Goal: Task Accomplishment & Management: Manage account settings

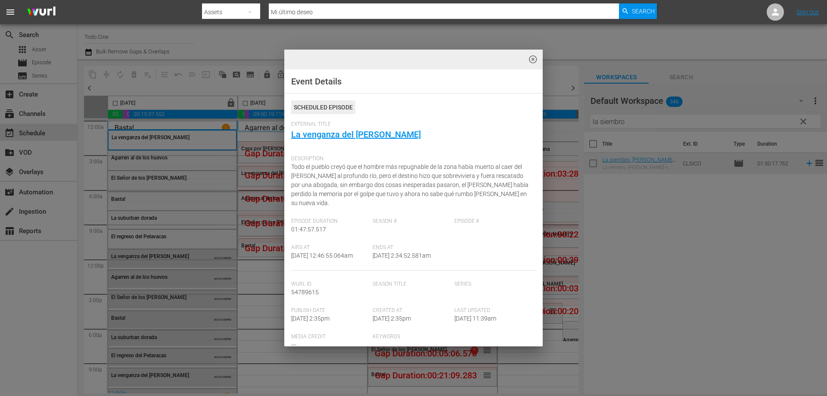
click at [470, 125] on span "External Title" at bounding box center [411, 124] width 240 height 7
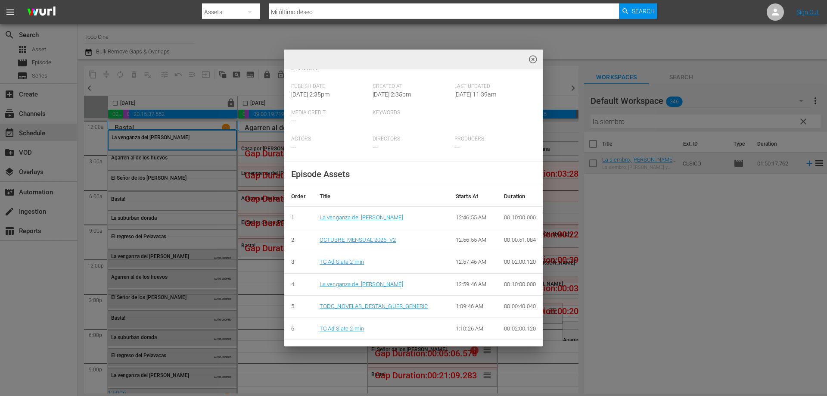
scroll to position [228, 0]
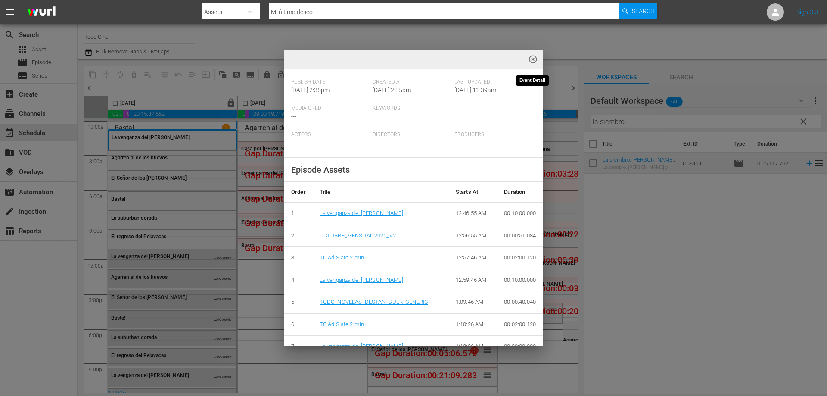
click at [533, 59] on span "highlight_off_icon" at bounding box center [533, 60] width 10 height 10
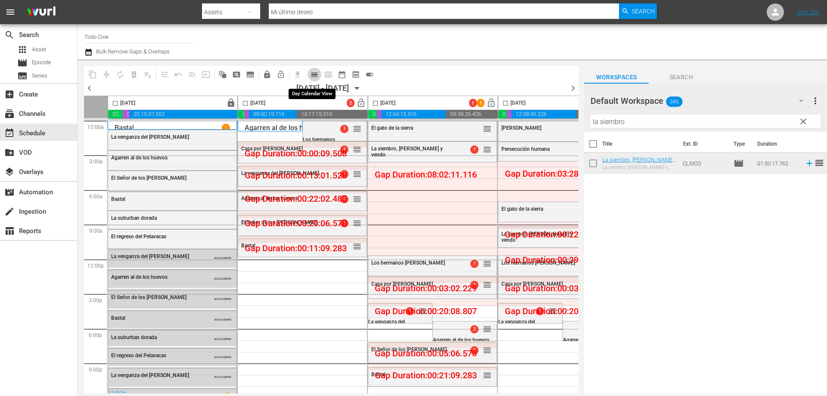
click at [313, 72] on span "calendar_view_day_outlined" at bounding box center [314, 74] width 9 height 9
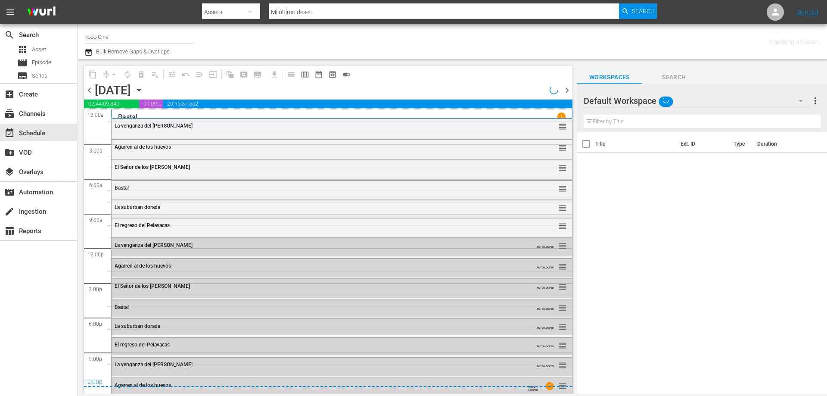
click at [141, 89] on icon "button" at bounding box center [139, 90] width 4 height 2
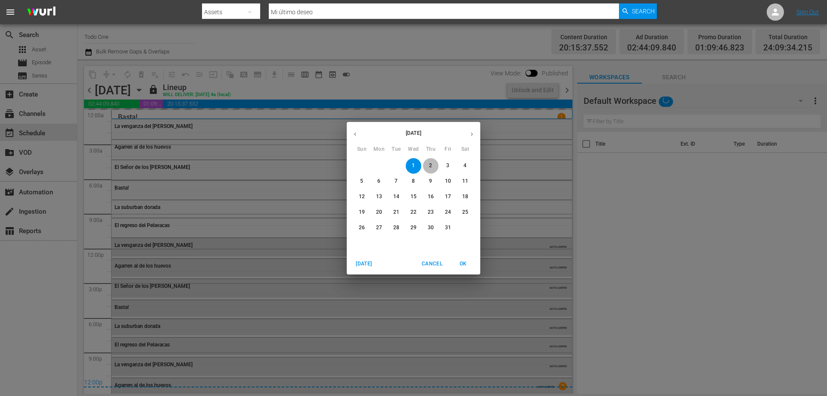
click at [430, 166] on p "2" at bounding box center [430, 165] width 3 height 7
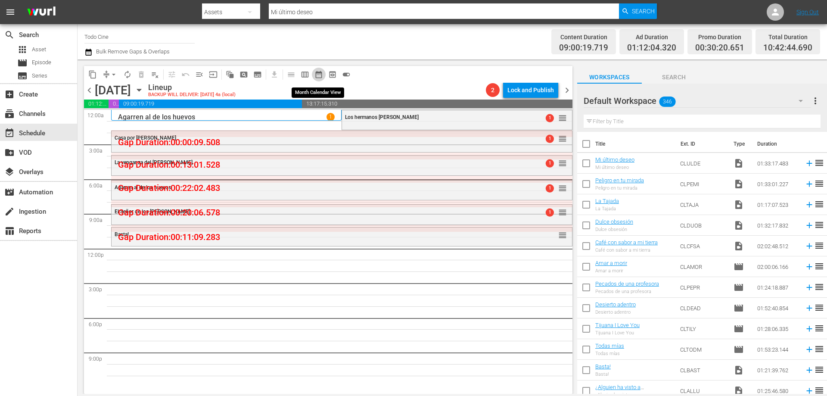
click at [320, 75] on span "date_range_outlined" at bounding box center [318, 74] width 9 height 9
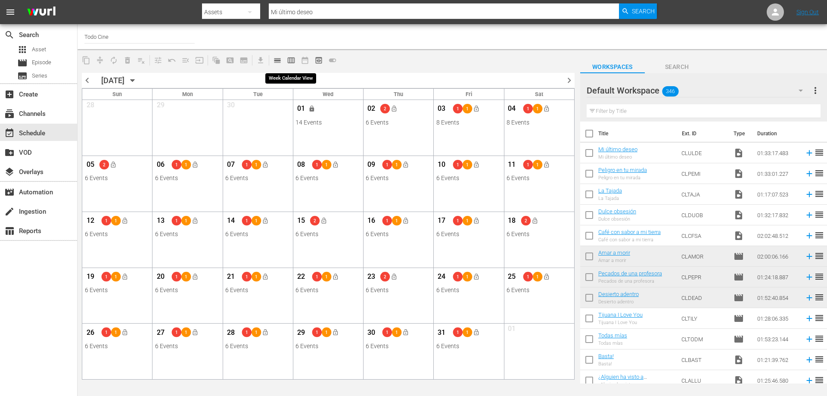
drag, startPoint x: 290, startPoint y: 60, endPoint x: 302, endPoint y: 51, distance: 14.8
click at [291, 60] on span "calendar_view_week_outlined" at bounding box center [291, 60] width 9 height 9
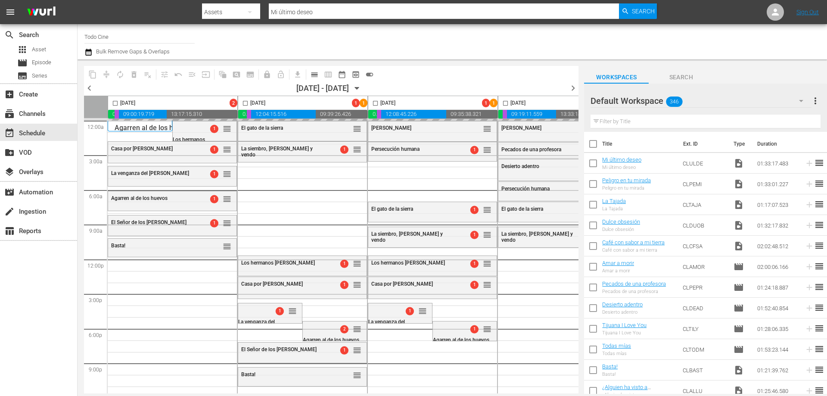
click at [115, 101] on input "checkbox" at bounding box center [115, 105] width 10 height 10
checkbox input "true"
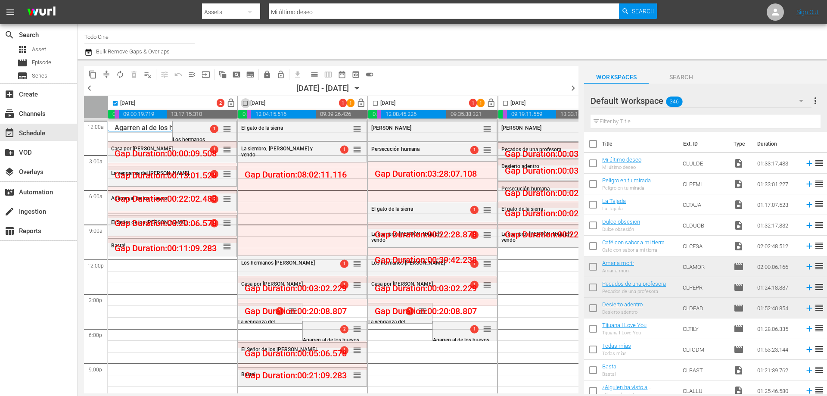
drag, startPoint x: 245, startPoint y: 102, endPoint x: 356, endPoint y: 120, distance: 112.5
click at [245, 102] on input "checkbox" at bounding box center [245, 105] width 10 height 10
checkbox input "true"
click at [375, 104] on input "checkbox" at bounding box center [375, 105] width 10 height 10
checkbox input "true"
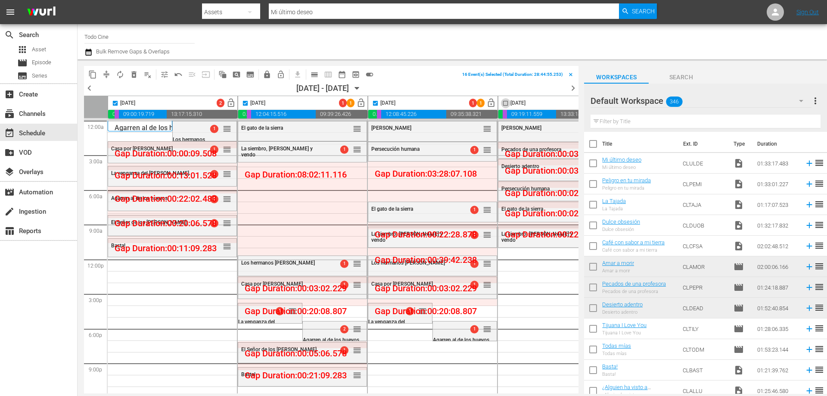
click at [505, 103] on input "checkbox" at bounding box center [505, 105] width 10 height 10
checkbox input "true"
click at [372, 105] on input "checkbox" at bounding box center [375, 105] width 10 height 10
checkbox input "false"
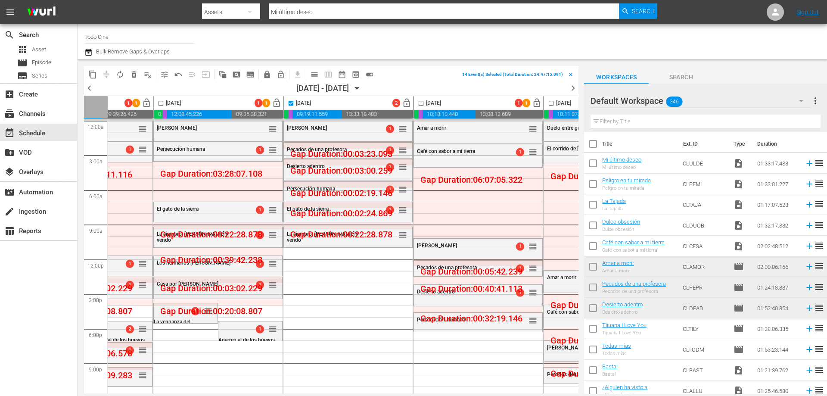
scroll to position [0, 195]
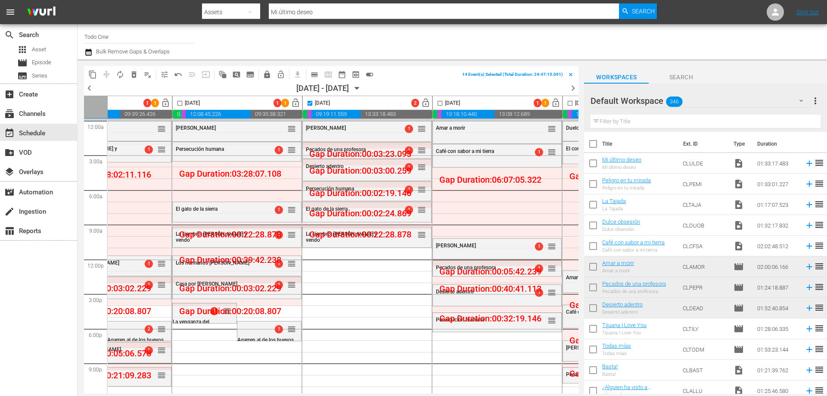
click at [309, 103] on input "checkbox" at bounding box center [310, 105] width 10 height 10
checkbox input "false"
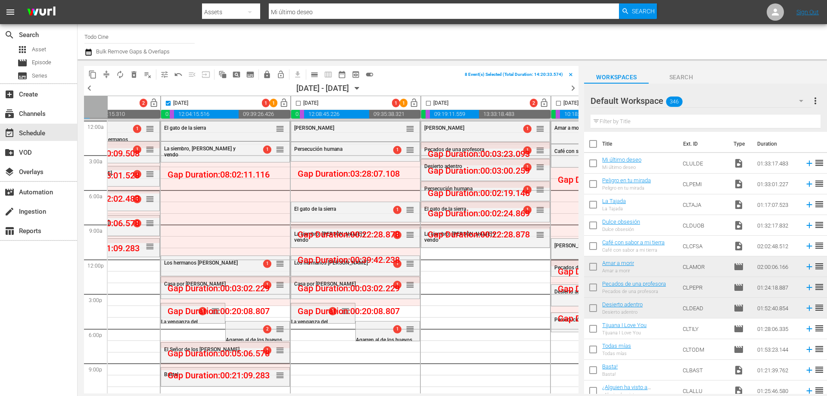
scroll to position [0, 0]
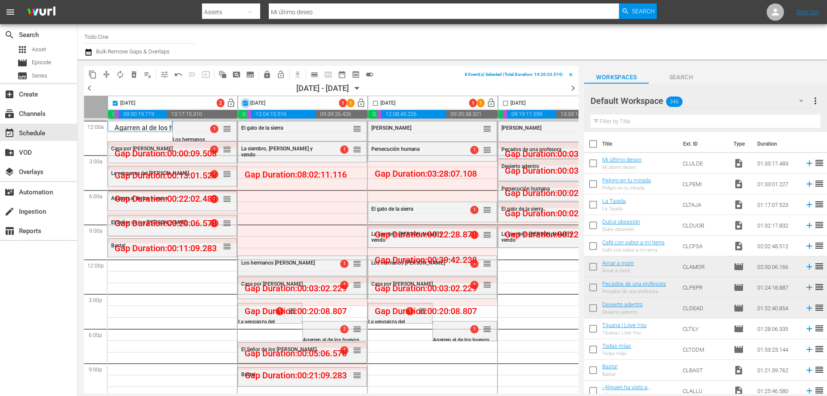
click at [245, 104] on input "checkbox" at bounding box center [245, 105] width 10 height 10
checkbox input "false"
click at [190, 74] on span "menu_open" at bounding box center [192, 74] width 9 height 9
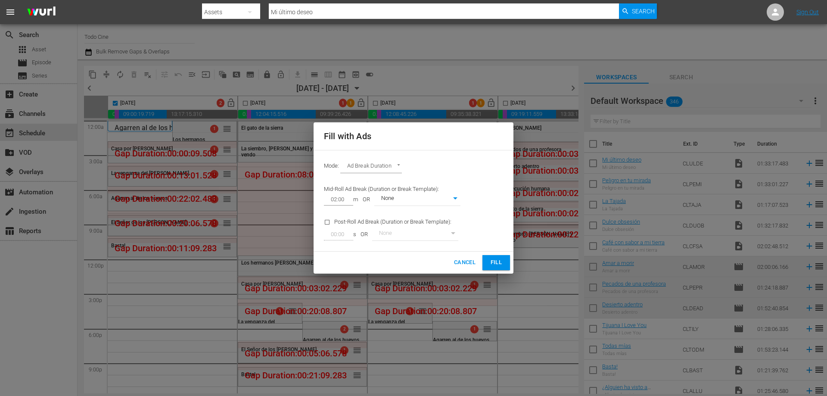
click at [485, 259] on button "Fill" at bounding box center [496, 262] width 28 height 15
checkbox input "false"
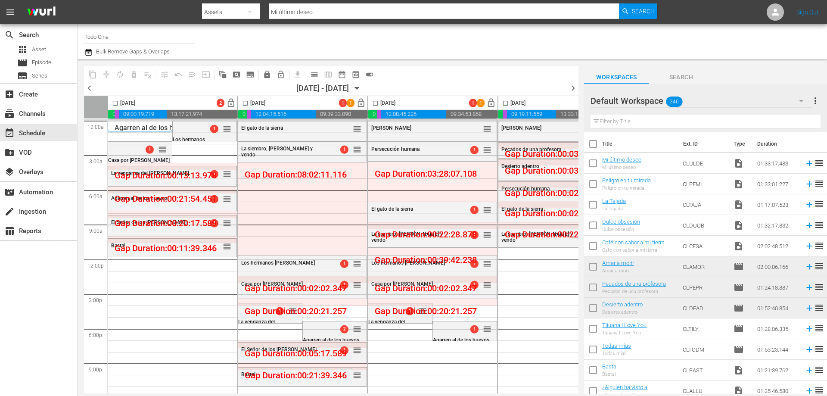
click at [245, 103] on input "checkbox" at bounding box center [245, 105] width 10 height 10
click at [192, 74] on span "menu_open" at bounding box center [192, 74] width 9 height 9
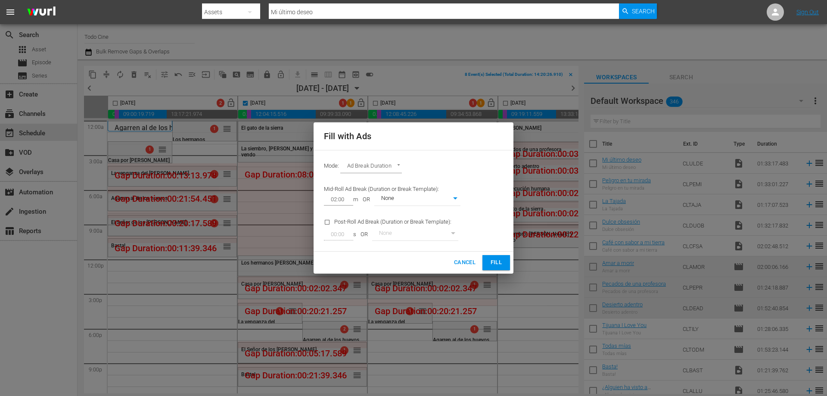
click at [493, 256] on button "Fill" at bounding box center [496, 262] width 28 height 15
checkbox input "false"
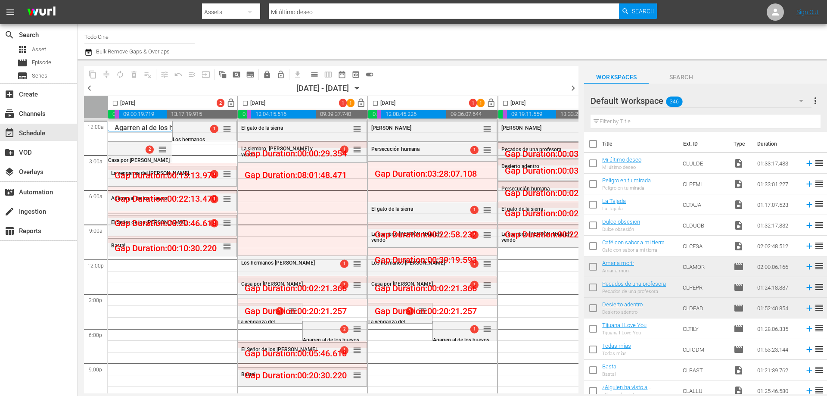
click at [375, 103] on input "checkbox" at bounding box center [375, 105] width 10 height 10
click at [192, 73] on span "menu_open" at bounding box center [192, 74] width 9 height 9
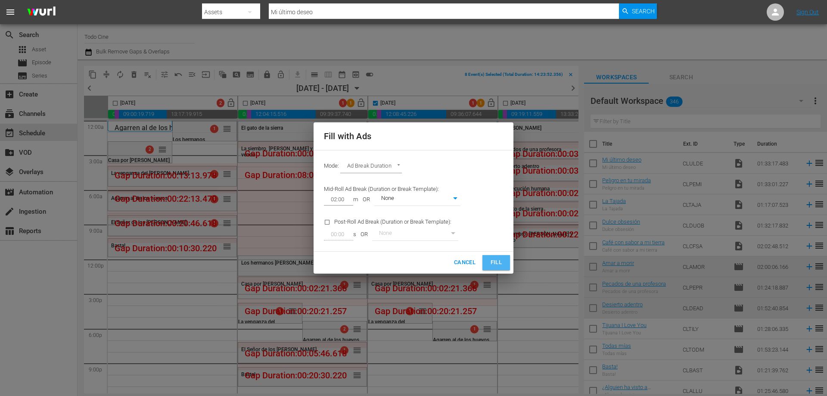
click at [491, 263] on span "Fill" at bounding box center [496, 262] width 14 height 10
checkbox input "false"
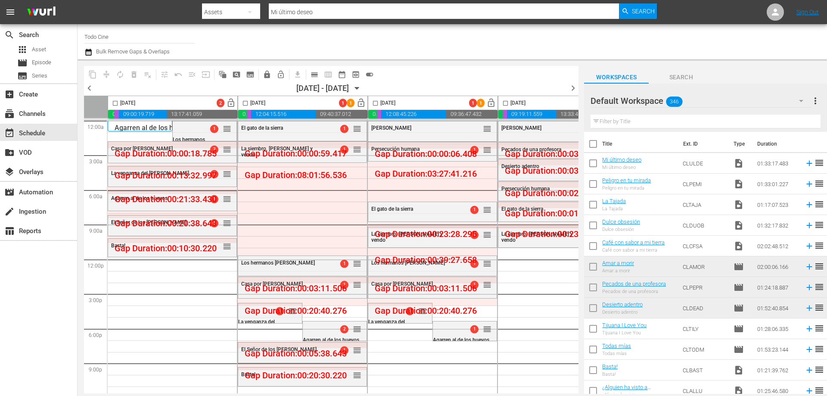
click at [505, 103] on input "checkbox" at bounding box center [505, 105] width 10 height 10
click at [191, 74] on span "menu_open" at bounding box center [192, 74] width 9 height 9
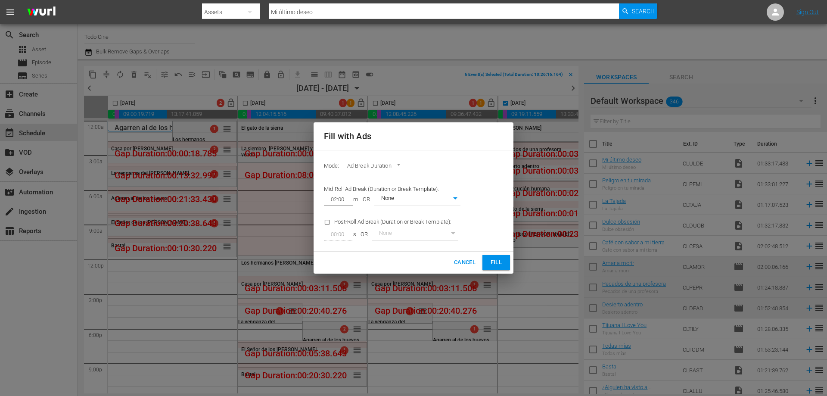
click at [495, 257] on span "Fill" at bounding box center [496, 262] width 14 height 10
checkbox input "false"
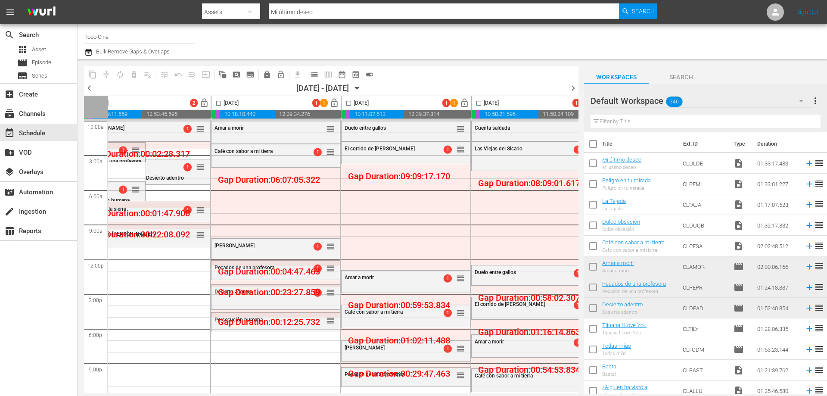
scroll to position [0, 443]
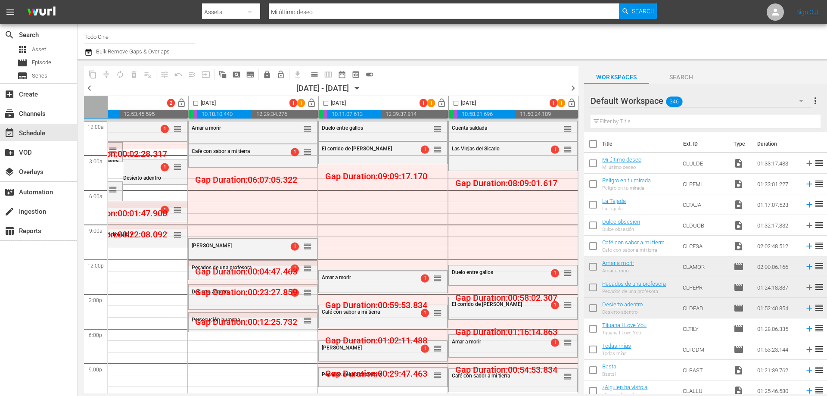
click at [192, 103] on input "checkbox" at bounding box center [196, 105] width 10 height 10
click at [192, 75] on span "menu_open" at bounding box center [192, 74] width 9 height 9
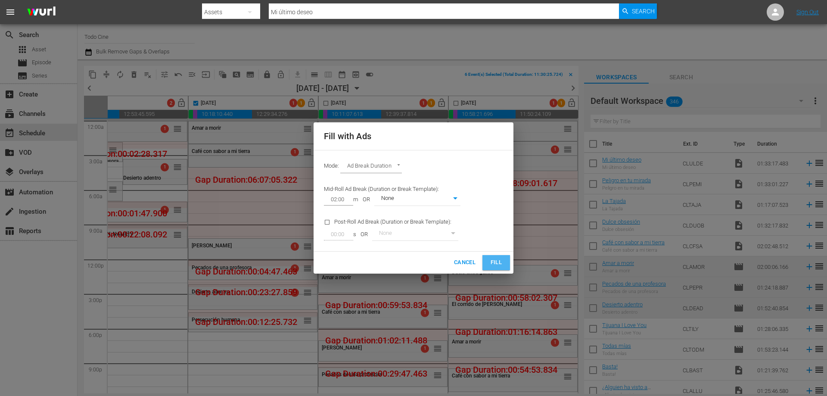
click at [491, 263] on span "Fill" at bounding box center [496, 262] width 14 height 10
checkbox input "false"
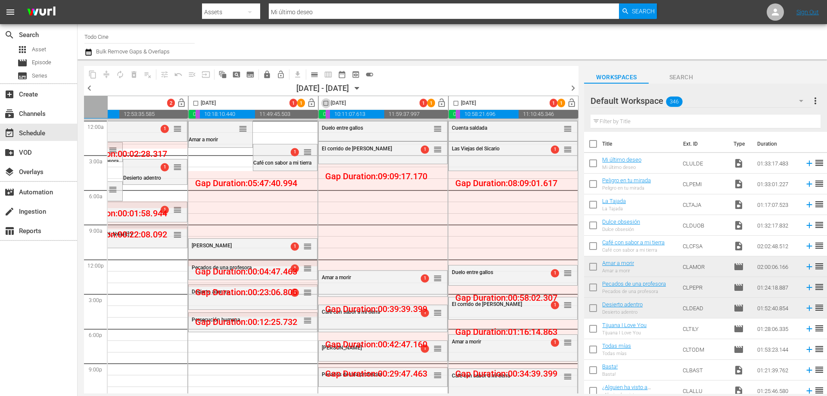
click at [321, 104] on input "checkbox" at bounding box center [326, 105] width 10 height 10
click at [194, 75] on span "menu_open" at bounding box center [192, 74] width 9 height 9
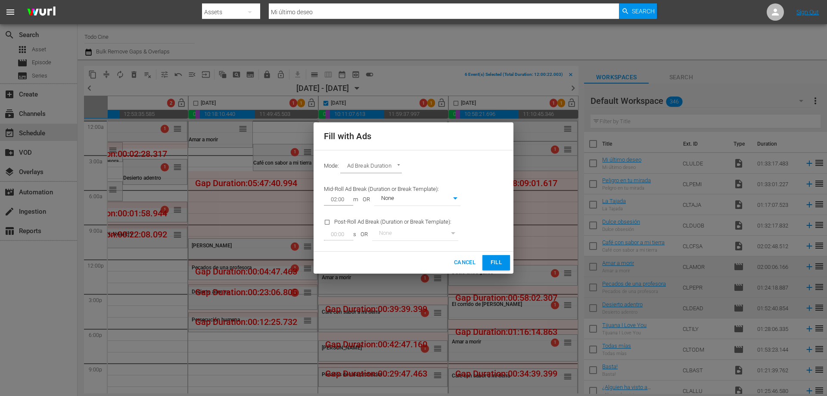
click at [501, 260] on span "Fill" at bounding box center [496, 262] width 14 height 10
checkbox input "false"
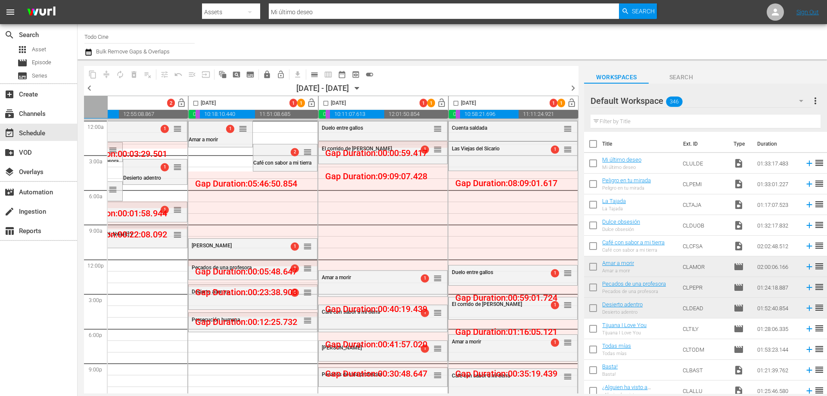
click at [452, 103] on input "checkbox" at bounding box center [456, 105] width 10 height 10
click at [195, 75] on span "menu_open" at bounding box center [192, 74] width 9 height 9
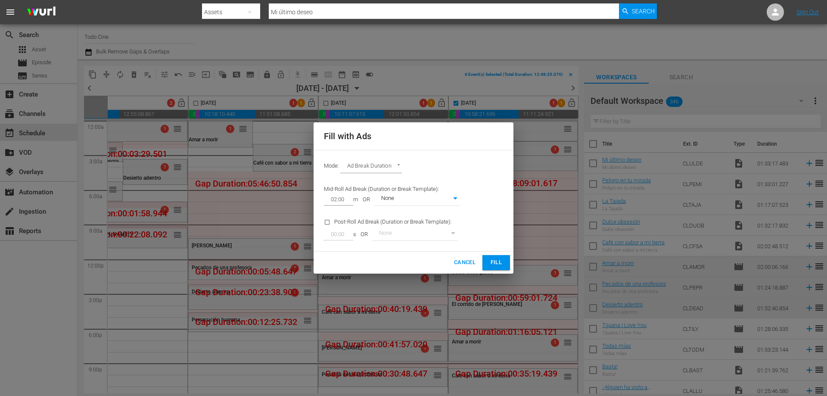
click at [504, 262] on button "Fill" at bounding box center [496, 262] width 28 height 15
checkbox input "false"
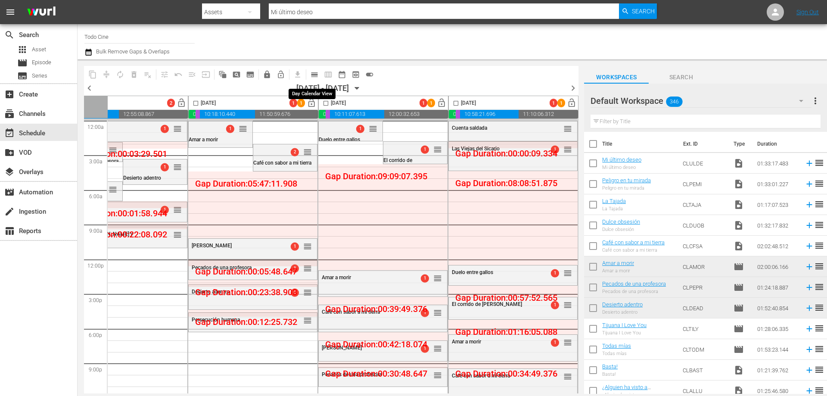
click at [313, 75] on span "calendar_view_day_outlined" at bounding box center [314, 74] width 9 height 9
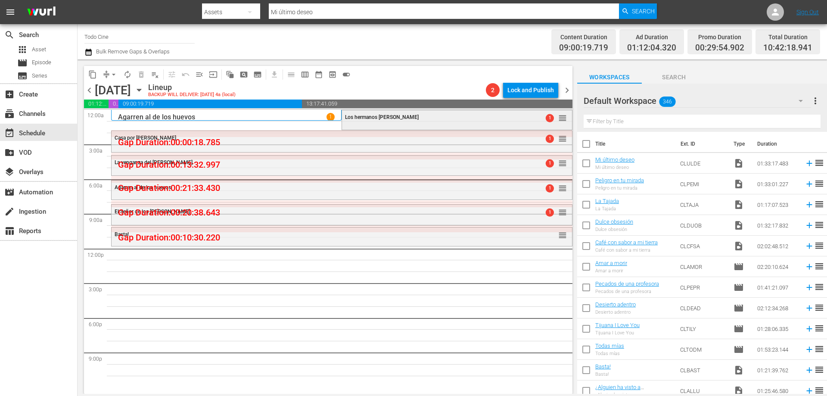
click at [393, 118] on div "Los hermanos [PERSON_NAME]" at bounding box center [435, 117] width 181 height 6
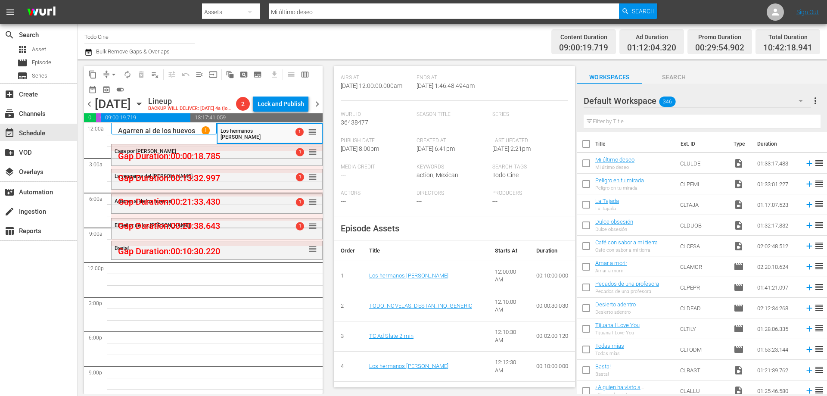
scroll to position [258, 0]
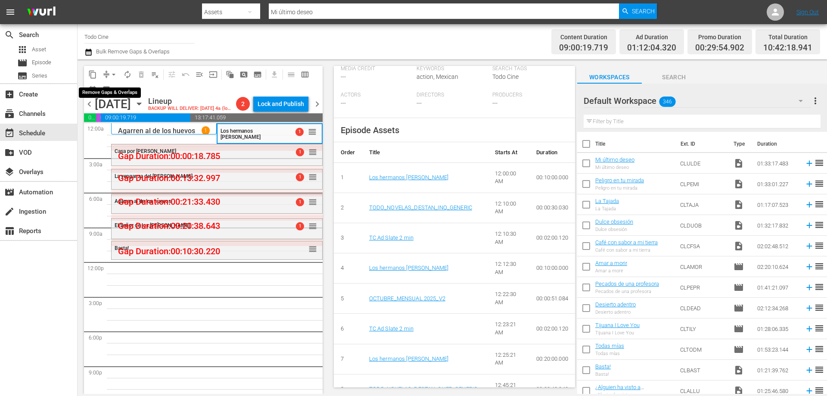
click at [111, 74] on span "arrow_drop_down" at bounding box center [113, 74] width 9 height 9
click at [130, 125] on li "Align to End of Previous Day" at bounding box center [114, 120] width 90 height 14
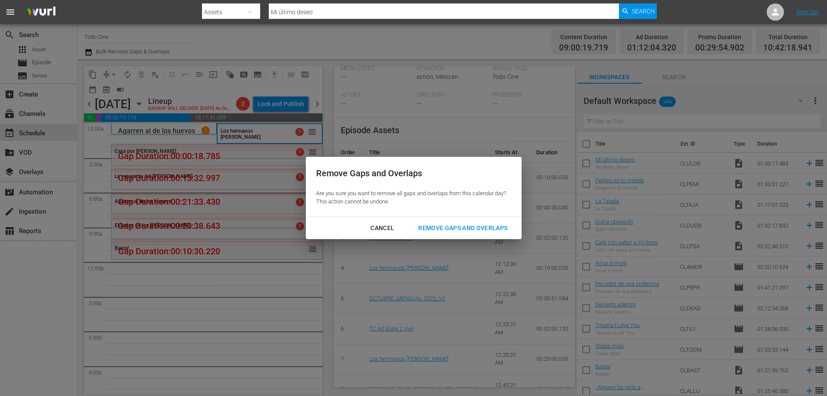
click at [445, 228] on div "Remove Gaps and Overlaps" at bounding box center [462, 228] width 103 height 11
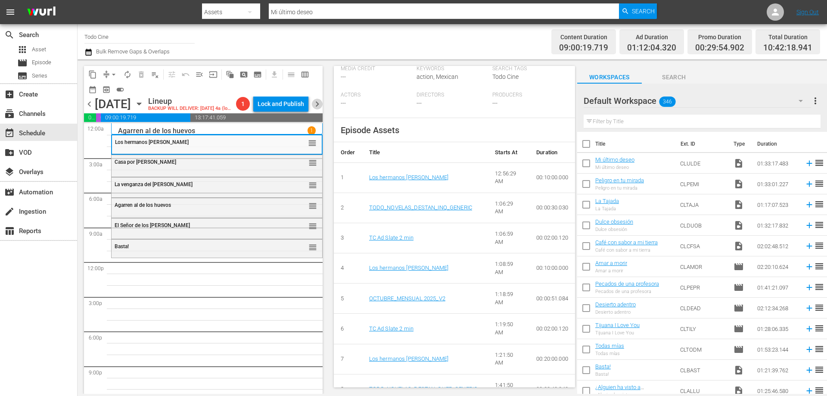
click at [320, 103] on span "chevron_right" at bounding box center [317, 104] width 11 height 11
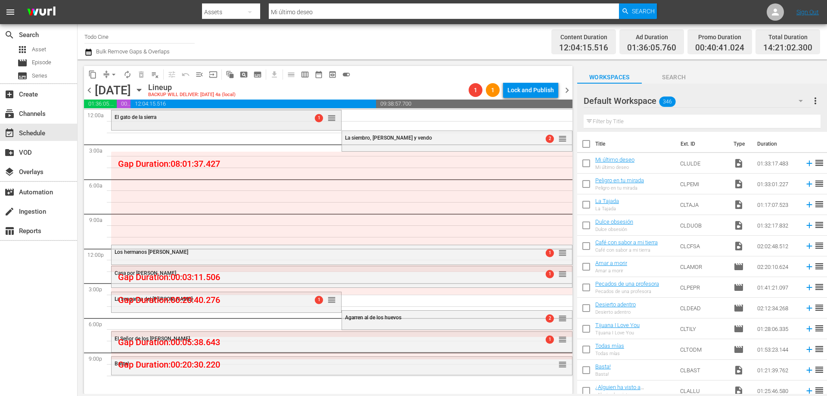
click at [229, 115] on div "El gato de la sierra" at bounding box center [205, 117] width 181 height 6
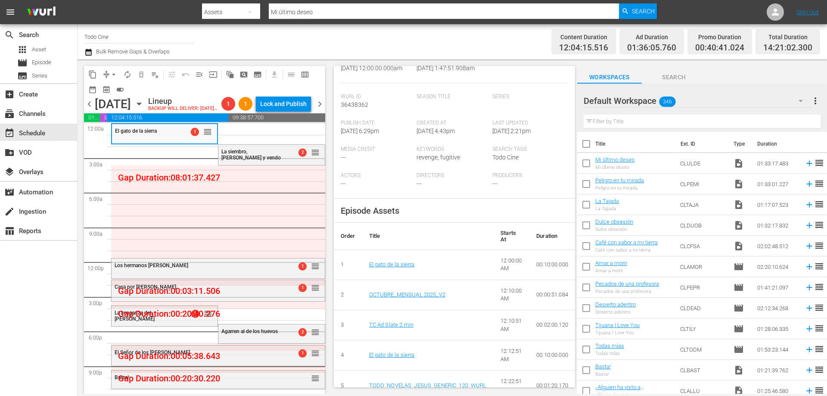
scroll to position [215, 0]
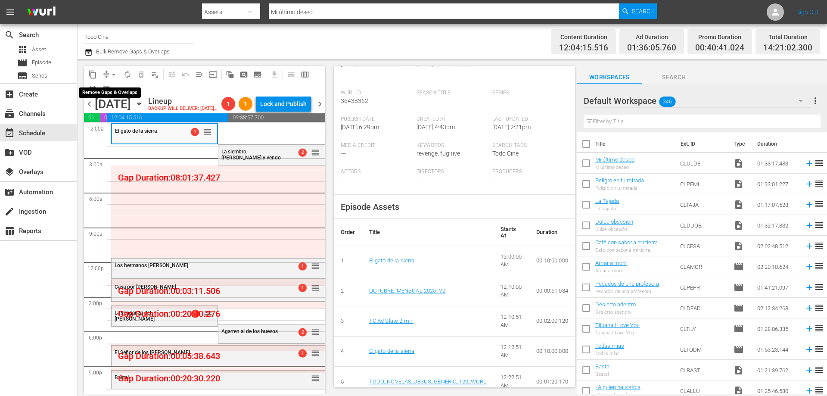
click at [108, 74] on button "arrow_drop_down" at bounding box center [114, 75] width 14 height 14
click at [120, 104] on li "Align to First Episode" at bounding box center [113, 106] width 71 height 14
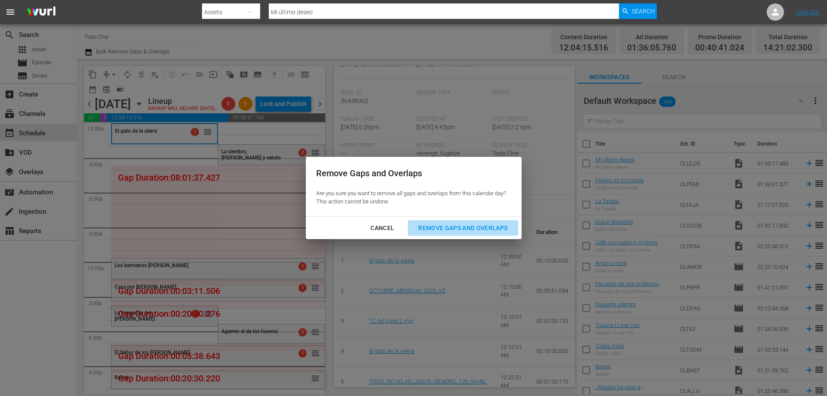
click at [468, 225] on div "Remove Gaps and Overlaps" at bounding box center [462, 228] width 103 height 11
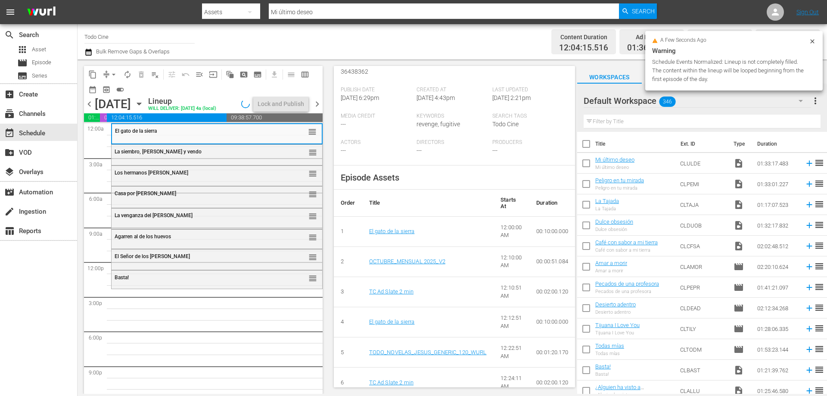
scroll to position [186, 0]
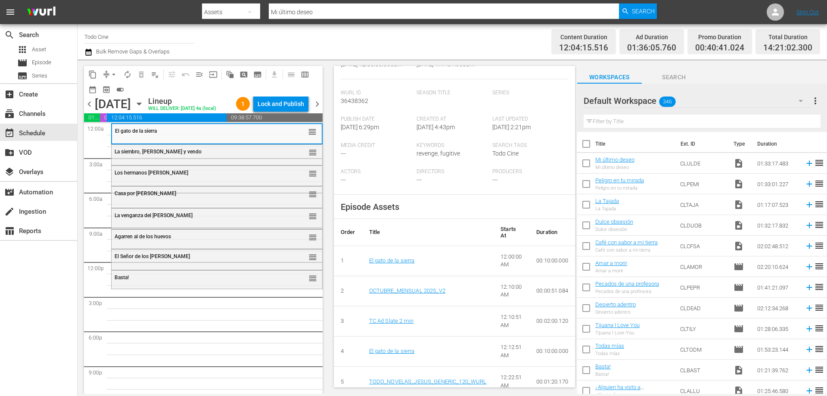
click at [316, 104] on span "chevron_right" at bounding box center [317, 104] width 11 height 11
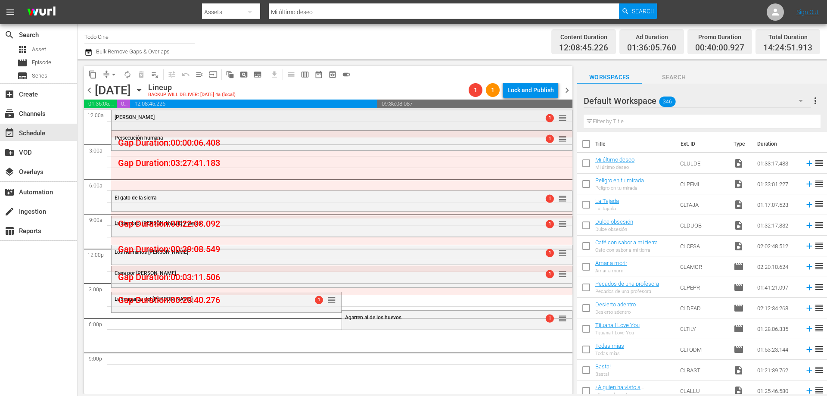
click at [243, 120] on div "[PERSON_NAME]" at bounding box center [318, 117] width 407 height 6
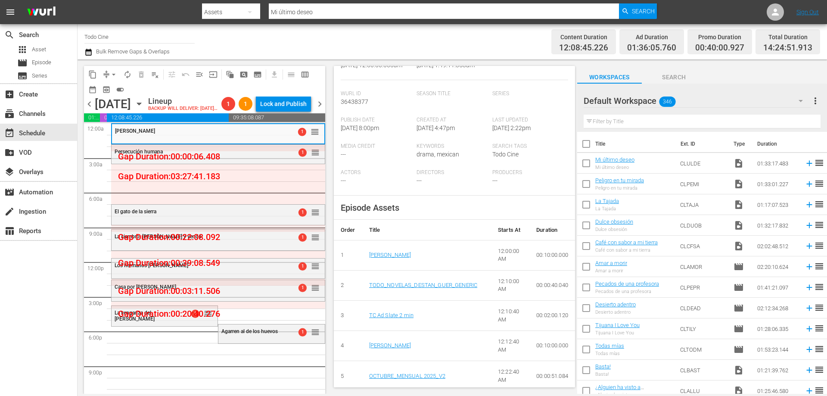
scroll to position [215, 0]
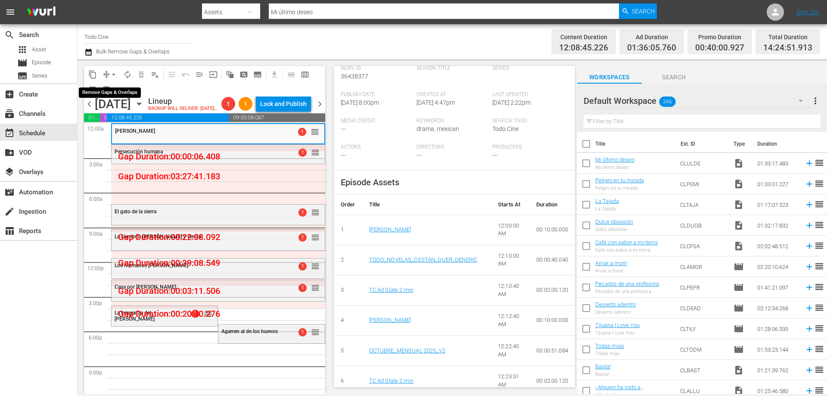
click at [113, 71] on span "arrow_drop_down" at bounding box center [113, 74] width 9 height 9
click at [125, 91] on li "Align to Midnight" at bounding box center [113, 92] width 71 height 14
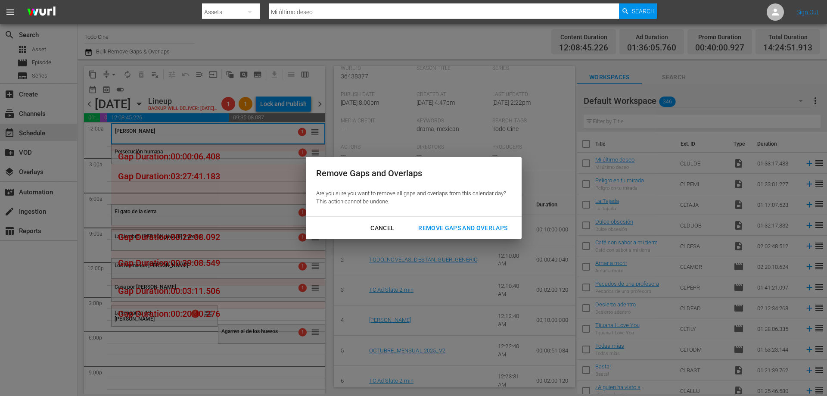
click at [455, 228] on div "Remove Gaps and Overlaps" at bounding box center [462, 228] width 103 height 11
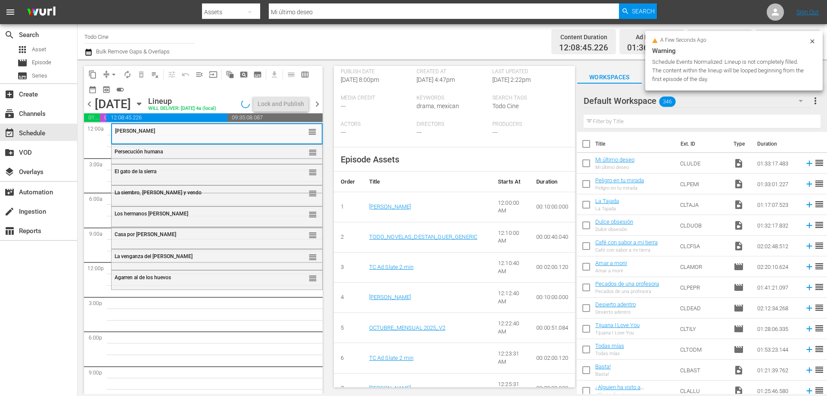
scroll to position [192, 0]
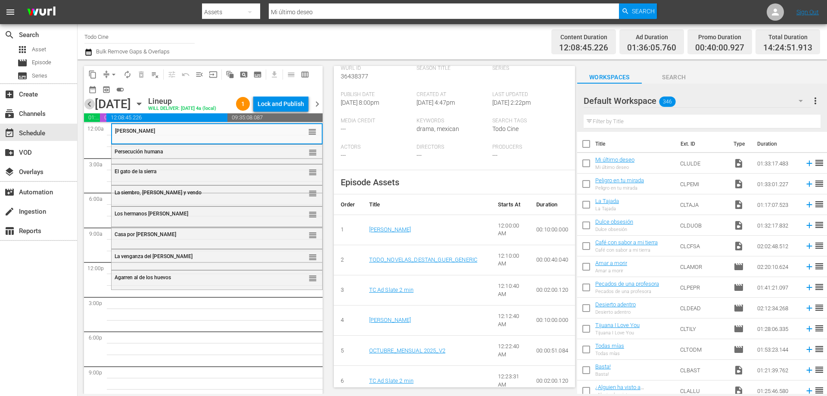
click at [89, 104] on span "chevron_left" at bounding box center [89, 104] width 11 height 11
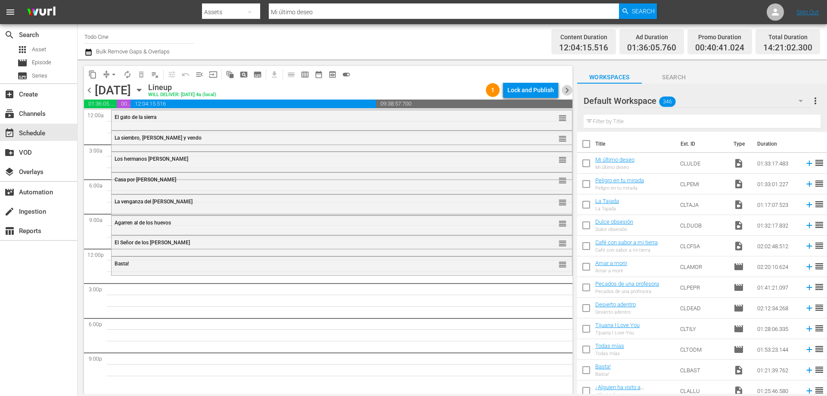
click at [567, 91] on span "chevron_right" at bounding box center [566, 90] width 11 height 11
click at [195, 120] on div "[PERSON_NAME]" at bounding box center [318, 117] width 407 height 6
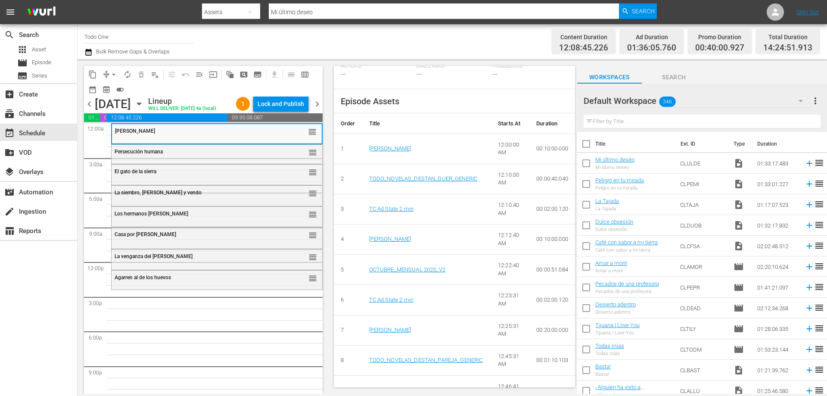
scroll to position [301, 0]
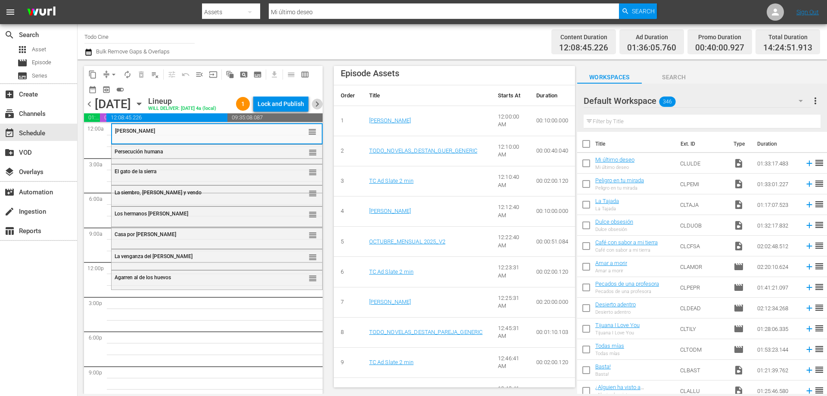
click at [317, 104] on span "chevron_right" at bounding box center [317, 104] width 11 height 11
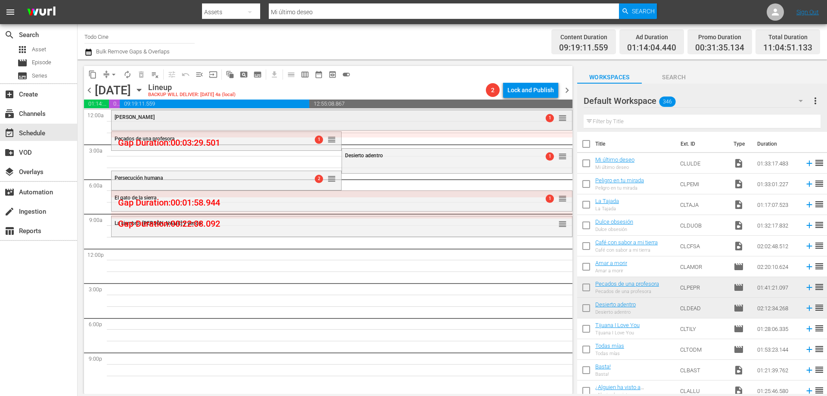
click at [184, 116] on div "[PERSON_NAME]" at bounding box center [318, 117] width 407 height 6
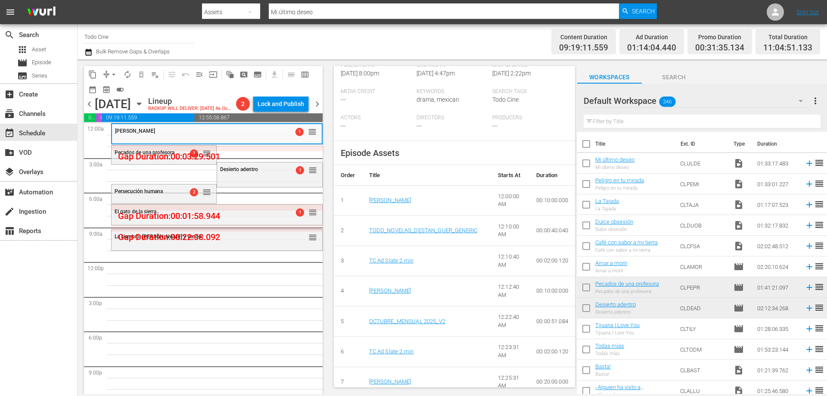
scroll to position [258, 0]
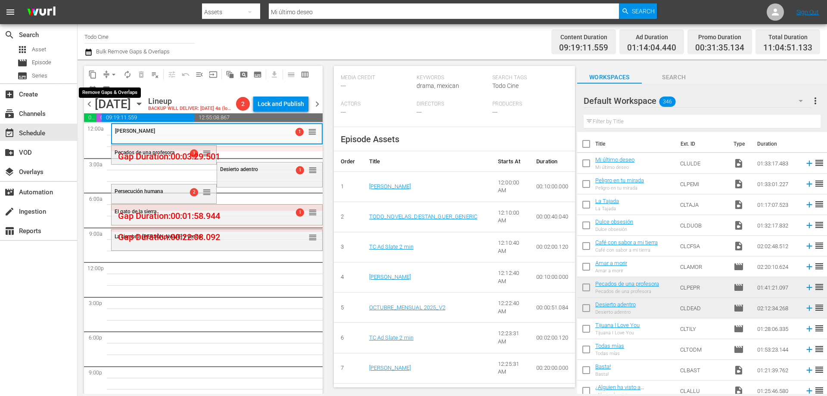
click at [111, 76] on span "arrow_drop_down" at bounding box center [113, 74] width 9 height 9
click at [111, 102] on li "Align to First Episode" at bounding box center [113, 106] width 71 height 14
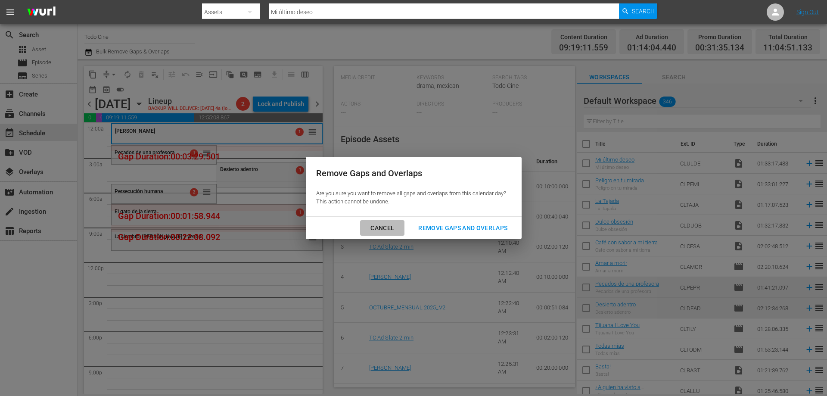
click at [382, 225] on div "Cancel" at bounding box center [381, 228] width 37 height 11
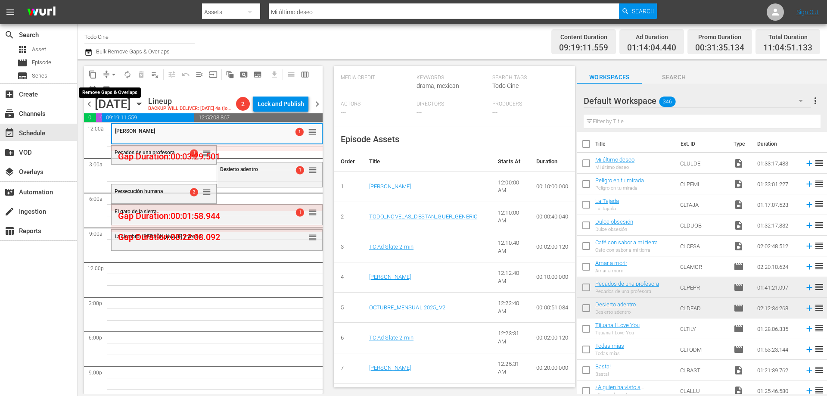
click at [115, 72] on span "arrow_drop_down" at bounding box center [113, 74] width 9 height 9
click at [125, 94] on li "Align to Midnight" at bounding box center [113, 92] width 71 height 14
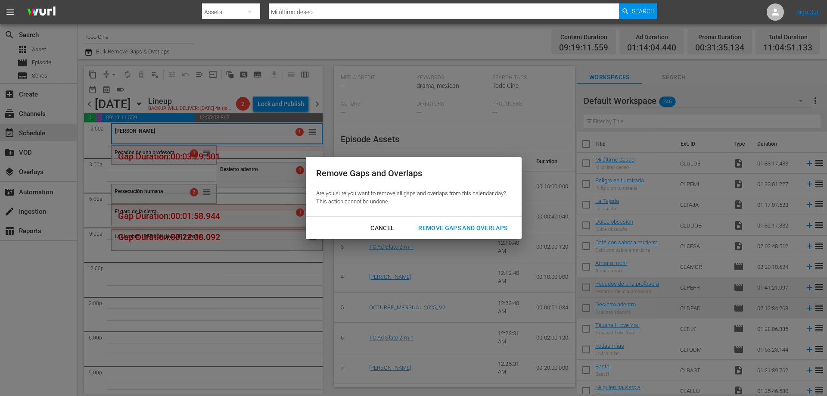
click at [480, 225] on div "Remove Gaps and Overlaps" at bounding box center [462, 228] width 103 height 11
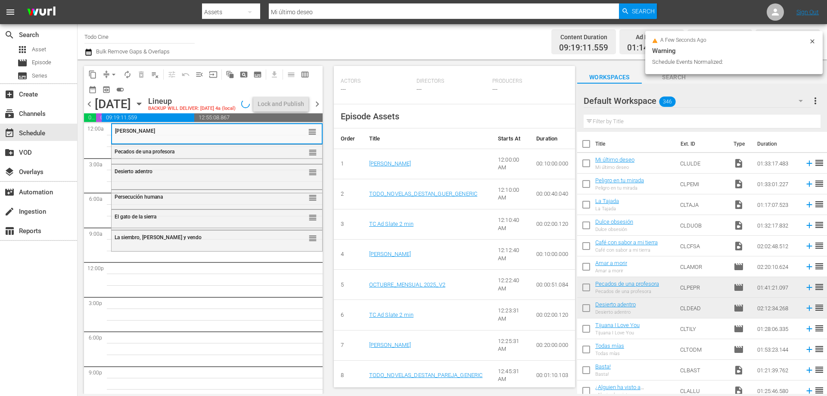
scroll to position [235, 0]
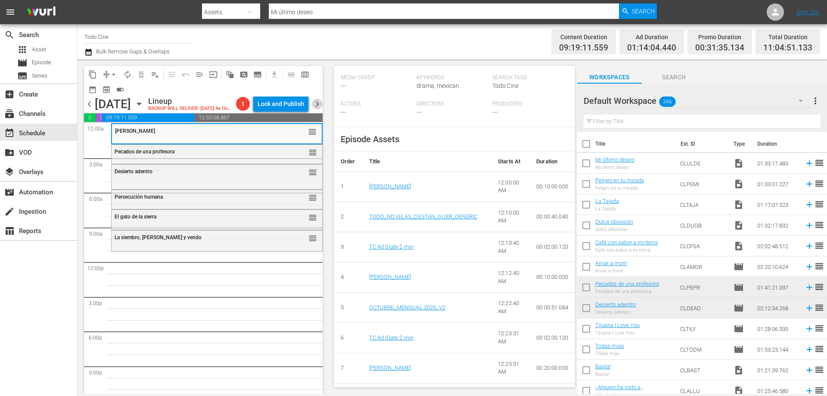
click at [318, 103] on span "chevron_right" at bounding box center [317, 104] width 11 height 11
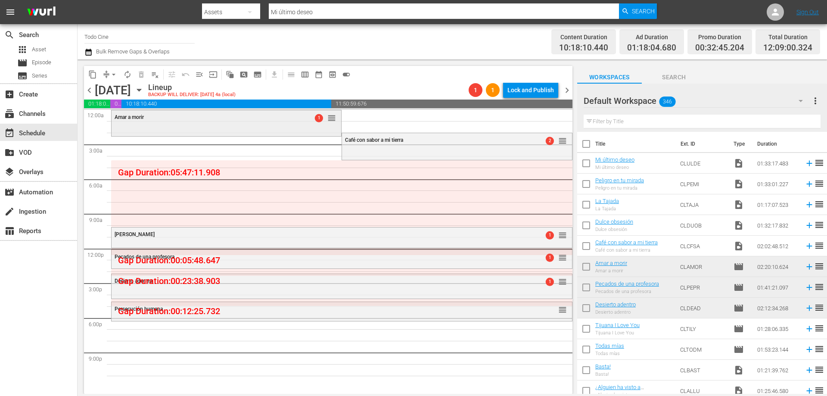
click at [227, 122] on div "[PERSON_NAME] a morir 1 reorder" at bounding box center [225, 117] width 229 height 15
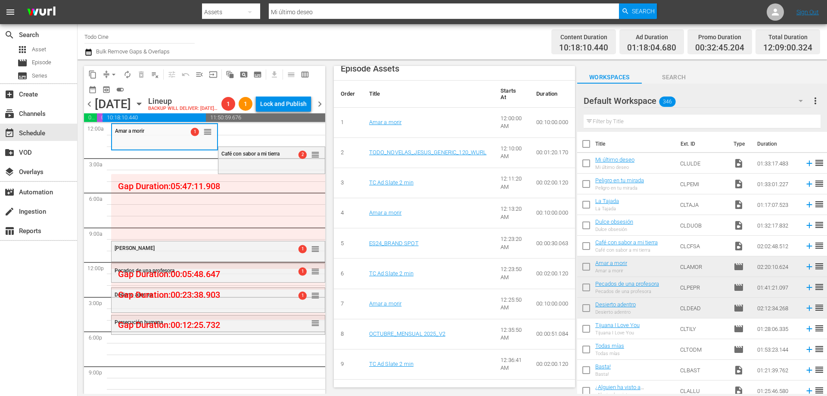
scroll to position [387, 0]
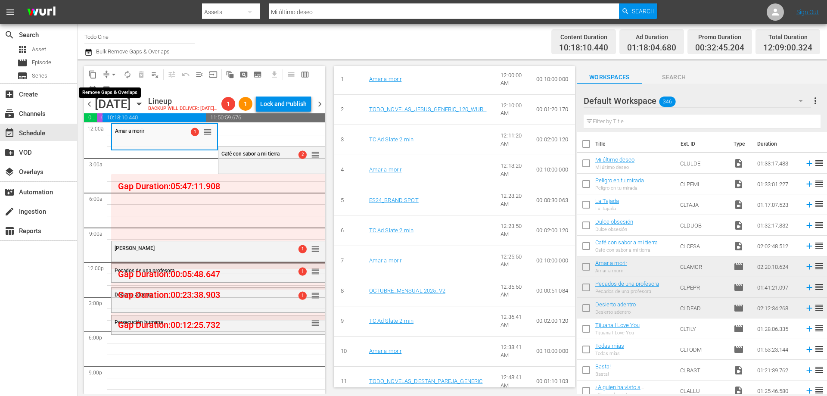
click at [112, 72] on span "arrow_drop_down" at bounding box center [113, 74] width 9 height 9
click at [121, 95] on li "Align to Midnight" at bounding box center [113, 92] width 71 height 14
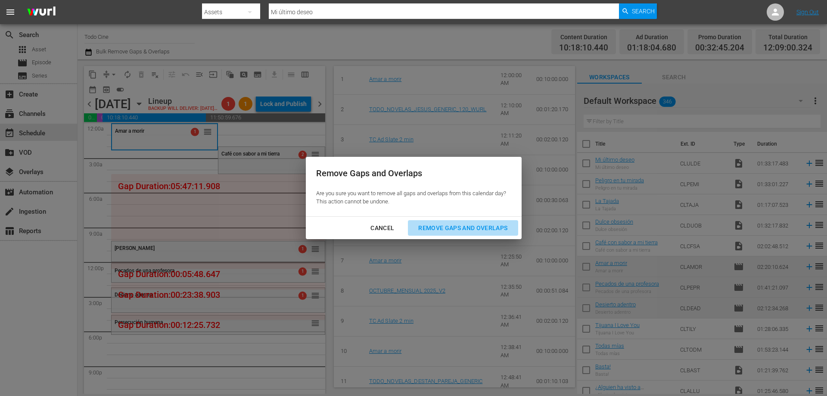
click at [464, 226] on div "Remove Gaps and Overlaps" at bounding box center [462, 228] width 103 height 11
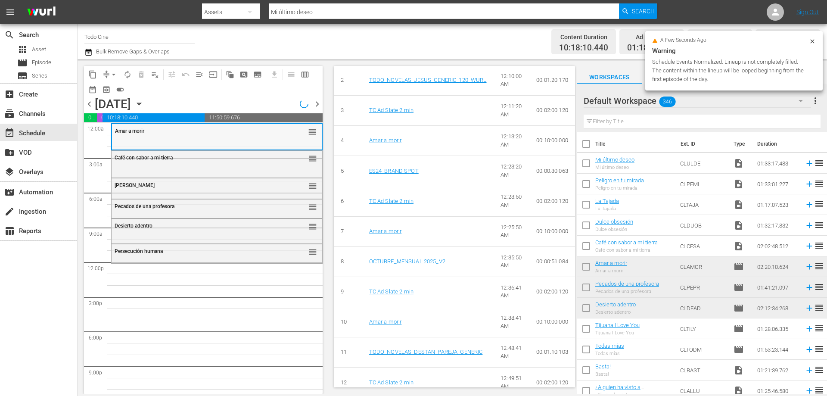
scroll to position [358, 0]
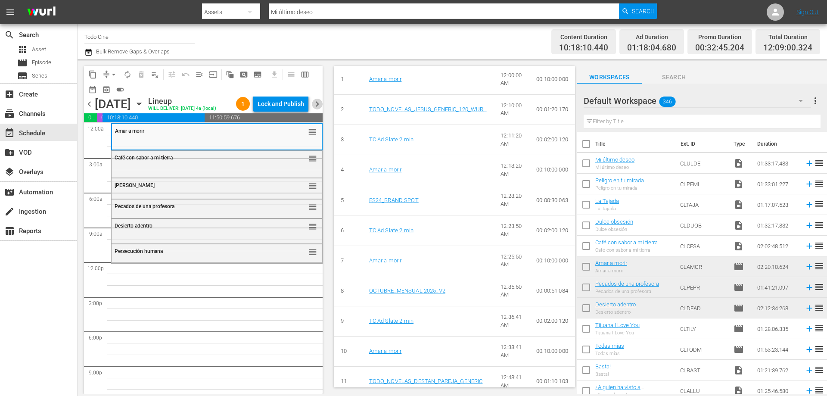
click at [315, 104] on span "chevron_right" at bounding box center [317, 104] width 11 height 11
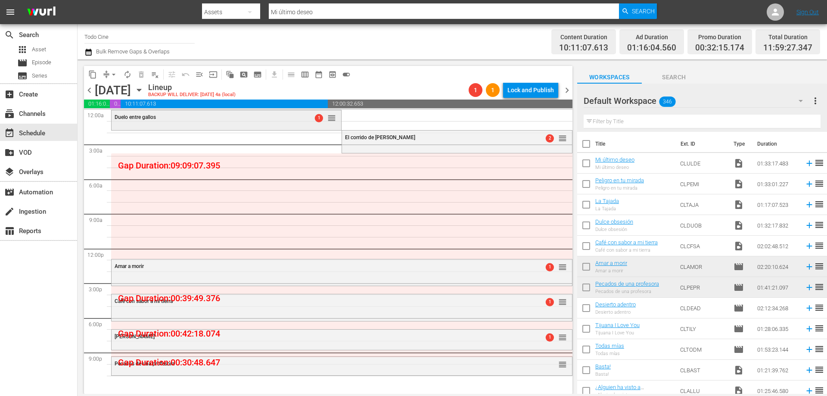
click at [238, 122] on div "Duelo entre gallos 1 reorder" at bounding box center [225, 117] width 229 height 15
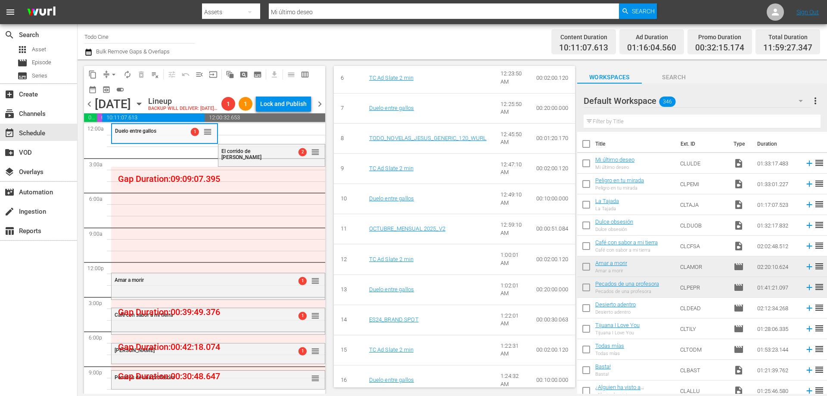
scroll to position [560, 0]
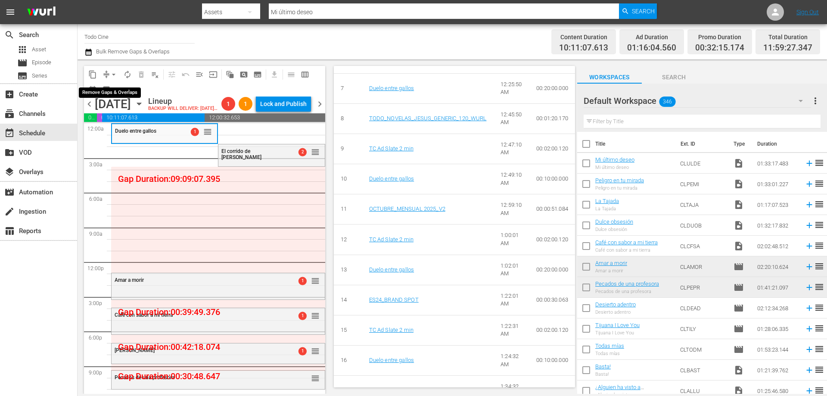
click at [113, 77] on span "arrow_drop_down" at bounding box center [113, 74] width 9 height 9
click at [111, 94] on li "Align to Midnight" at bounding box center [113, 92] width 71 height 14
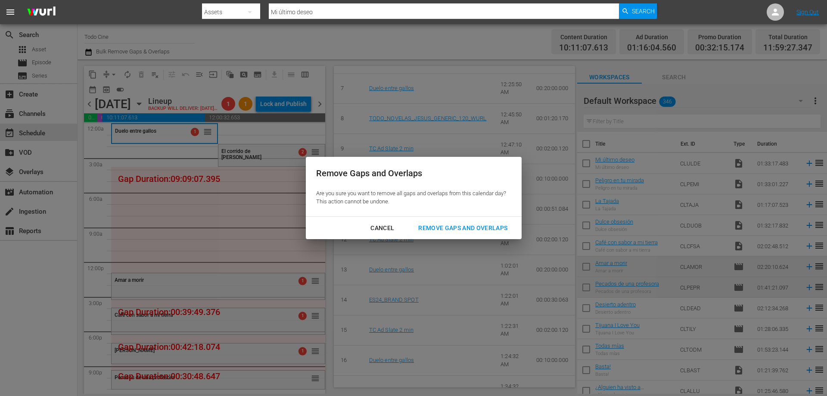
click at [444, 225] on div "Remove Gaps and Overlaps" at bounding box center [462, 228] width 103 height 11
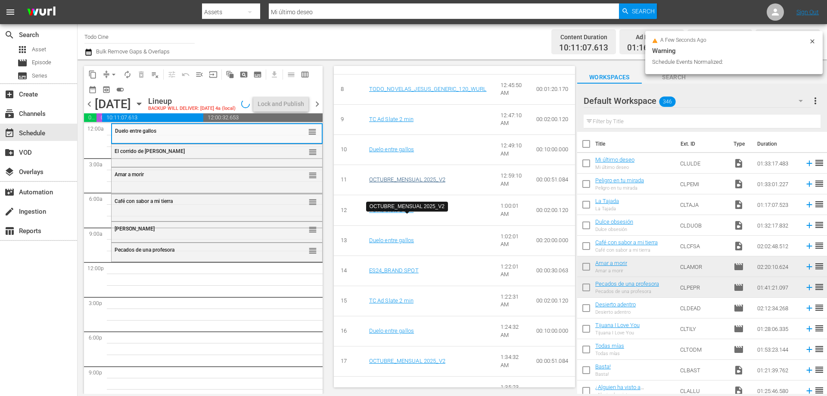
scroll to position [530, 0]
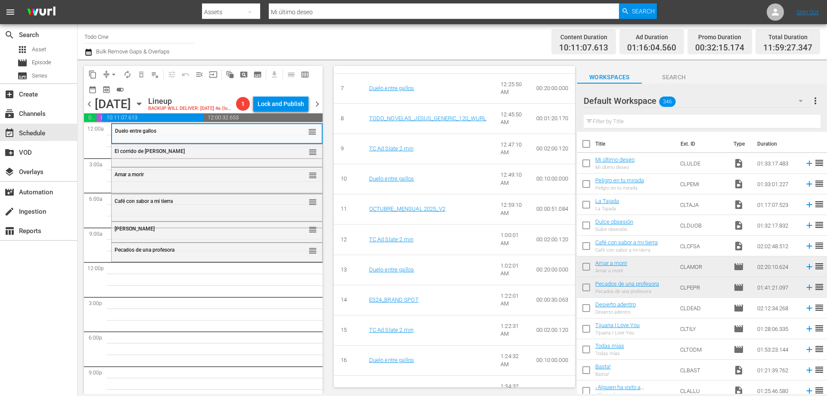
click at [317, 103] on span "chevron_right" at bounding box center [317, 104] width 11 height 11
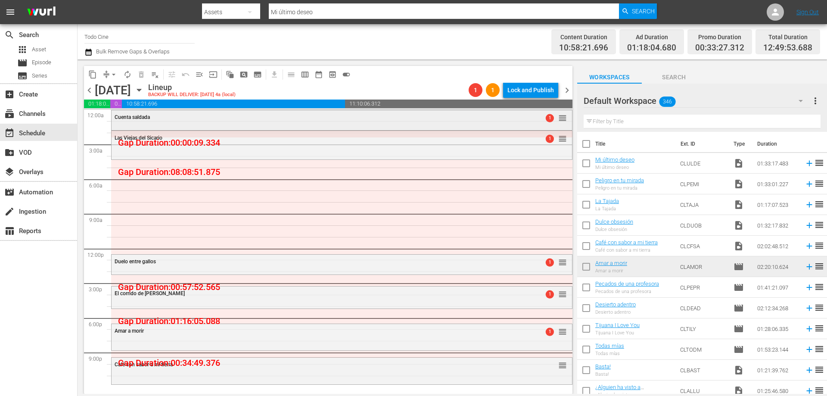
click at [194, 123] on div "Cuenta saldada 1 reorder" at bounding box center [341, 117] width 460 height 15
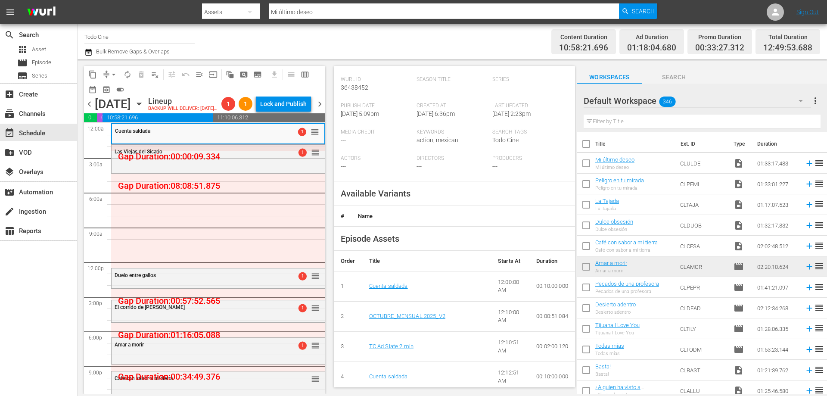
scroll to position [215, 0]
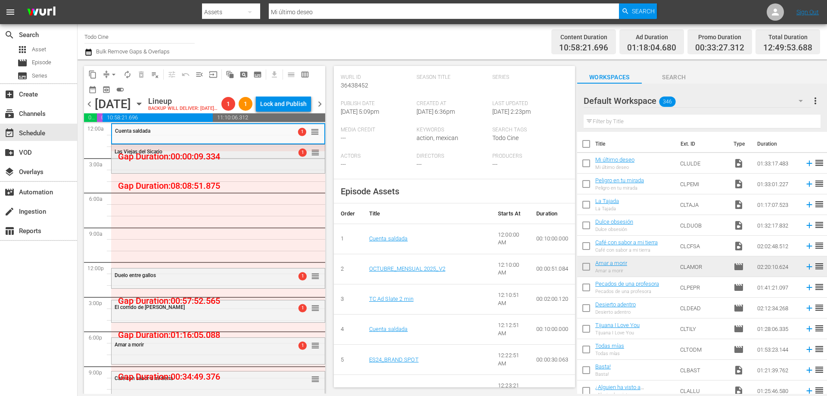
click at [161, 159] on div "Las Viejas del Sicario 1 reorder" at bounding box center [217, 152] width 213 height 15
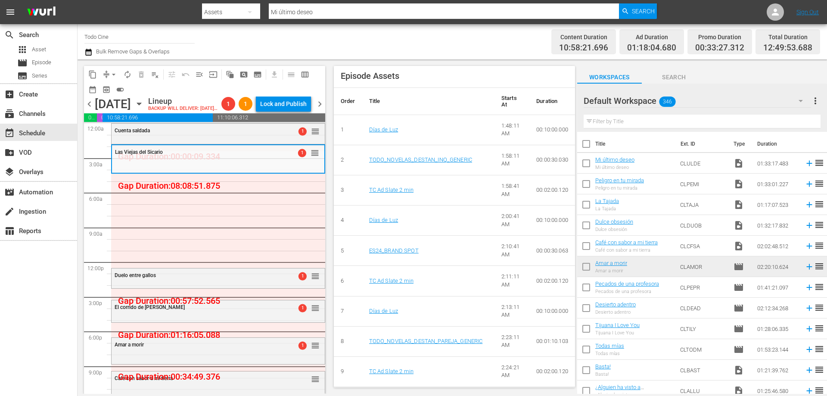
scroll to position [430, 0]
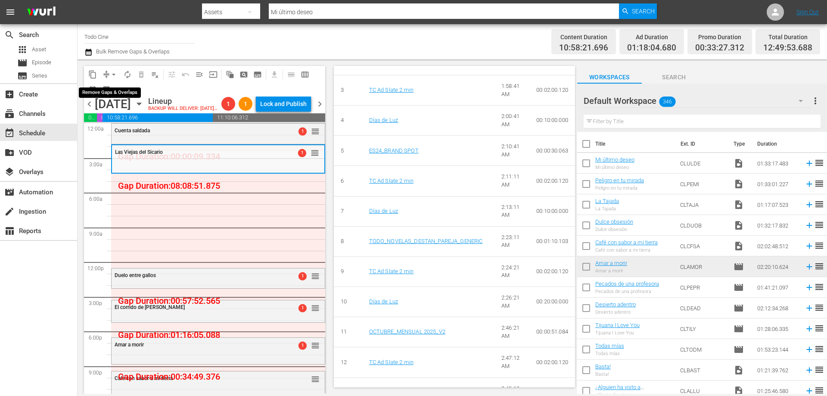
click at [110, 74] on span "arrow_drop_down" at bounding box center [113, 74] width 9 height 9
click at [127, 91] on li "Align to Midnight" at bounding box center [113, 92] width 71 height 14
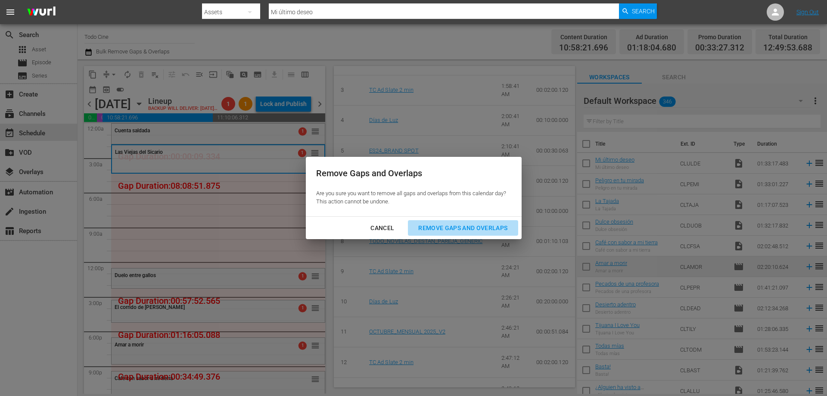
click at [468, 229] on div "Remove Gaps and Overlaps" at bounding box center [462, 228] width 103 height 11
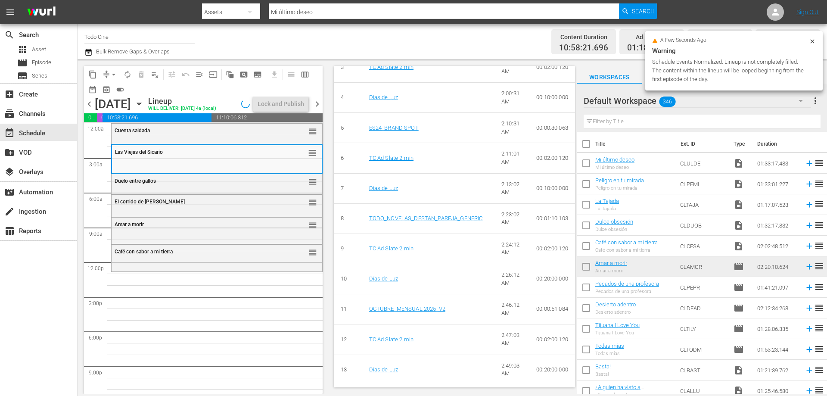
scroll to position [408, 0]
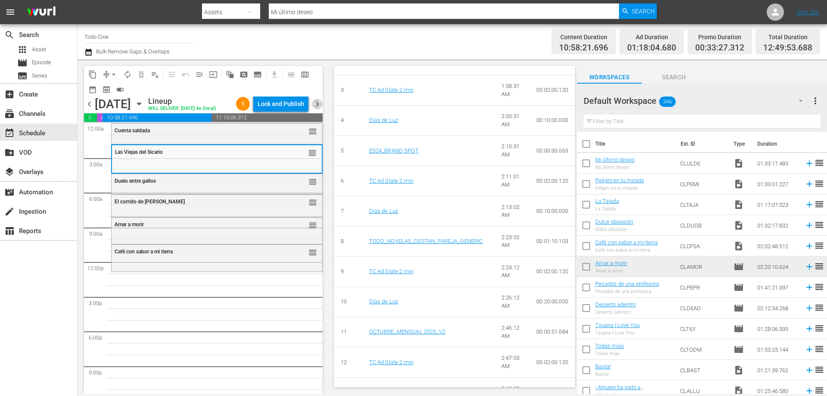
click at [316, 109] on span "chevron_right" at bounding box center [317, 104] width 11 height 11
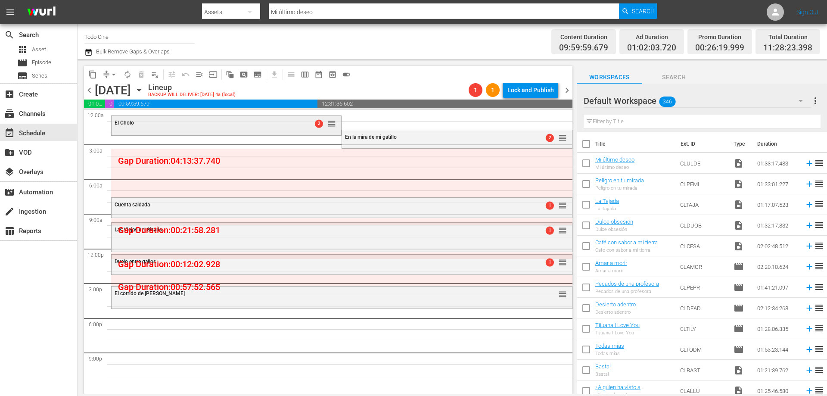
click at [270, 126] on div "El Cholo 2 reorder" at bounding box center [225, 123] width 229 height 15
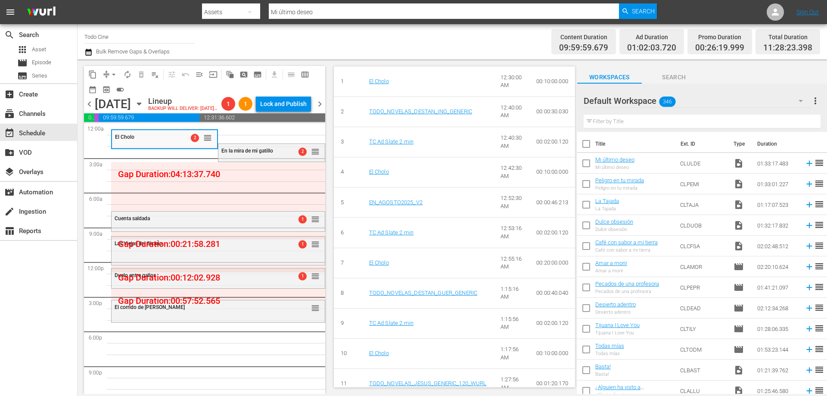
scroll to position [387, 0]
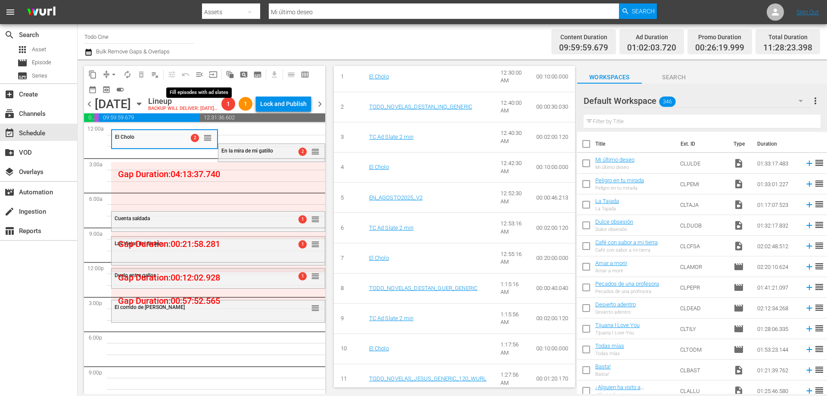
click at [199, 74] on span "menu_open" at bounding box center [199, 74] width 9 height 9
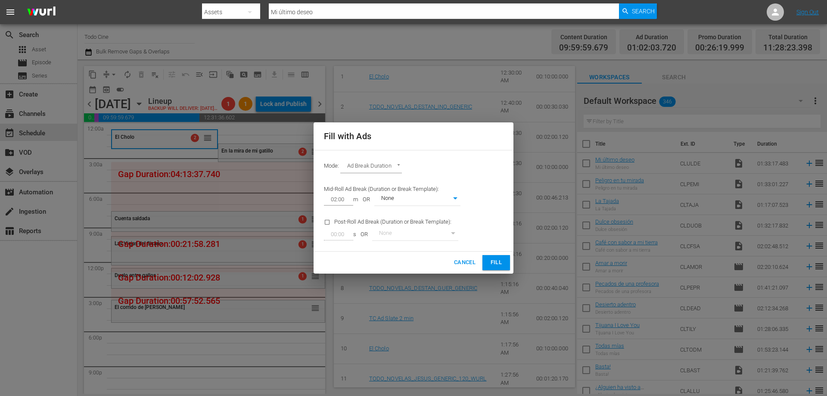
click at [491, 266] on span "Fill" at bounding box center [496, 262] width 14 height 10
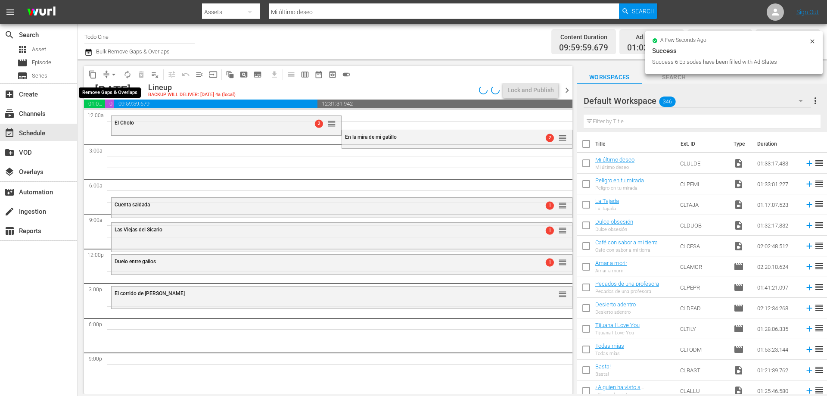
click at [112, 76] on span "arrow_drop_down" at bounding box center [113, 74] width 9 height 9
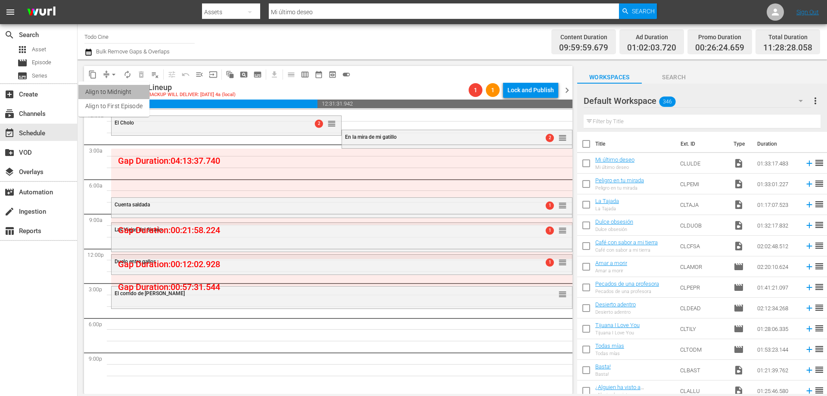
click at [102, 91] on li "Align to Midnight" at bounding box center [113, 92] width 71 height 14
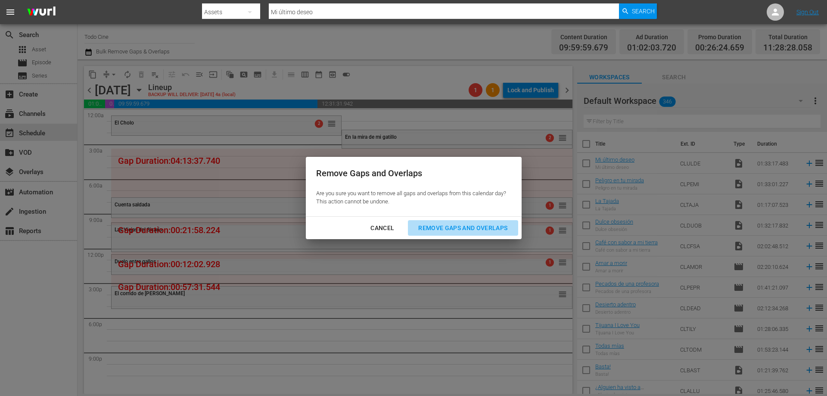
click at [453, 228] on div "Remove Gaps and Overlaps" at bounding box center [462, 228] width 103 height 11
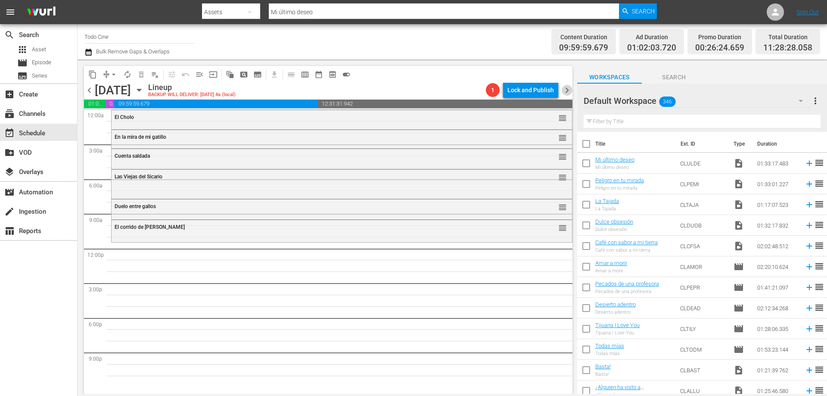
click at [564, 90] on span "chevron_right" at bounding box center [566, 90] width 11 height 11
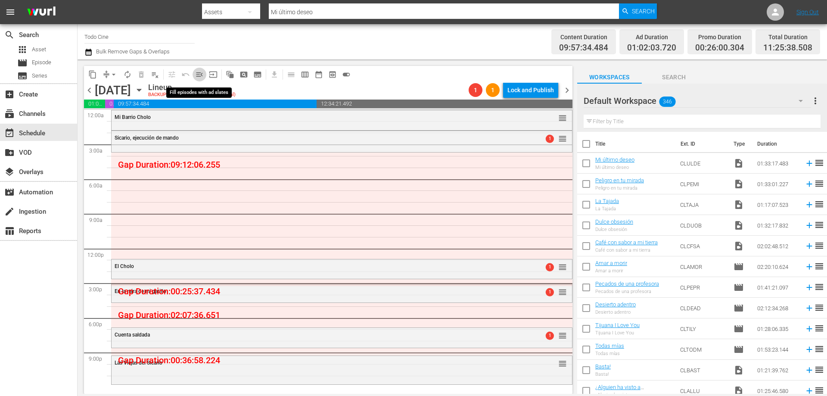
click at [198, 74] on span "menu_open" at bounding box center [199, 74] width 9 height 9
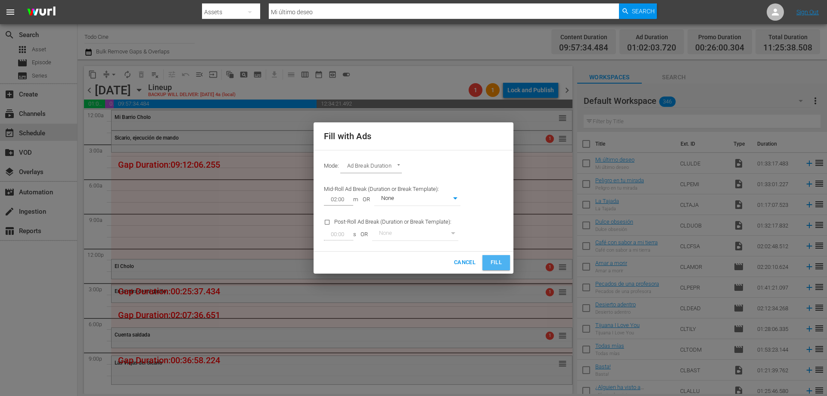
click at [499, 268] on button "Fill" at bounding box center [496, 262] width 28 height 15
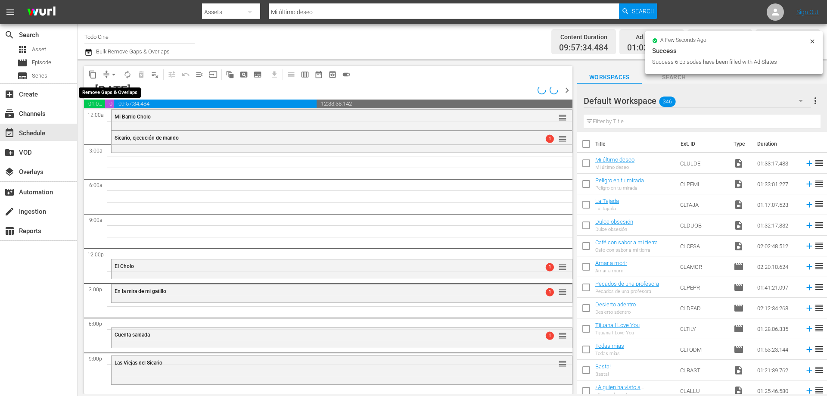
click at [114, 75] on span "arrow_drop_down" at bounding box center [113, 74] width 9 height 9
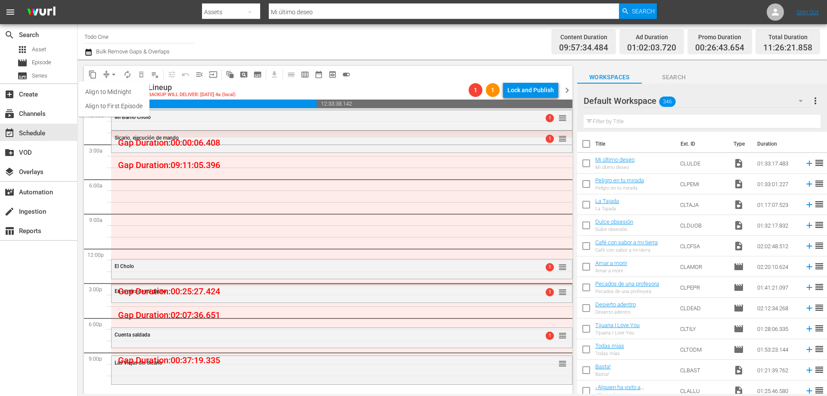
click at [127, 90] on li "Align to Midnight" at bounding box center [113, 92] width 71 height 14
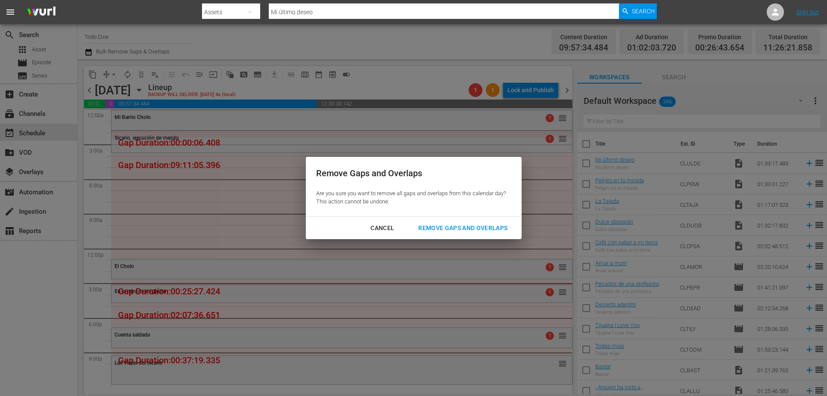
click at [476, 224] on div "Remove Gaps and Overlaps" at bounding box center [462, 228] width 103 height 11
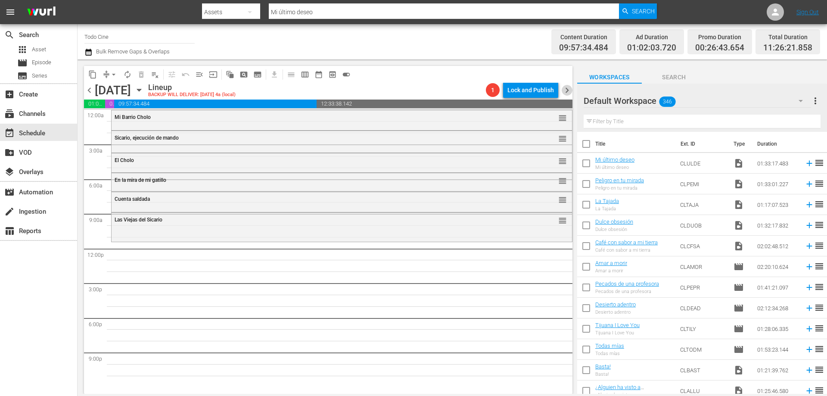
click at [566, 91] on span "chevron_right" at bounding box center [566, 90] width 11 height 11
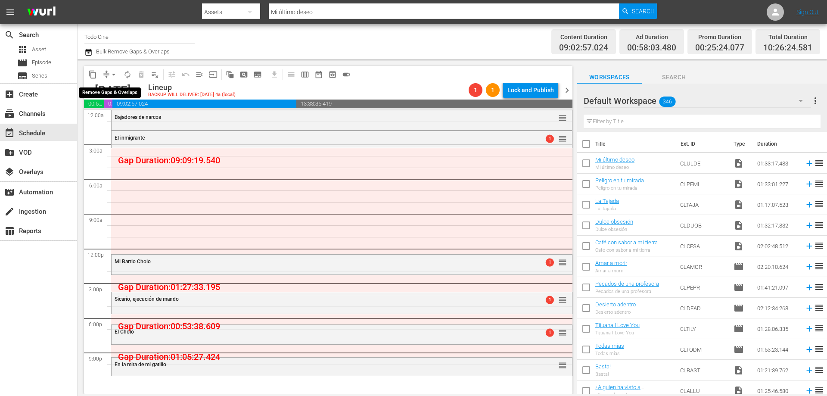
click at [111, 72] on span "arrow_drop_down" at bounding box center [113, 74] width 9 height 9
click at [129, 89] on li "Align to Midnight" at bounding box center [113, 92] width 71 height 14
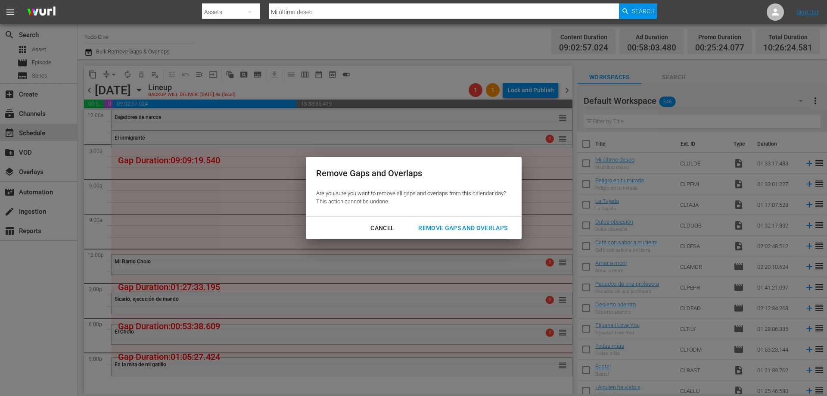
click at [389, 224] on div "Cancel" at bounding box center [381, 228] width 37 height 11
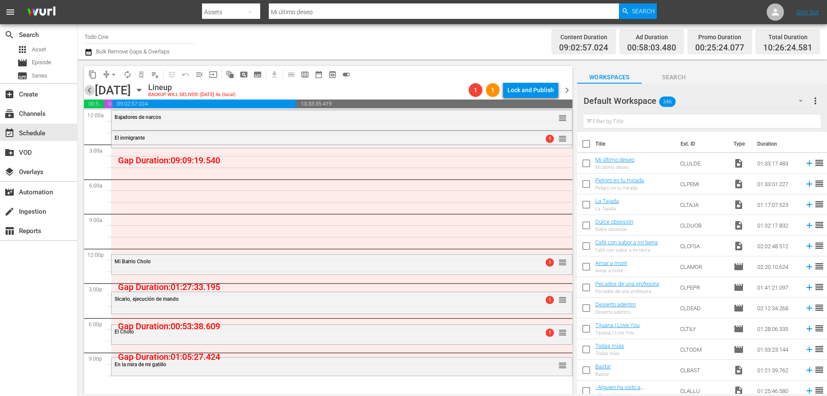
click at [91, 90] on span "chevron_left" at bounding box center [89, 90] width 11 height 11
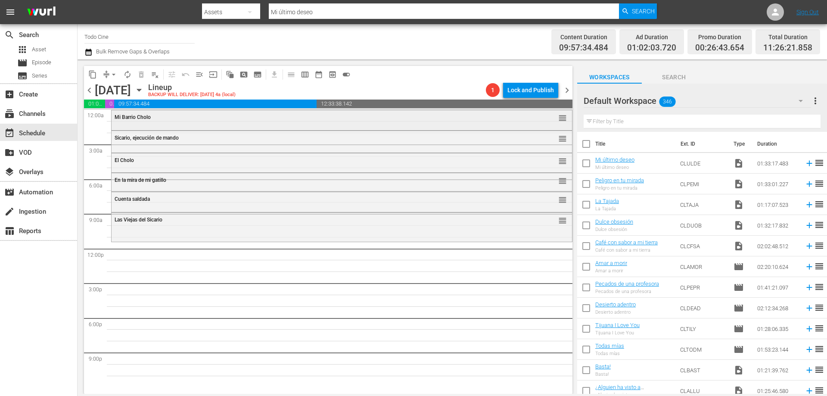
click at [213, 118] on div "Mi Barrio Cholo" at bounding box center [318, 117] width 407 height 6
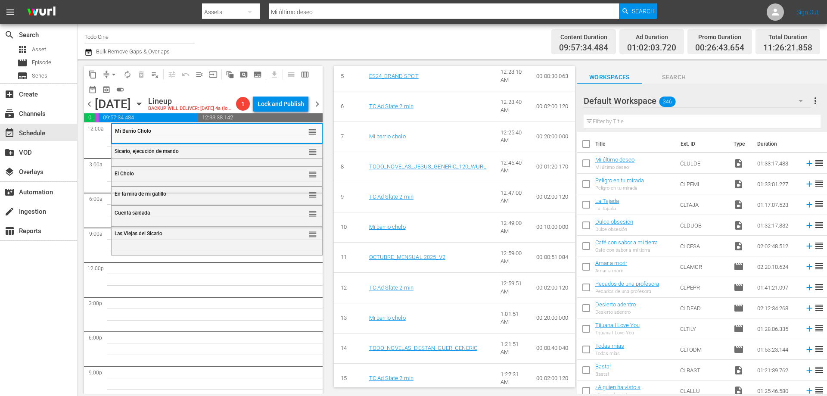
scroll to position [474, 0]
click at [319, 105] on span "chevron_right" at bounding box center [317, 104] width 11 height 11
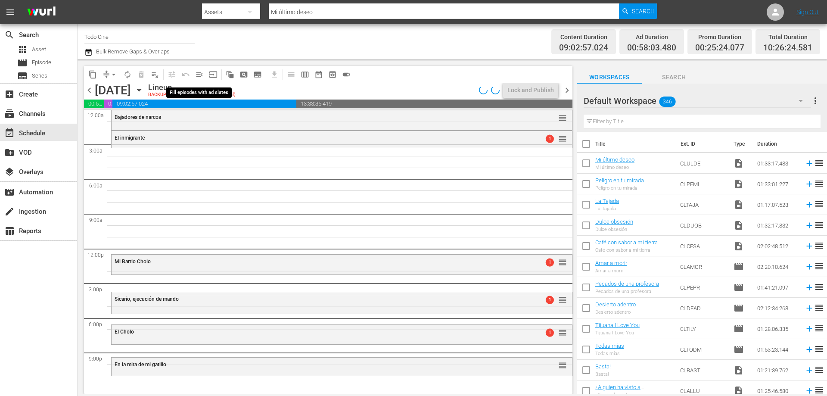
click at [199, 75] on span "menu_open" at bounding box center [199, 74] width 9 height 9
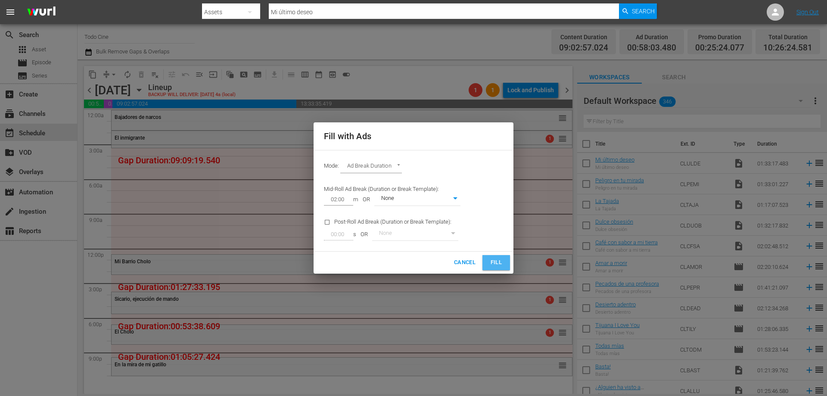
click at [498, 261] on span "Fill" at bounding box center [496, 262] width 14 height 10
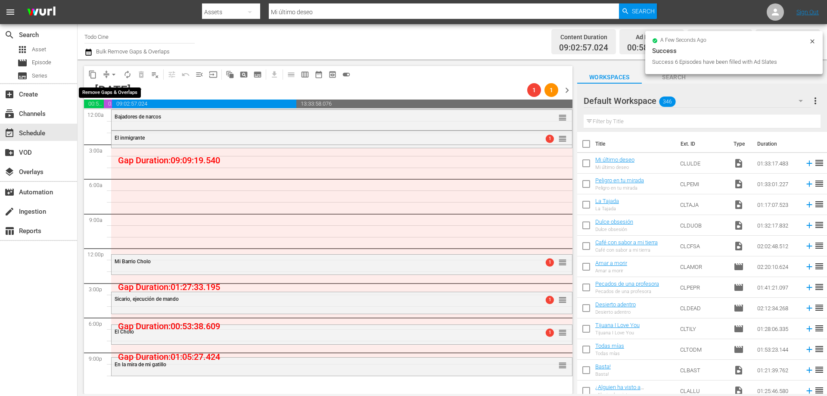
click at [112, 76] on span "arrow_drop_down" at bounding box center [113, 74] width 9 height 9
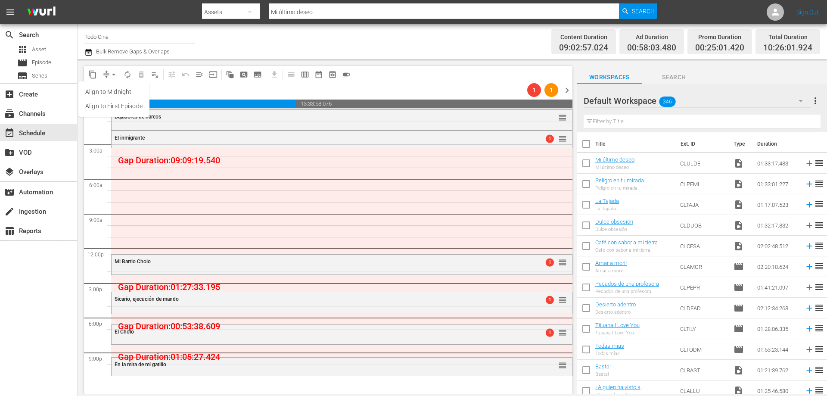
click at [121, 92] on li "Align to Midnight" at bounding box center [113, 92] width 71 height 14
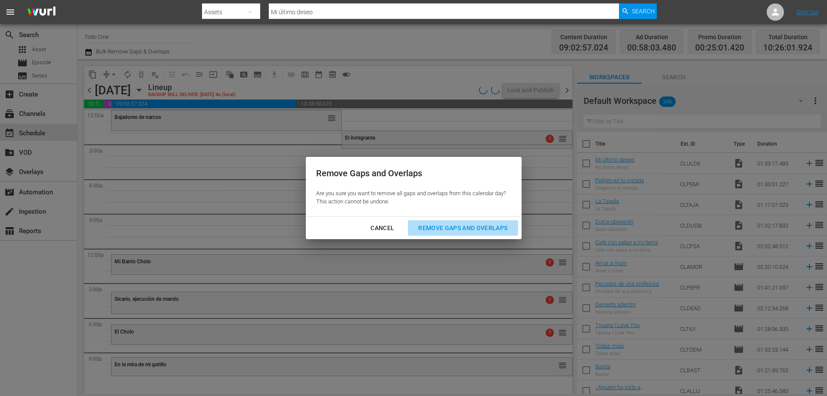
click at [463, 229] on div "Remove Gaps and Overlaps" at bounding box center [462, 228] width 103 height 11
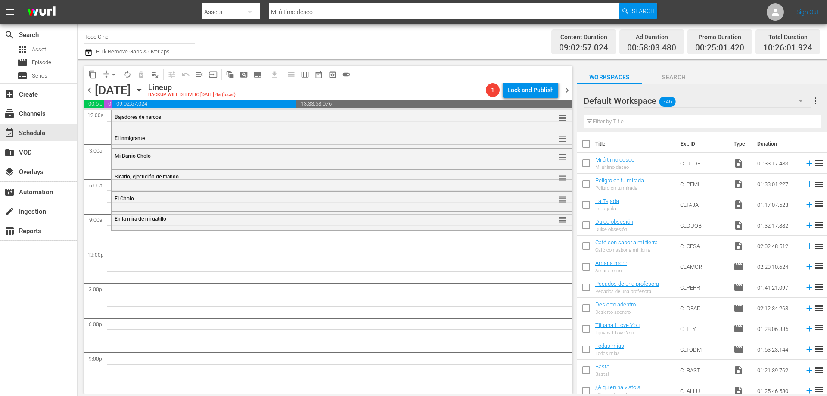
click at [566, 90] on span "chevron_right" at bounding box center [566, 90] width 11 height 11
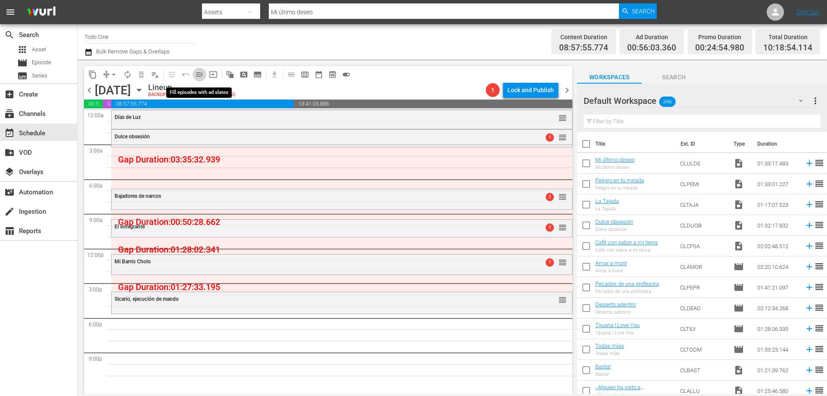
click at [198, 74] on span "menu_open" at bounding box center [199, 74] width 9 height 9
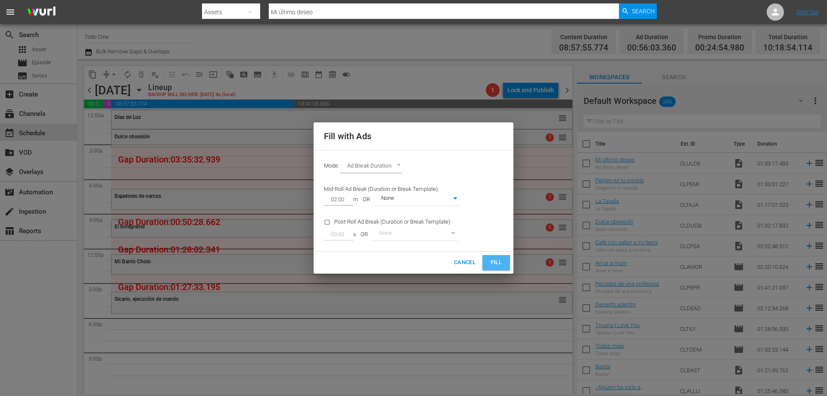
click at [487, 261] on button "Fill" at bounding box center [496, 262] width 28 height 15
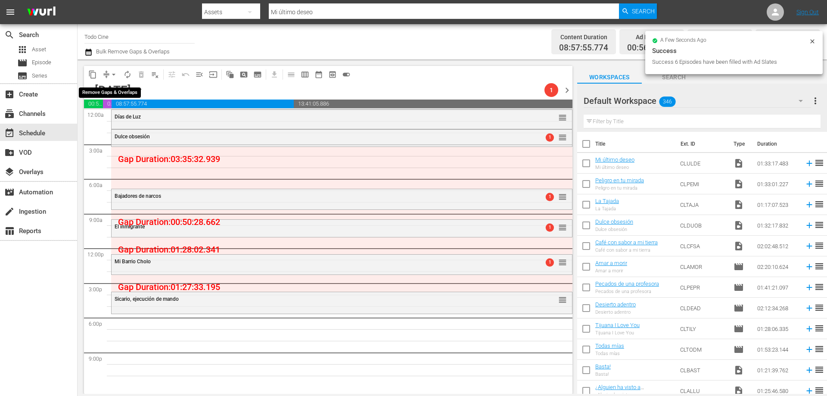
click at [108, 74] on button "arrow_drop_down" at bounding box center [114, 75] width 14 height 14
click at [123, 90] on li "Align to Midnight" at bounding box center [113, 92] width 71 height 14
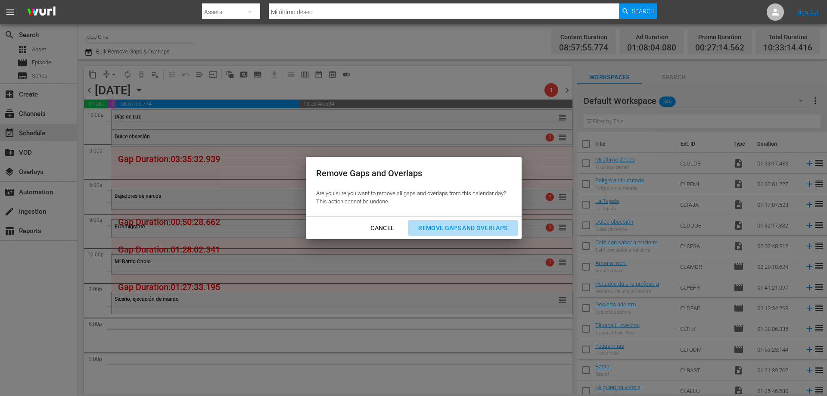
click at [479, 224] on div "Remove Gaps and Overlaps" at bounding box center [462, 228] width 103 height 11
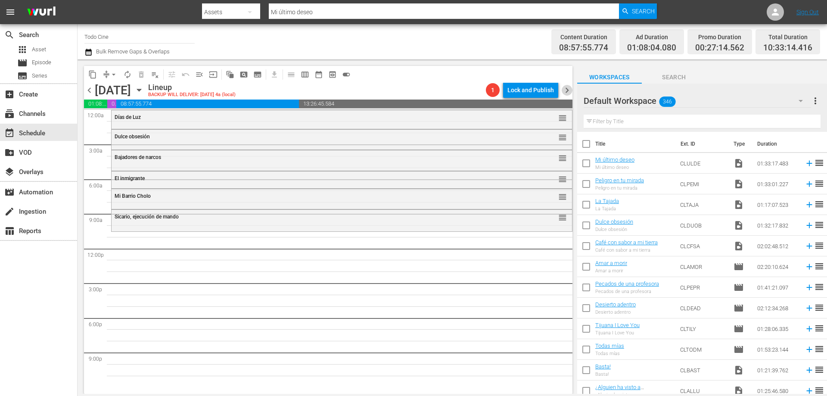
drag, startPoint x: 568, startPoint y: 91, endPoint x: 326, endPoint y: 40, distance: 247.4
click at [569, 91] on span "chevron_right" at bounding box center [566, 90] width 11 height 11
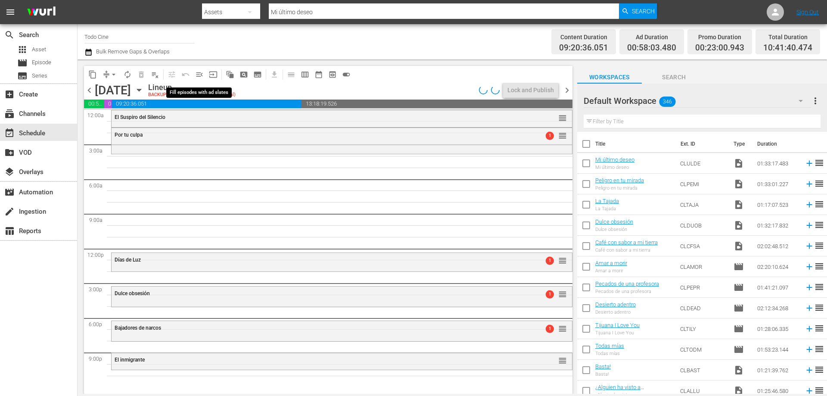
click at [201, 76] on span "menu_open" at bounding box center [199, 74] width 9 height 9
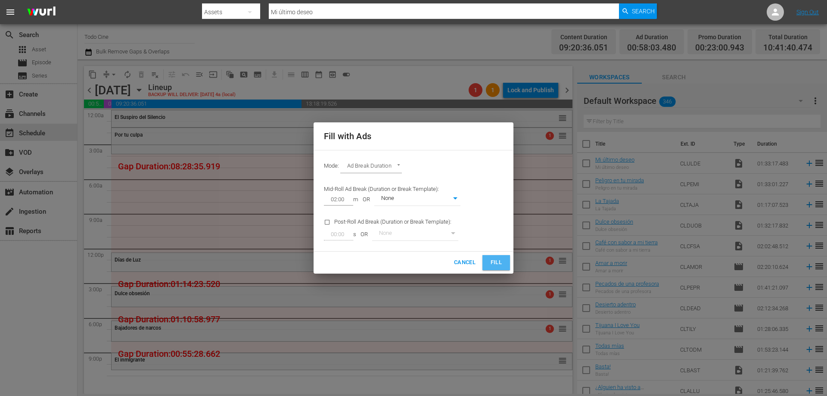
click at [498, 264] on span "Fill" at bounding box center [496, 262] width 14 height 10
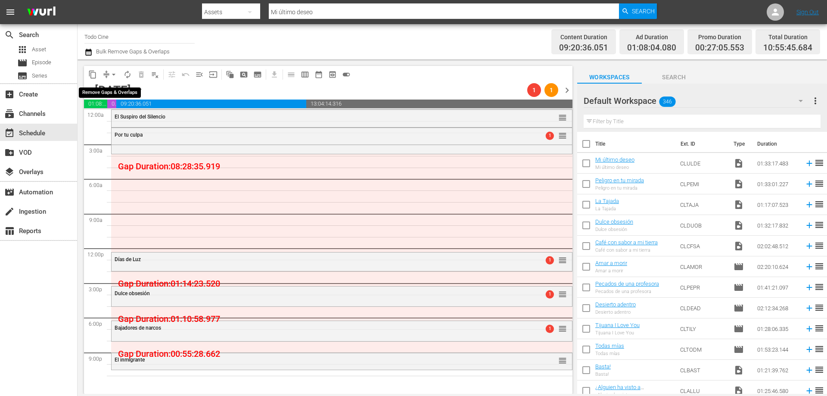
click at [113, 73] on span "arrow_drop_down" at bounding box center [113, 74] width 9 height 9
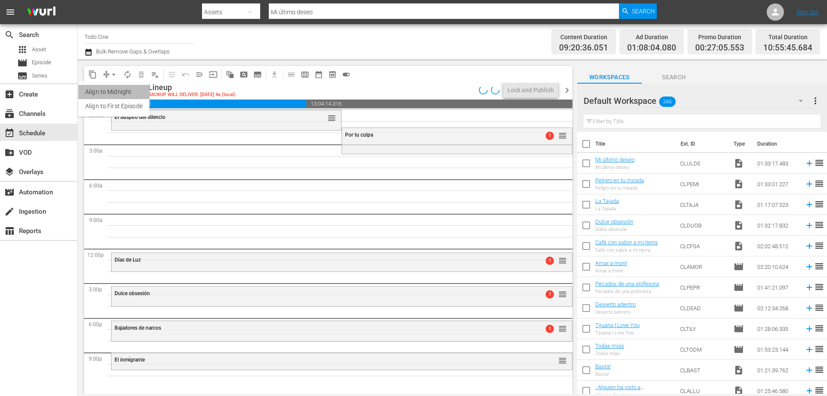
click at [112, 93] on li "Align to Midnight" at bounding box center [113, 92] width 71 height 14
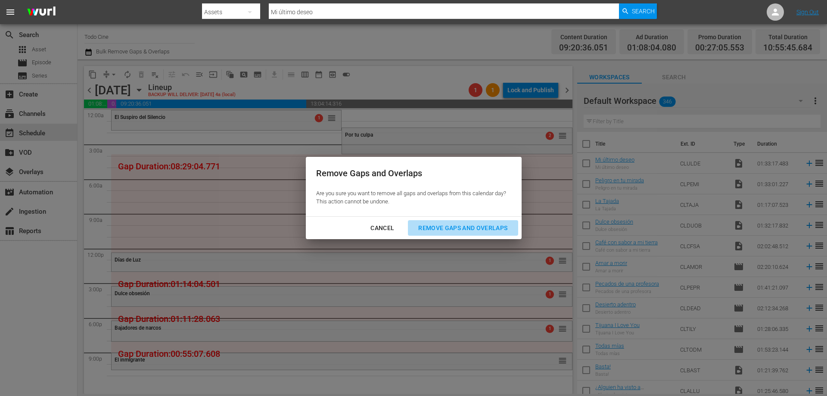
click at [460, 225] on div "Remove Gaps and Overlaps" at bounding box center [462, 228] width 103 height 11
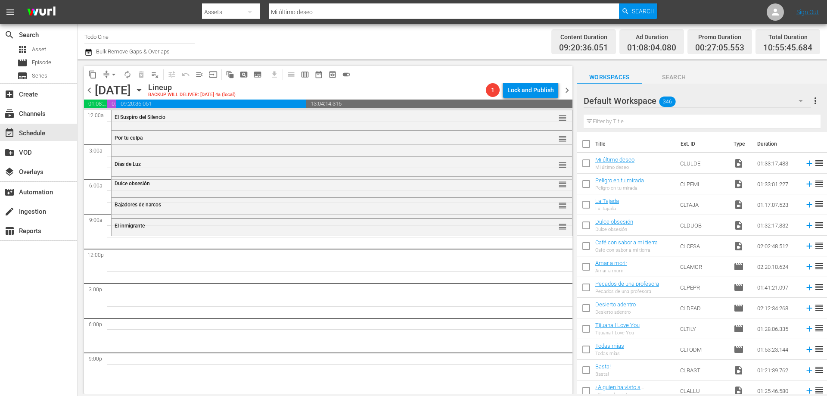
click at [568, 90] on span "chevron_right" at bounding box center [566, 90] width 11 height 11
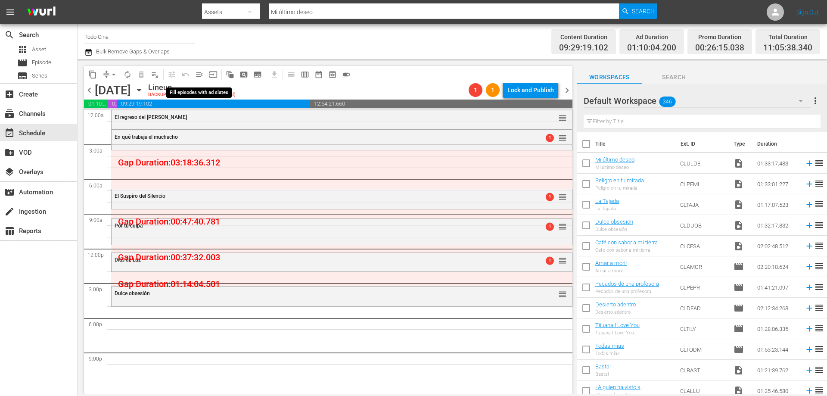
click at [200, 76] on span "menu_open" at bounding box center [199, 74] width 9 height 9
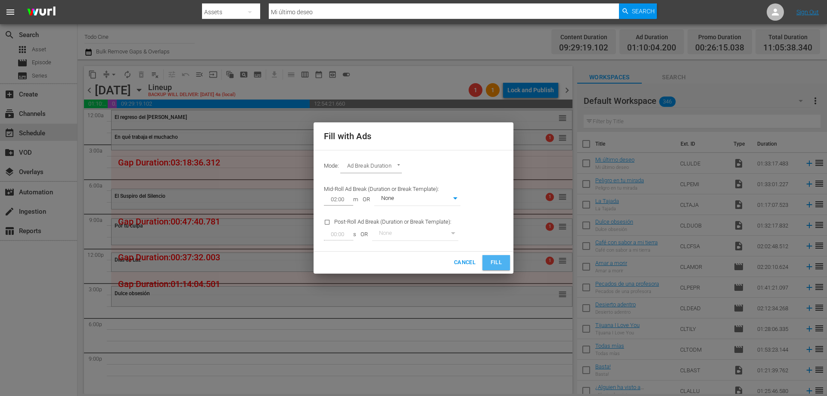
click at [493, 258] on span "Fill" at bounding box center [496, 262] width 14 height 10
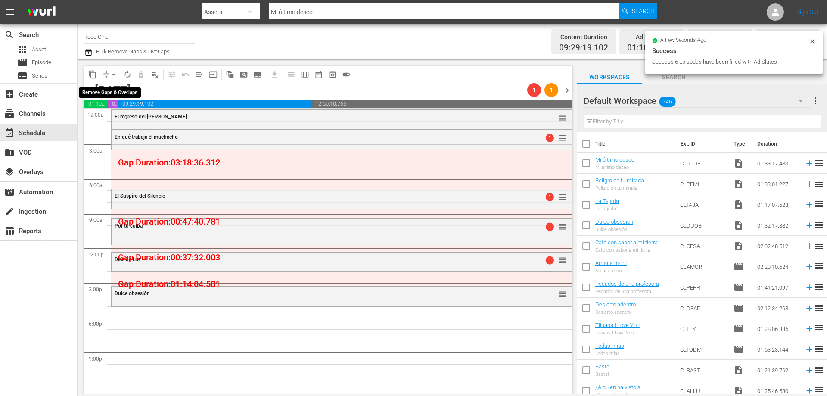
click at [112, 75] on span "arrow_drop_down" at bounding box center [113, 74] width 9 height 9
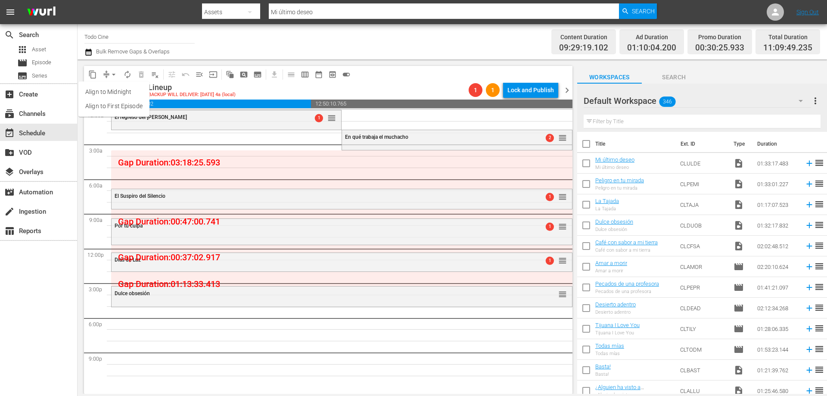
click at [109, 92] on li "Align to Midnight" at bounding box center [113, 92] width 71 height 14
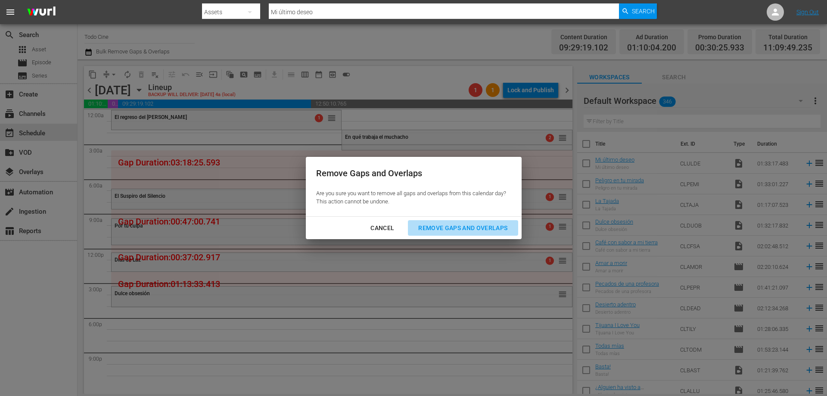
click at [446, 229] on div "Remove Gaps and Overlaps" at bounding box center [462, 228] width 103 height 11
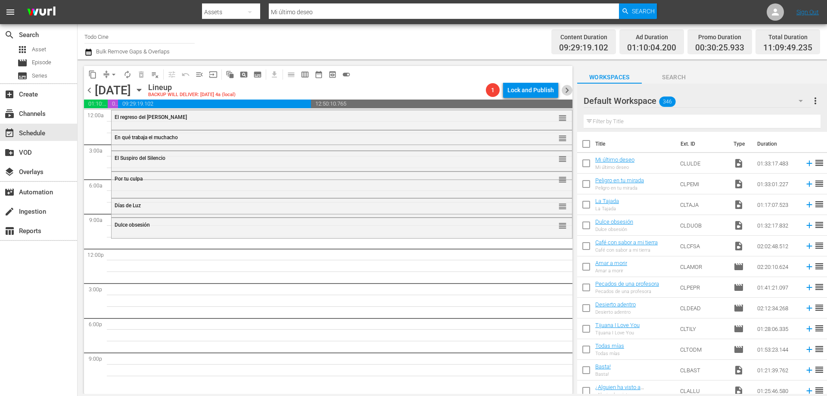
click at [567, 89] on span "chevron_right" at bounding box center [566, 90] width 11 height 11
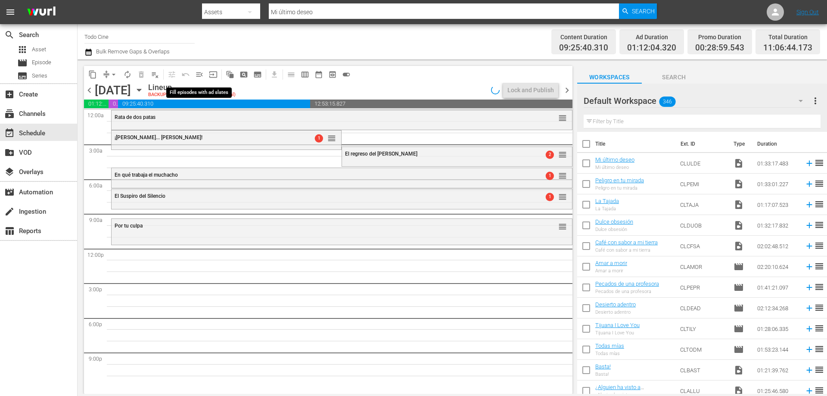
click at [199, 75] on span "menu_open" at bounding box center [199, 74] width 9 height 9
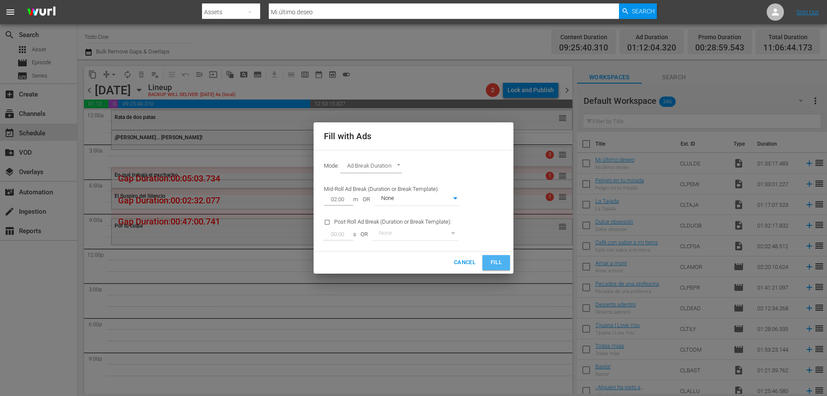
click at [496, 262] on span "Fill" at bounding box center [496, 262] width 14 height 10
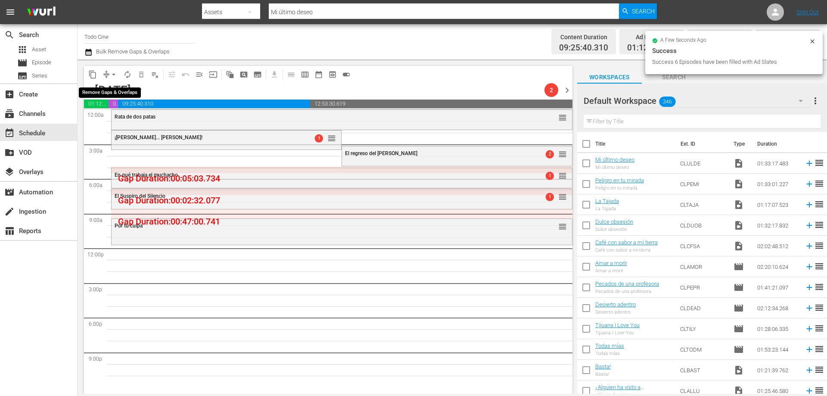
click at [110, 74] on span "arrow_drop_down" at bounding box center [113, 74] width 9 height 9
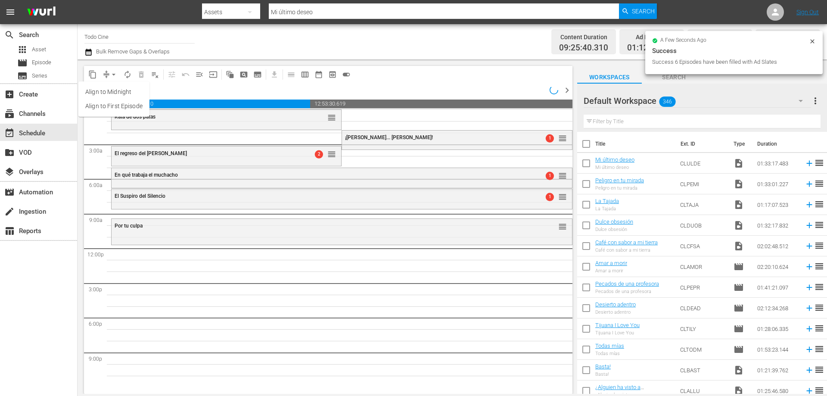
click at [118, 92] on li "Align to Midnight" at bounding box center [113, 92] width 71 height 14
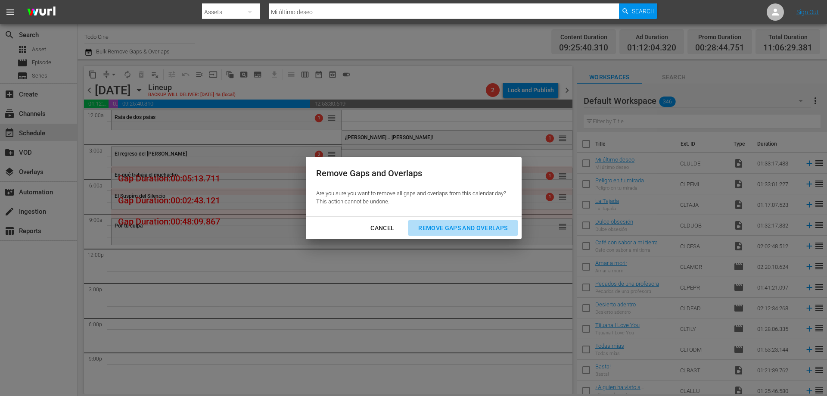
click at [459, 225] on div "Remove Gaps and Overlaps" at bounding box center [462, 228] width 103 height 11
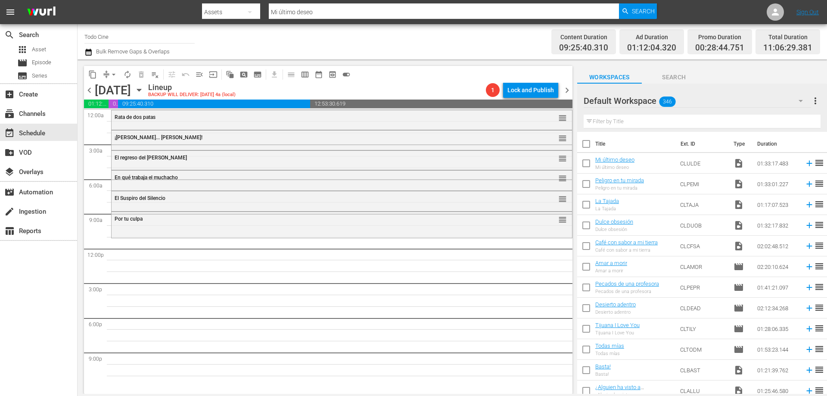
click at [564, 90] on span "chevron_right" at bounding box center [566, 90] width 11 height 11
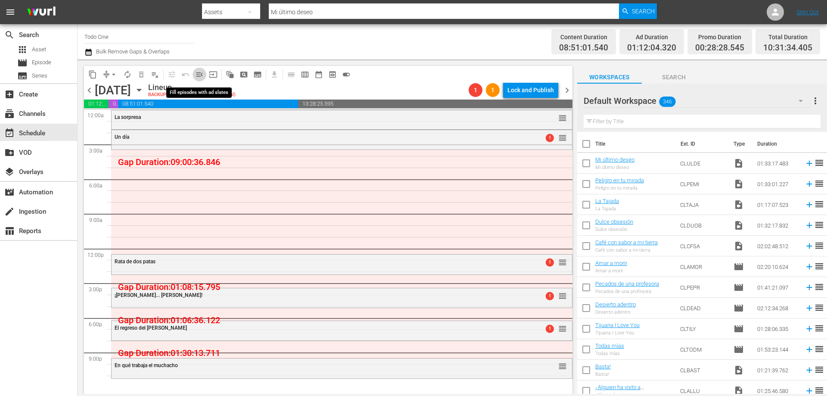
click at [198, 76] on span "menu_open" at bounding box center [199, 74] width 9 height 9
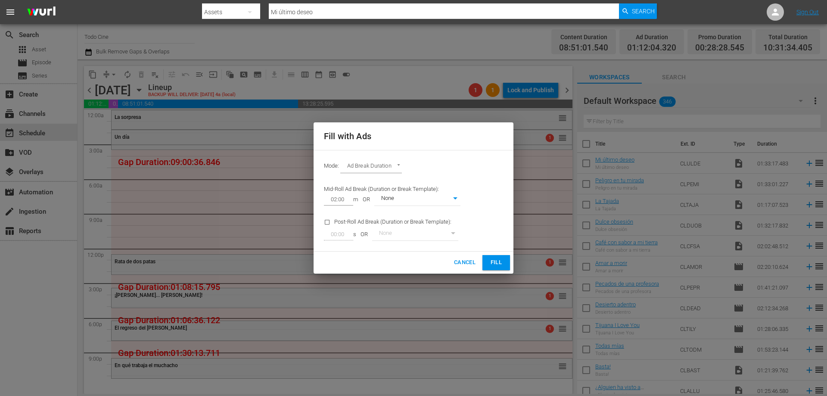
click at [496, 263] on span "Fill" at bounding box center [496, 262] width 14 height 10
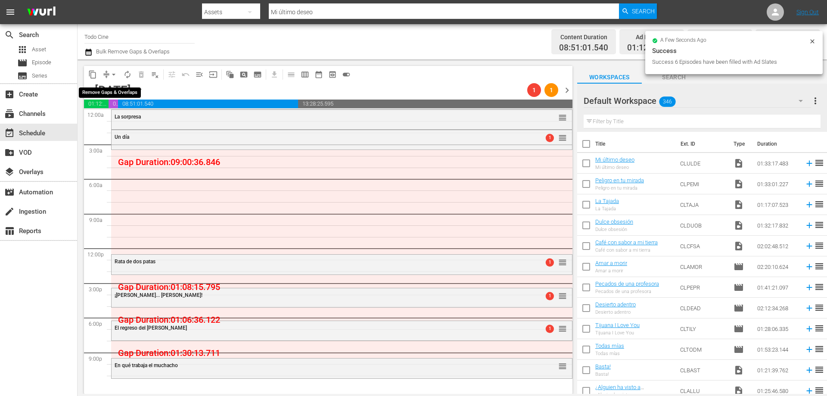
click at [111, 75] on span "arrow_drop_down" at bounding box center [113, 74] width 9 height 9
click at [117, 90] on li "Align to Midnight" at bounding box center [113, 92] width 71 height 14
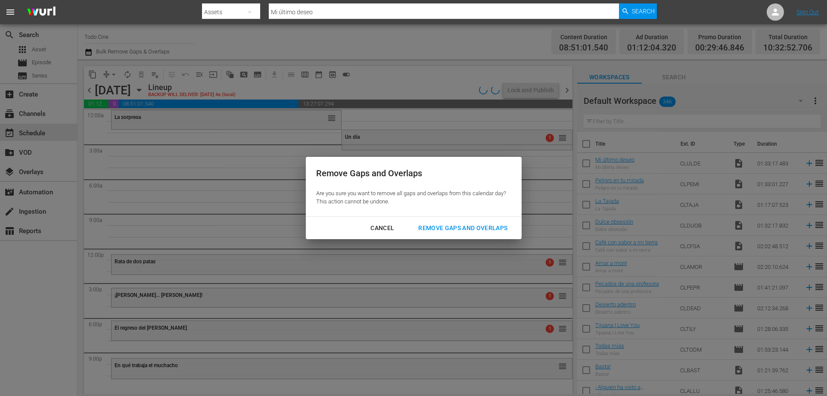
click at [444, 226] on div "Remove Gaps and Overlaps" at bounding box center [462, 228] width 103 height 11
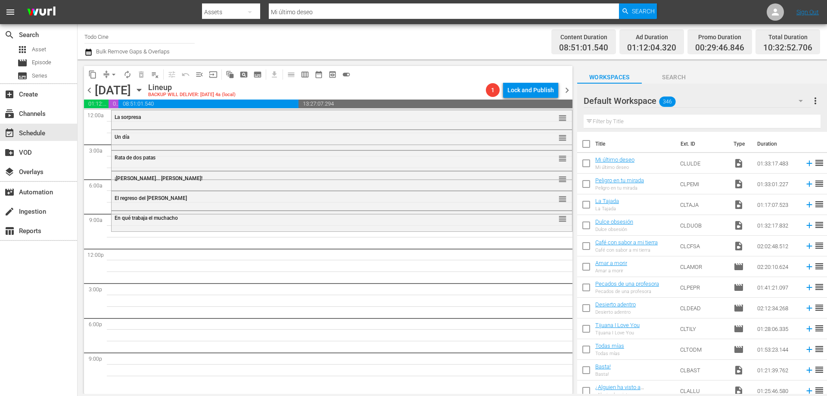
click at [567, 92] on span "chevron_right" at bounding box center [566, 90] width 11 height 11
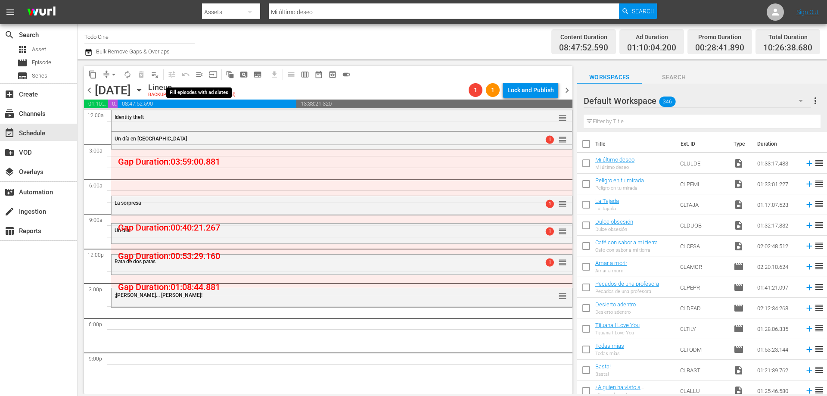
click at [200, 74] on span "menu_open" at bounding box center [199, 74] width 9 height 9
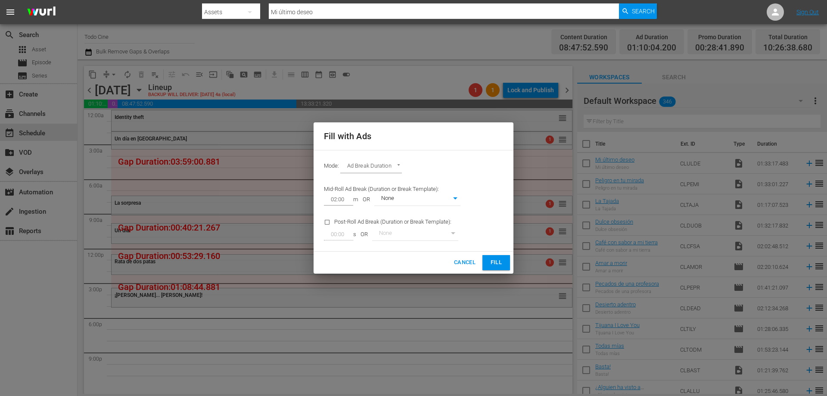
click at [501, 261] on span "Fill" at bounding box center [496, 262] width 14 height 10
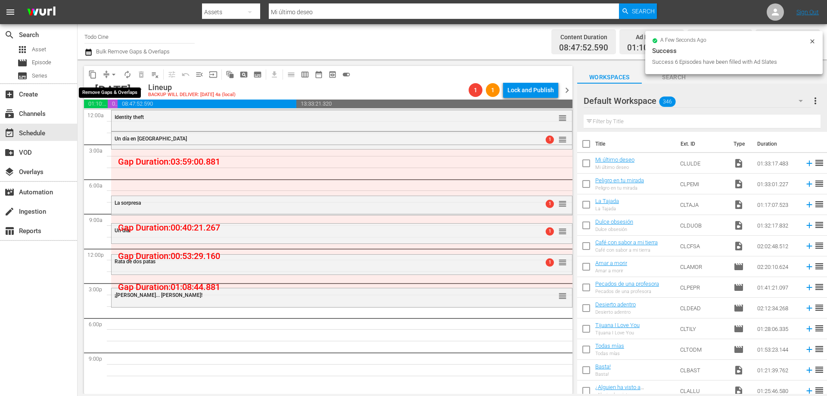
click at [109, 73] on span "arrow_drop_down" at bounding box center [113, 74] width 9 height 9
click at [113, 92] on li "Align to Midnight" at bounding box center [113, 92] width 71 height 14
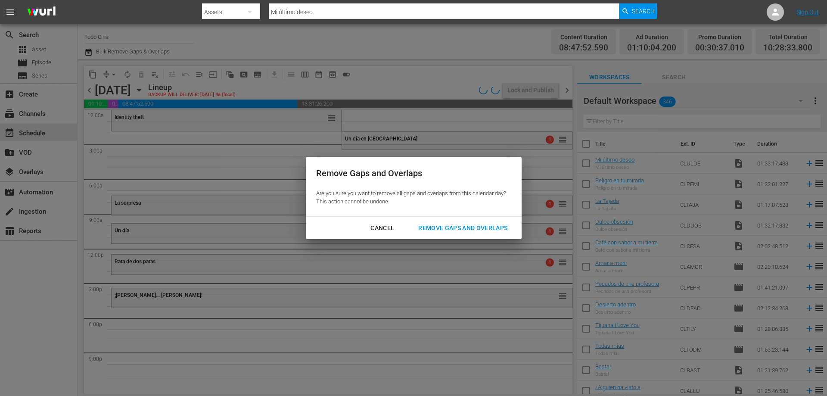
click at [480, 224] on div "Remove Gaps and Overlaps" at bounding box center [462, 228] width 103 height 11
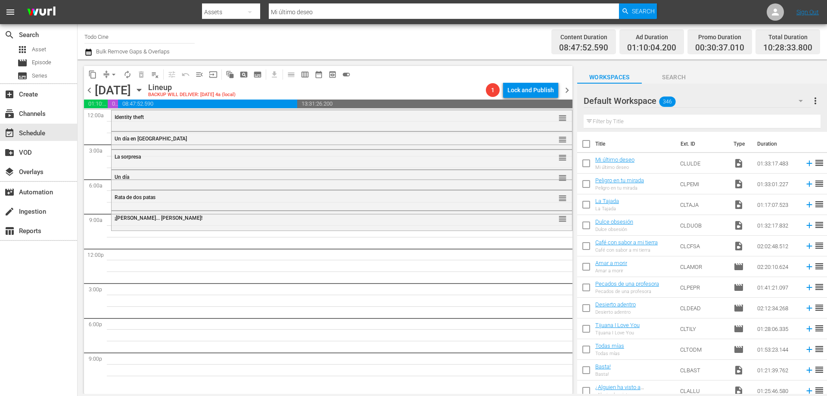
click at [567, 90] on span "chevron_right" at bounding box center [566, 90] width 11 height 11
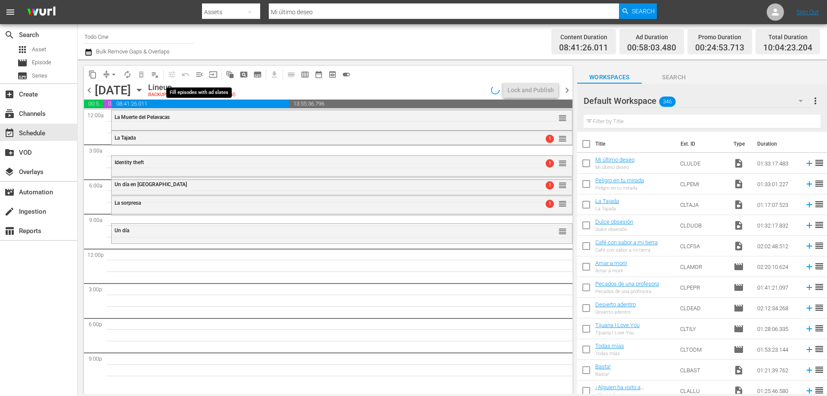
click at [199, 75] on span "menu_open" at bounding box center [199, 74] width 9 height 9
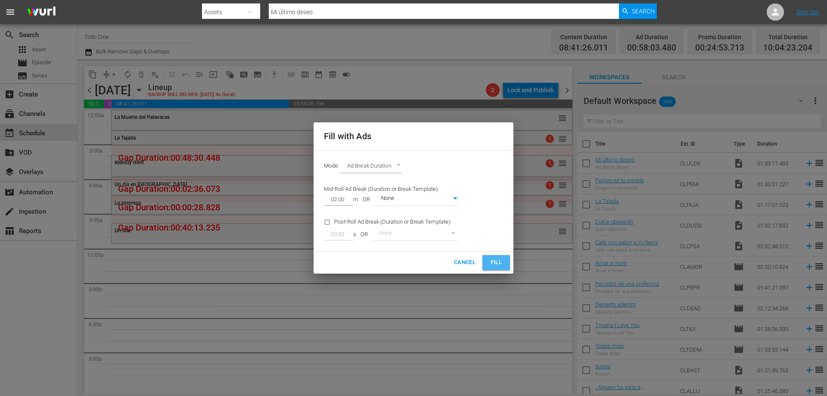
click at [496, 259] on span "Fill" at bounding box center [496, 262] width 14 height 10
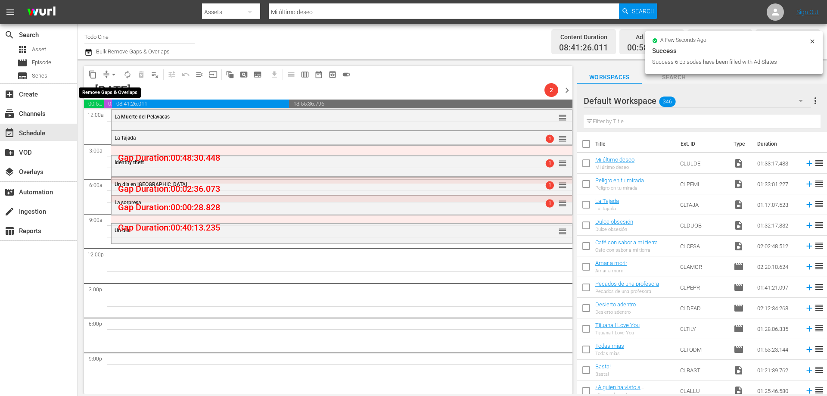
click at [109, 76] on button "arrow_drop_down" at bounding box center [114, 75] width 14 height 14
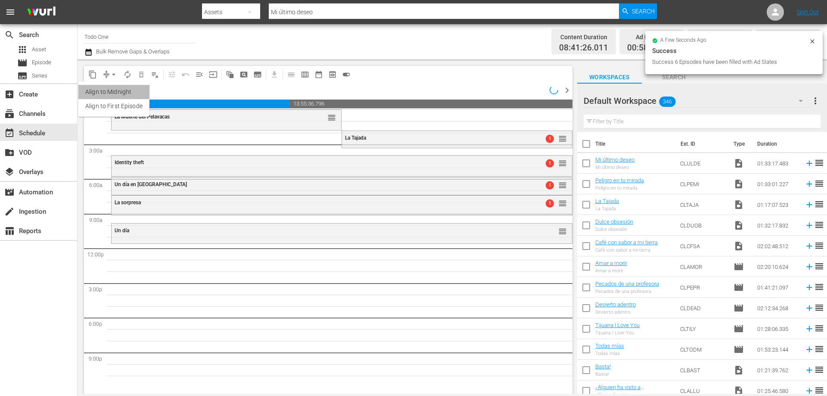
click at [113, 92] on li "Align to Midnight" at bounding box center [113, 92] width 71 height 14
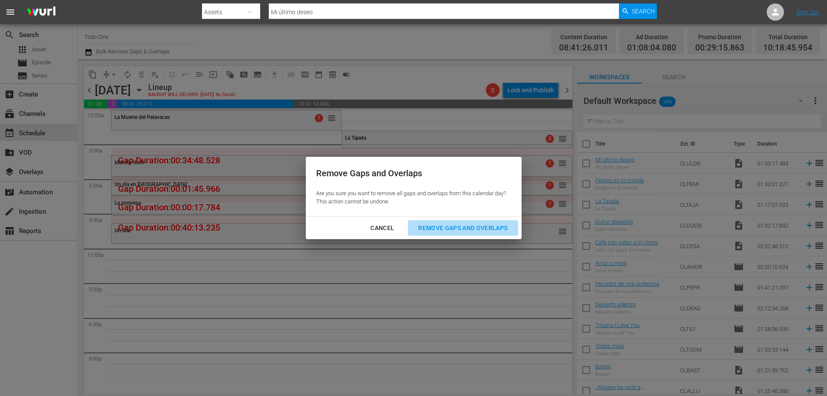
click at [463, 227] on div "Remove Gaps and Overlaps" at bounding box center [462, 228] width 103 height 11
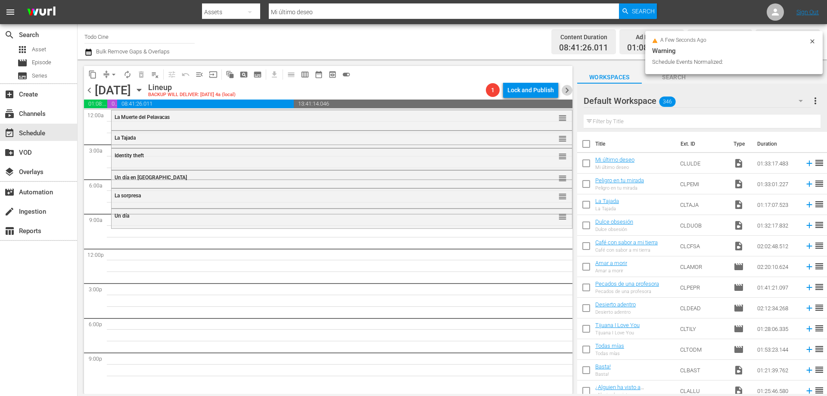
click at [564, 88] on span "chevron_right" at bounding box center [566, 90] width 11 height 11
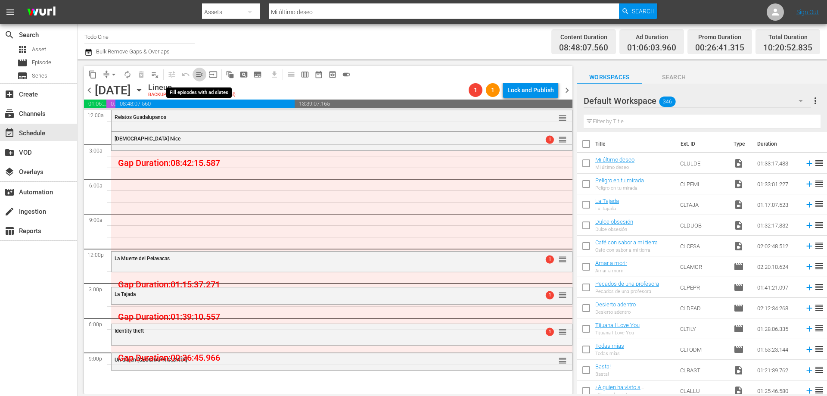
click at [198, 76] on span "menu_open" at bounding box center [199, 74] width 9 height 9
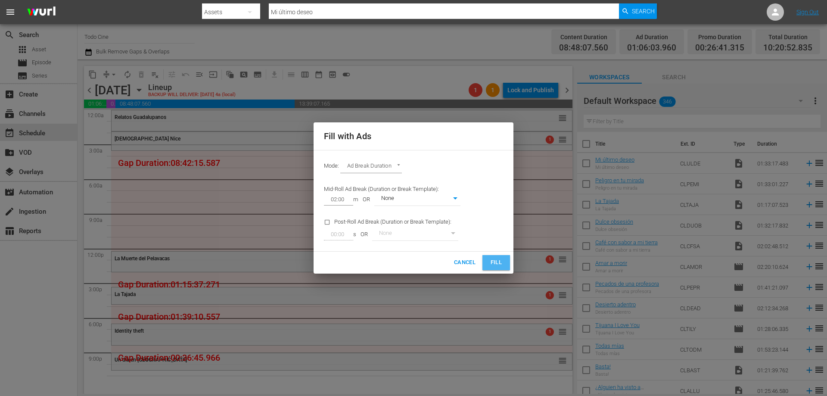
click at [493, 262] on span "Fill" at bounding box center [496, 262] width 14 height 10
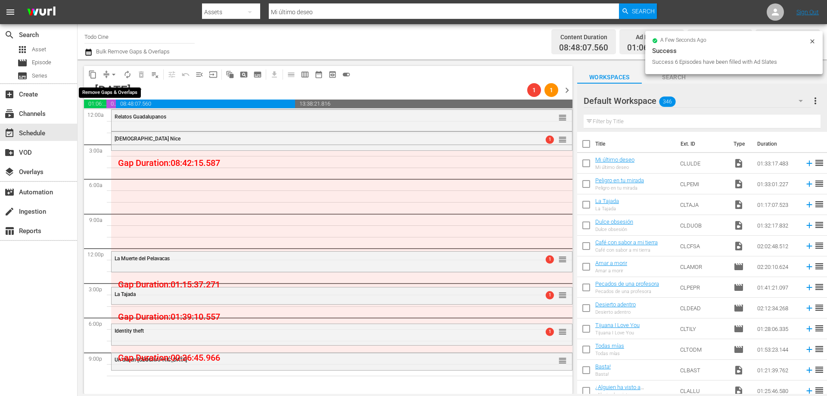
click at [110, 73] on span "arrow_drop_down" at bounding box center [113, 74] width 9 height 9
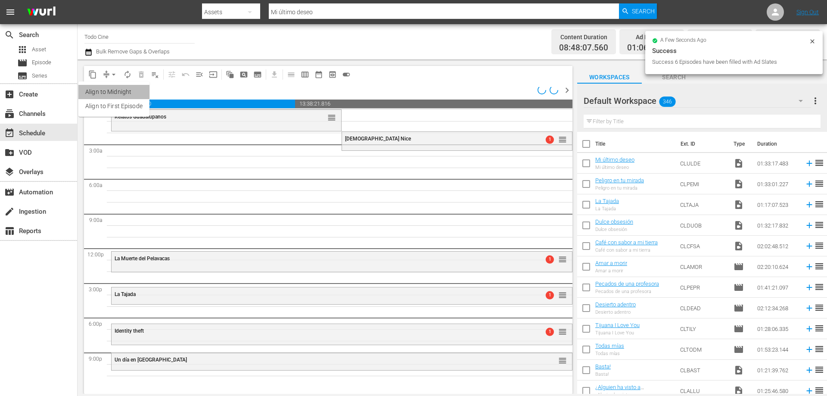
click at [112, 88] on li "Align to Midnight" at bounding box center [113, 92] width 71 height 14
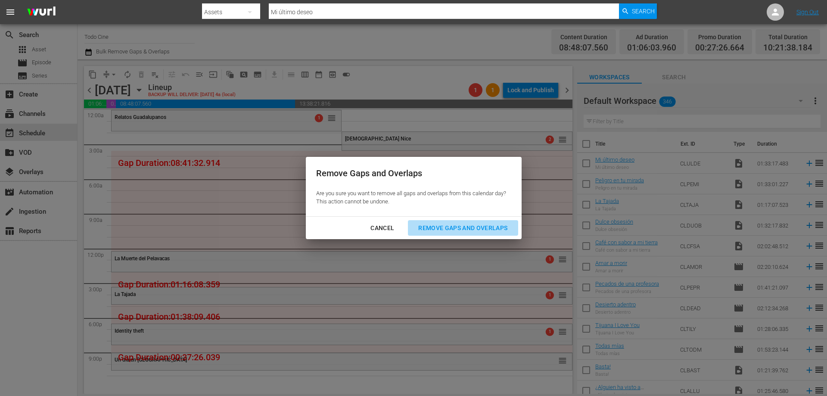
click at [468, 227] on div "Remove Gaps and Overlaps" at bounding box center [462, 228] width 103 height 11
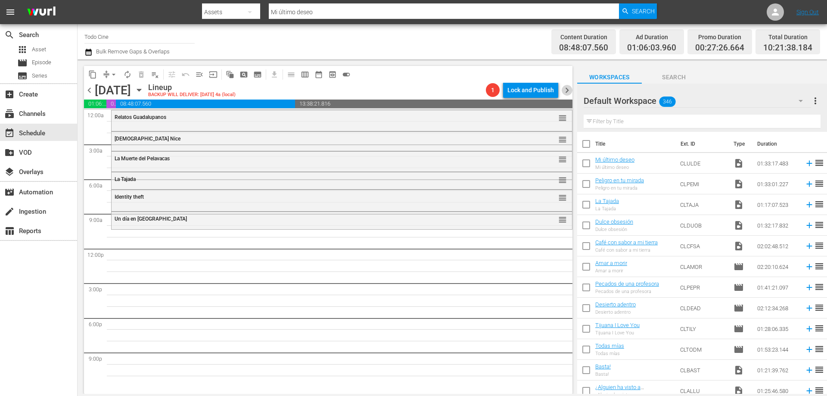
click at [567, 91] on span "chevron_right" at bounding box center [566, 90] width 11 height 11
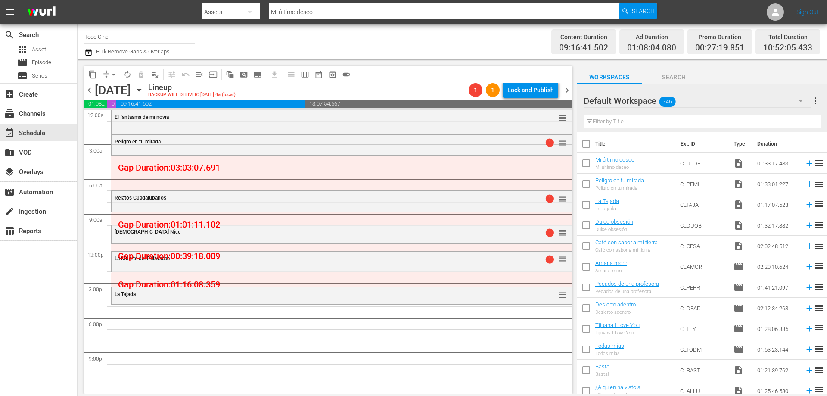
click at [90, 90] on span "chevron_left" at bounding box center [89, 90] width 11 height 11
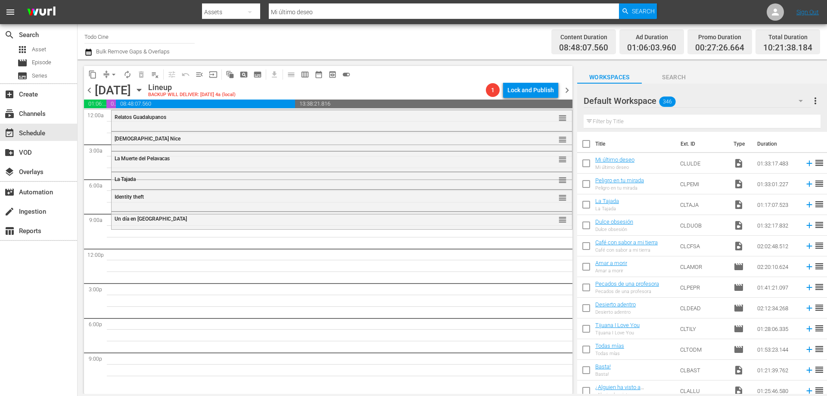
click at [144, 124] on div "Relatos Guadalupanos reorder" at bounding box center [341, 117] width 460 height 15
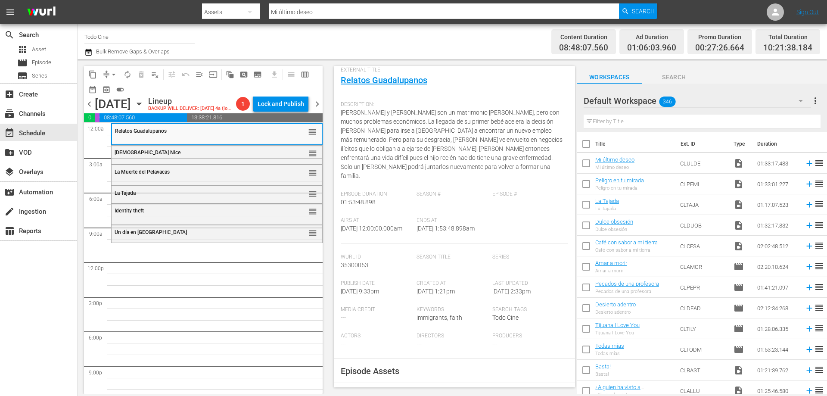
scroll to position [258, 0]
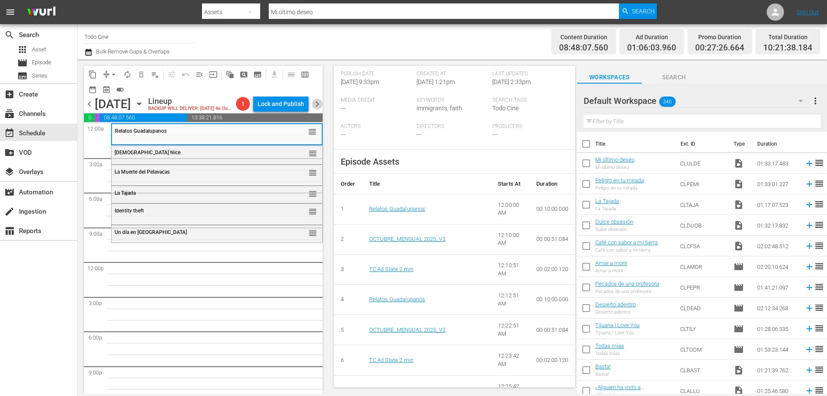
click at [315, 102] on span "chevron_right" at bounding box center [317, 104] width 11 height 11
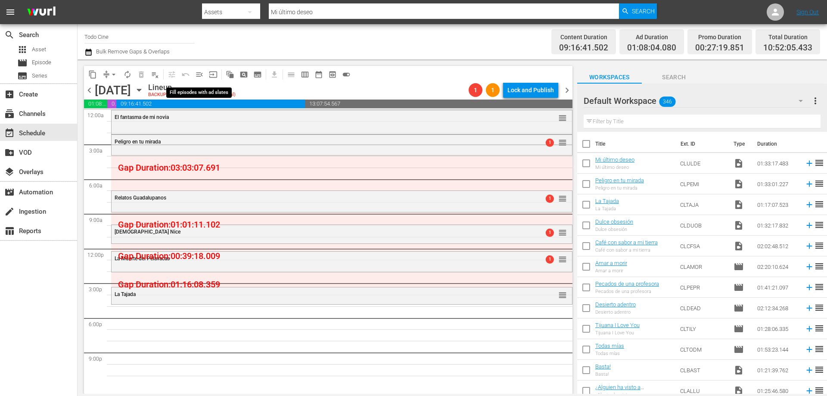
click at [199, 75] on span "menu_open" at bounding box center [199, 74] width 9 height 9
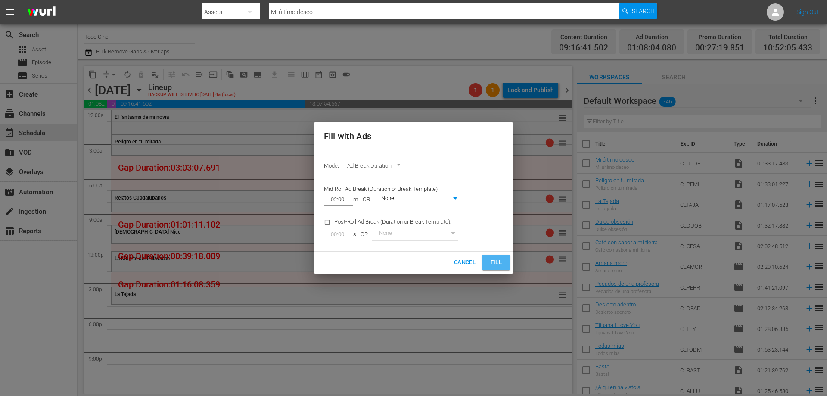
click at [500, 259] on span "Fill" at bounding box center [496, 262] width 14 height 10
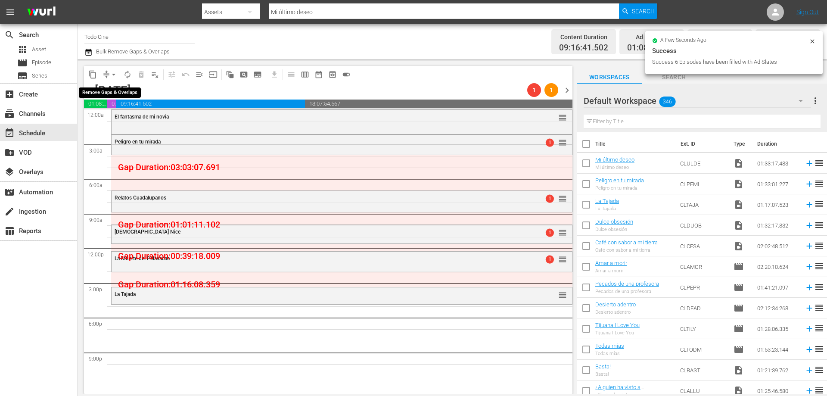
click at [113, 74] on span "arrow_drop_down" at bounding box center [113, 74] width 9 height 9
click at [126, 93] on li "Align to Midnight" at bounding box center [113, 92] width 71 height 14
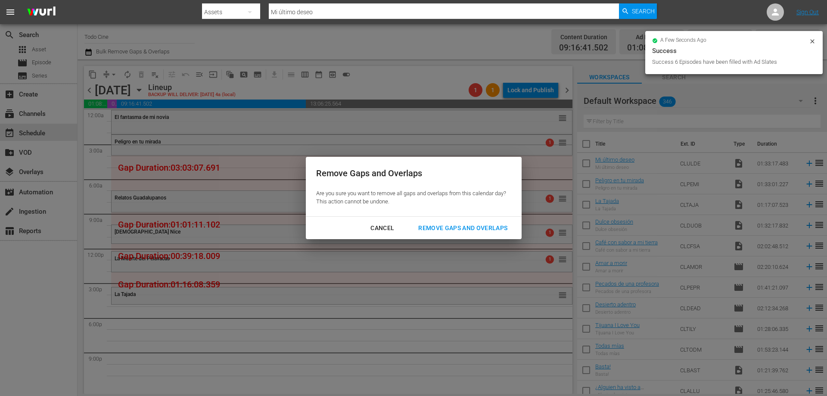
click at [462, 229] on div "Remove Gaps and Overlaps" at bounding box center [462, 228] width 103 height 11
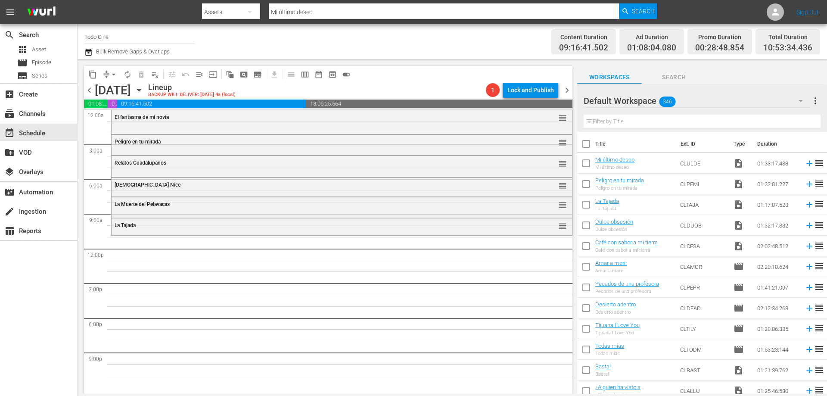
click at [567, 91] on span "chevron_right" at bounding box center [566, 90] width 11 height 11
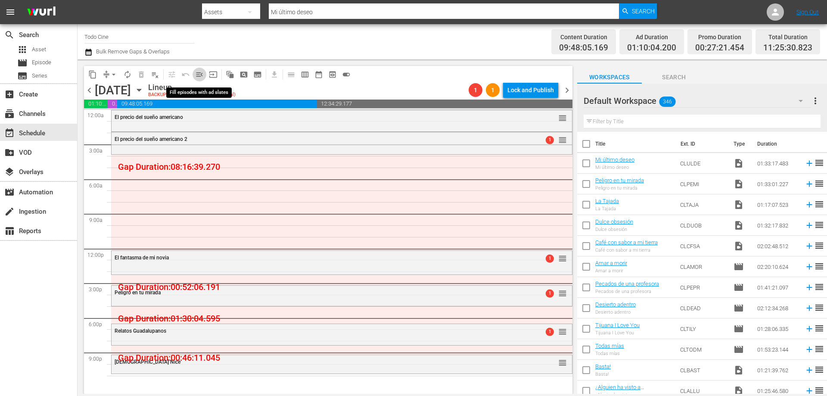
click at [199, 75] on span "menu_open" at bounding box center [199, 74] width 9 height 9
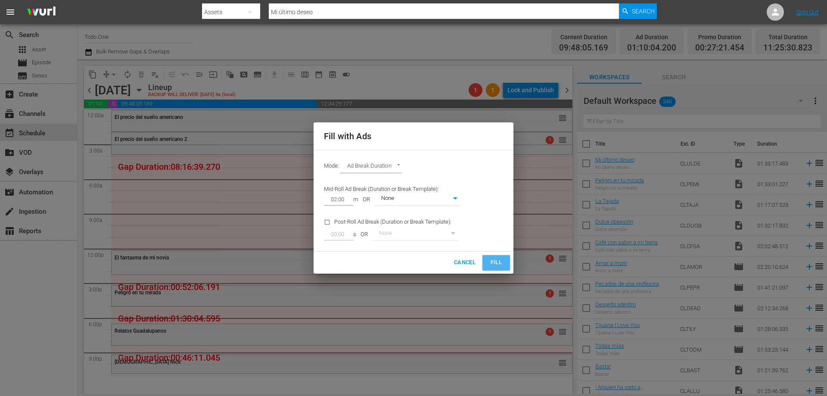
click at [497, 261] on span "Fill" at bounding box center [496, 262] width 14 height 10
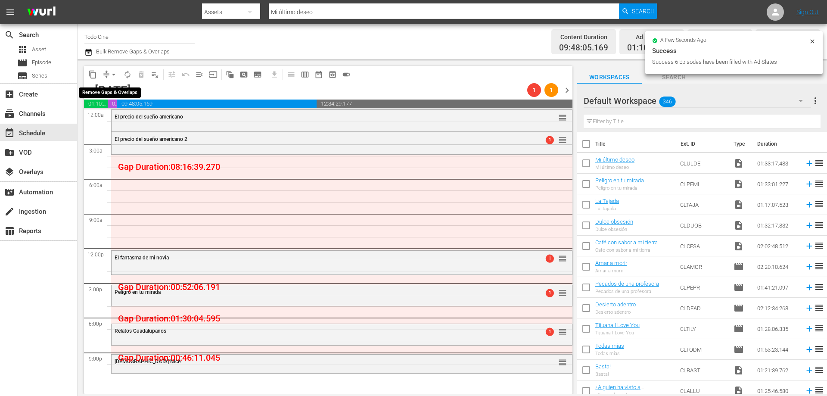
click at [113, 76] on span "arrow_drop_down" at bounding box center [113, 74] width 9 height 9
click at [120, 93] on li "Align to Midnight" at bounding box center [113, 92] width 71 height 14
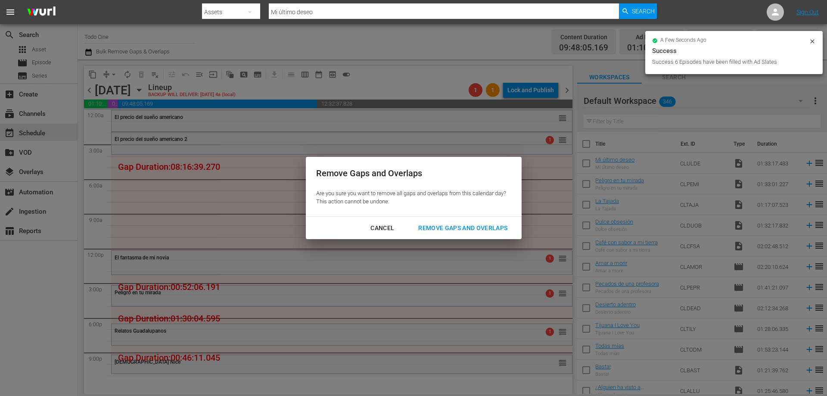
click at [484, 224] on button "Remove Gaps and Overlaps" at bounding box center [463, 228] width 110 height 16
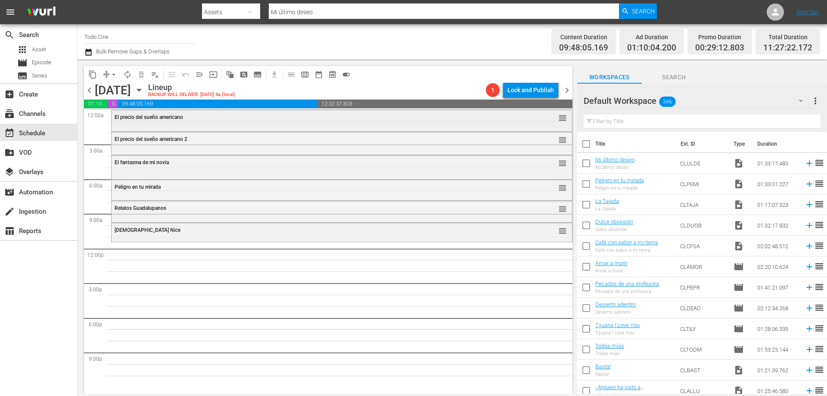
click at [304, 117] on div "El precio del sueño americano" at bounding box center [318, 117] width 407 height 6
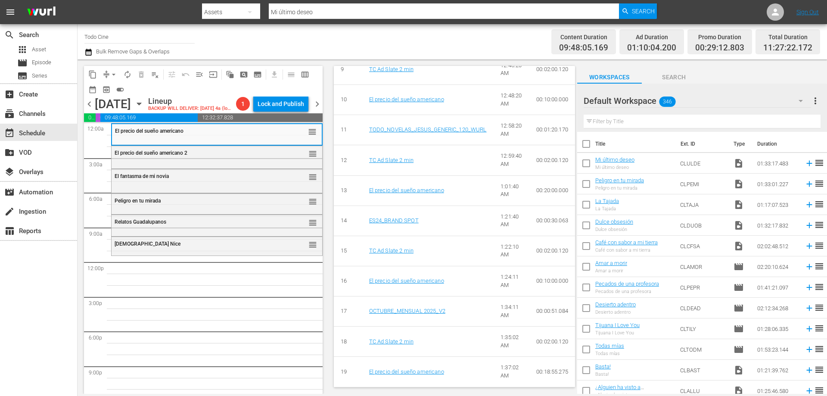
scroll to position [610, 0]
click at [180, 132] on span "El precio del sueño americano" at bounding box center [149, 131] width 68 height 6
click at [318, 101] on span "chevron_right" at bounding box center [317, 104] width 11 height 11
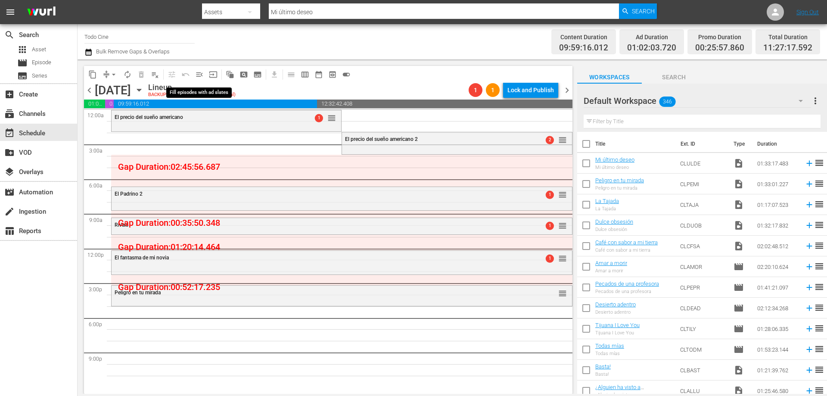
click at [198, 72] on span "menu_open" at bounding box center [199, 74] width 9 height 9
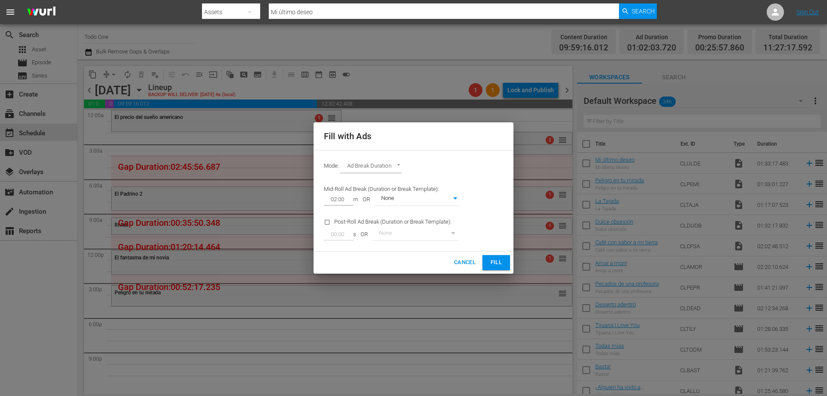
drag, startPoint x: 498, startPoint y: 261, endPoint x: 300, endPoint y: 190, distance: 210.4
click at [498, 260] on span "Fill" at bounding box center [496, 262] width 14 height 10
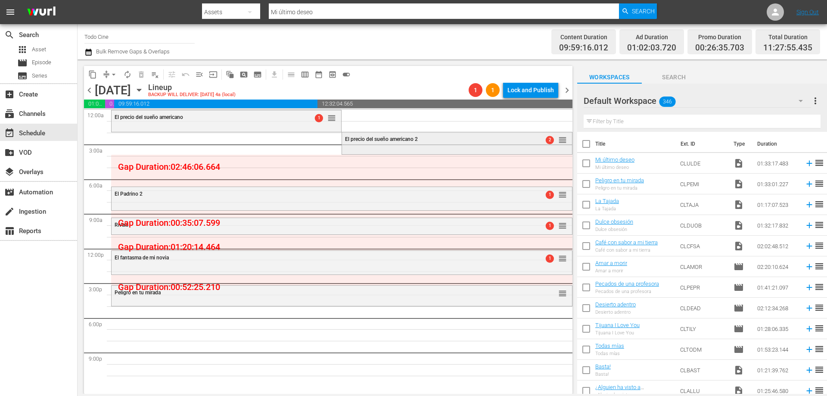
click at [399, 149] on div "El precio del sueño americano 2 2 reorder" at bounding box center [456, 142] width 229 height 20
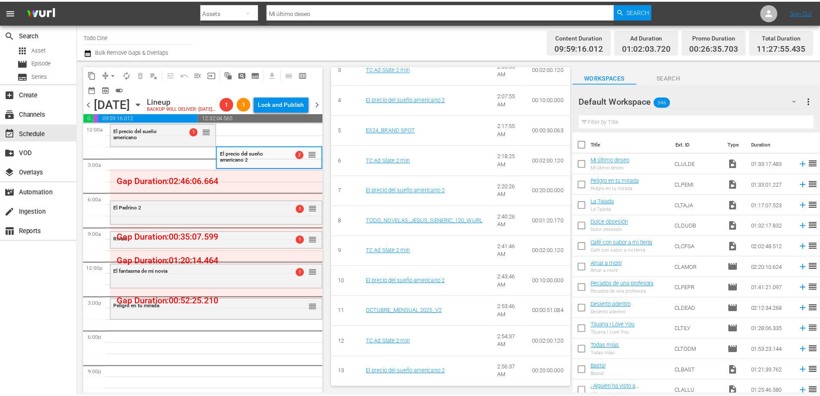
scroll to position [646, 0]
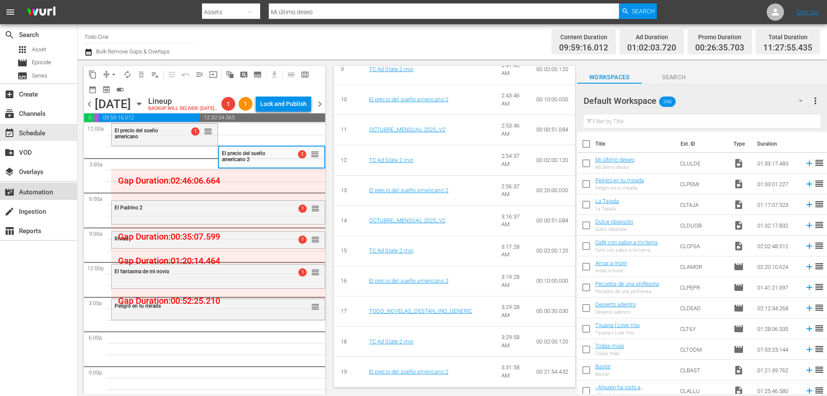
click at [40, 190] on div "movie_filter Automation" at bounding box center [24, 191] width 48 height 8
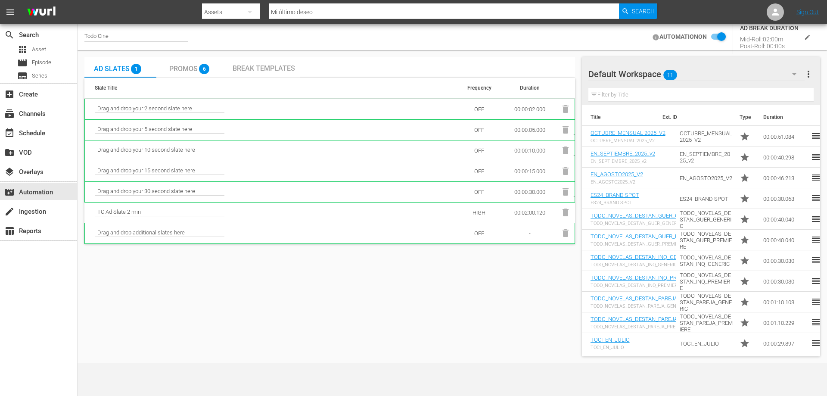
click at [180, 66] on span "Promos" at bounding box center [183, 69] width 28 height 8
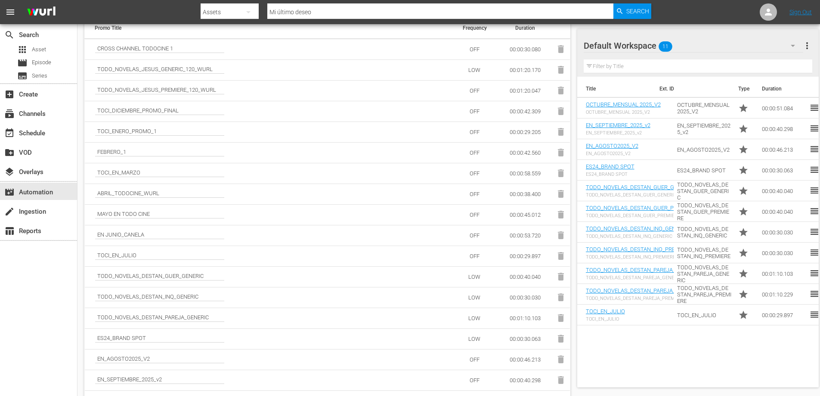
scroll to position [103, 0]
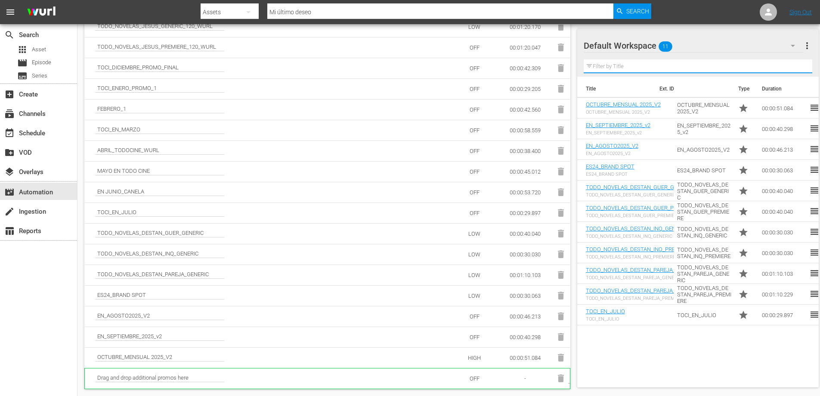
click at [622, 68] on input "text" at bounding box center [698, 66] width 229 height 14
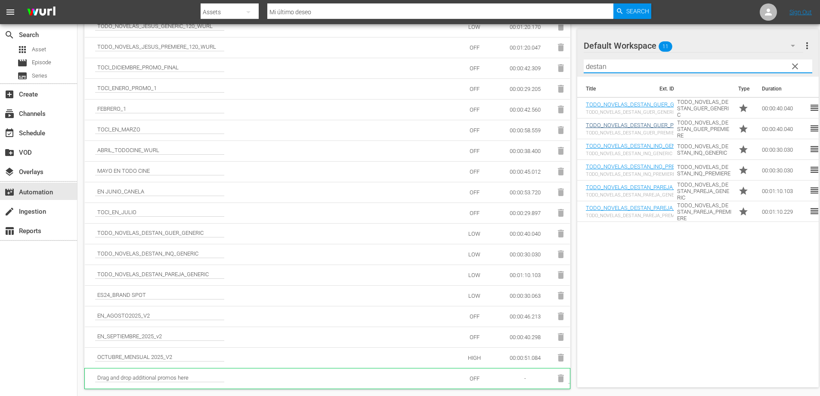
type input "destan"
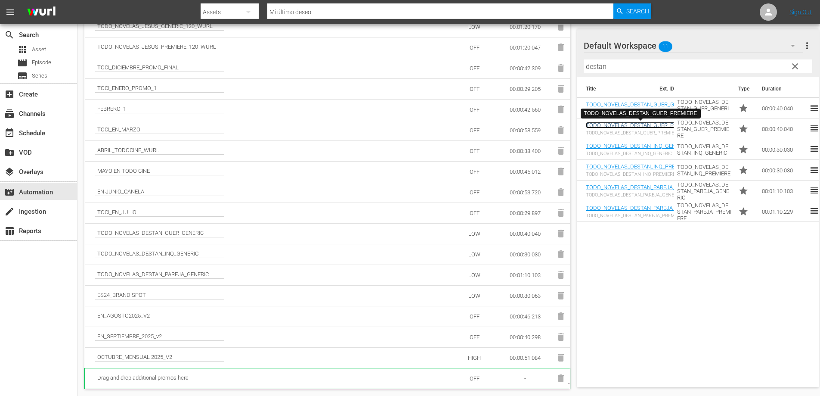
click at [616, 126] on link "TODO_NOVELAS_DESTAN_GUER_PREMIERE" at bounding box center [641, 125] width 110 height 6
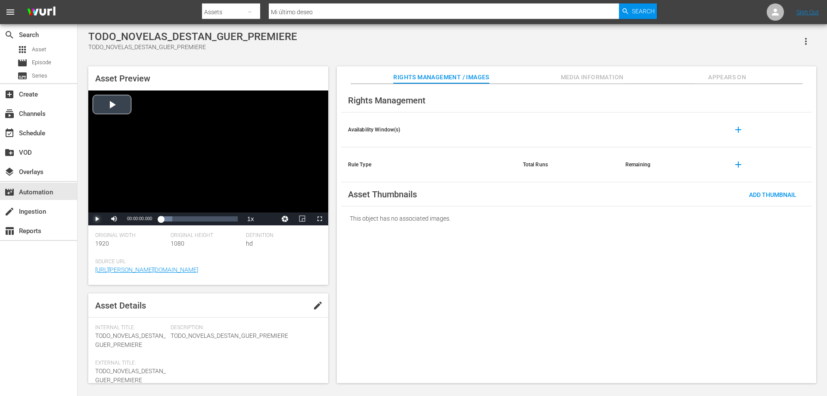
click at [97, 219] on span "Video Player" at bounding box center [97, 219] width 0 height 0
click at [415, 46] on div "TODO_NOVELAS_DESTAN_GUER_PREMIERE TODO_NOVELAS_DESTAN_GUER_PREMIERE" at bounding box center [452, 41] width 728 height 21
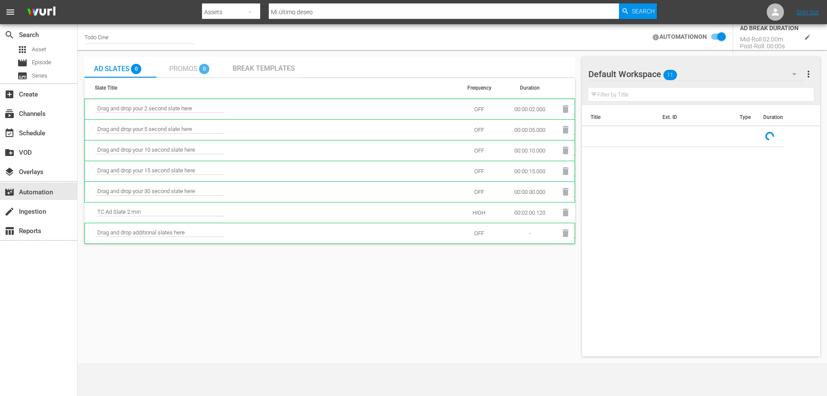
click at [183, 69] on span "Promos" at bounding box center [183, 69] width 28 height 8
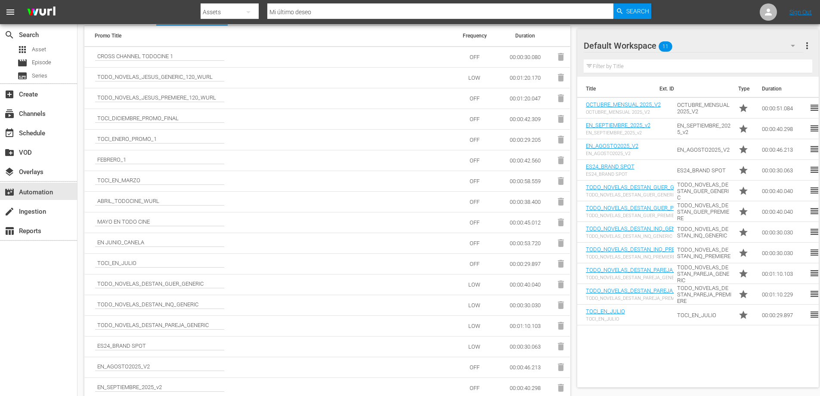
scroll to position [103, 0]
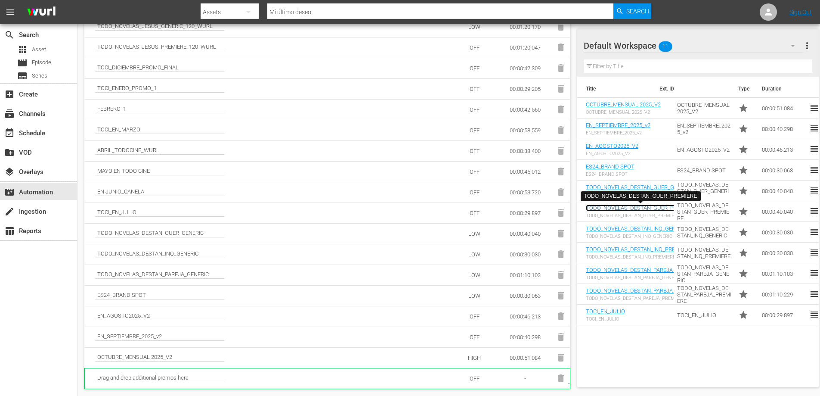
click at [600, 209] on link "TODO_NOVELAS_DESTAN_GUER_PREMIERE" at bounding box center [641, 207] width 110 height 6
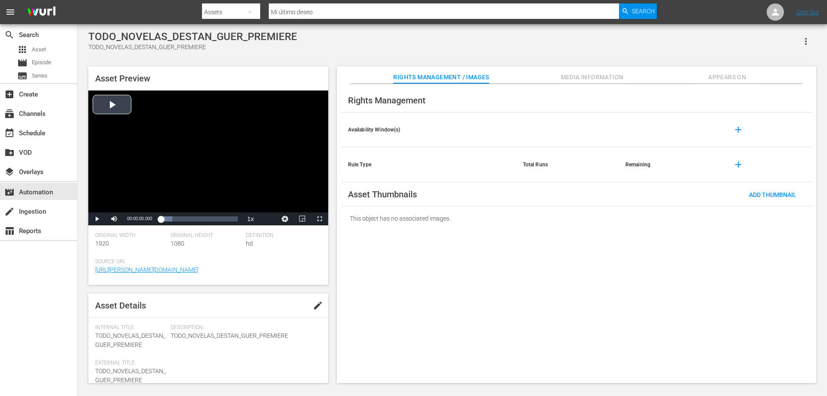
click at [102, 103] on div "Video Player" at bounding box center [208, 151] width 240 height 122
click at [223, 221] on div "Loaded : 89.78% 00:00:32.841 00:00:01.479" at bounding box center [199, 218] width 77 height 9
click at [220, 218] on div "Loaded : 100.00% 00:00:30.817 00:00:35.915" at bounding box center [199, 218] width 77 height 9
click at [220, 223] on div "00:00:35.237" at bounding box center [190, 218] width 59 height 9
click at [216, 220] on div "Loaded : 100.00% 00:00:29.017 00:00:36.040" at bounding box center [199, 218] width 77 height 9
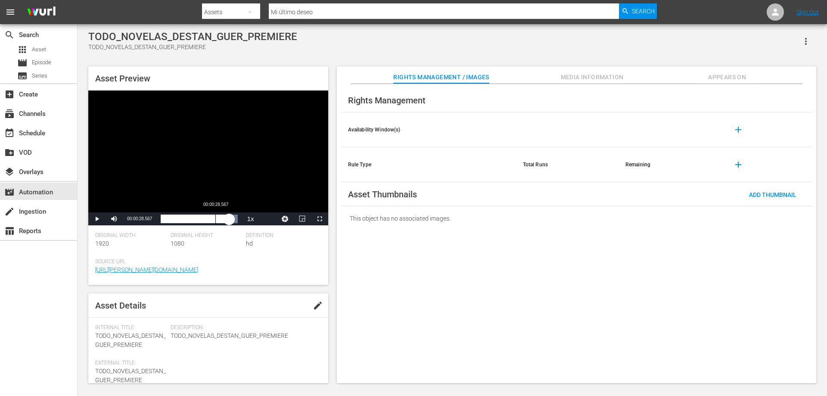
click at [215, 223] on div "00:00:28.567" at bounding box center [215, 218] width 0 height 9
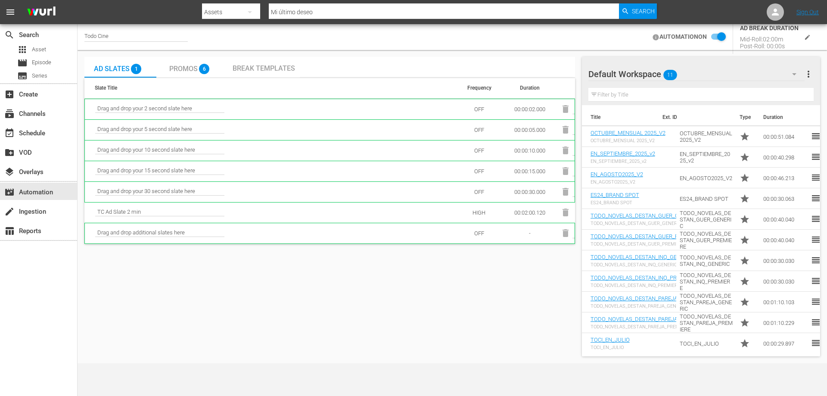
click at [369, 275] on div "Ad Slates 1 Promos 6 Break Templates Slate Title Frequency Duration Drag and dr…" at bounding box center [329, 206] width 490 height 299
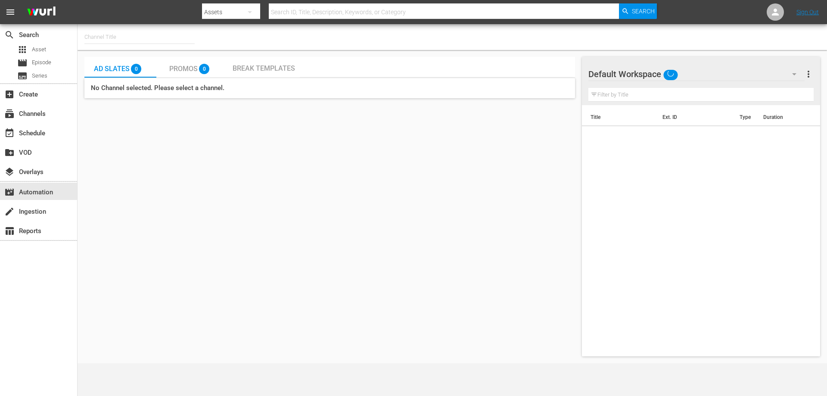
type input "Todo Cine (1333)"
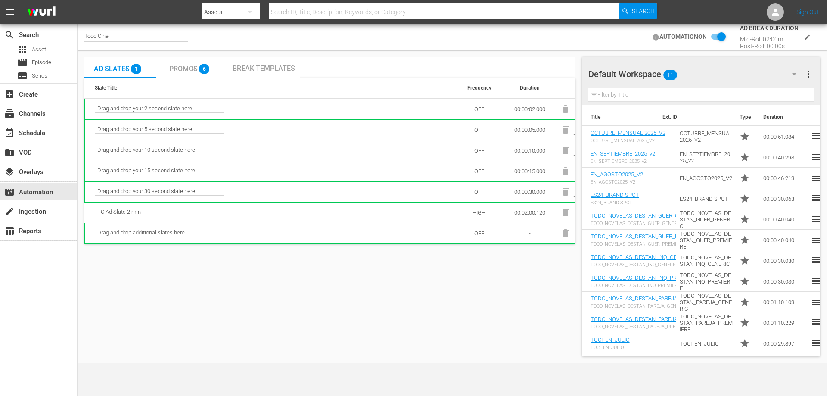
click at [195, 65] on span "Promos" at bounding box center [183, 69] width 28 height 8
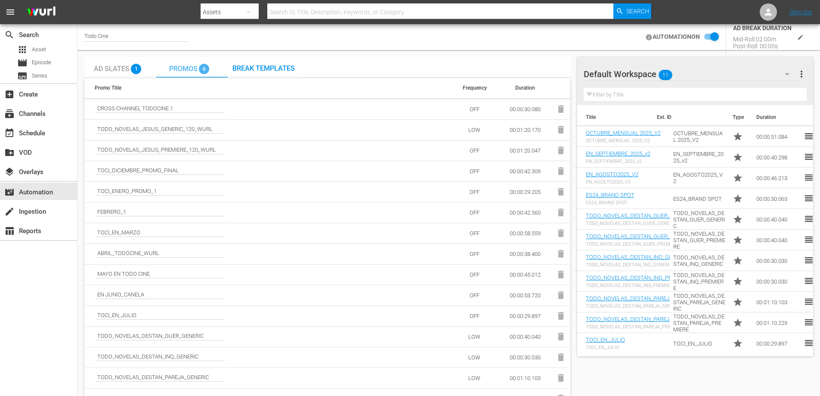
click at [195, 65] on span "Promos" at bounding box center [183, 69] width 28 height 8
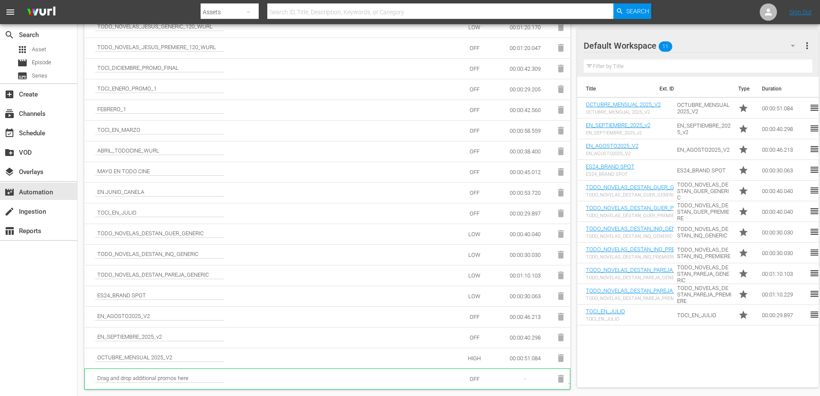
scroll to position [103, 0]
click at [276, 237] on td "TODO_NOVELAS_DESTAN_GUER_GENERIC" at bounding box center [268, 233] width 366 height 21
click at [638, 191] on div "TODO_NOVELAS_DESTAN_GUER_GENERIC TODO_NOVELAS_DESTAN_GUER_GENERIC" at bounding box center [639, 191] width 106 height 14
click at [631, 189] on link "TODO_NOVELAS_DESTAN_GUER_GENERIC" at bounding box center [639, 187] width 106 height 6
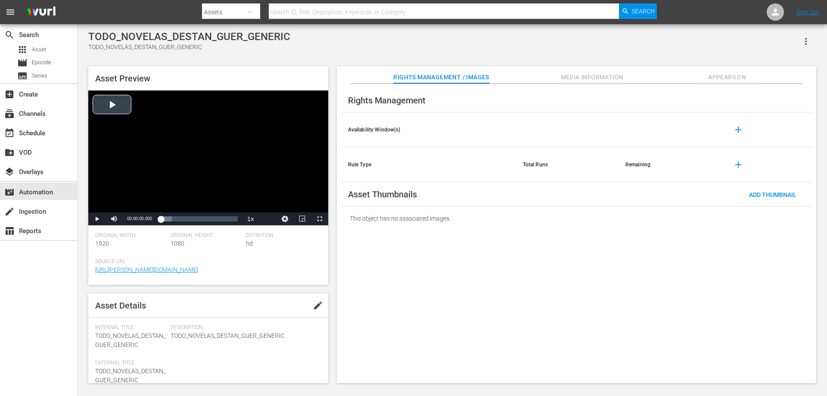
click at [106, 100] on div "Video Player" at bounding box center [208, 151] width 240 height 122
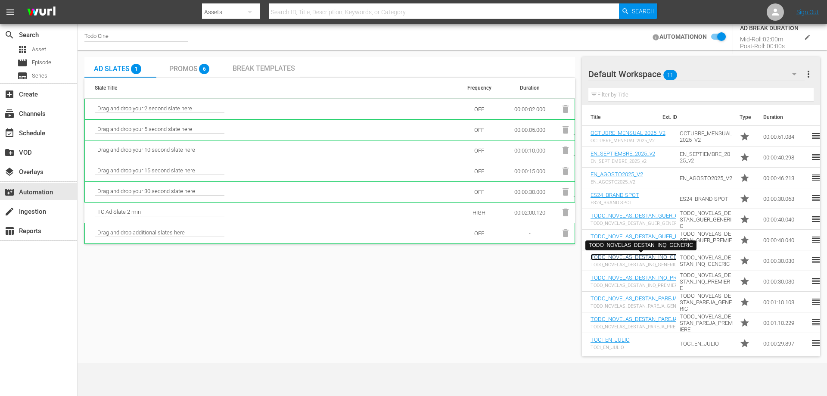
click at [637, 255] on link "TODO_NOVELAS_DESTAN_INQ_GENERIC" at bounding box center [640, 257] width 101 height 6
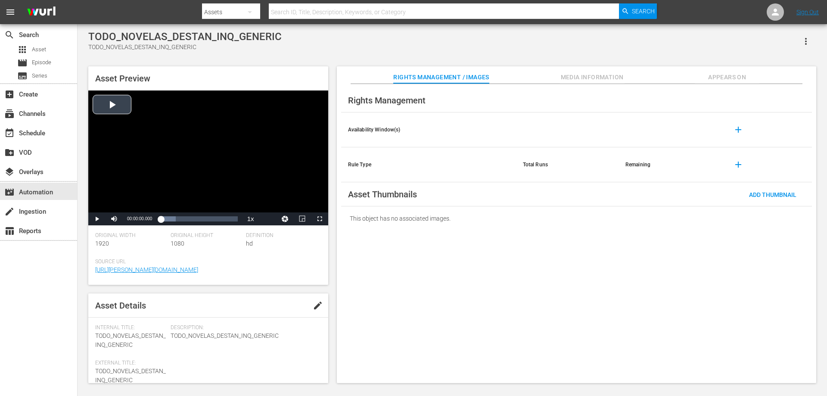
click at [111, 107] on div "Video Player" at bounding box center [208, 151] width 240 height 122
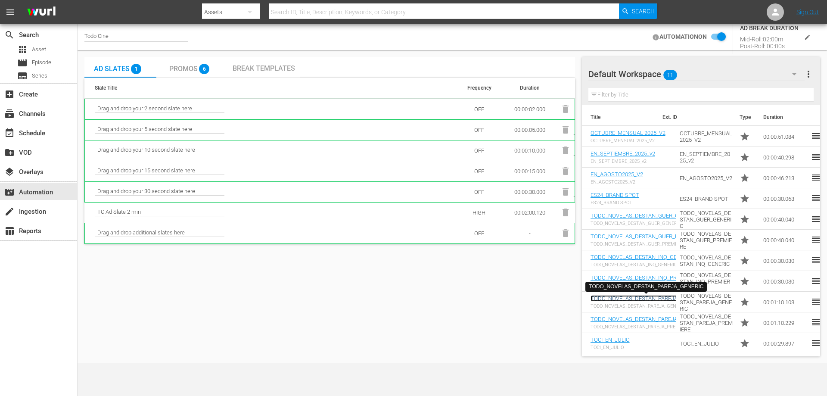
click at [646, 299] on link "TODO_NOVELAS_DESTAN_PAREJA_GENERIC" at bounding box center [645, 298] width 111 height 6
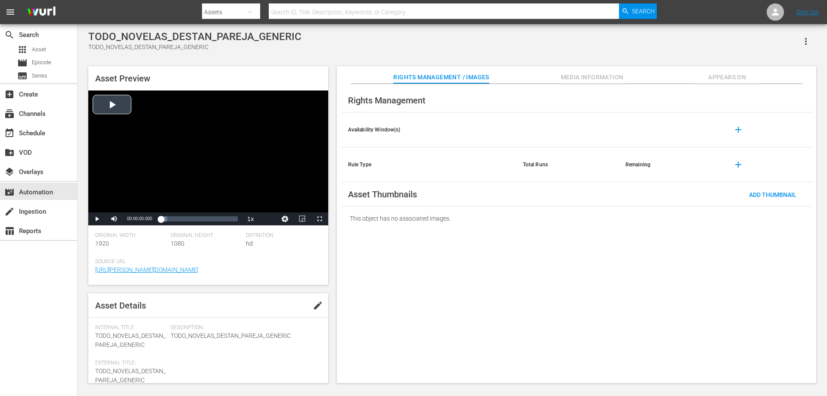
click at [102, 108] on div "Video Player" at bounding box center [208, 151] width 240 height 122
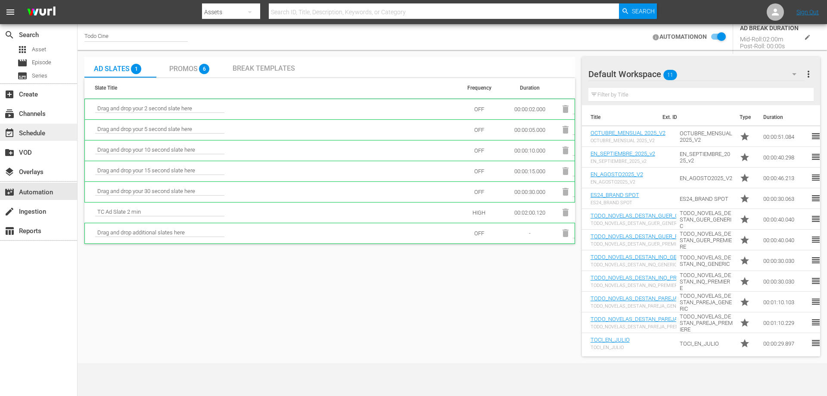
click at [19, 133] on div "event_available Schedule" at bounding box center [24, 132] width 48 height 8
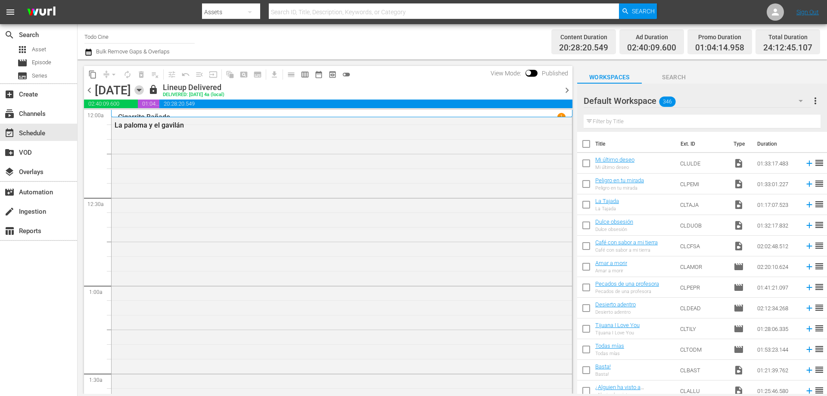
click at [144, 88] on icon "button" at bounding box center [138, 89] width 9 height 9
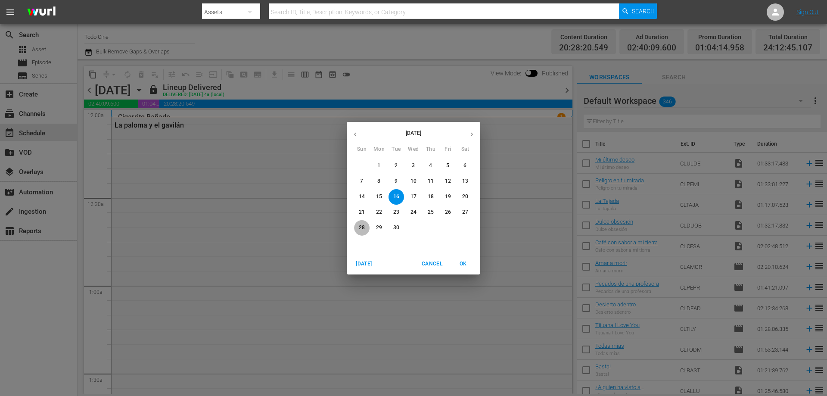
click at [359, 227] on p "28" at bounding box center [362, 227] width 6 height 7
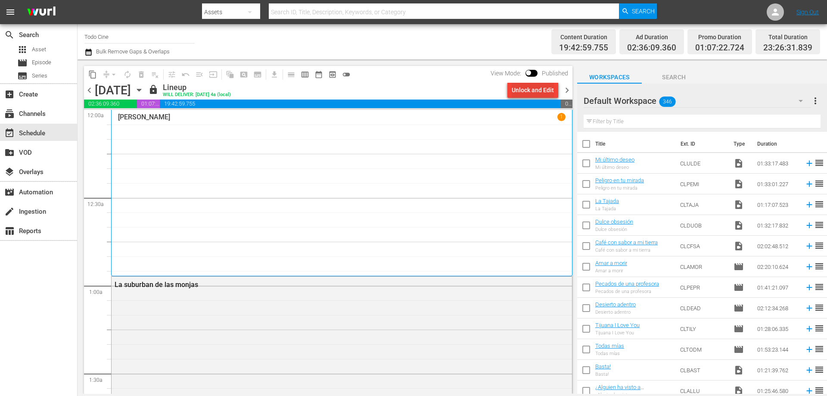
click at [532, 93] on div "Unlock and Edit" at bounding box center [532, 89] width 42 height 15
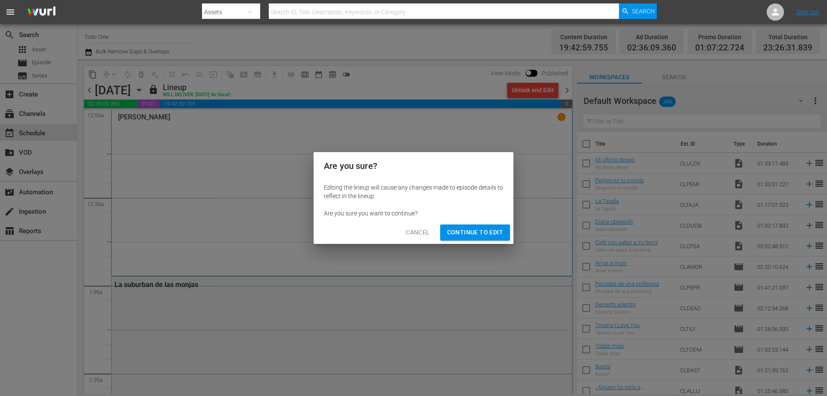
click at [461, 235] on span "Continue to Edit" at bounding box center [475, 232] width 56 height 11
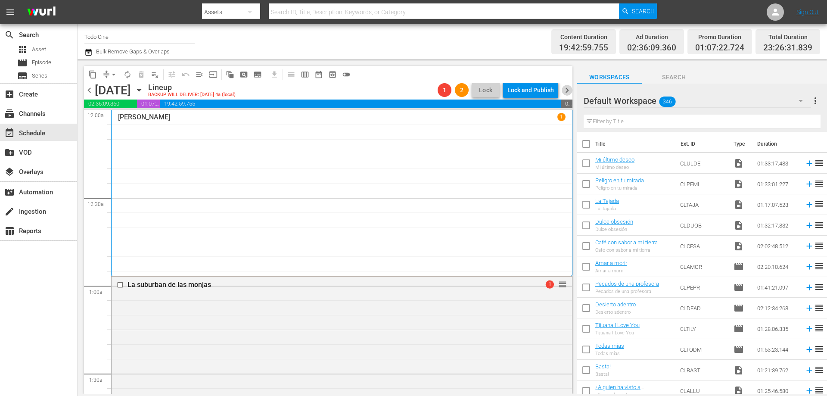
click at [568, 89] on span "chevron_right" at bounding box center [566, 90] width 11 height 11
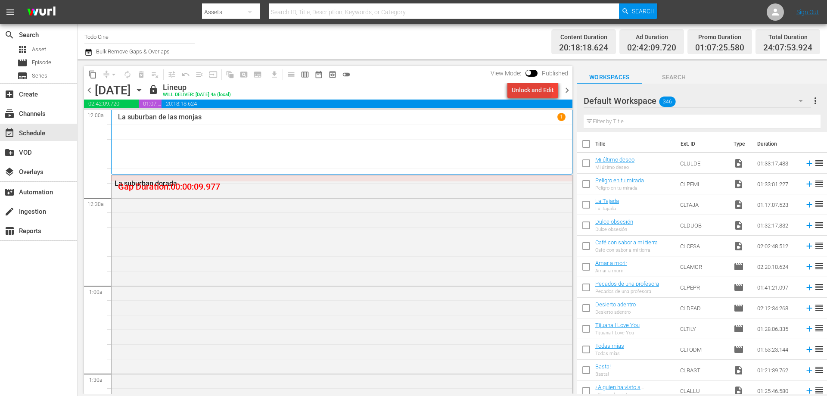
click at [531, 93] on div "Unlock and Edit" at bounding box center [532, 89] width 42 height 15
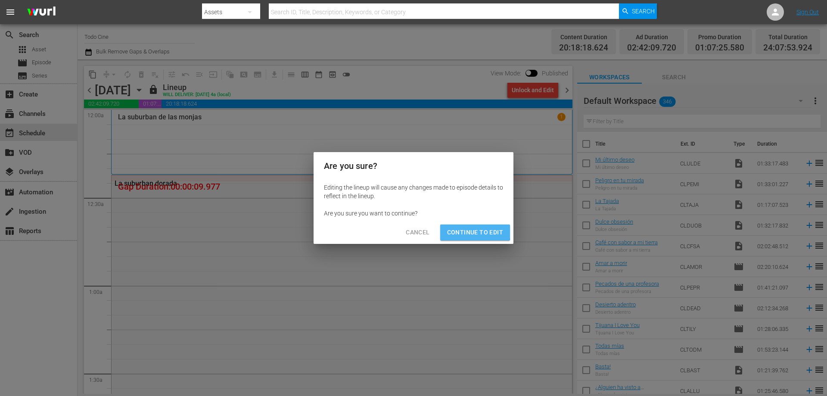
click at [464, 231] on span "Continue to Edit" at bounding box center [475, 232] width 56 height 11
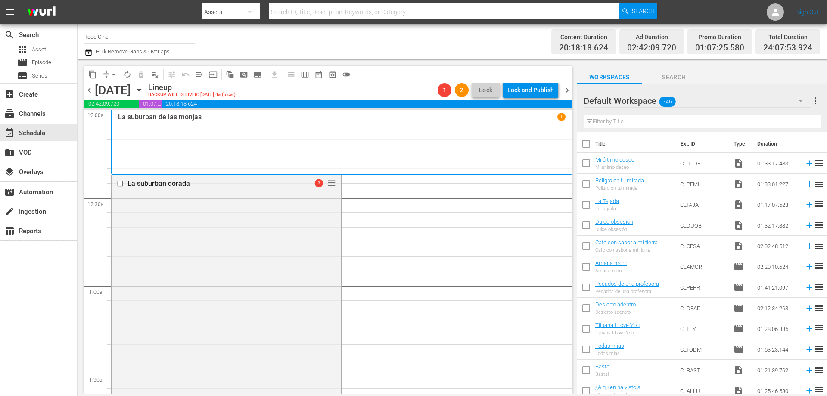
click at [568, 89] on span "chevron_right" at bounding box center [566, 90] width 11 height 11
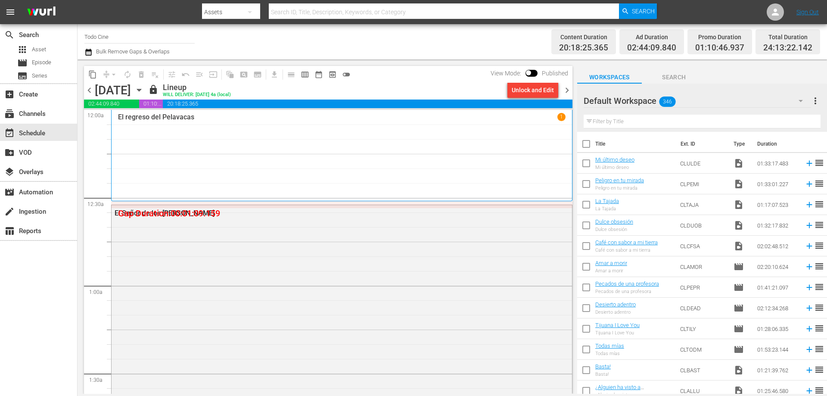
click at [515, 94] on div "Unlock and Edit" at bounding box center [532, 89] width 42 height 15
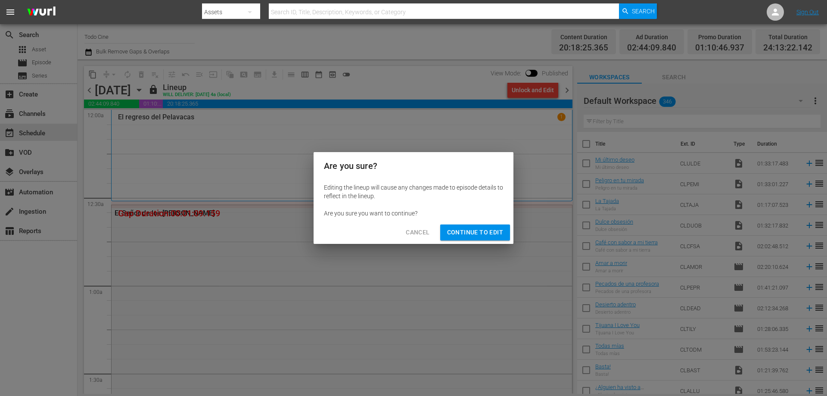
click at [470, 233] on span "Continue to Edit" at bounding box center [475, 232] width 56 height 11
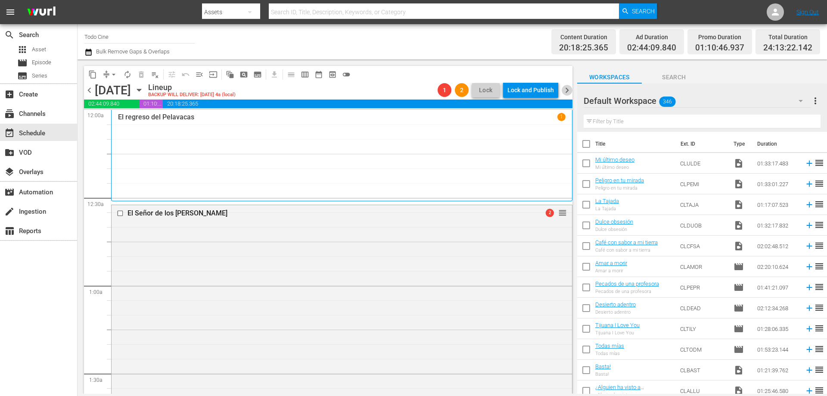
click at [567, 91] on span "chevron_right" at bounding box center [566, 90] width 11 height 11
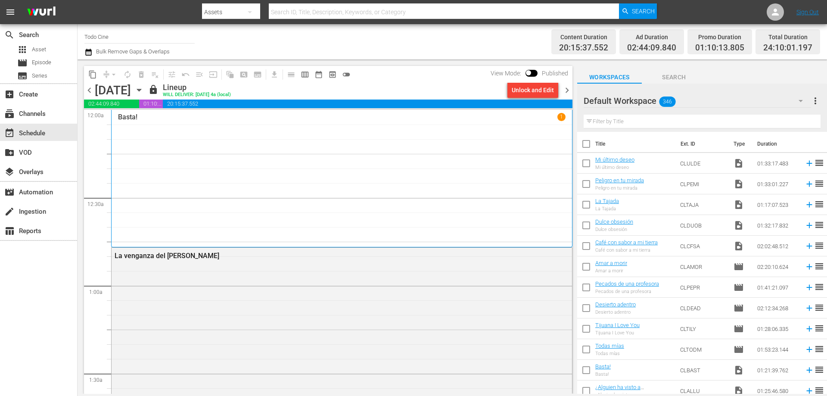
click at [87, 89] on span "chevron_left" at bounding box center [89, 90] width 11 height 11
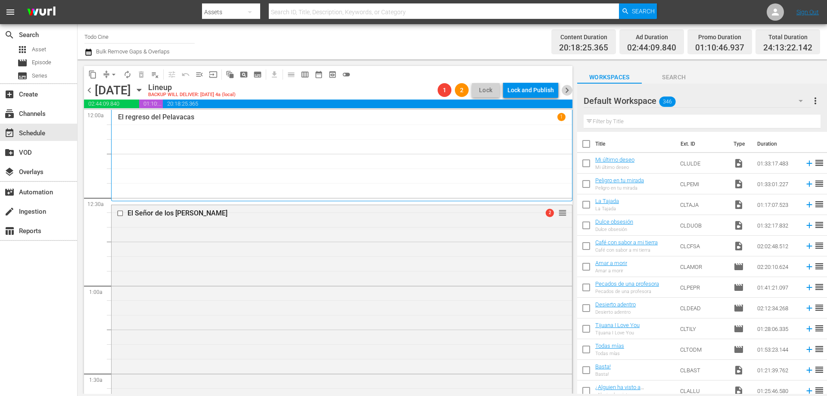
click at [566, 90] on span "chevron_right" at bounding box center [566, 90] width 11 height 11
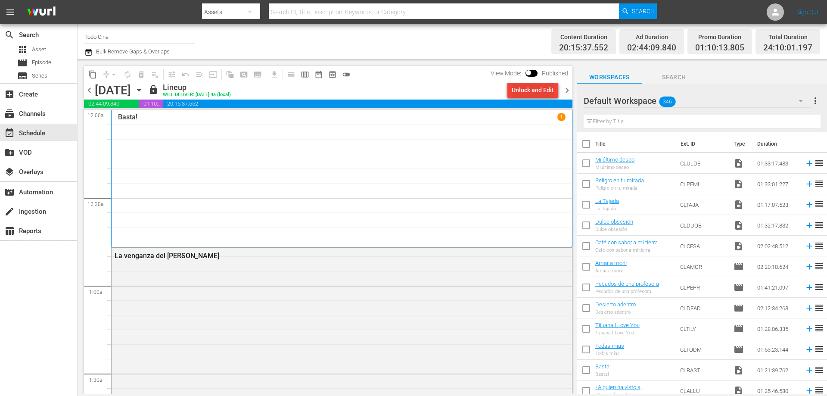
click at [529, 88] on div "Unlock and Edit" at bounding box center [532, 89] width 42 height 15
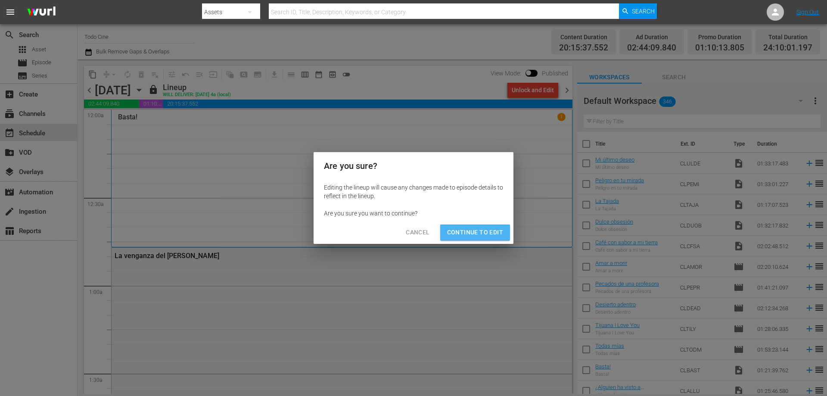
click at [477, 230] on span "Continue to Edit" at bounding box center [475, 232] width 56 height 11
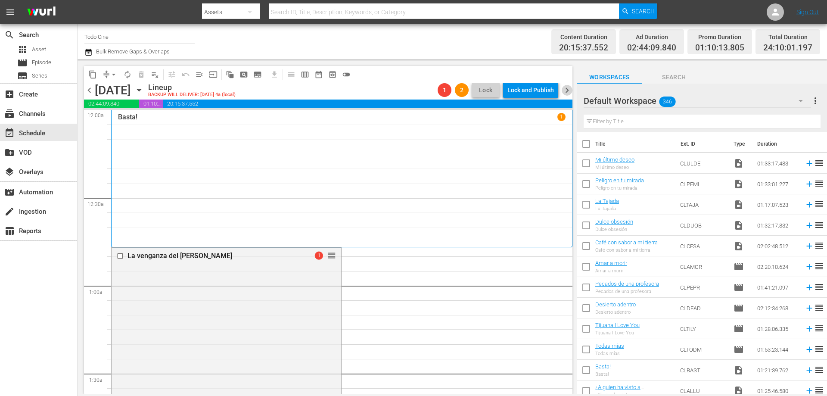
click at [566, 91] on span "chevron_right" at bounding box center [566, 90] width 11 height 11
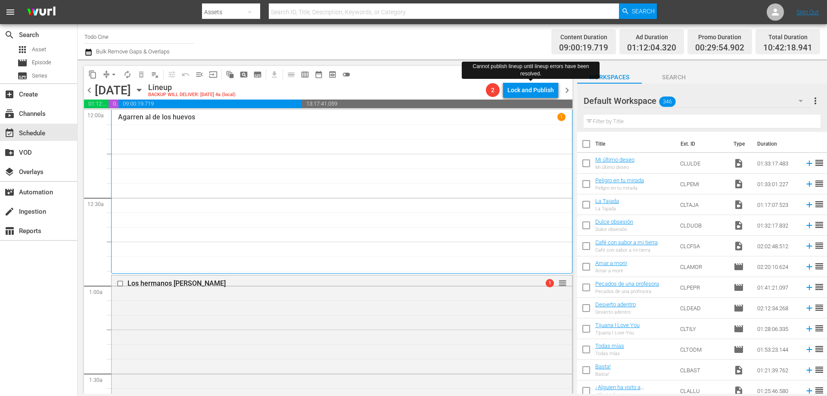
click at [528, 88] on div "Lock and Publish" at bounding box center [530, 89] width 46 height 15
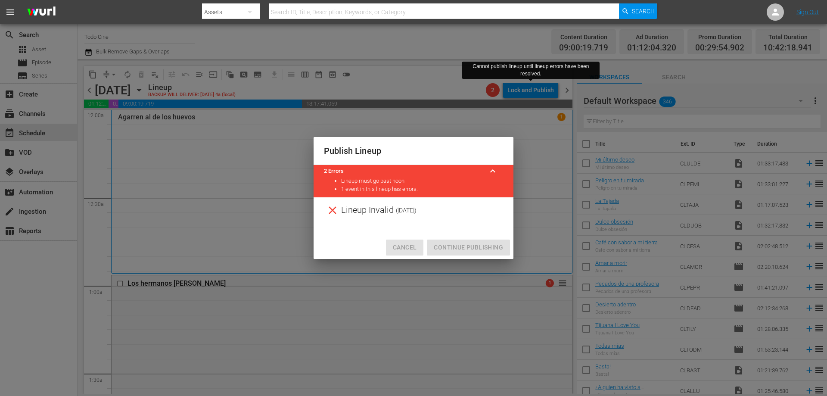
click at [404, 244] on span "Cancel" at bounding box center [405, 247] width 24 height 11
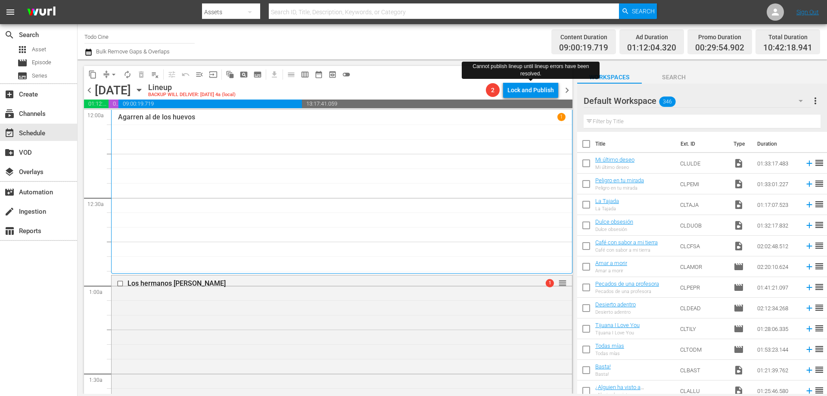
click at [88, 88] on span "chevron_left" at bounding box center [89, 90] width 11 height 11
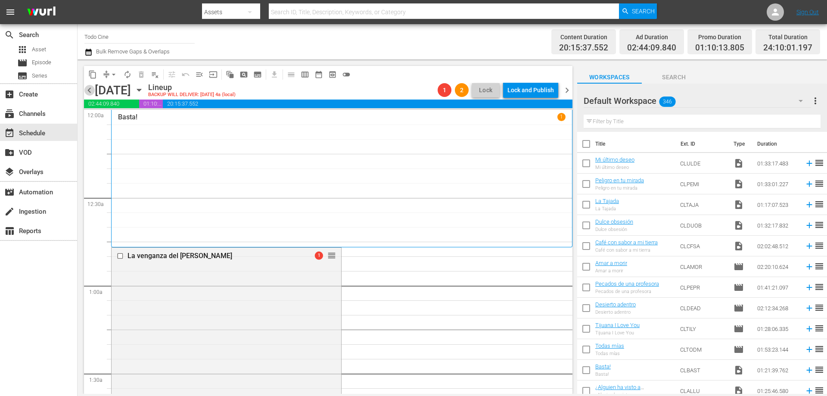
click at [88, 89] on span "chevron_left" at bounding box center [89, 90] width 11 height 11
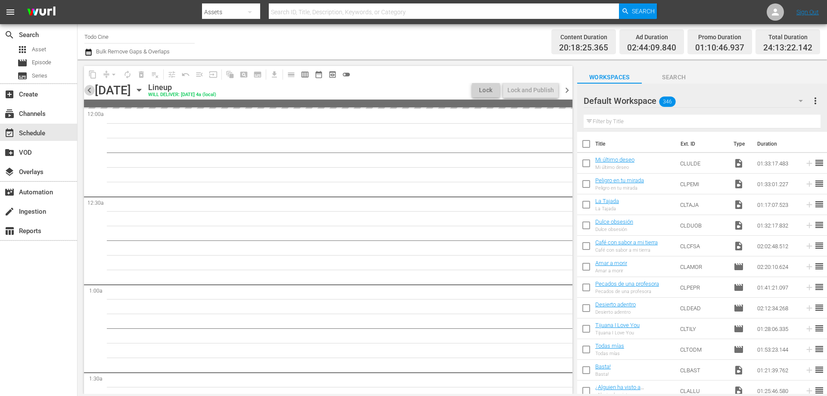
click at [88, 89] on span "chevron_left" at bounding box center [89, 90] width 11 height 11
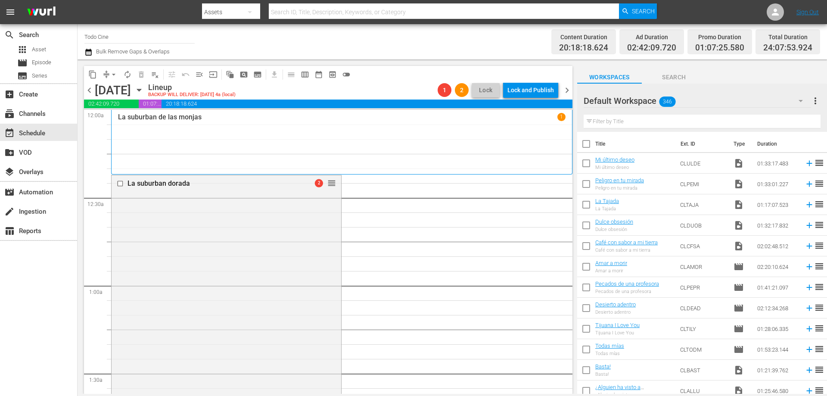
click at [88, 89] on span "chevron_left" at bounding box center [89, 90] width 11 height 11
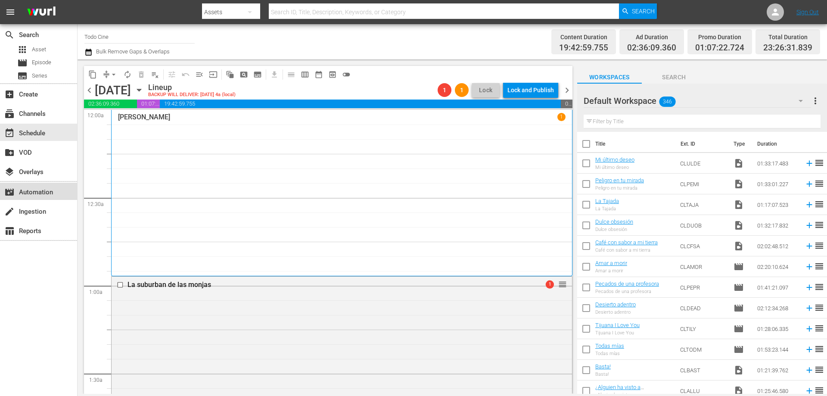
click at [37, 190] on div "movie_filter Automation" at bounding box center [24, 191] width 48 height 8
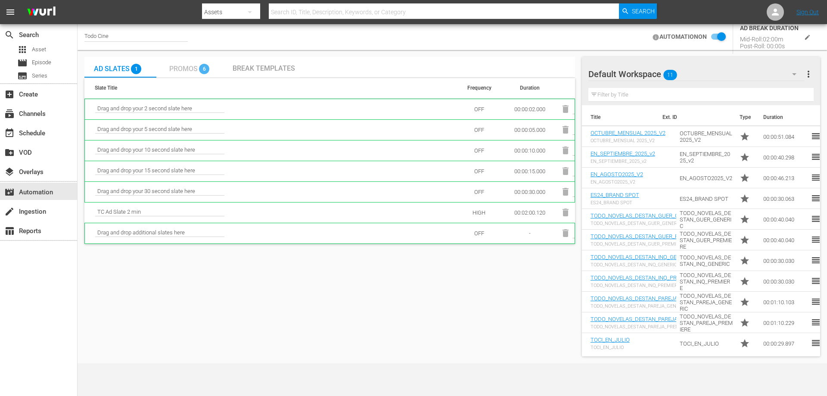
click at [183, 68] on span "Promos" at bounding box center [183, 69] width 28 height 8
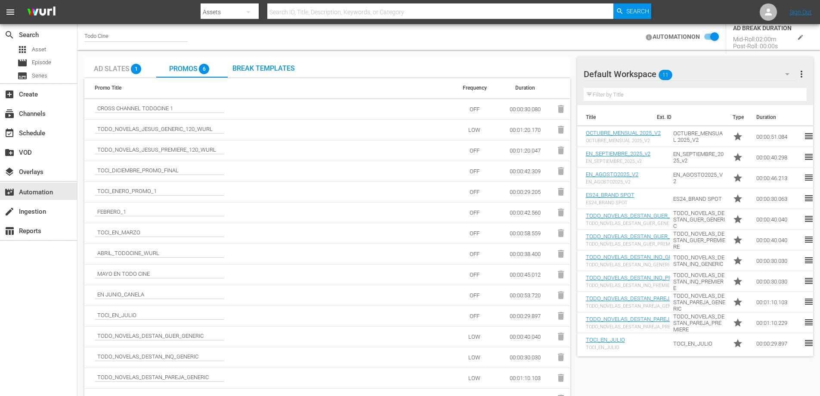
click at [707, 34] on input "checkbox" at bounding box center [709, 37] width 19 height 10
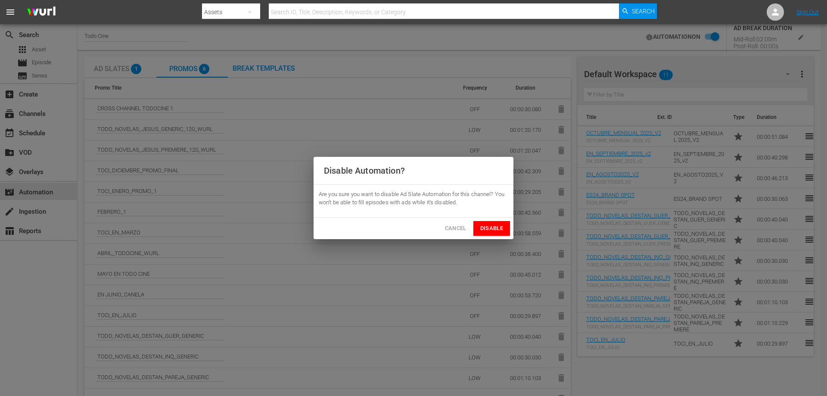
click at [492, 228] on span "Disable" at bounding box center [491, 228] width 23 height 10
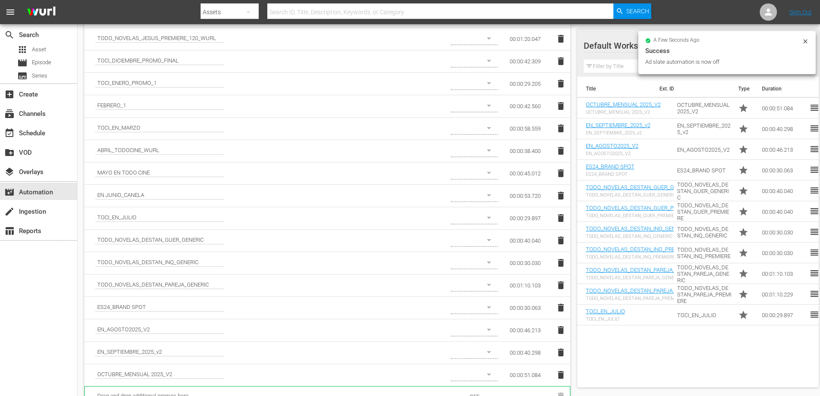
scroll to position [129, 0]
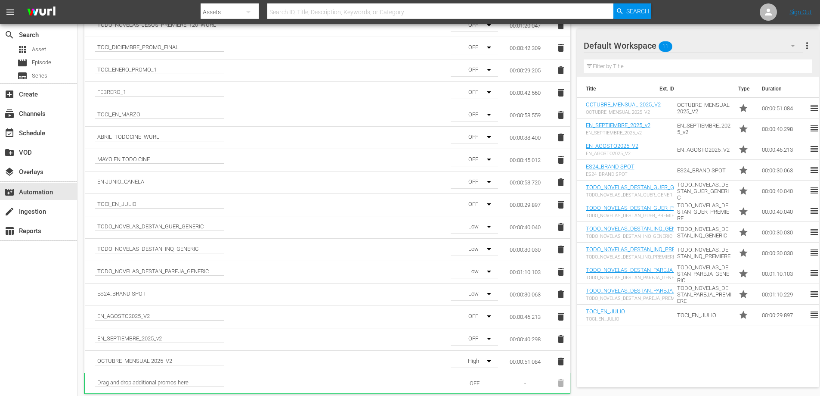
click at [489, 271] on icon "button" at bounding box center [489, 271] width 4 height 2
click at [478, 276] on div "OFF" at bounding box center [473, 275] width 45 height 14
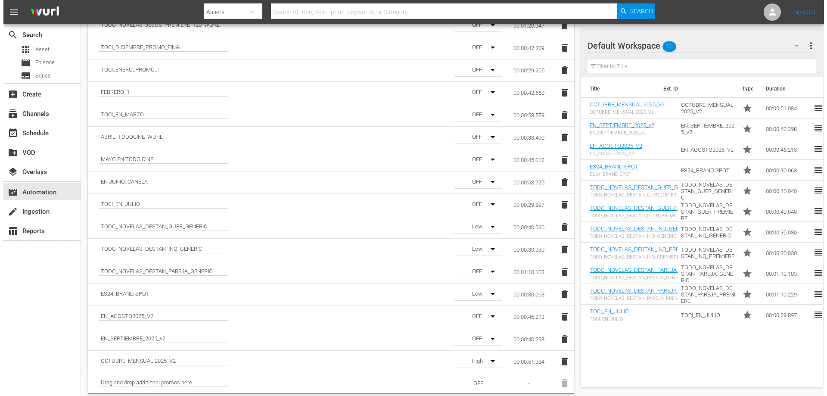
scroll to position [0, 0]
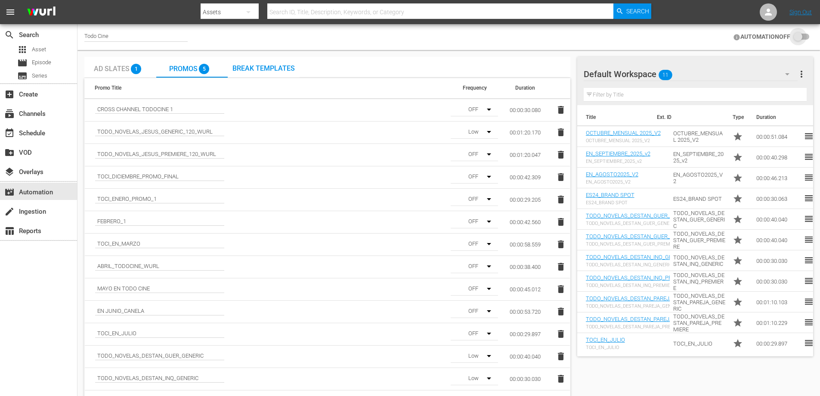
click at [805, 36] on input "checkbox" at bounding box center [799, 37] width 19 height 10
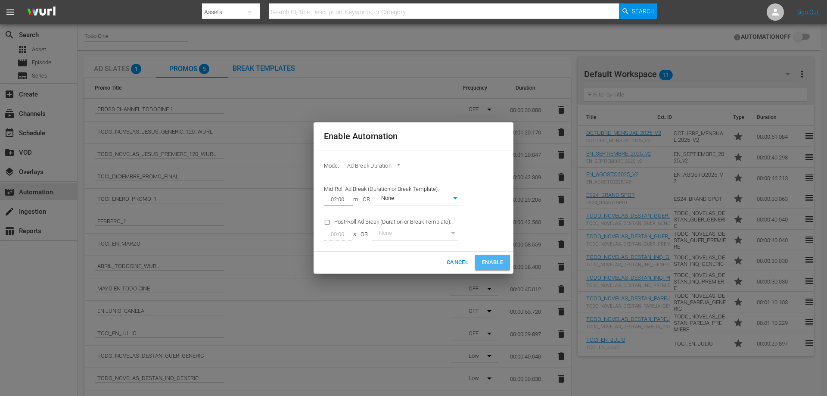
click at [482, 261] on span "Enable" at bounding box center [492, 262] width 21 height 10
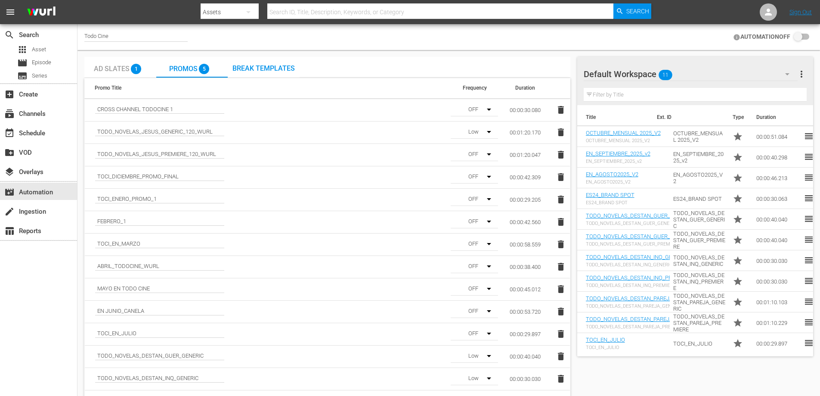
checkbox input "true"
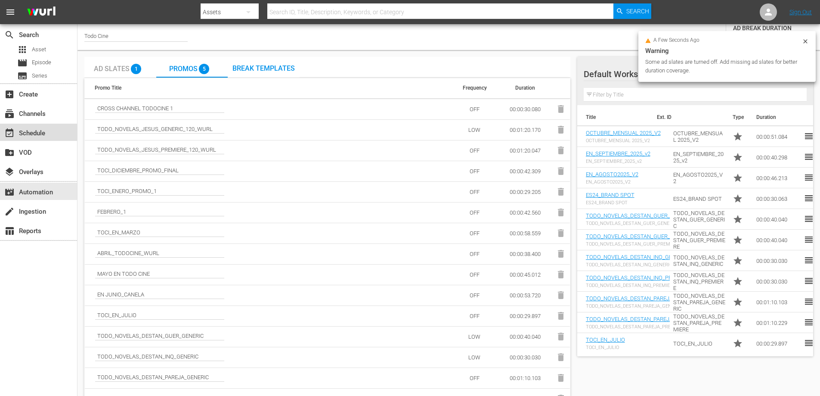
click at [20, 136] on div "event_available Schedule" at bounding box center [24, 132] width 48 height 8
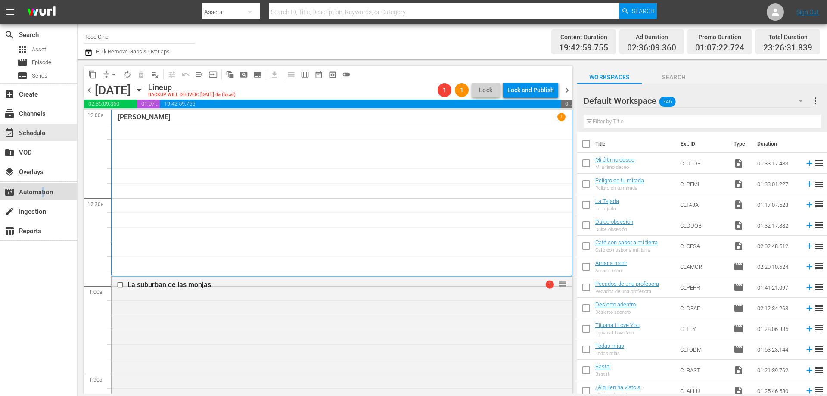
click at [43, 190] on div "movie_filter Automation" at bounding box center [24, 191] width 48 height 8
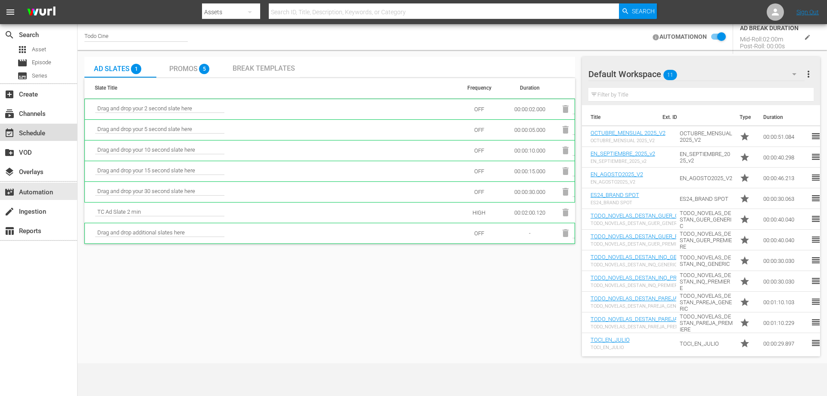
click at [33, 132] on div "event_available Schedule" at bounding box center [24, 132] width 48 height 8
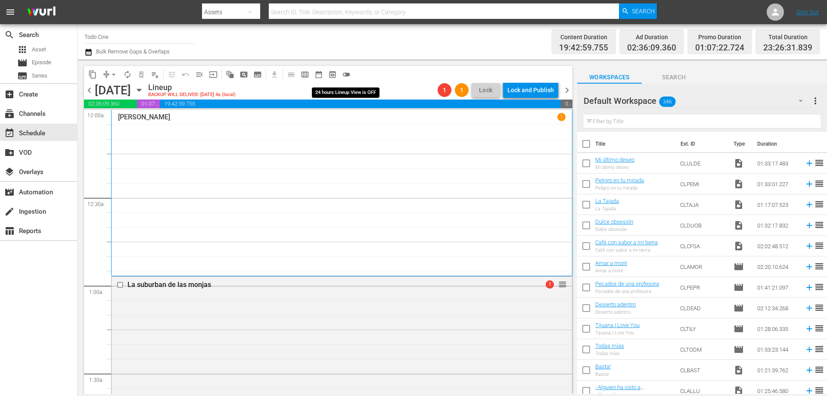
click at [348, 75] on span "toggle_off" at bounding box center [346, 74] width 9 height 9
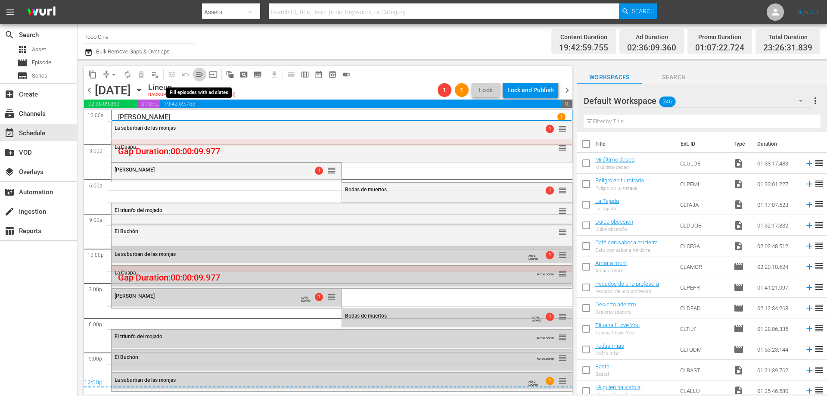
click at [201, 74] on span "menu_open" at bounding box center [199, 74] width 9 height 9
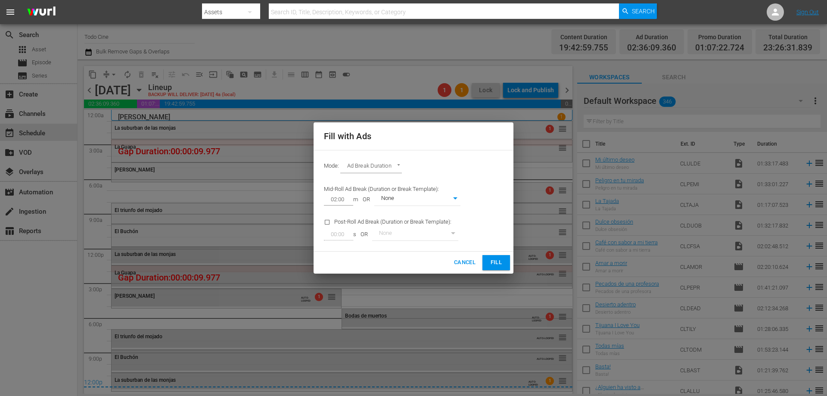
click at [499, 263] on span "Fill" at bounding box center [496, 262] width 14 height 10
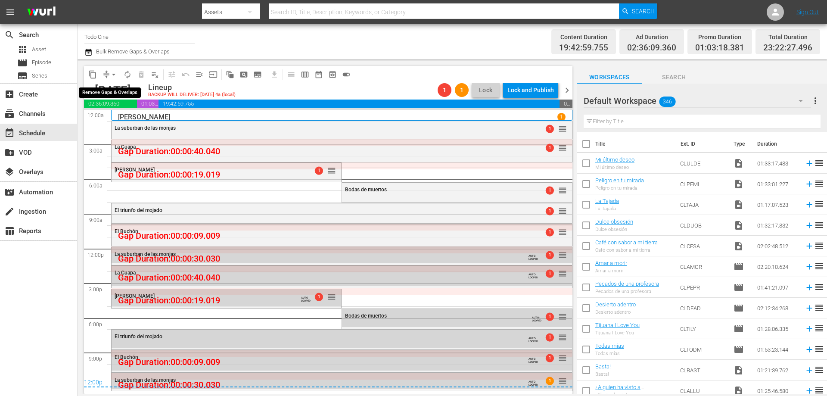
click at [115, 74] on span "arrow_drop_down" at bounding box center [113, 74] width 9 height 9
click at [93, 120] on li "Align to End of Previous Day" at bounding box center [114, 120] width 90 height 14
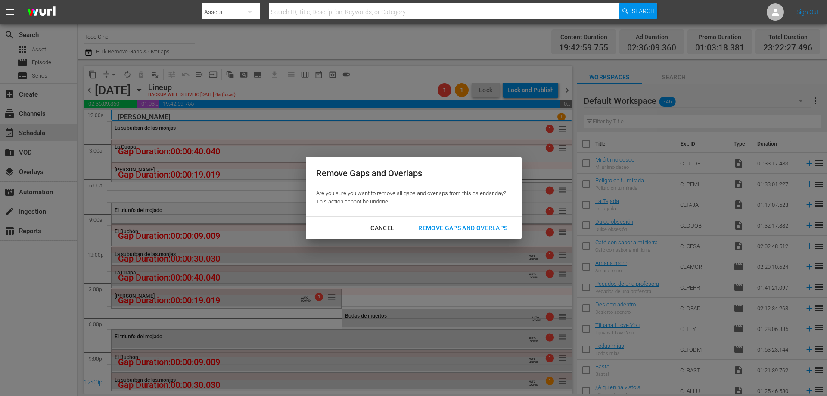
click at [465, 226] on div "Remove Gaps and Overlaps" at bounding box center [462, 228] width 103 height 11
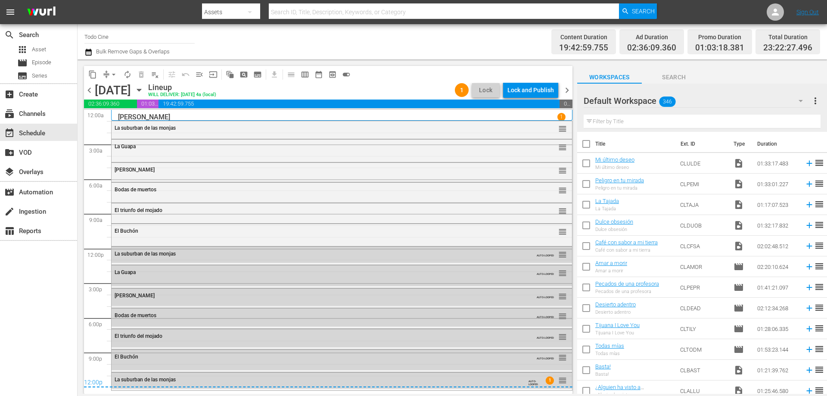
click at [483, 89] on span "Lock" at bounding box center [485, 90] width 21 height 9
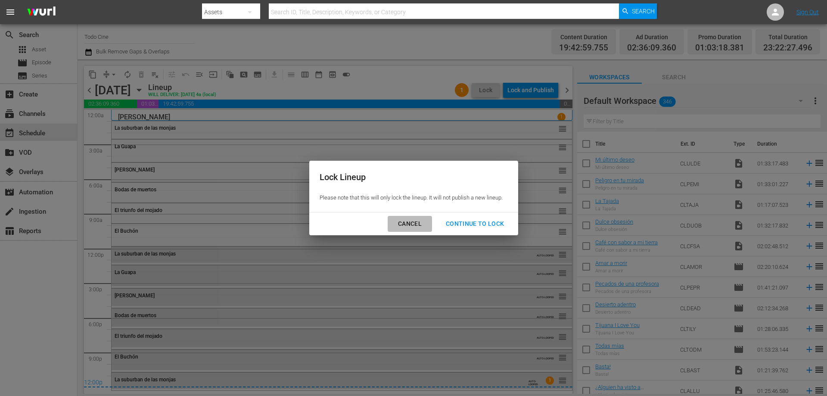
click at [403, 223] on div "Cancel" at bounding box center [409, 223] width 37 height 11
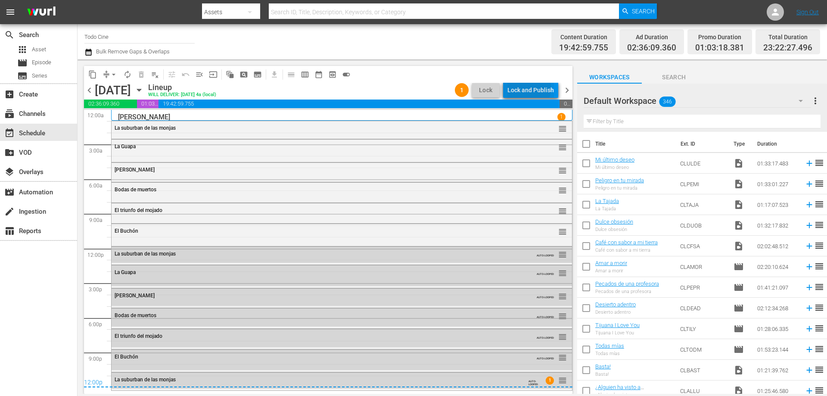
click at [526, 88] on div "Lock and Publish" at bounding box center [530, 89] width 46 height 15
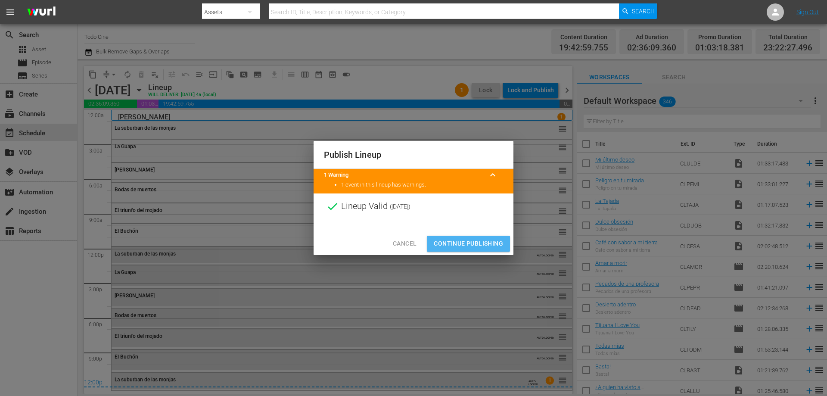
click at [482, 241] on span "Continue Publishing" at bounding box center [468, 243] width 69 height 11
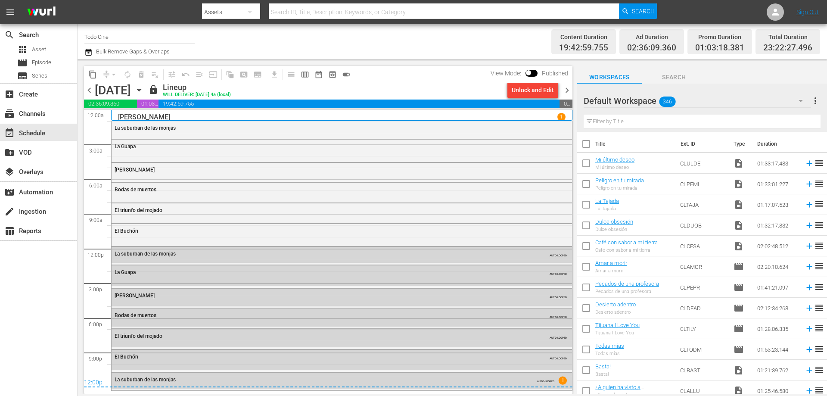
click at [567, 91] on span "chevron_right" at bounding box center [566, 90] width 11 height 11
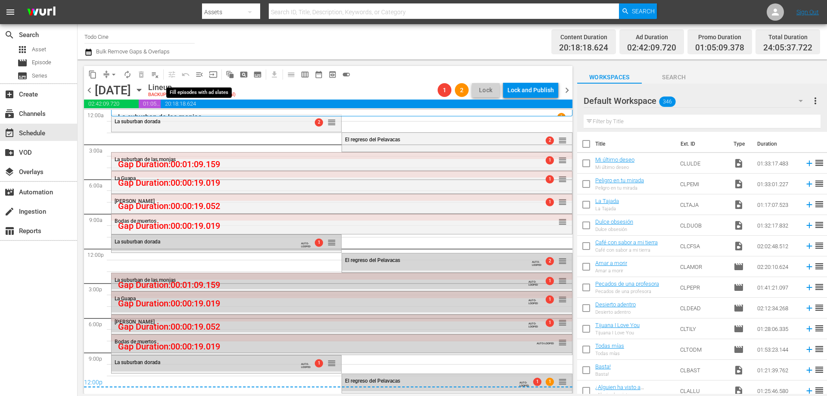
click at [199, 74] on span "menu_open" at bounding box center [199, 74] width 9 height 9
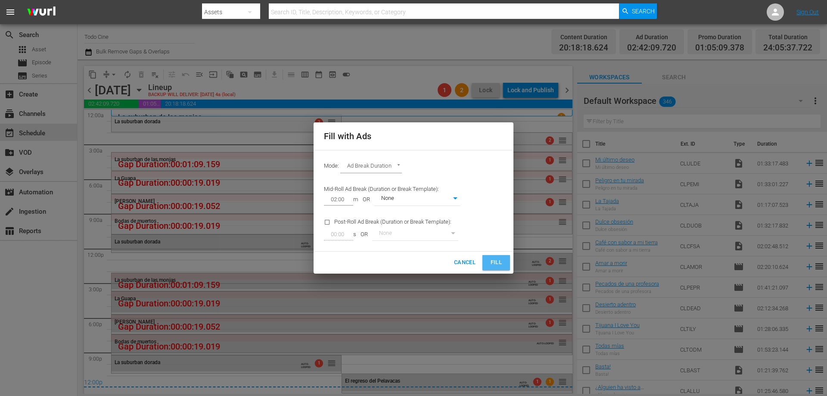
click at [496, 260] on span "Fill" at bounding box center [496, 262] width 14 height 10
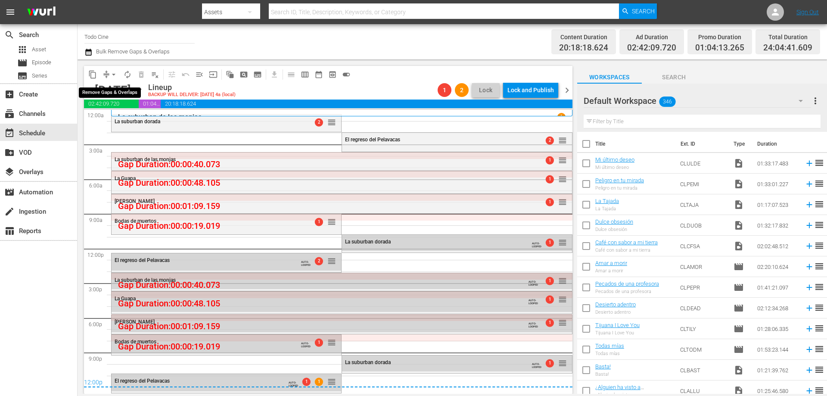
click at [113, 74] on span "arrow_drop_down" at bounding box center [113, 74] width 9 height 9
click at [115, 121] on li "Align to End of Previous Day" at bounding box center [114, 120] width 90 height 14
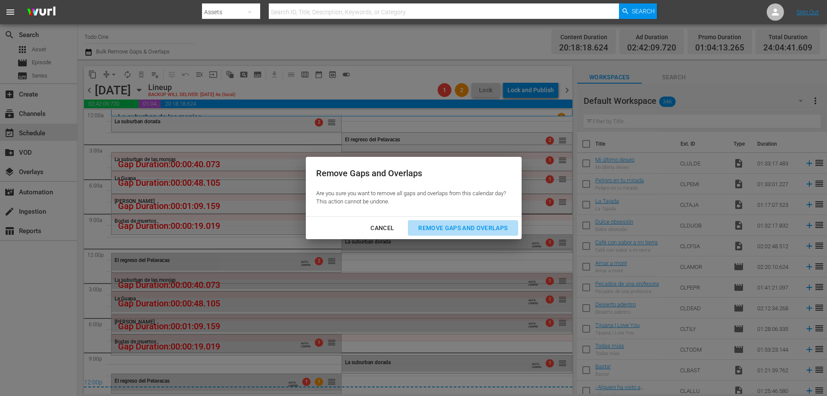
click at [448, 226] on div "Remove Gaps and Overlaps" at bounding box center [462, 228] width 103 height 11
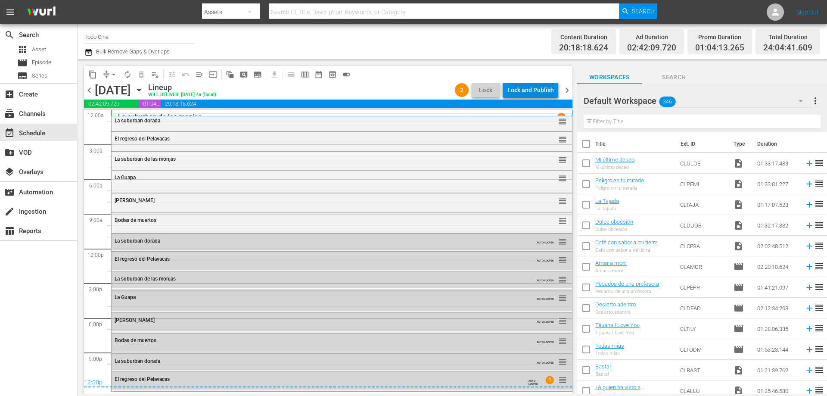
click at [523, 88] on div "Lock and Publish" at bounding box center [530, 89] width 46 height 15
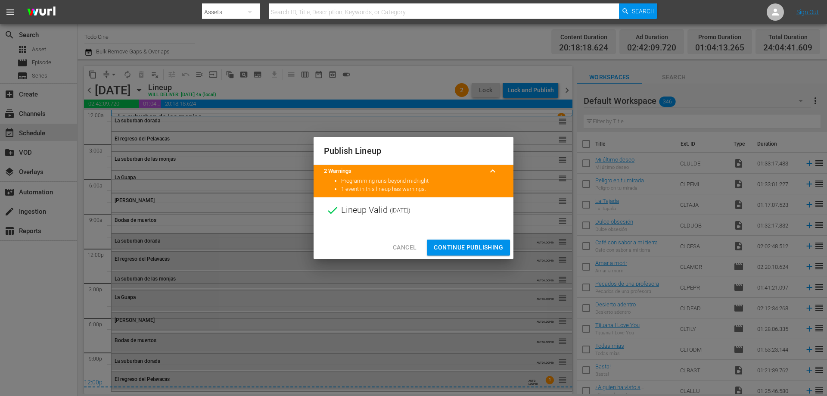
click at [468, 247] on span "Continue Publishing" at bounding box center [468, 247] width 69 height 11
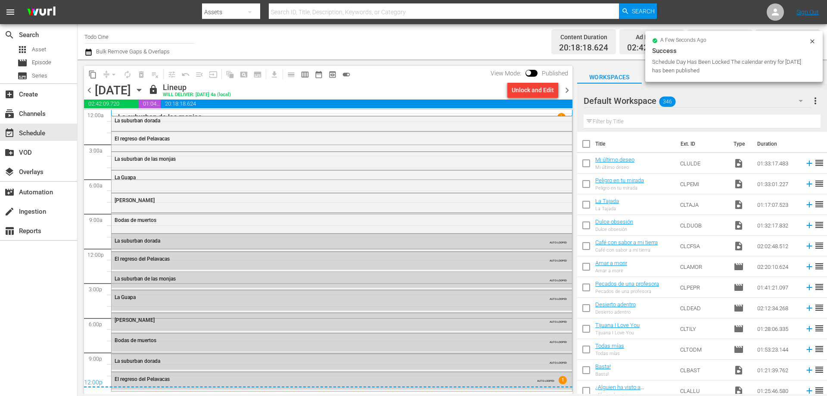
click at [567, 90] on span "chevron_right" at bounding box center [566, 90] width 11 height 11
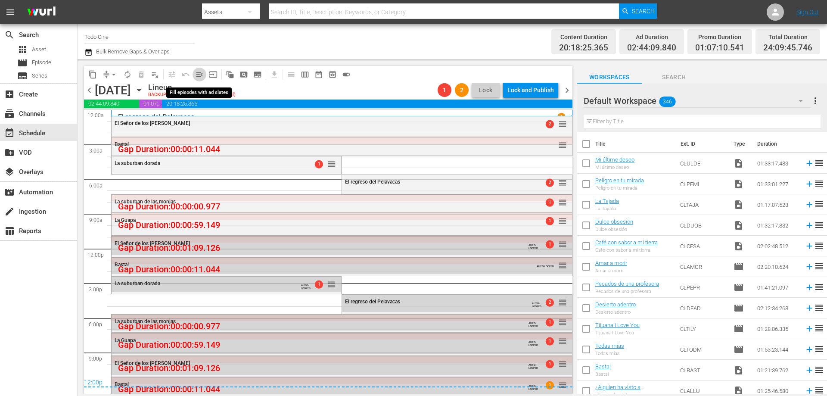
click at [199, 74] on span "menu_open" at bounding box center [199, 74] width 9 height 9
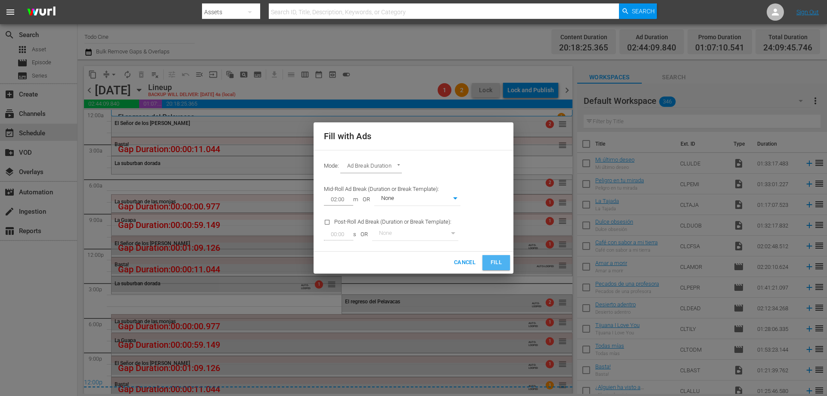
click at [492, 261] on span "Fill" at bounding box center [496, 262] width 14 height 10
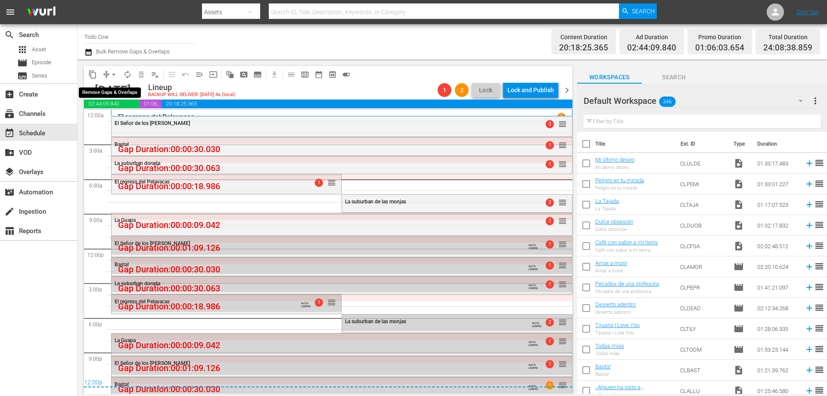
click at [115, 74] on span "arrow_drop_down" at bounding box center [113, 74] width 9 height 9
click at [113, 121] on li "Align to End of Previous Day" at bounding box center [114, 120] width 90 height 14
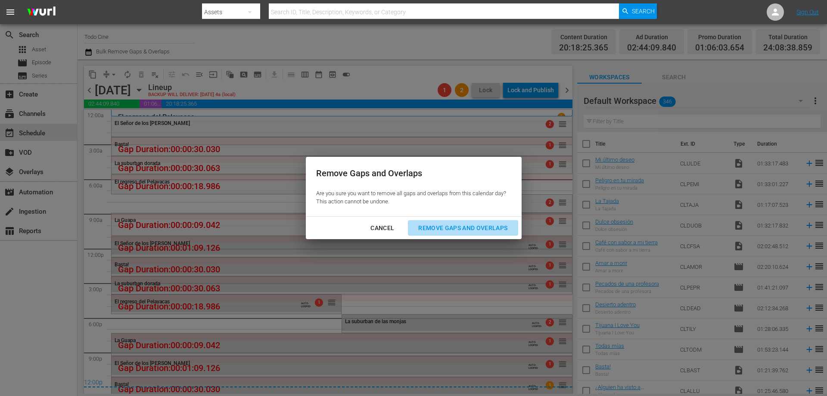
click at [489, 224] on div "Remove Gaps and Overlaps" at bounding box center [462, 228] width 103 height 11
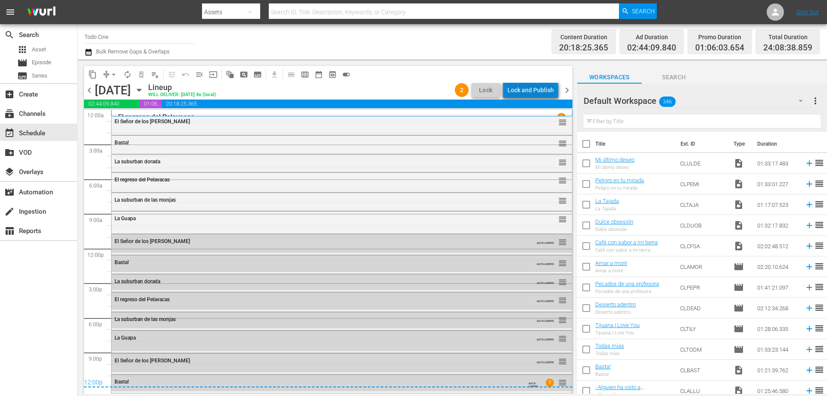
click at [534, 91] on div "Lock and Publish" at bounding box center [530, 89] width 46 height 15
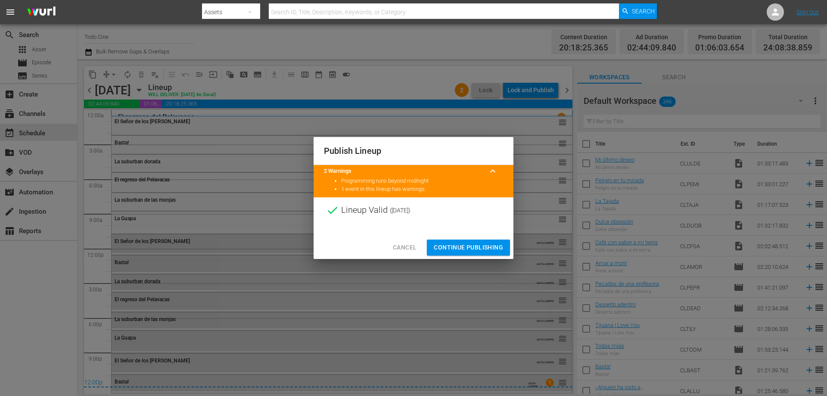
click at [459, 247] on span "Continue Publishing" at bounding box center [468, 247] width 69 height 11
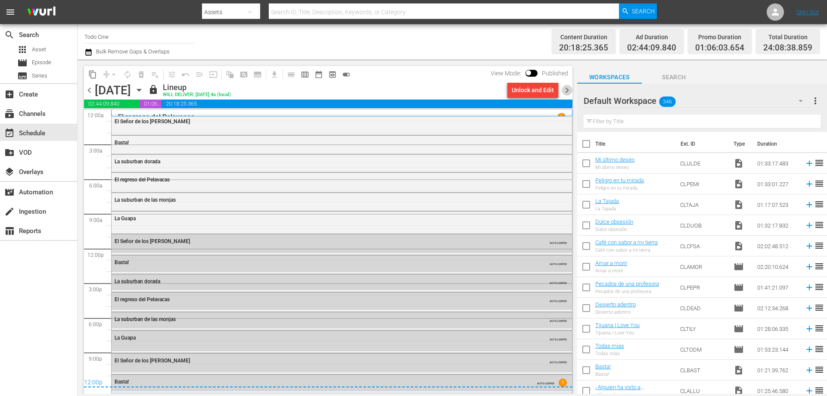
click at [566, 90] on span "chevron_right" at bounding box center [566, 90] width 11 height 11
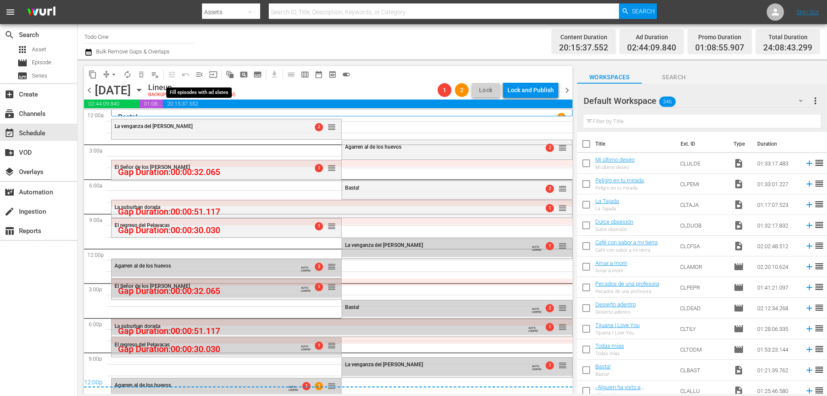
click at [200, 73] on span "menu_open" at bounding box center [199, 74] width 9 height 9
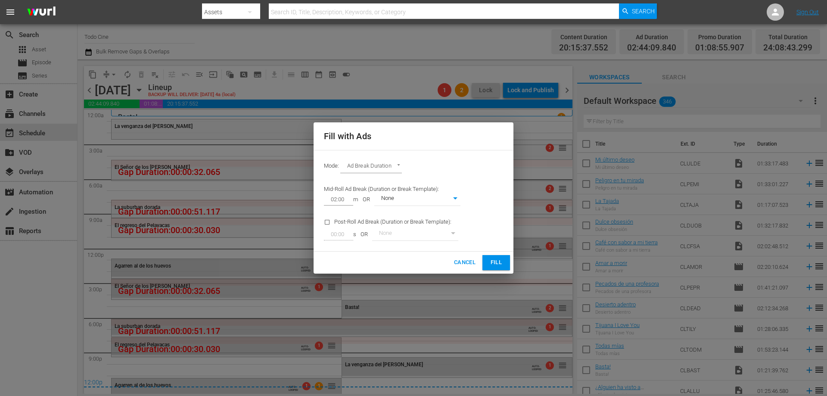
click at [499, 263] on span "Fill" at bounding box center [496, 262] width 14 height 10
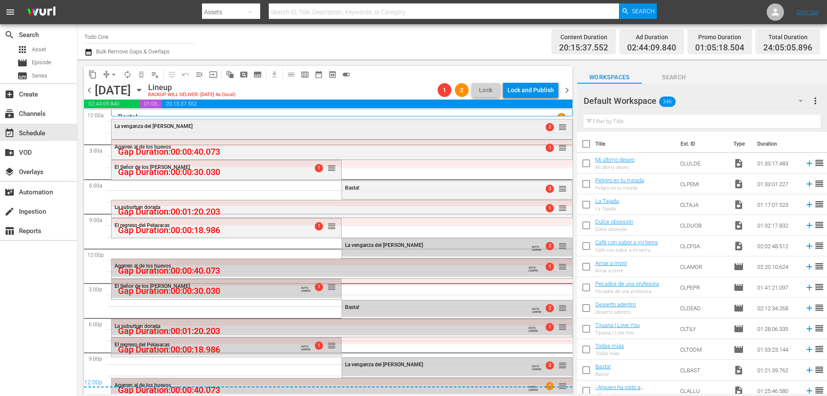
click at [253, 132] on div "La venganza del güero Estrada 2 reorder" at bounding box center [341, 126] width 460 height 15
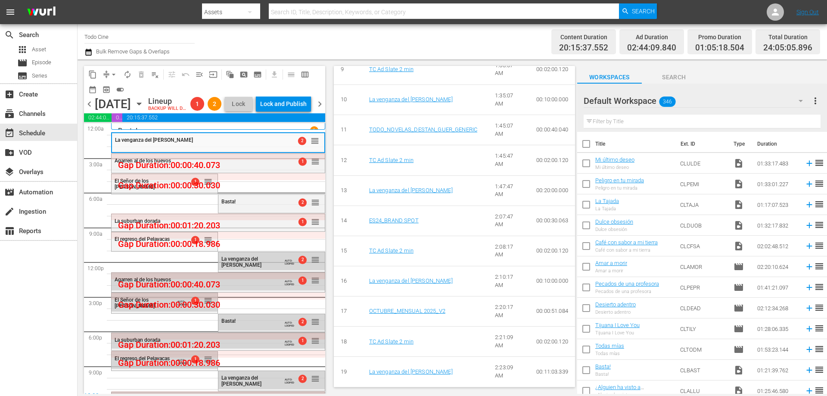
scroll to position [651, 0]
click at [231, 164] on div "Agarren al de los huevos" at bounding box center [197, 161] width 164 height 6
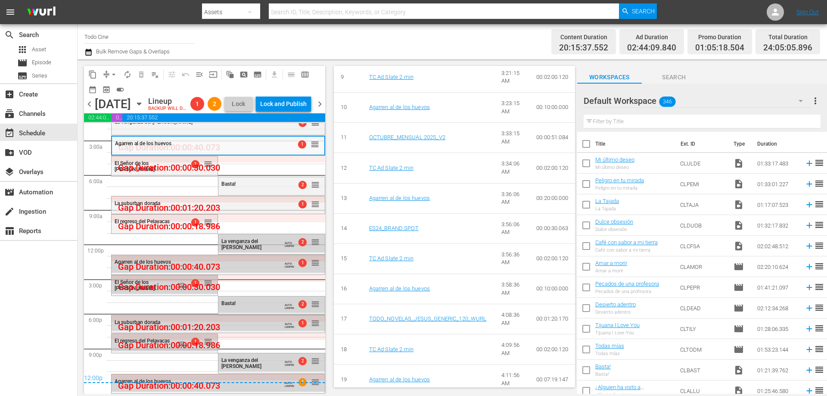
scroll to position [633, 0]
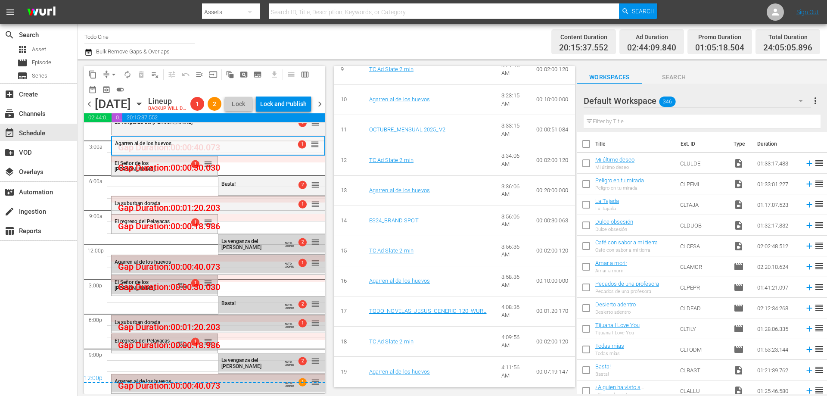
click at [142, 170] on div "El Señor de los cerros 1 reorder" at bounding box center [164, 165] width 106 height 19
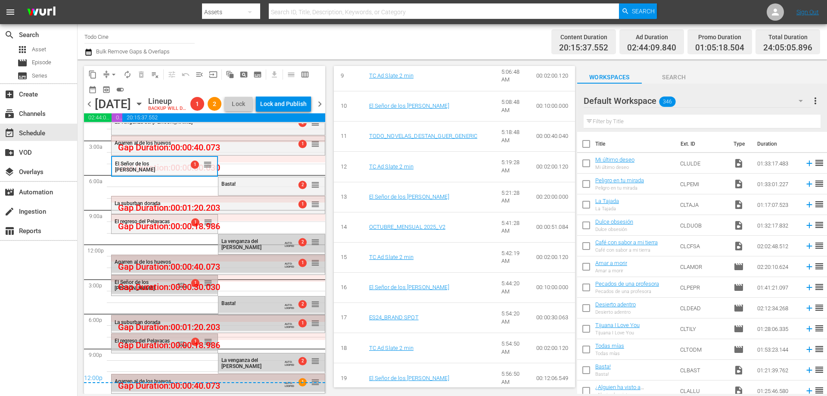
scroll to position [630, 0]
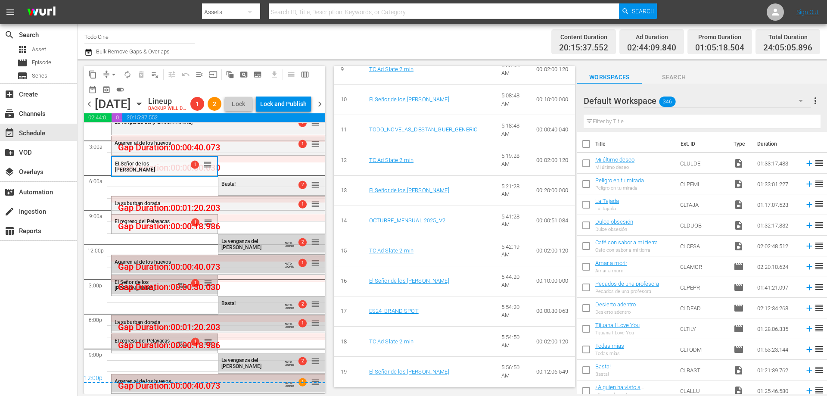
click at [248, 185] on div "Basta!" at bounding box center [253, 184] width 64 height 6
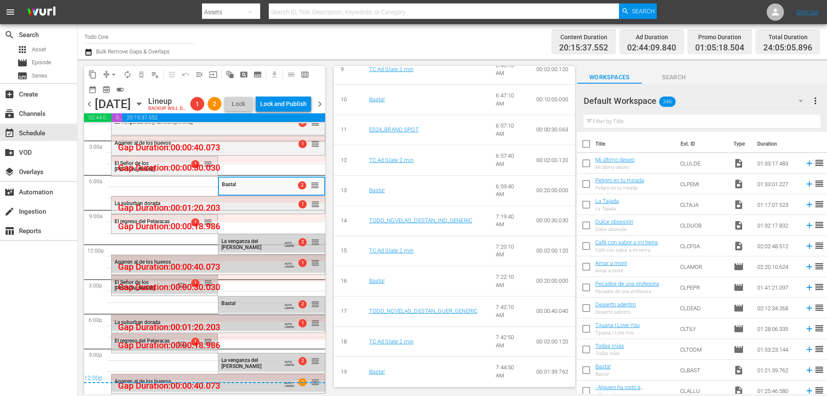
click at [272, 204] on div "La suburban dorada" at bounding box center [197, 203] width 164 height 6
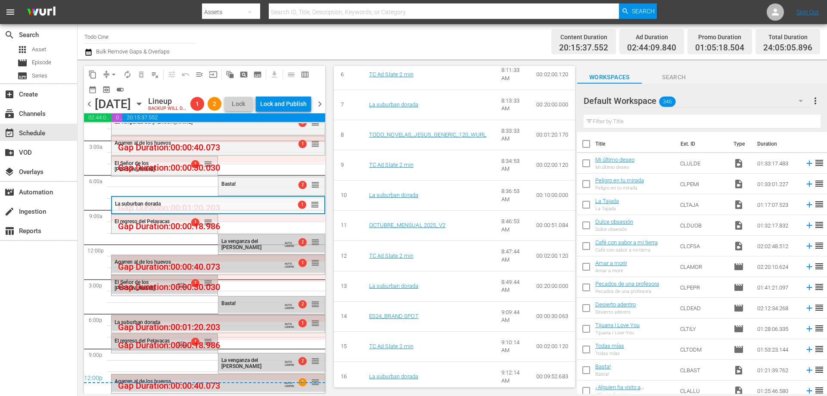
scroll to position [533, 0]
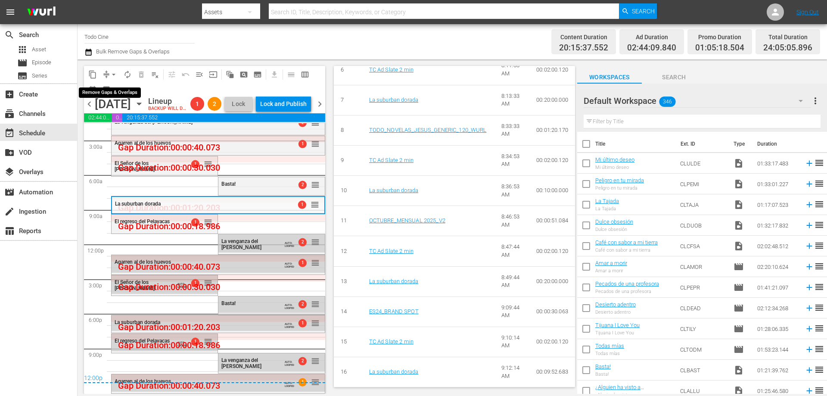
click at [111, 73] on span "arrow_drop_down" at bounding box center [113, 74] width 9 height 9
click at [111, 121] on li "Align to End of Previous Day" at bounding box center [114, 120] width 90 height 14
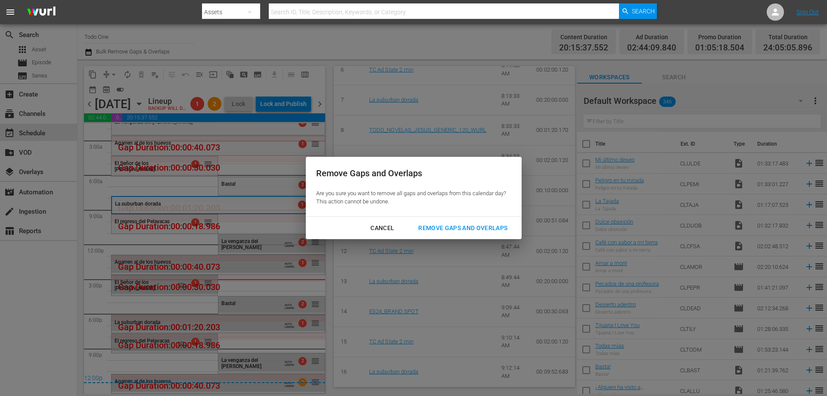
click at [463, 229] on div "Remove Gaps and Overlaps" at bounding box center [462, 228] width 103 height 11
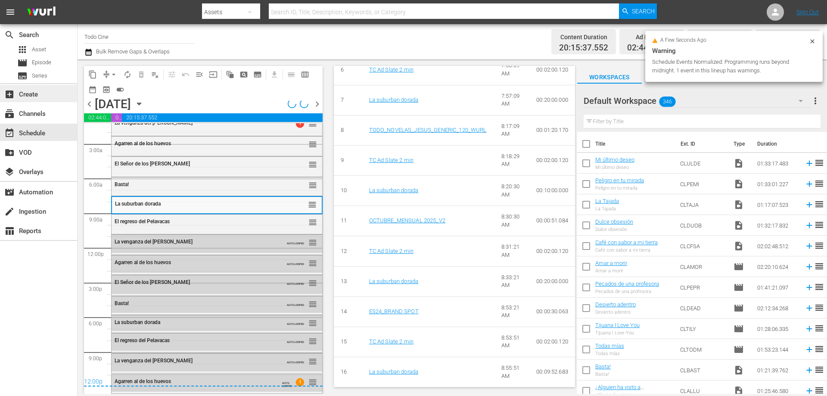
scroll to position [510, 0]
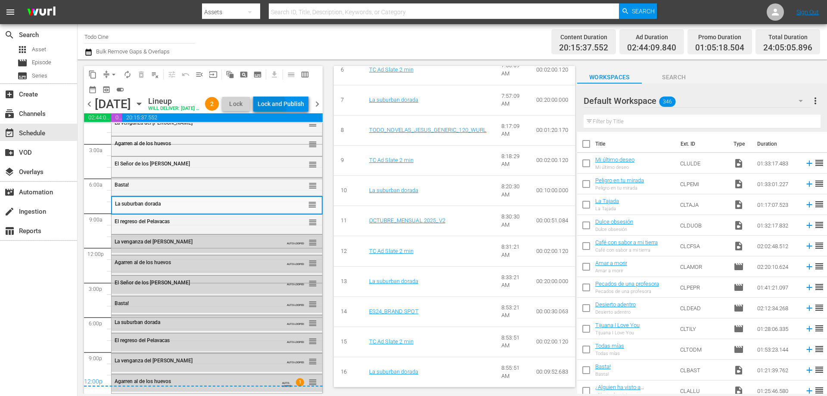
click at [292, 108] on div "Lock and Publish" at bounding box center [280, 103] width 46 height 15
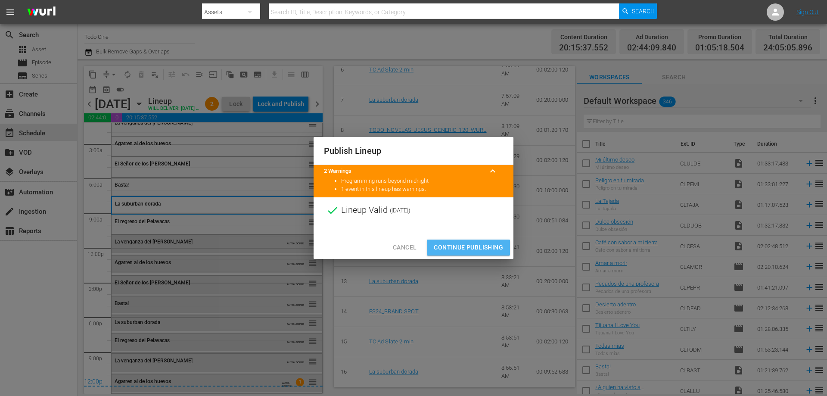
click at [480, 248] on span "Continue Publishing" at bounding box center [468, 247] width 69 height 11
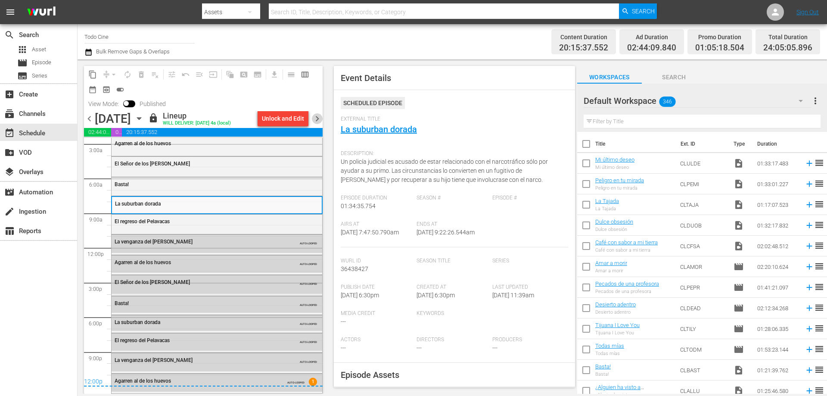
click at [317, 118] on span "chevron_right" at bounding box center [317, 118] width 11 height 11
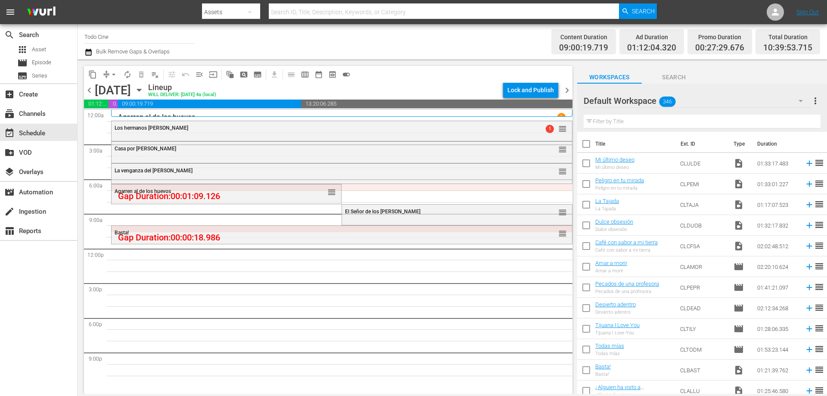
click at [88, 90] on span "chevron_left" at bounding box center [89, 90] width 11 height 11
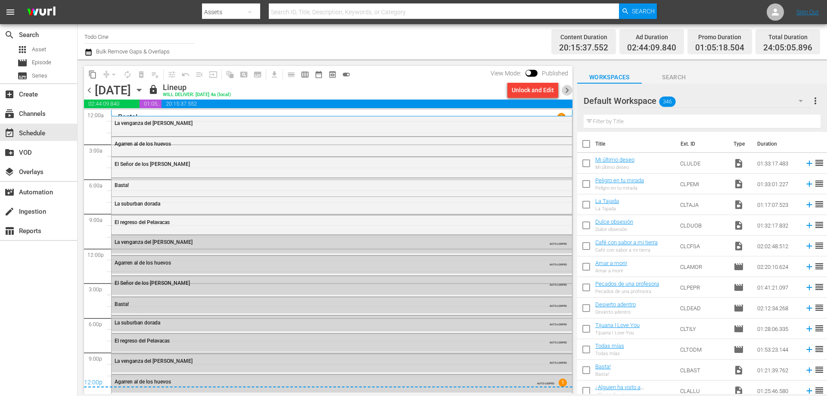
click at [566, 91] on span "chevron_right" at bounding box center [566, 90] width 11 height 11
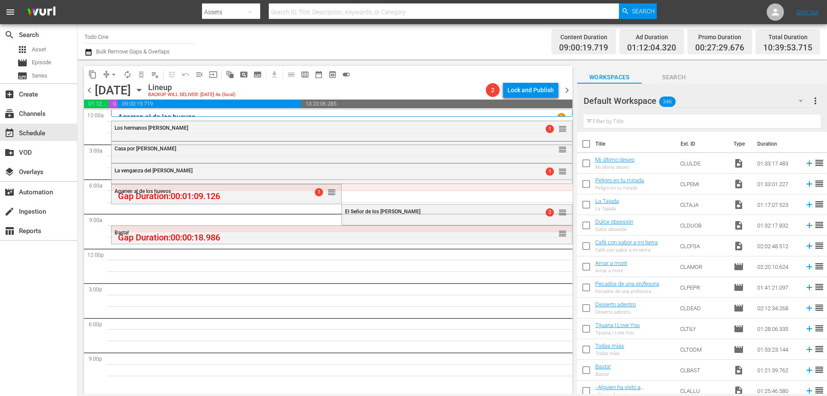
click at [235, 339] on div "Casa por Cárcel reorder El Señor de los cerros 2 reorder La venganza del güero …" at bounding box center [341, 248] width 461 height 277
click at [198, 76] on span "menu_open" at bounding box center [199, 74] width 9 height 9
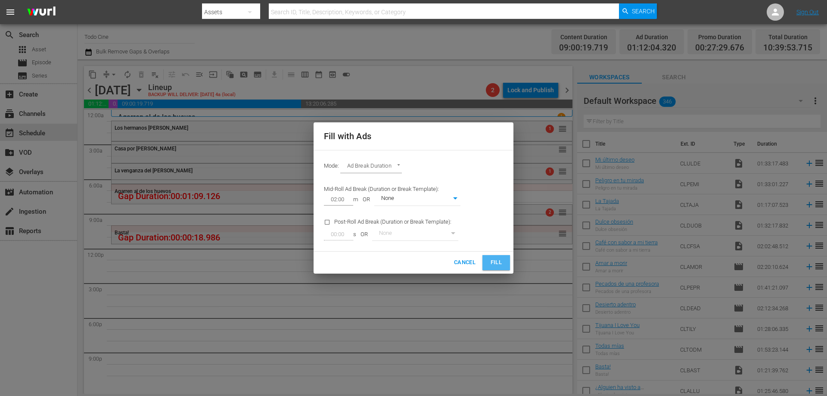
click at [503, 263] on button "Fill" at bounding box center [496, 262] width 28 height 15
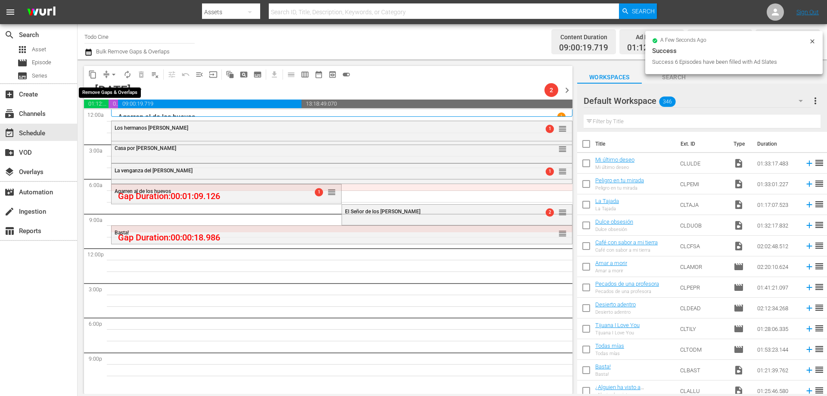
click at [114, 75] on span "arrow_drop_down" at bounding box center [113, 74] width 9 height 9
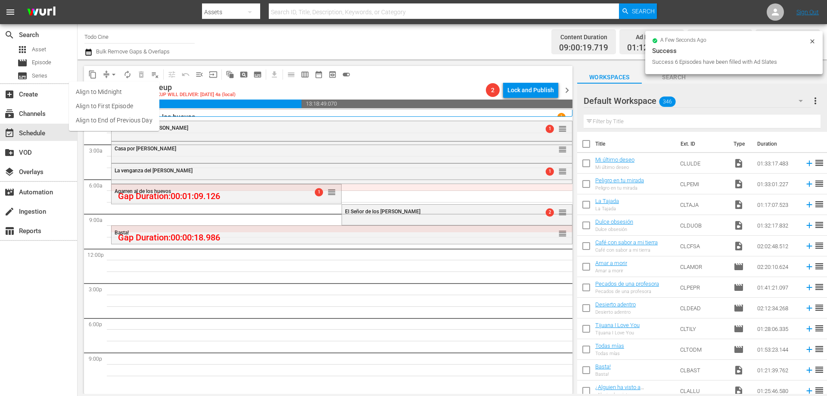
click at [118, 119] on li "Align to End of Previous Day" at bounding box center [114, 120] width 90 height 14
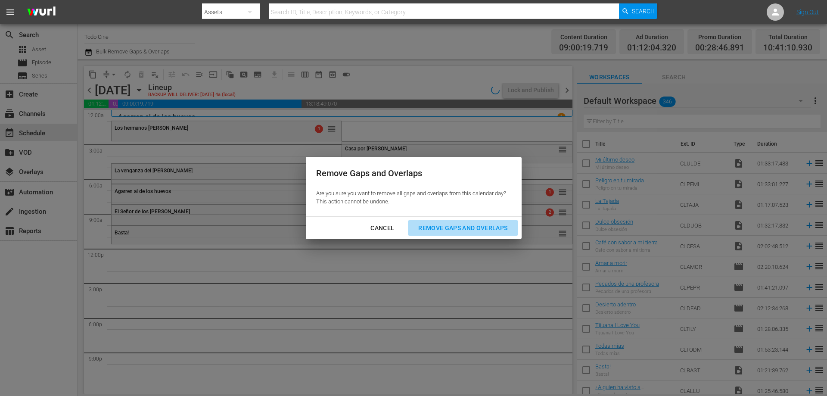
click at [445, 231] on div "Remove Gaps and Overlaps" at bounding box center [462, 228] width 103 height 11
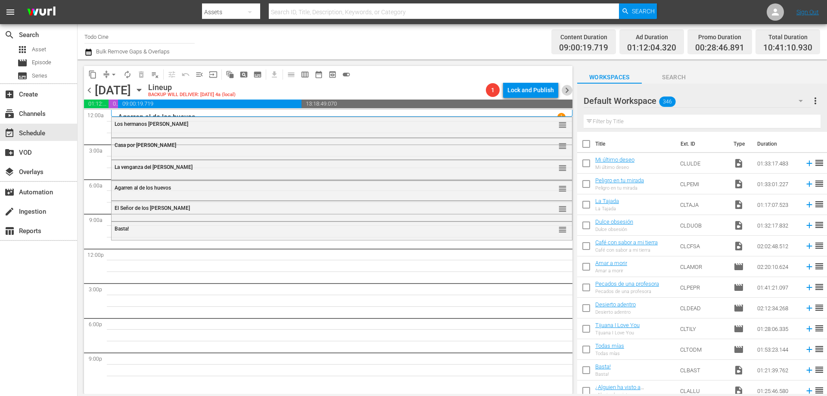
click at [567, 91] on span "chevron_right" at bounding box center [566, 90] width 11 height 11
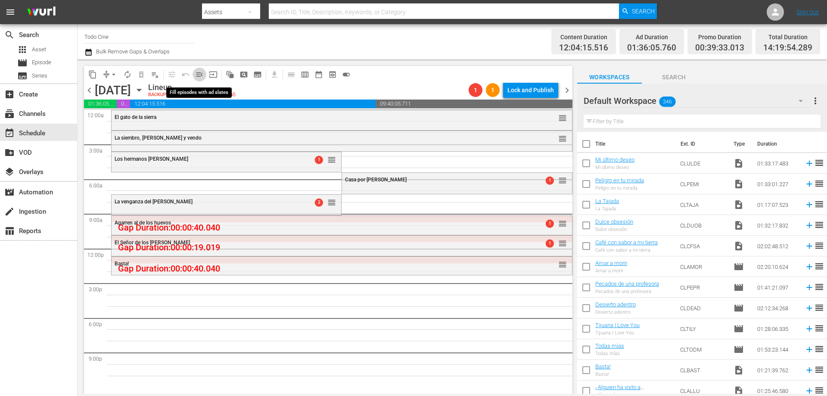
click at [198, 77] on span "menu_open" at bounding box center [199, 74] width 9 height 9
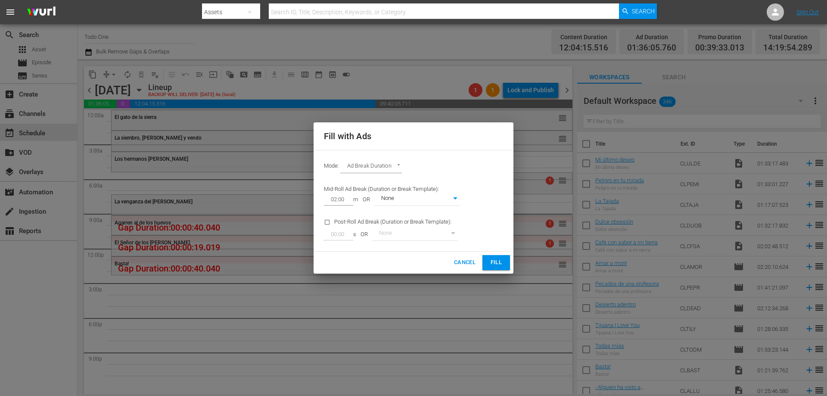
click at [495, 261] on span "Fill" at bounding box center [496, 262] width 14 height 10
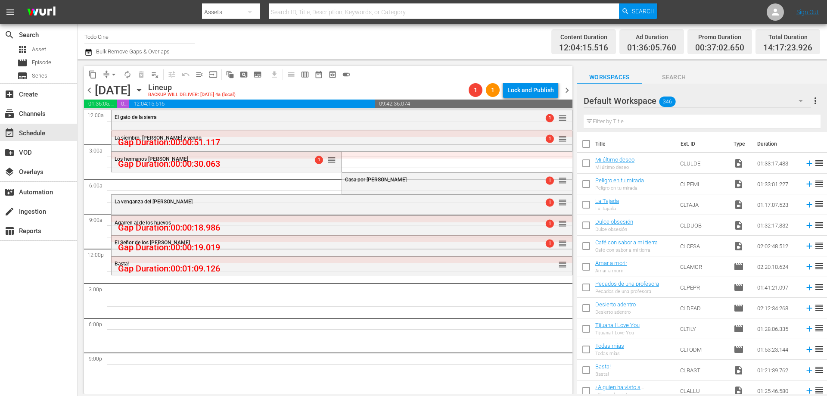
click at [567, 92] on span "chevron_right" at bounding box center [566, 90] width 11 height 11
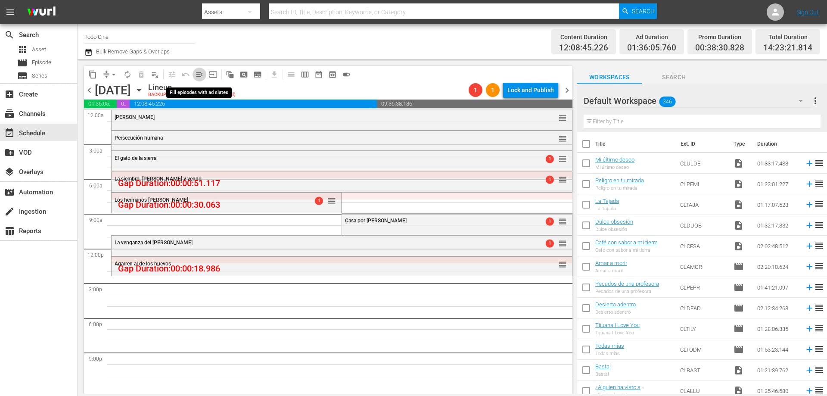
click at [200, 75] on span "menu_open" at bounding box center [199, 74] width 9 height 9
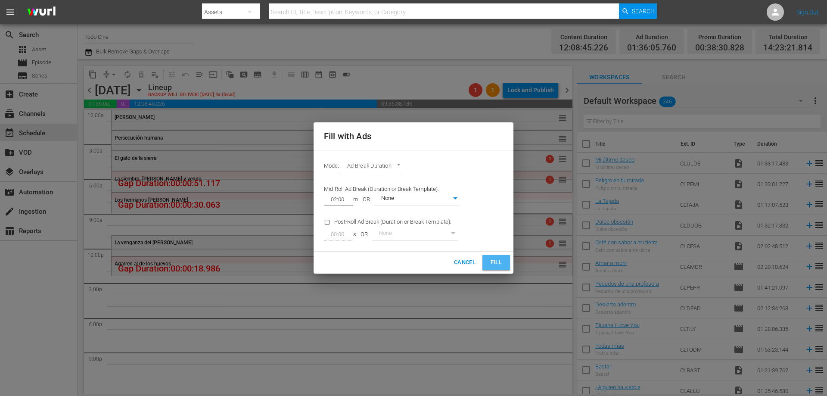
click at [496, 262] on span "Fill" at bounding box center [496, 262] width 14 height 10
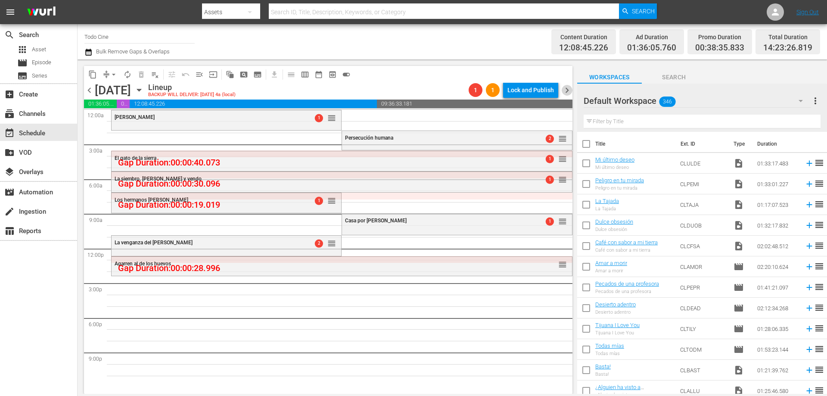
click at [565, 93] on span "chevron_right" at bounding box center [566, 90] width 11 height 11
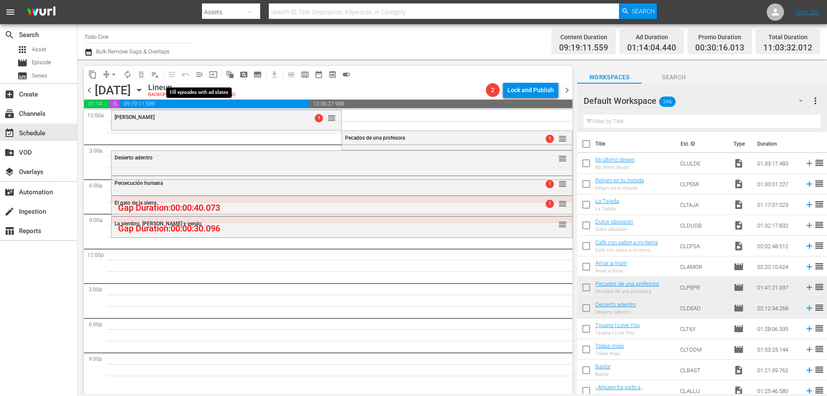
click at [199, 75] on span "menu_open" at bounding box center [199, 74] width 9 height 9
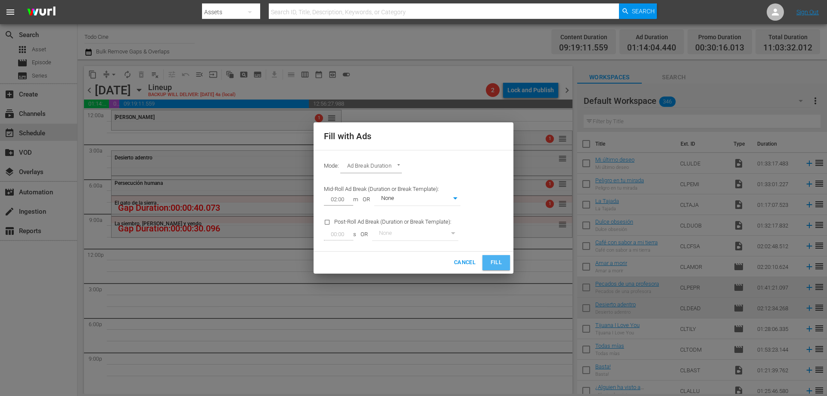
click at [497, 258] on span "Fill" at bounding box center [496, 262] width 14 height 10
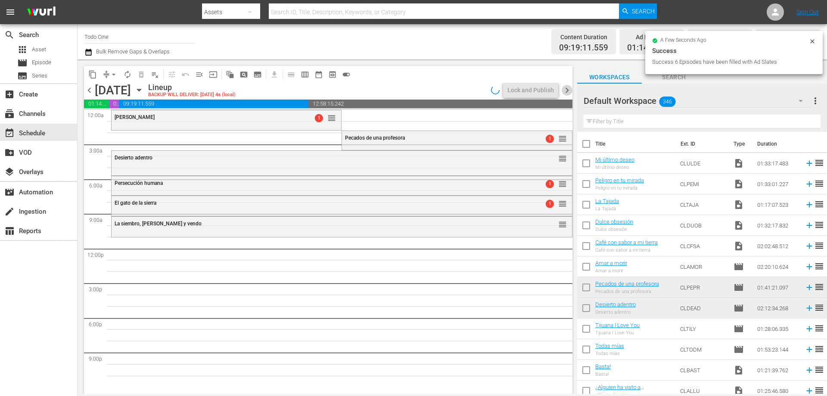
click at [564, 90] on span "chevron_right" at bounding box center [566, 90] width 11 height 11
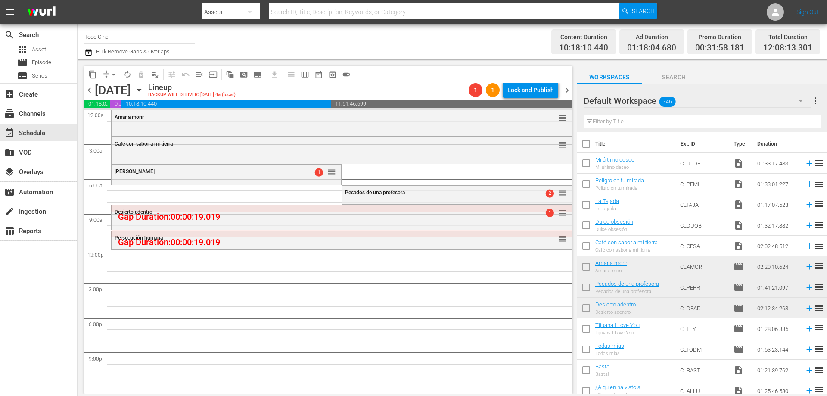
click at [89, 89] on span "chevron_left" at bounding box center [89, 90] width 11 height 11
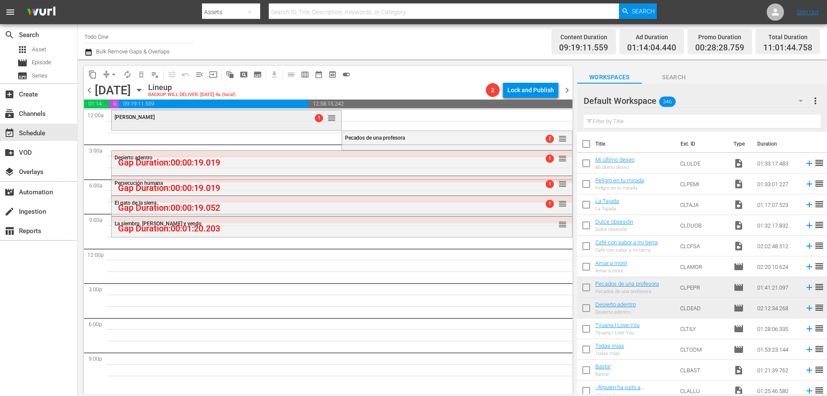
click at [260, 125] on div "Destino Mara 1 reorder" at bounding box center [225, 119] width 229 height 19
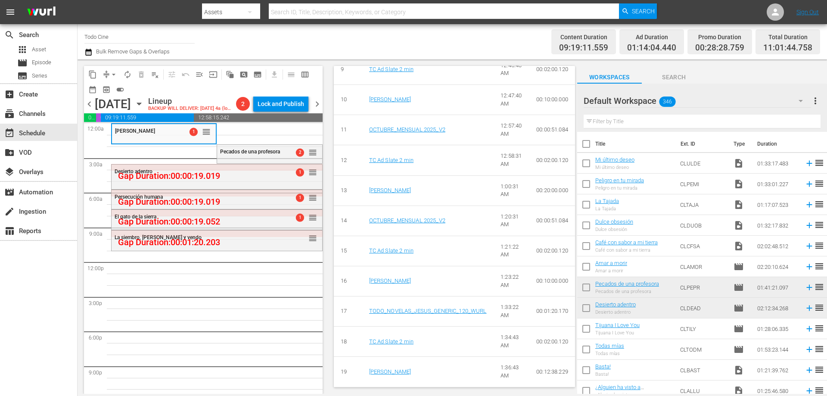
scroll to position [639, 0]
click at [316, 102] on span "chevron_right" at bounding box center [317, 104] width 11 height 11
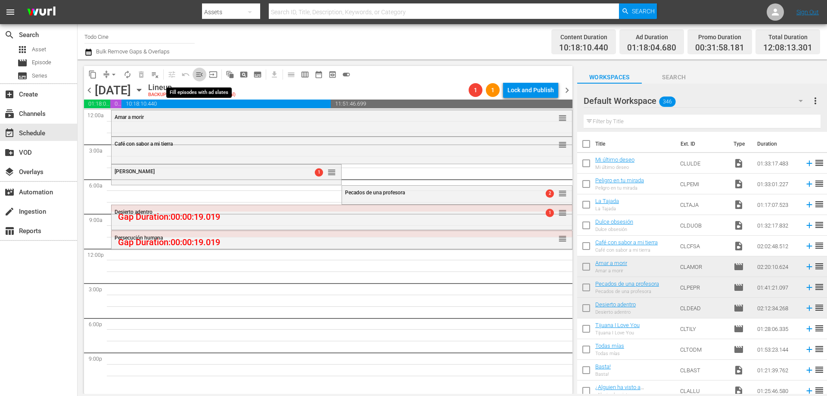
click at [198, 75] on span "menu_open" at bounding box center [199, 74] width 9 height 9
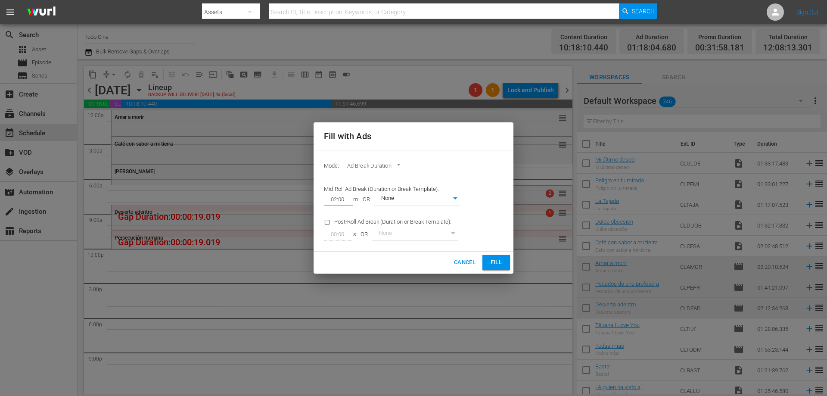
click at [497, 265] on span "Fill" at bounding box center [496, 262] width 14 height 10
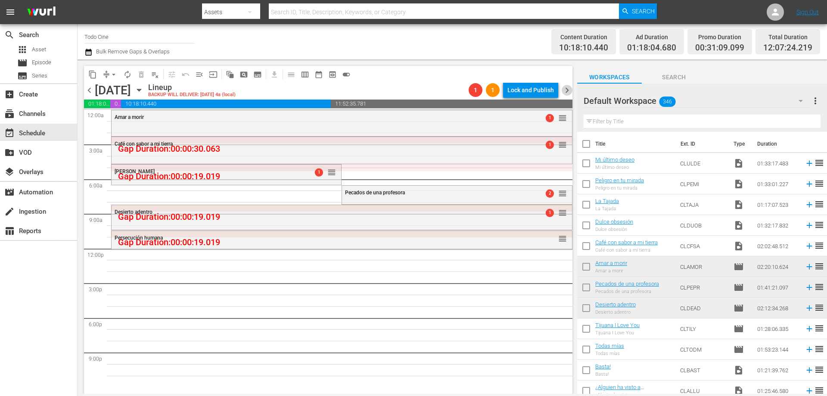
click at [572, 91] on span "chevron_right" at bounding box center [566, 90] width 11 height 11
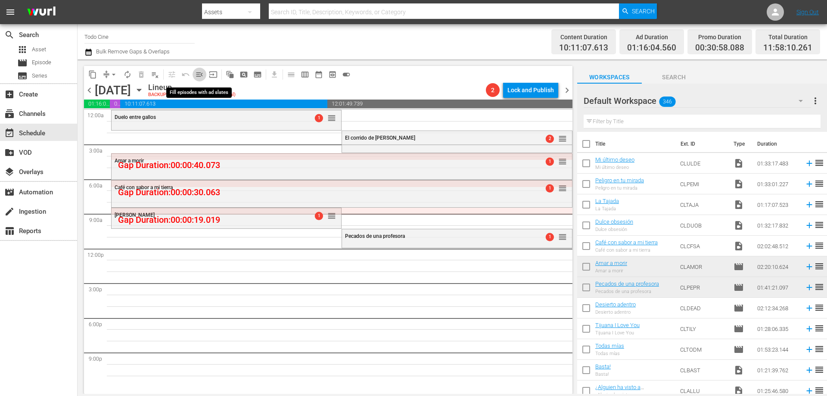
click at [199, 73] on span "menu_open" at bounding box center [199, 74] width 9 height 9
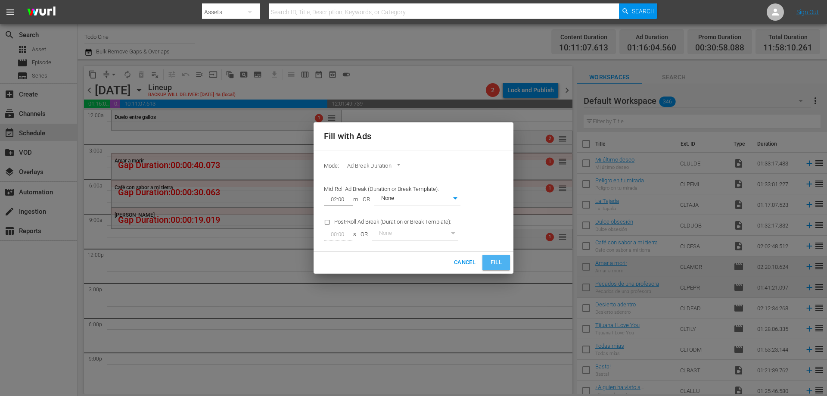
click at [486, 260] on button "Fill" at bounding box center [496, 262] width 28 height 15
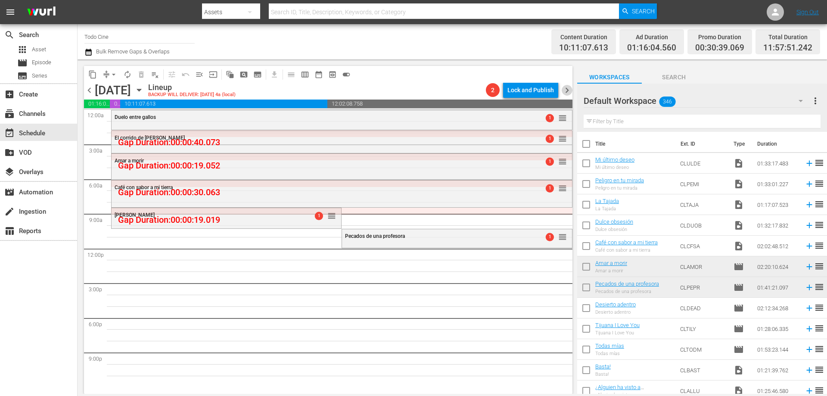
click at [566, 90] on span "chevron_right" at bounding box center [566, 90] width 11 height 11
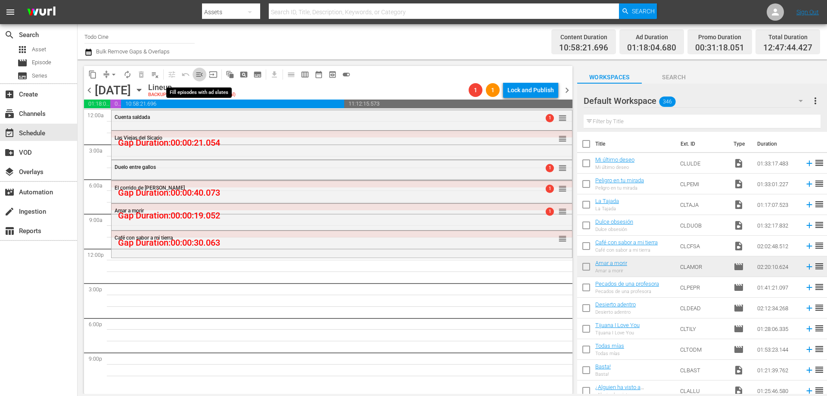
click at [198, 76] on span "menu_open" at bounding box center [199, 74] width 9 height 9
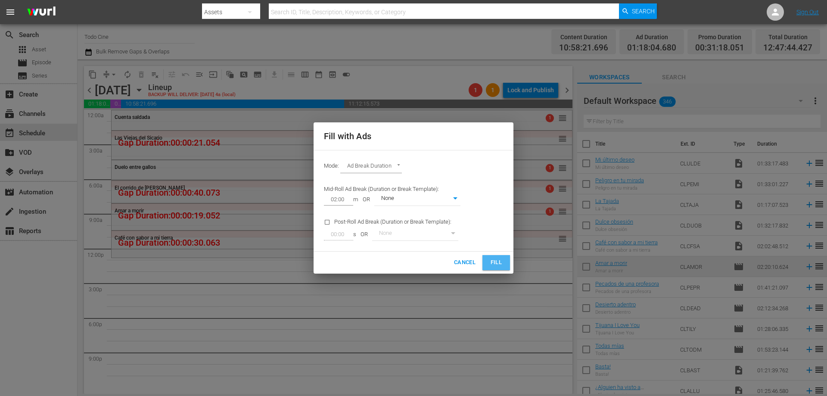
click at [493, 262] on span "Fill" at bounding box center [496, 262] width 14 height 10
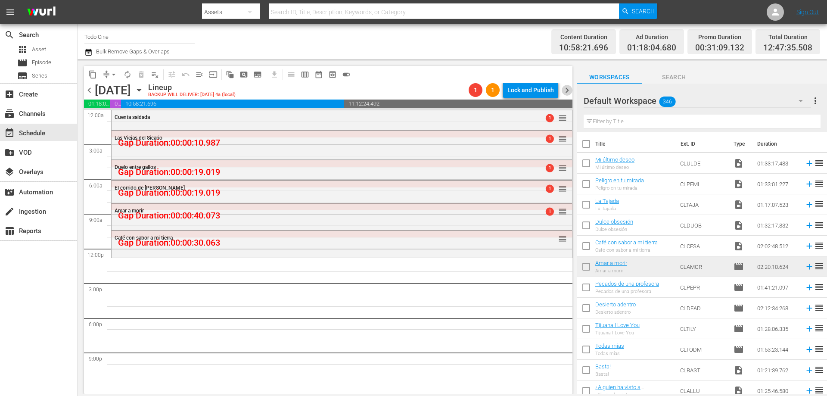
click at [567, 90] on span "chevron_right" at bounding box center [566, 90] width 11 height 11
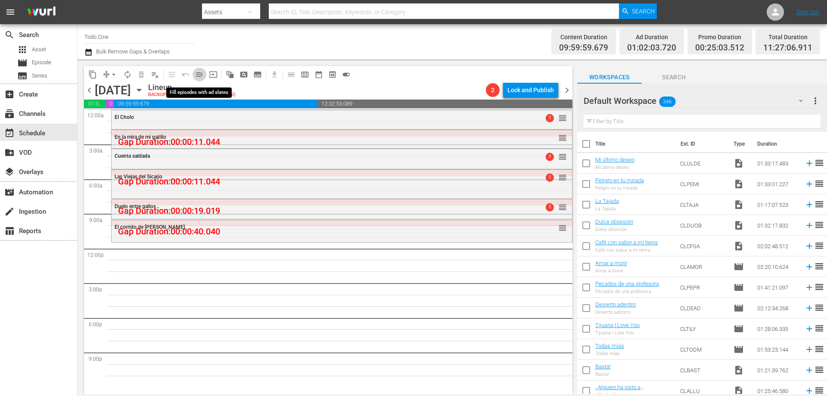
click at [198, 74] on span "menu_open" at bounding box center [199, 74] width 9 height 9
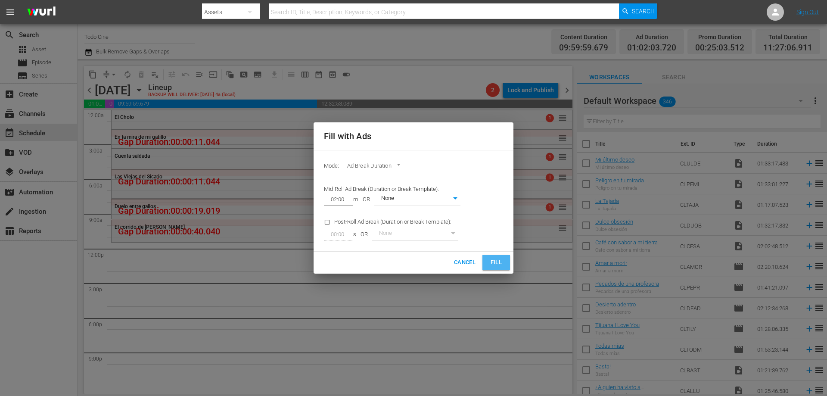
click at [500, 263] on span "Fill" at bounding box center [496, 262] width 14 height 10
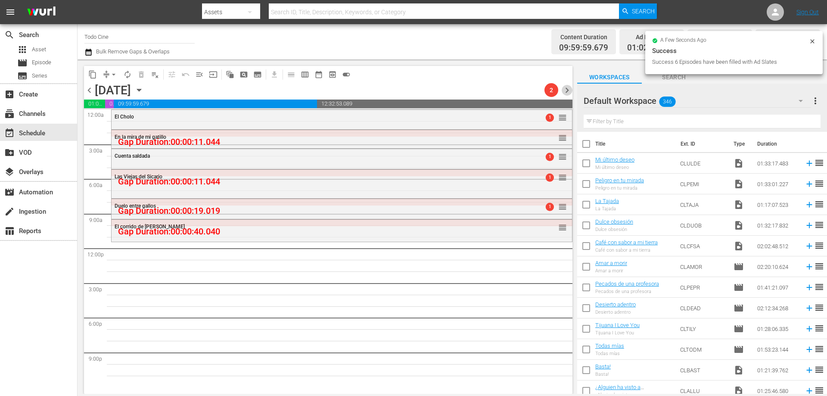
click at [565, 91] on span "chevron_right" at bounding box center [566, 90] width 11 height 11
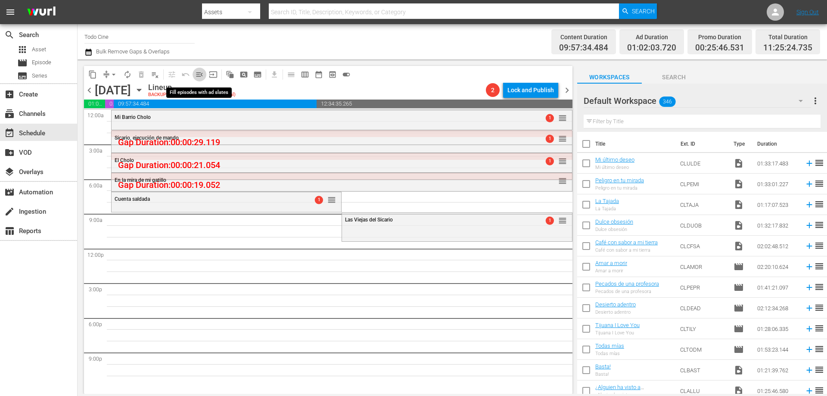
click at [201, 74] on span "menu_open" at bounding box center [199, 74] width 9 height 9
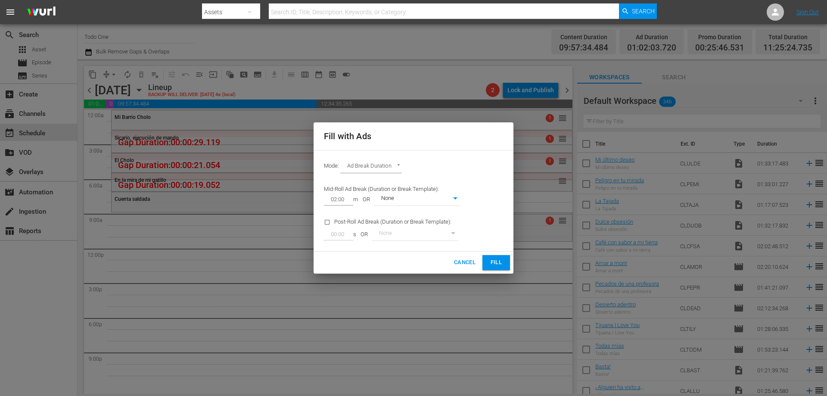
click at [494, 261] on span "Fill" at bounding box center [496, 262] width 14 height 10
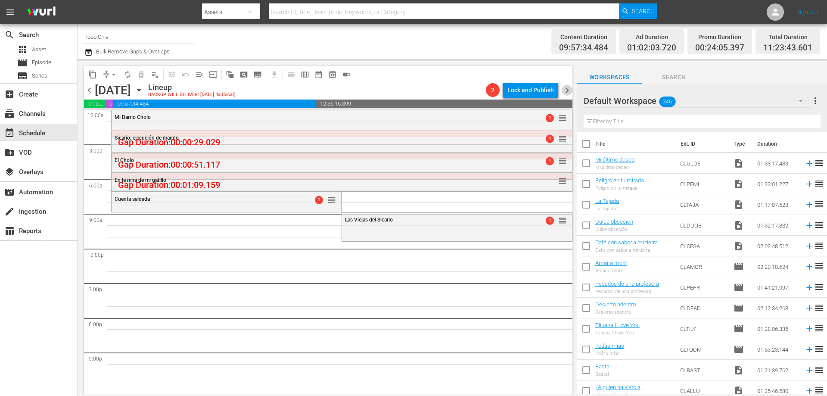
click at [566, 89] on span "chevron_right" at bounding box center [566, 90] width 11 height 11
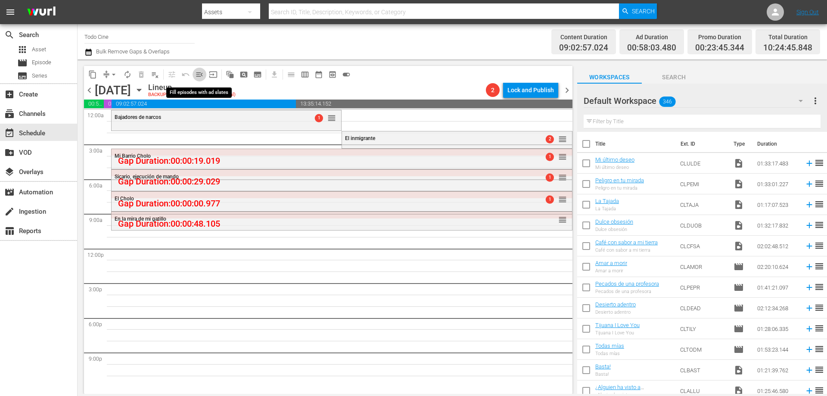
click at [199, 73] on span "menu_open" at bounding box center [199, 74] width 9 height 9
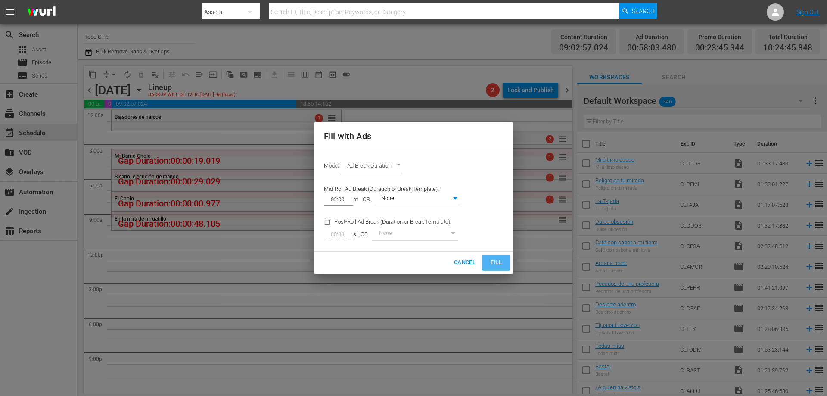
click at [492, 265] on span "Fill" at bounding box center [496, 262] width 14 height 10
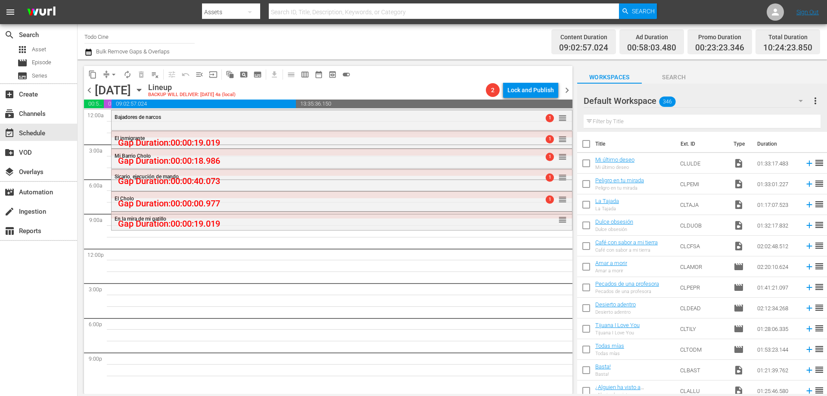
click at [567, 90] on span "chevron_right" at bounding box center [566, 90] width 11 height 11
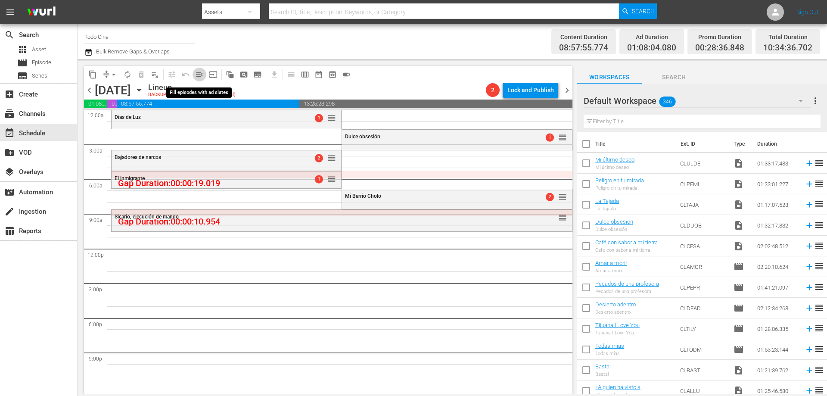
click at [200, 77] on span "menu_open" at bounding box center [199, 74] width 9 height 9
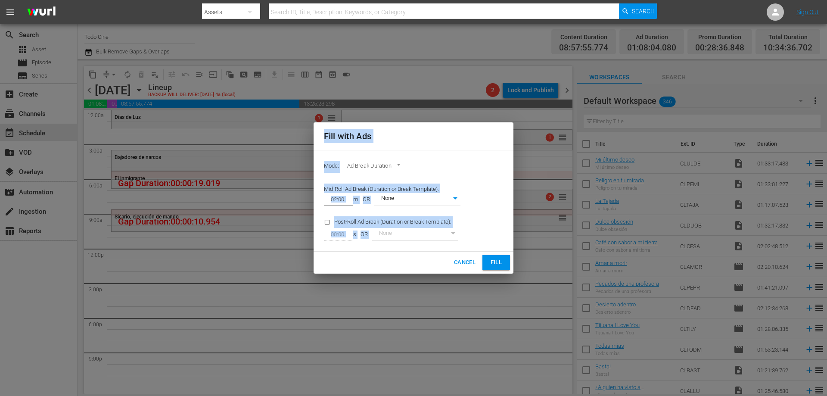
drag, startPoint x: 317, startPoint y: 163, endPoint x: 527, endPoint y: 307, distance: 254.2
click at [558, 334] on div "Fill with Ads Mode: Ad Break Duration AD_BREAK_DURATION Mid-Roll Ad Break (Dura…" at bounding box center [413, 198] width 827 height 396
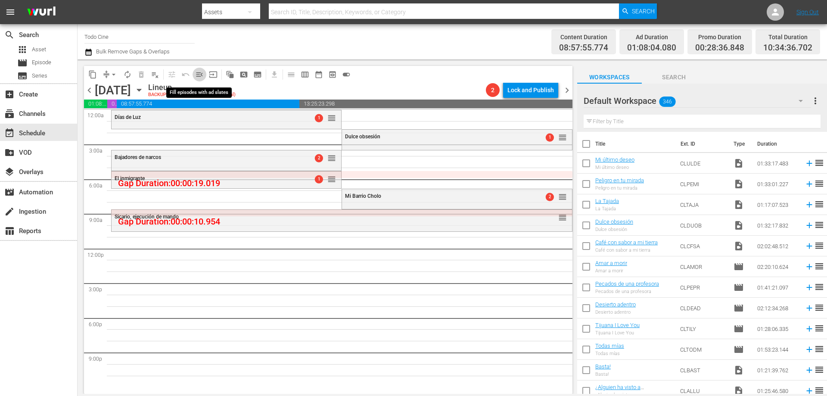
click at [198, 72] on span "menu_open" at bounding box center [199, 74] width 9 height 9
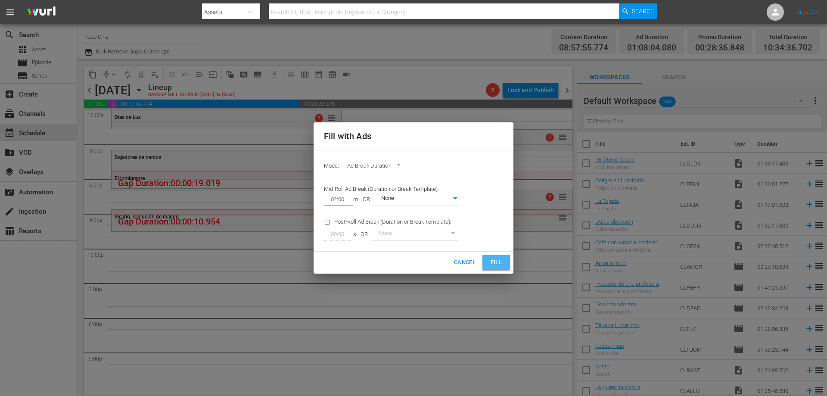
click at [489, 263] on span "Fill" at bounding box center [496, 262] width 14 height 10
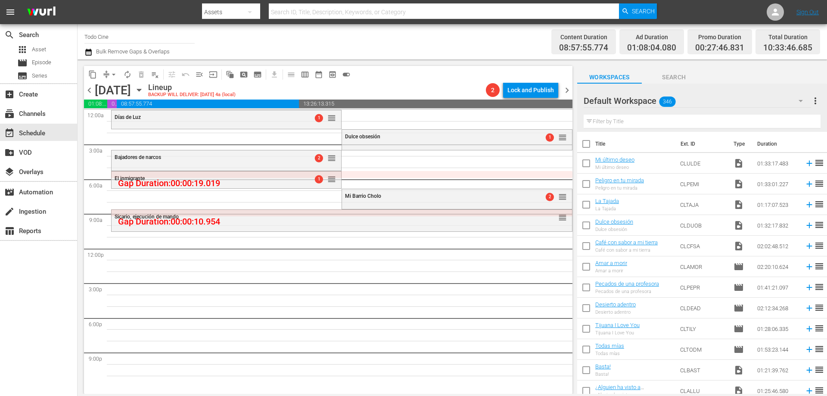
click at [567, 89] on span "chevron_right" at bounding box center [566, 90] width 11 height 11
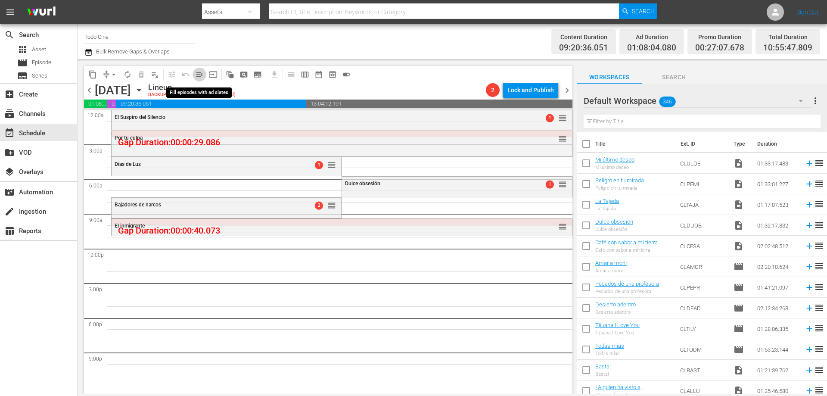
click at [199, 74] on span "menu_open" at bounding box center [199, 74] width 9 height 9
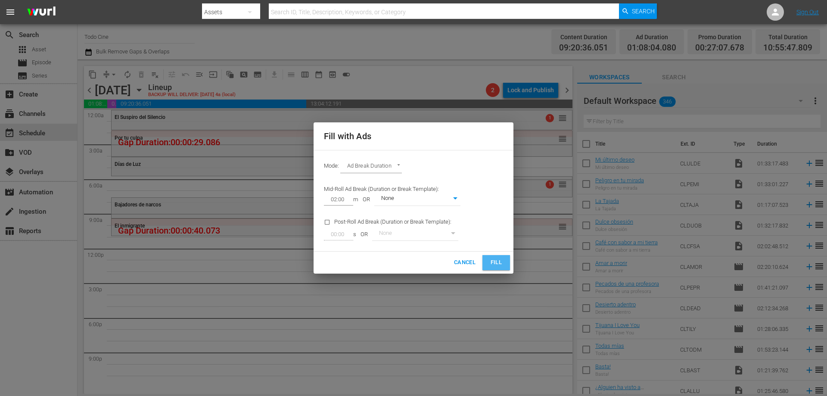
click at [500, 260] on span "Fill" at bounding box center [496, 262] width 14 height 10
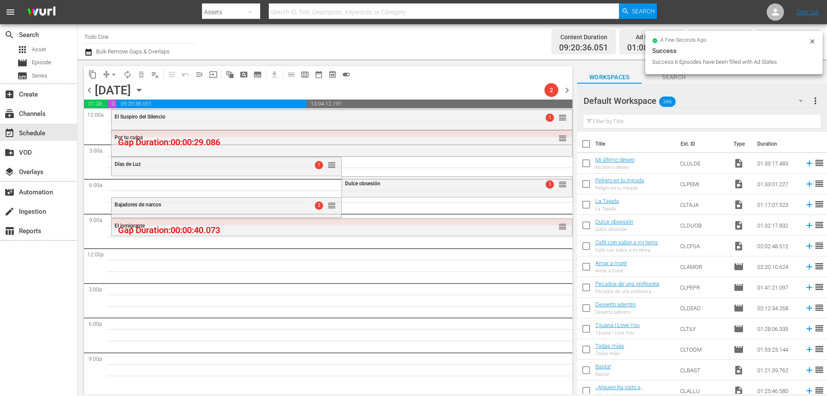
click at [567, 90] on span "chevron_right" at bounding box center [566, 90] width 11 height 11
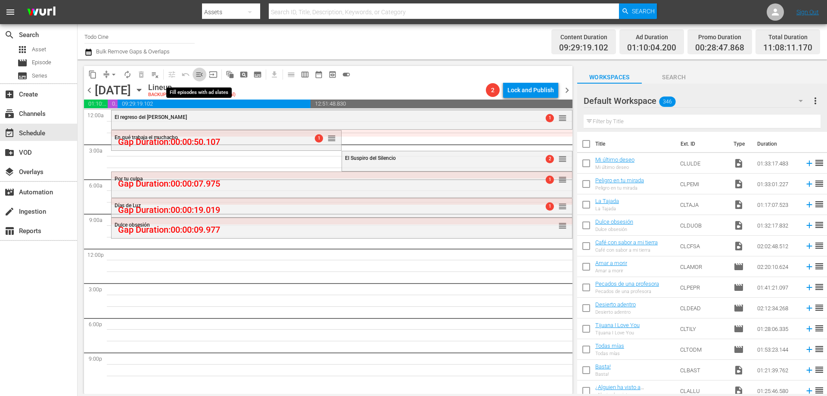
click at [198, 74] on span "menu_open" at bounding box center [199, 74] width 9 height 9
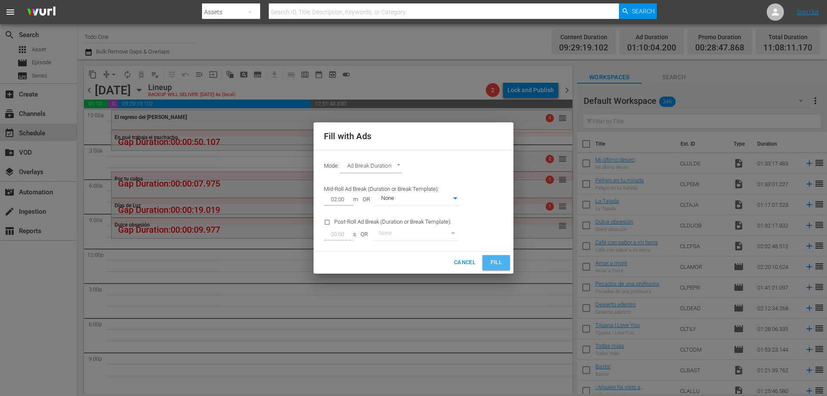
click at [496, 261] on span "Fill" at bounding box center [496, 262] width 14 height 10
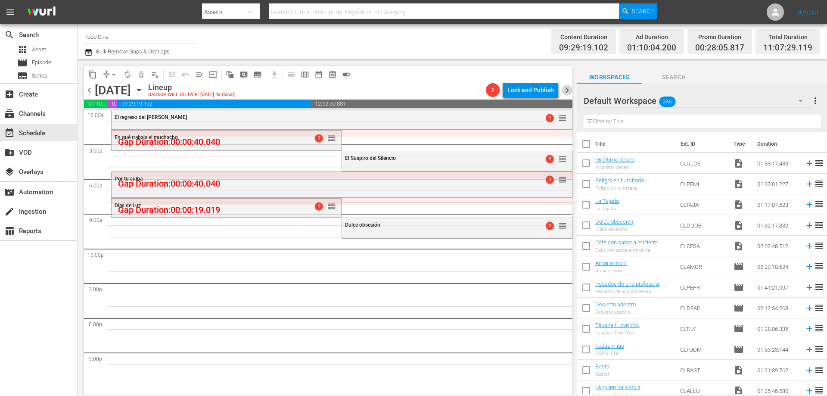
click at [567, 89] on span "chevron_right" at bounding box center [566, 90] width 11 height 11
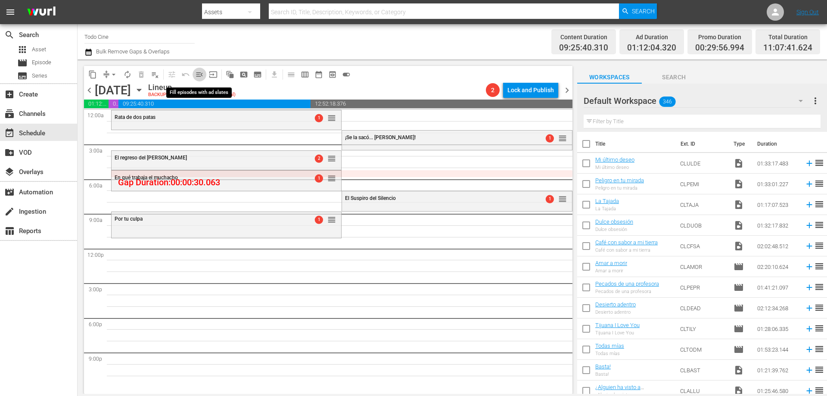
click at [200, 74] on span "menu_open" at bounding box center [199, 74] width 9 height 9
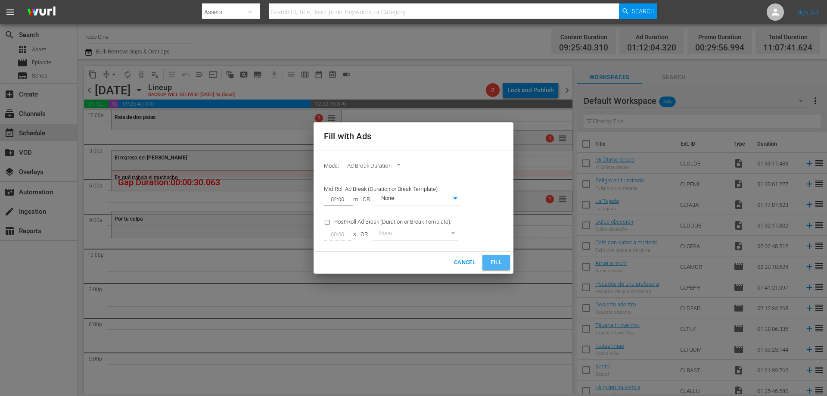
click at [496, 260] on span "Fill" at bounding box center [496, 262] width 14 height 10
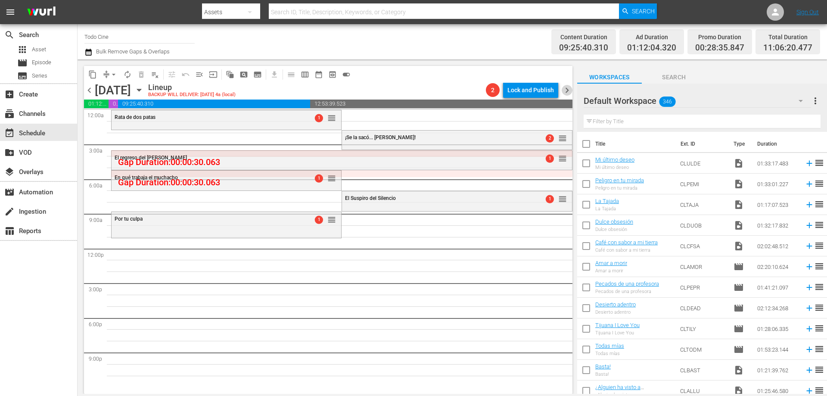
click at [567, 92] on span "chevron_right" at bounding box center [566, 90] width 11 height 11
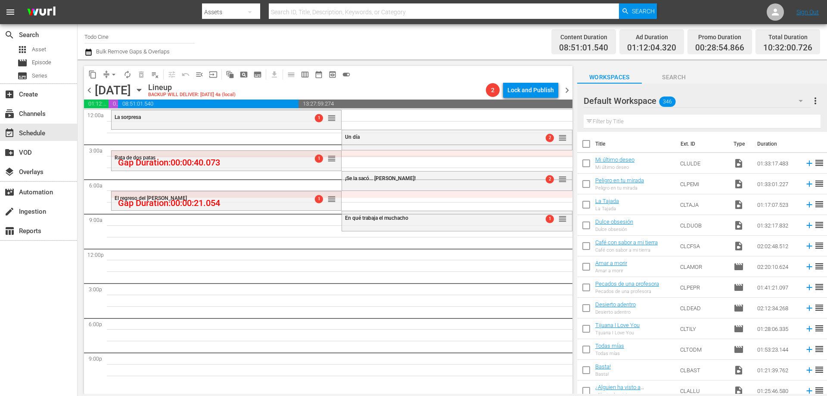
click at [146, 119] on div "La sorpresa" at bounding box center [205, 117] width 181 height 6
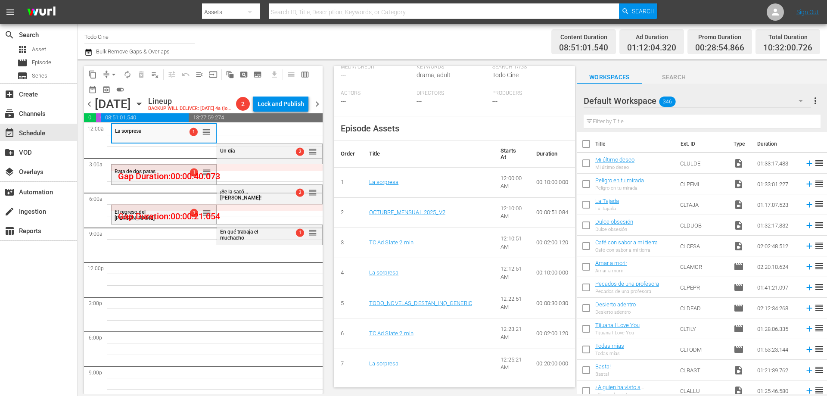
scroll to position [344, 0]
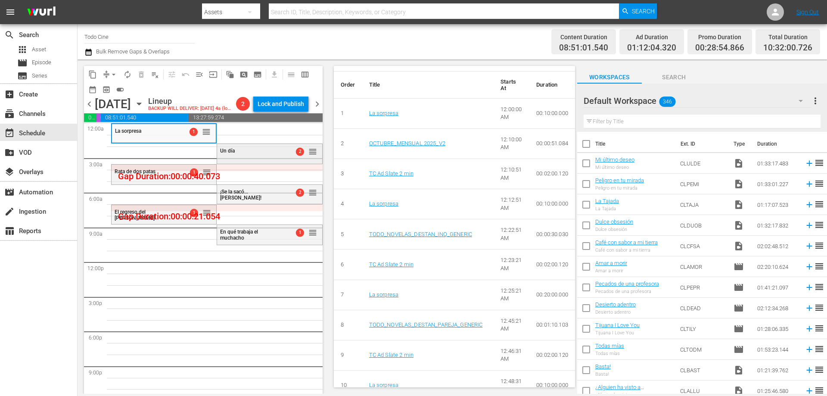
click at [256, 154] on div "Un día" at bounding box center [251, 151] width 63 height 6
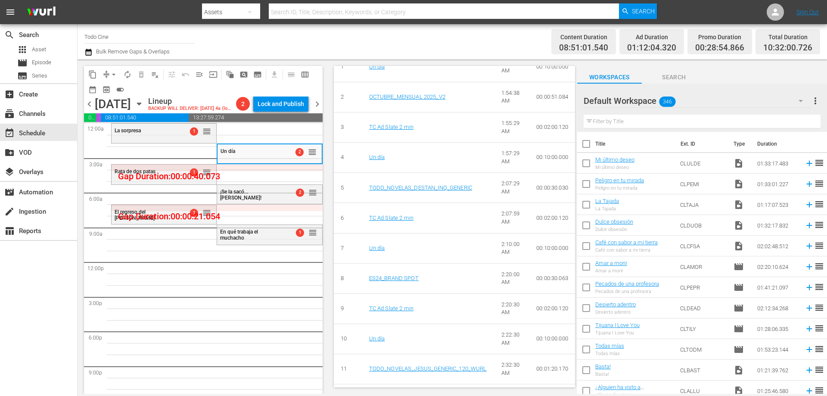
scroll to position [430, 0]
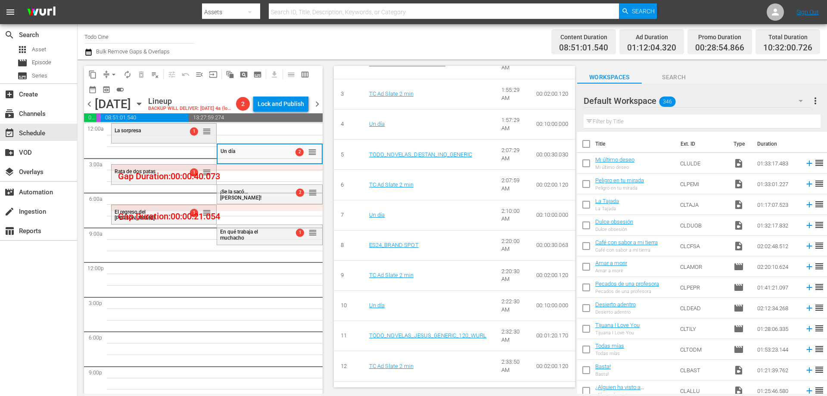
click at [126, 133] on span "La sorpresa" at bounding box center [128, 130] width 26 height 6
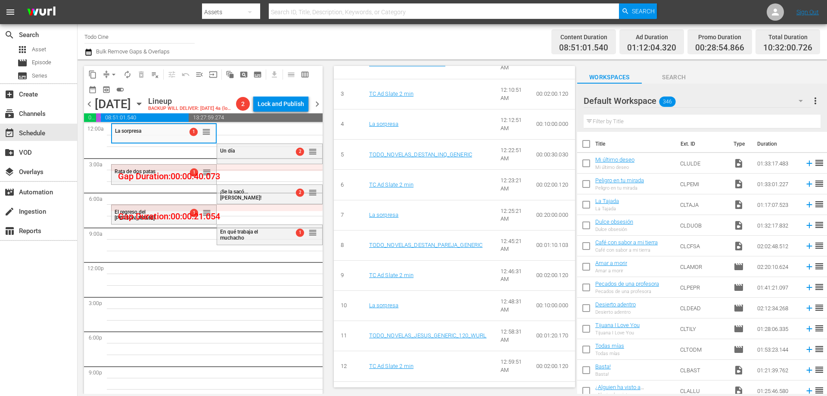
scroll to position [424, 0]
click at [89, 109] on span "chevron_left" at bounding box center [89, 104] width 11 height 11
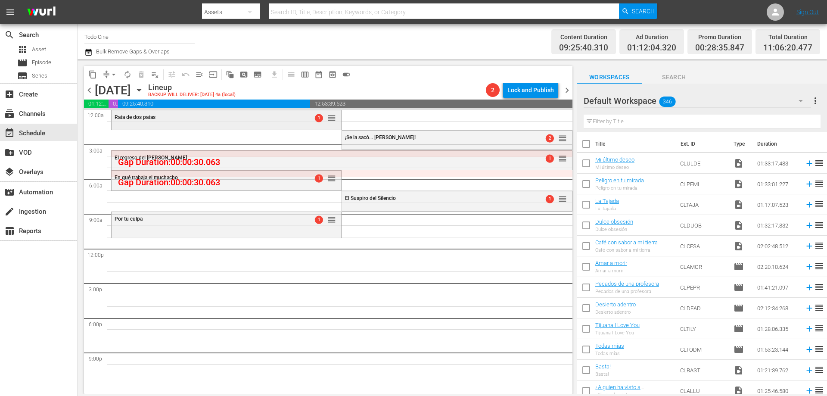
click at [240, 122] on div "Rata de dos patas 1 reorder" at bounding box center [225, 117] width 229 height 15
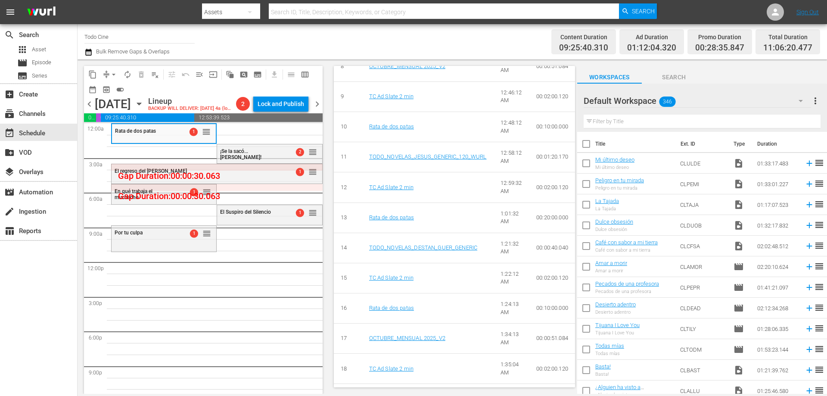
scroll to position [630, 0]
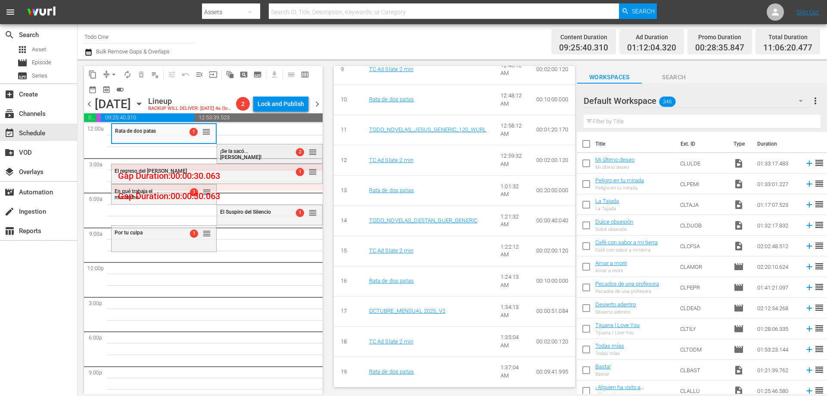
click at [260, 163] on div "¡Se la sacó... Gaspar! 2 reorder" at bounding box center [269, 153] width 105 height 19
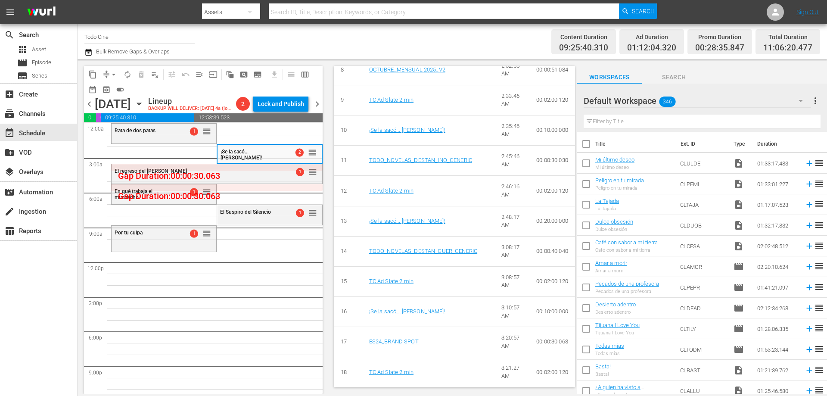
scroll to position [646, 0]
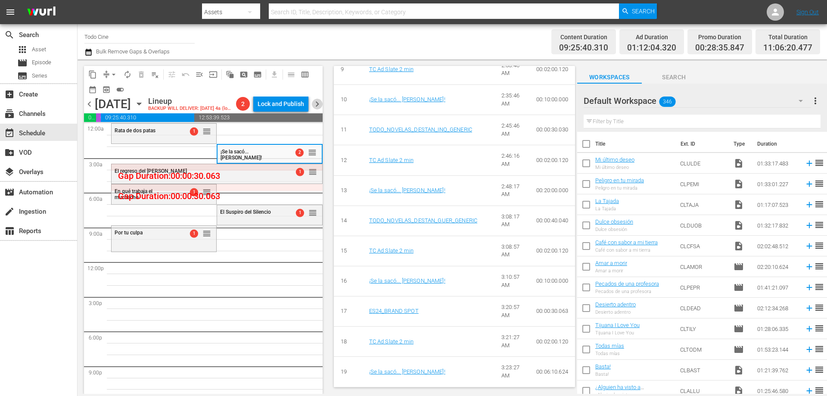
click at [318, 109] on span "chevron_right" at bounding box center [317, 104] width 11 height 11
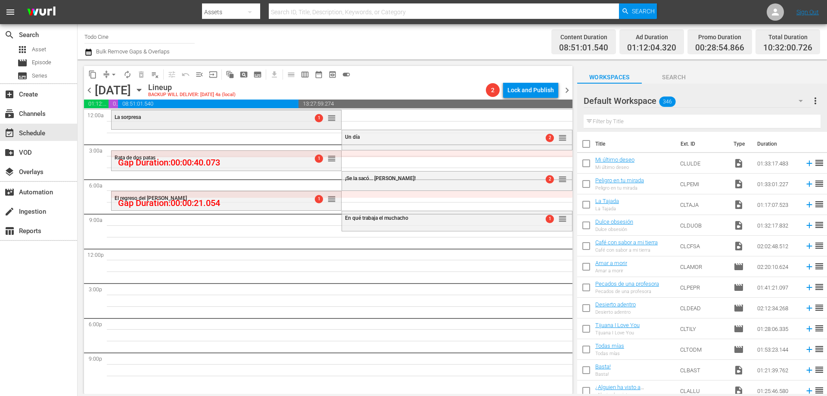
click at [169, 120] on div "La sorpresa" at bounding box center [205, 117] width 181 height 6
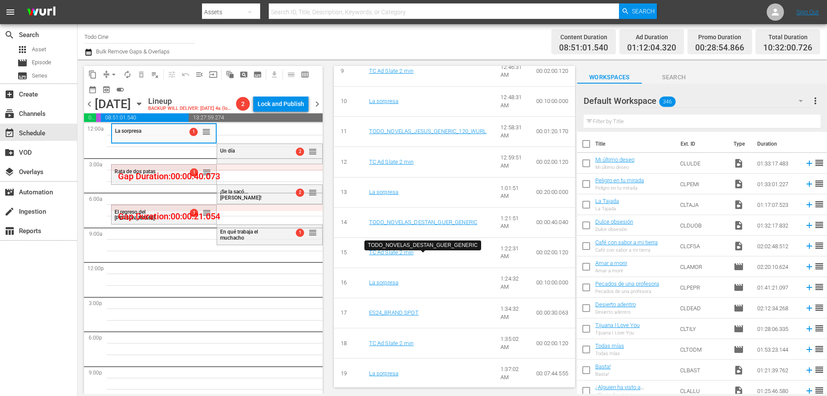
scroll to position [639, 0]
drag, startPoint x: 318, startPoint y: 106, endPoint x: 120, endPoint y: 0, distance: 224.9
click at [319, 108] on span "chevron_right" at bounding box center [317, 104] width 11 height 11
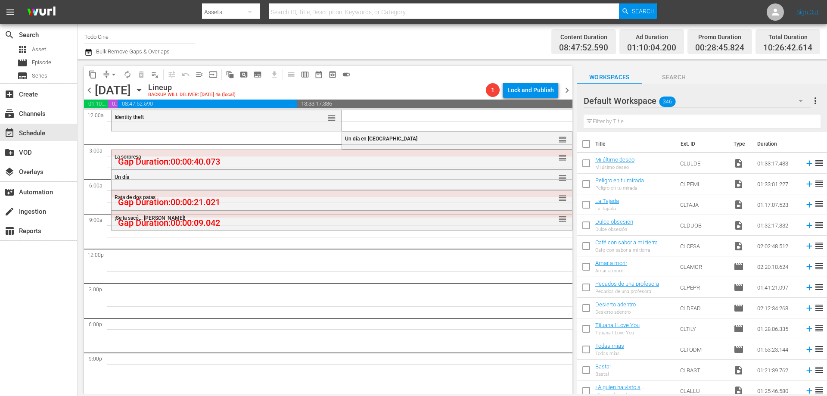
click at [209, 132] on div "Identity theft reorder Rata de dos patas reorder Un día reorder La sorpresa reo…" at bounding box center [341, 248] width 461 height 277
click at [207, 123] on div "Identity theft reorder" at bounding box center [225, 117] width 229 height 15
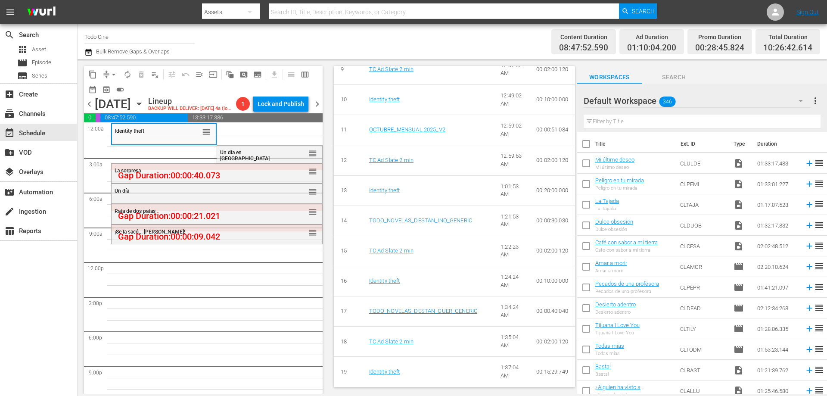
scroll to position [648, 0]
click at [257, 153] on span "Un día en [GEOGRAPHIC_DATA]" at bounding box center [245, 155] width 50 height 12
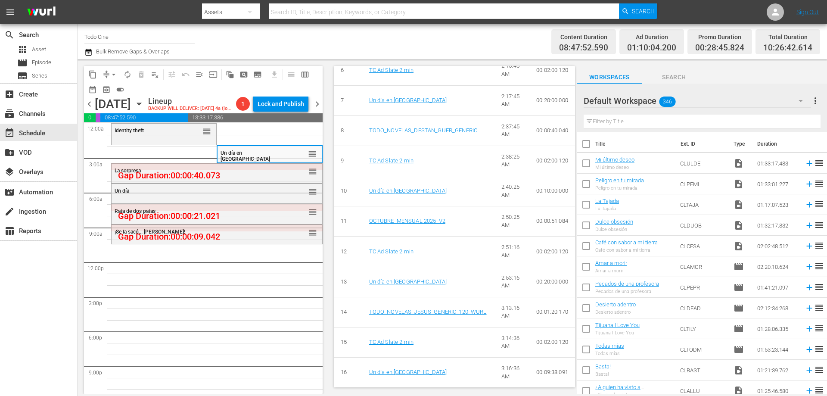
scroll to position [564, 0]
click at [228, 176] on div "La sorpresa reorder" at bounding box center [216, 171] width 211 height 15
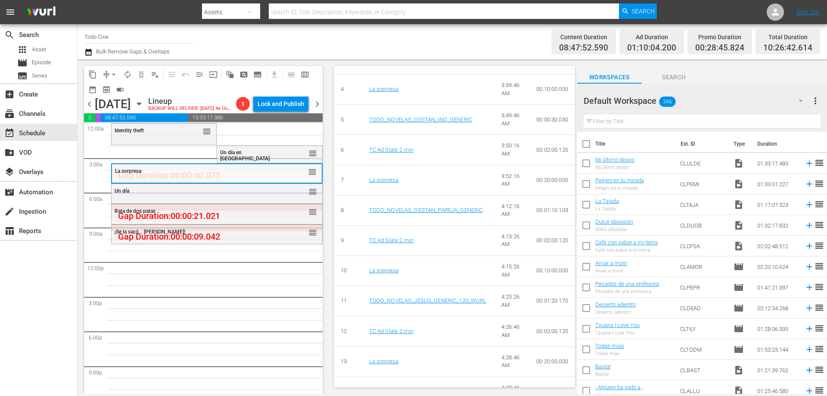
scroll to position [430, 0]
click at [197, 74] on span "menu_open" at bounding box center [199, 74] width 9 height 9
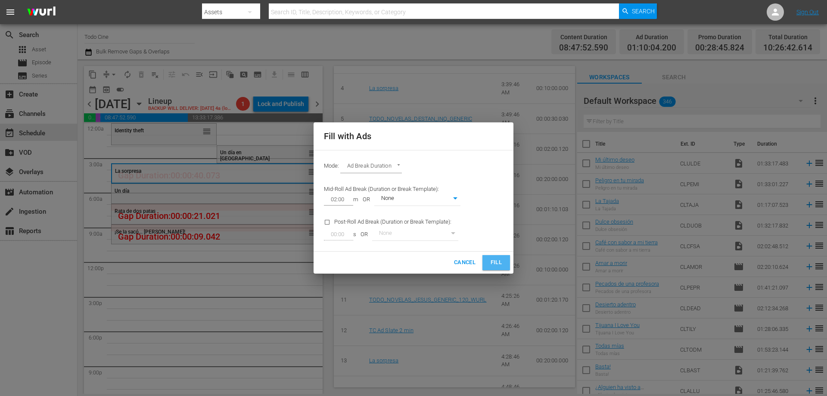
click at [494, 256] on button "Fill" at bounding box center [496, 262] width 28 height 15
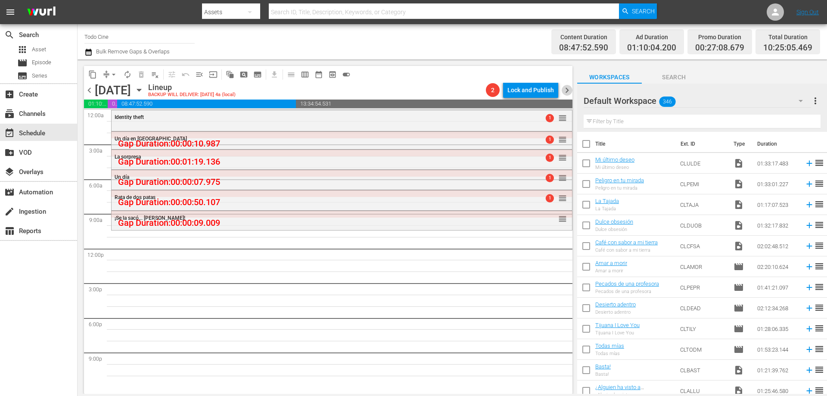
click at [565, 88] on span "chevron_right" at bounding box center [566, 90] width 11 height 11
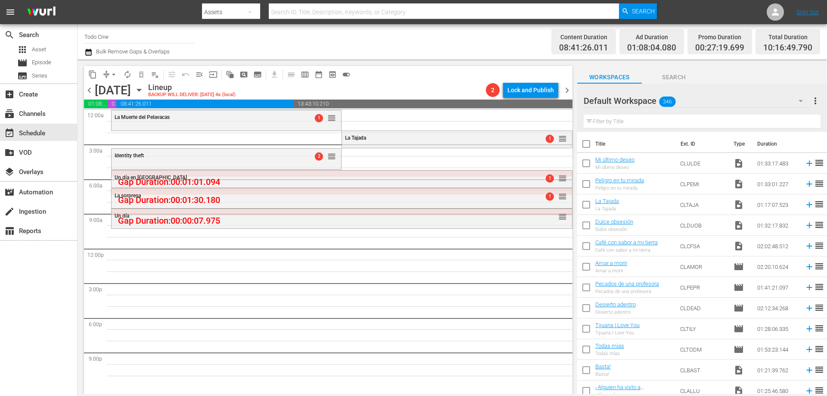
click at [206, 121] on div "La Muerte del Pelavacas 1 reorder" at bounding box center [225, 117] width 229 height 15
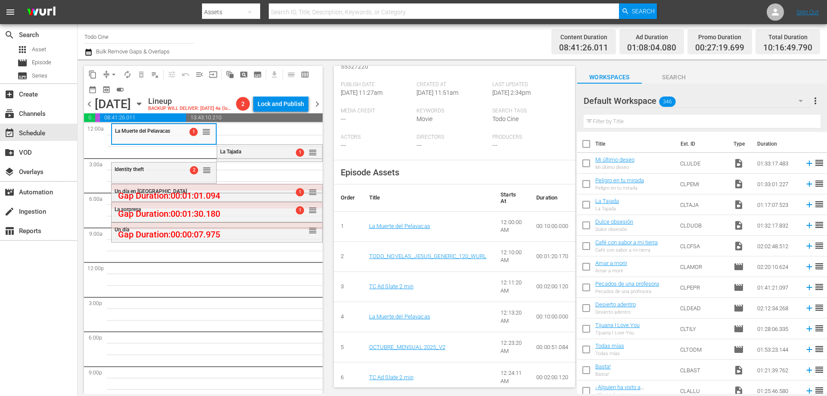
scroll to position [301, 0]
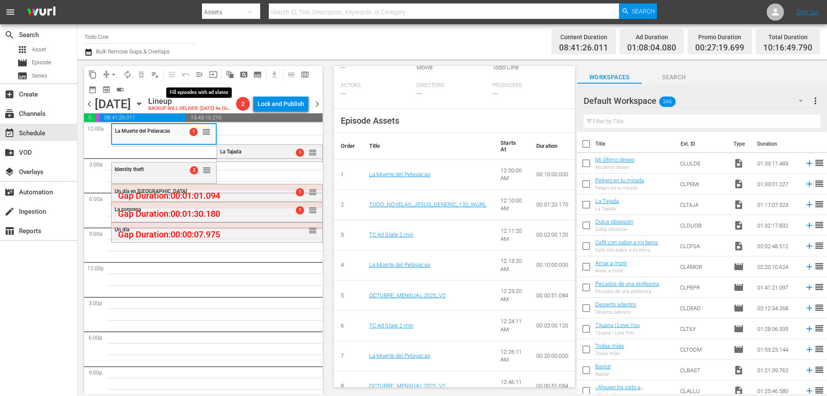
click at [199, 74] on span "menu_open" at bounding box center [199, 74] width 9 height 9
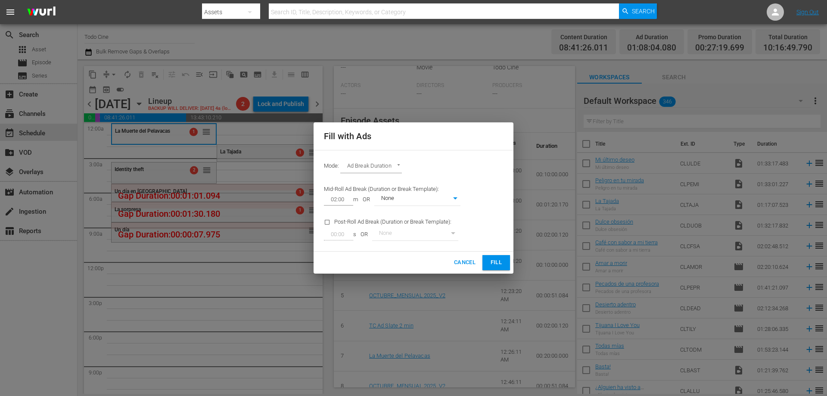
click at [466, 261] on span "Cancel" at bounding box center [465, 262] width 22 height 10
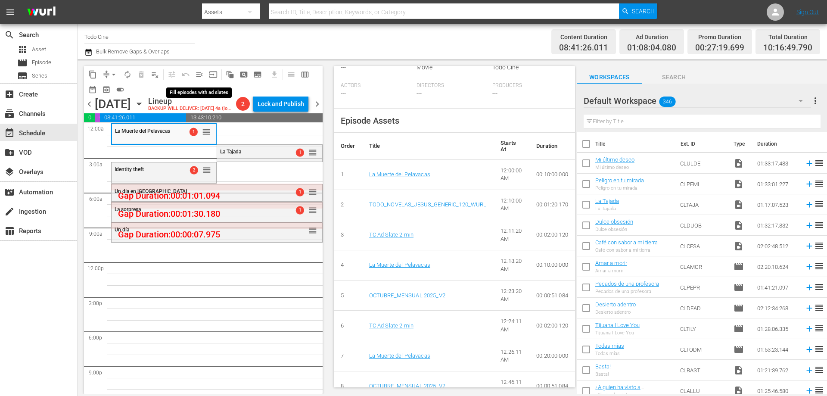
click at [197, 74] on span "menu_open" at bounding box center [199, 74] width 9 height 9
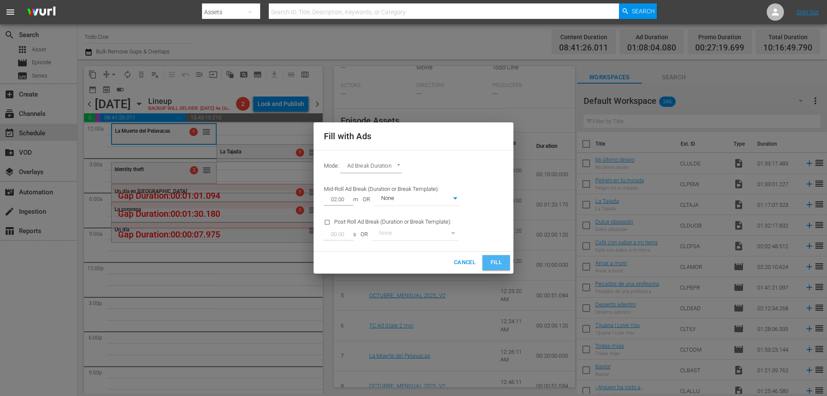
click at [489, 261] on span "Fill" at bounding box center [496, 262] width 14 height 10
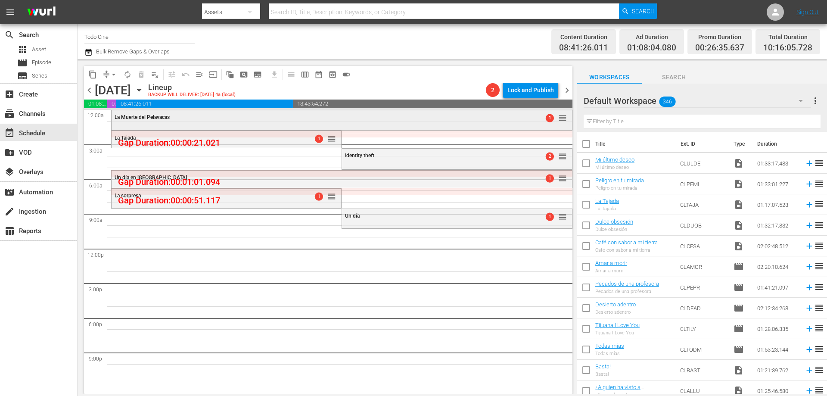
click at [347, 120] on div "La Muerte del Pelavacas 1 reorder" at bounding box center [341, 117] width 460 height 15
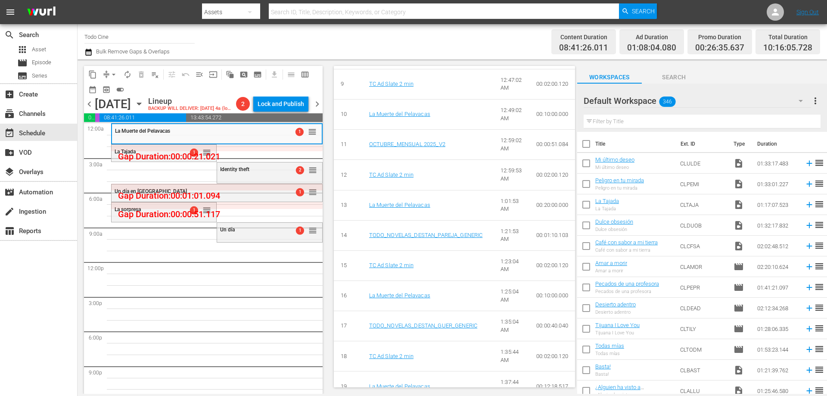
scroll to position [646, 0]
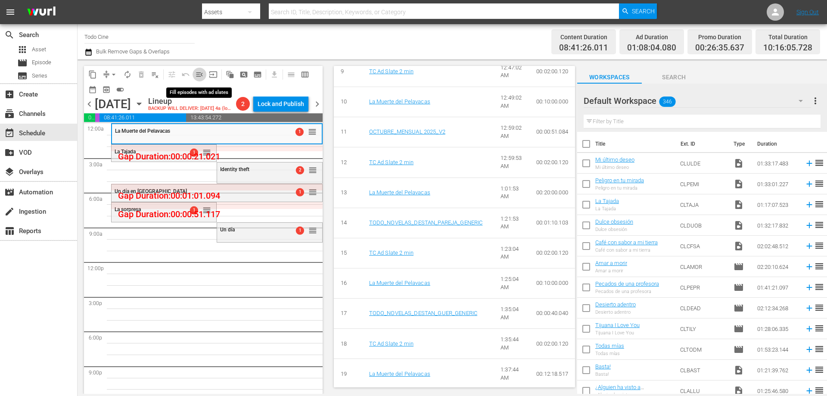
click at [198, 78] on span "menu_open" at bounding box center [199, 74] width 9 height 9
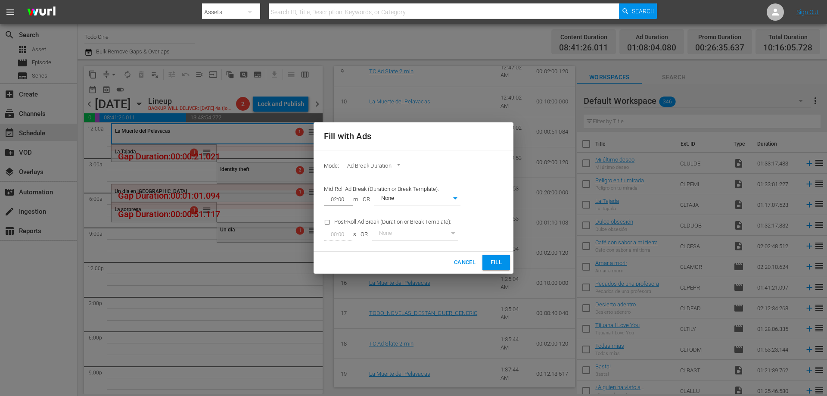
click at [485, 263] on button "Fill" at bounding box center [496, 262] width 28 height 15
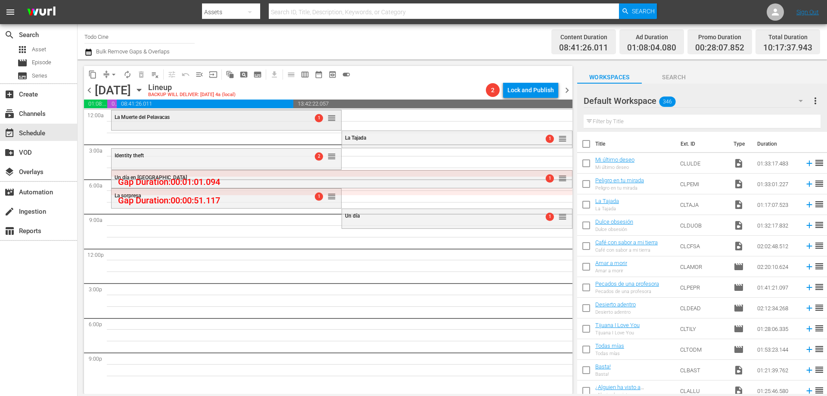
click at [237, 120] on div "La Muerte del Pelavacas 1 reorder" at bounding box center [225, 117] width 229 height 15
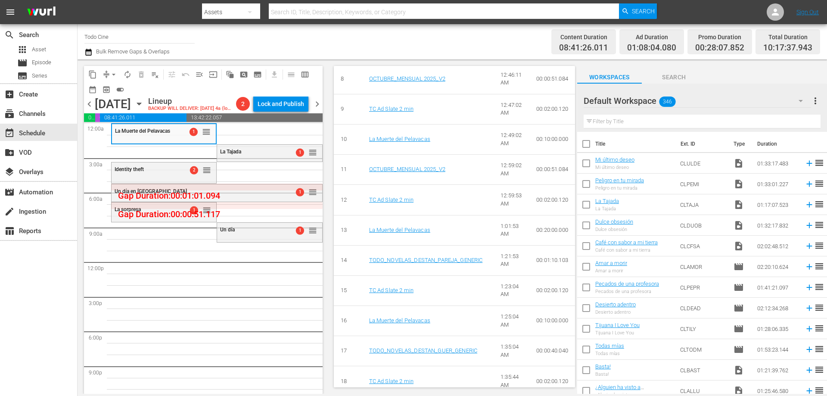
scroll to position [603, 0]
click at [201, 74] on span "menu_open" at bounding box center [199, 74] width 9 height 9
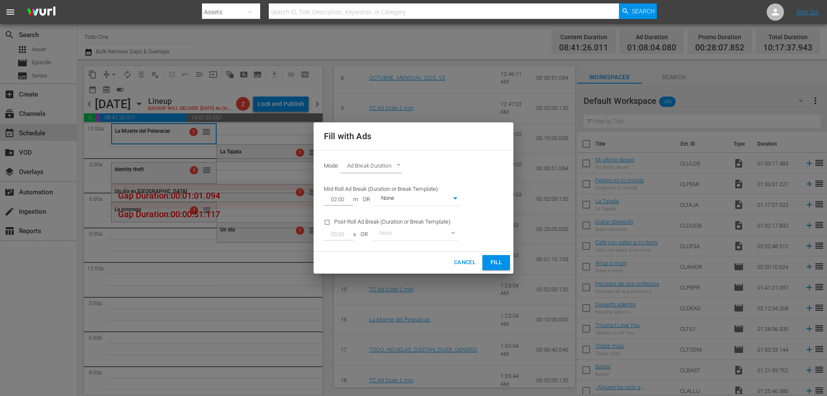
click at [497, 263] on span "Fill" at bounding box center [496, 262] width 14 height 10
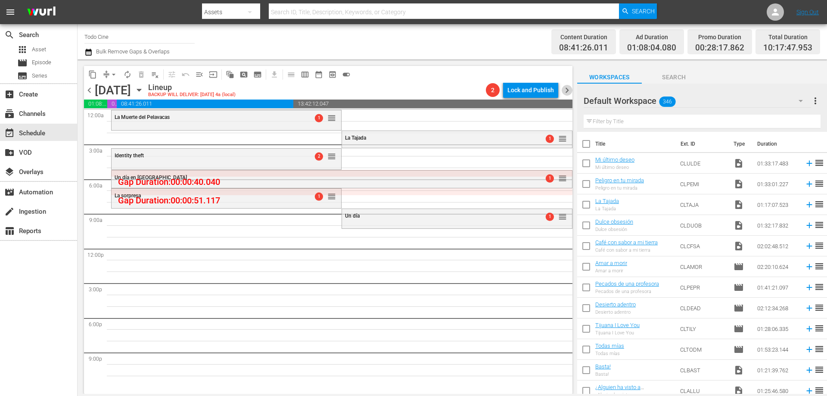
click at [567, 88] on span "chevron_right" at bounding box center [566, 90] width 11 height 11
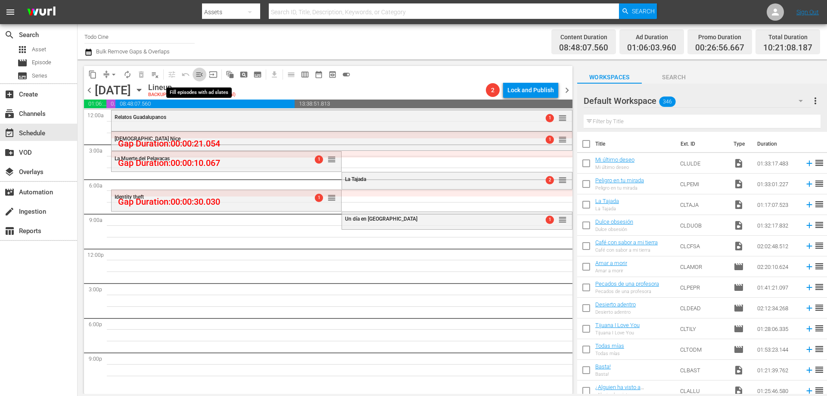
click at [199, 76] on span "menu_open" at bounding box center [199, 74] width 9 height 9
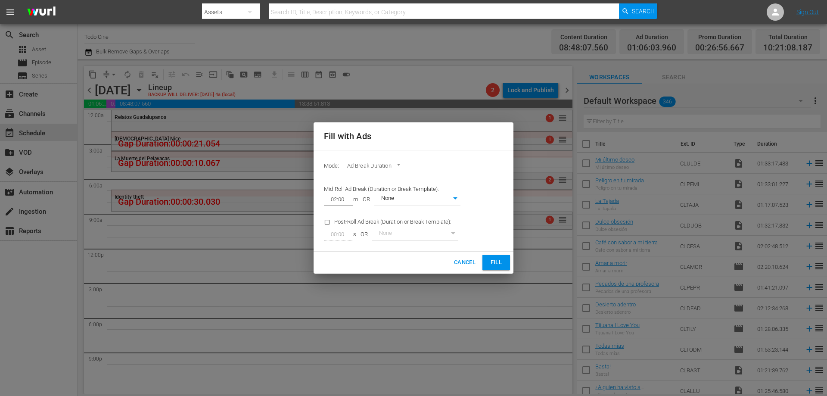
click at [496, 260] on span "Fill" at bounding box center [496, 262] width 14 height 10
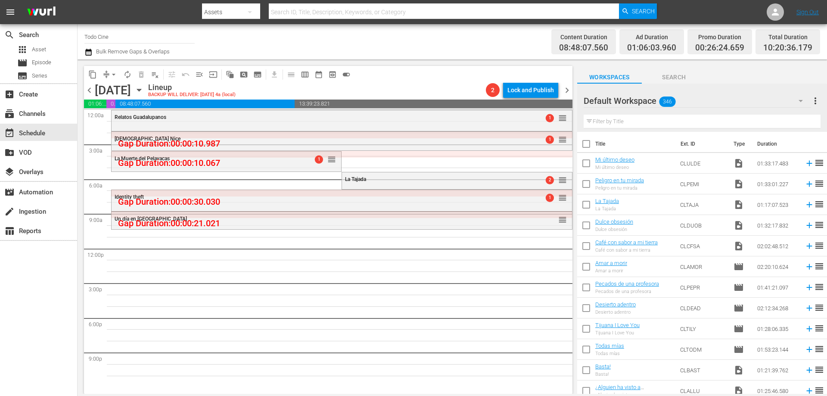
drag, startPoint x: 567, startPoint y: 89, endPoint x: 540, endPoint y: 83, distance: 27.5
click at [567, 89] on span "chevron_right" at bounding box center [566, 90] width 11 height 11
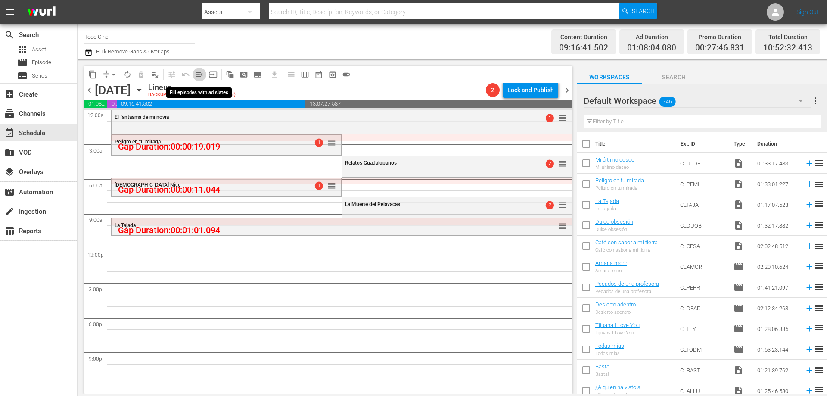
click at [203, 75] on span "menu_open" at bounding box center [199, 74] width 9 height 9
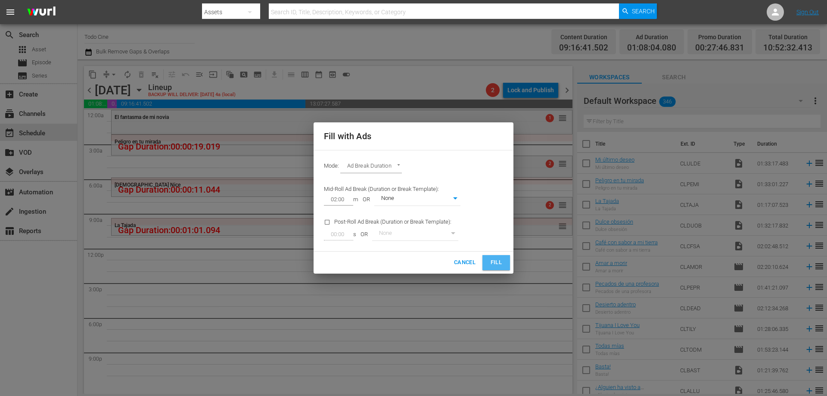
click at [495, 265] on span "Fill" at bounding box center [496, 262] width 14 height 10
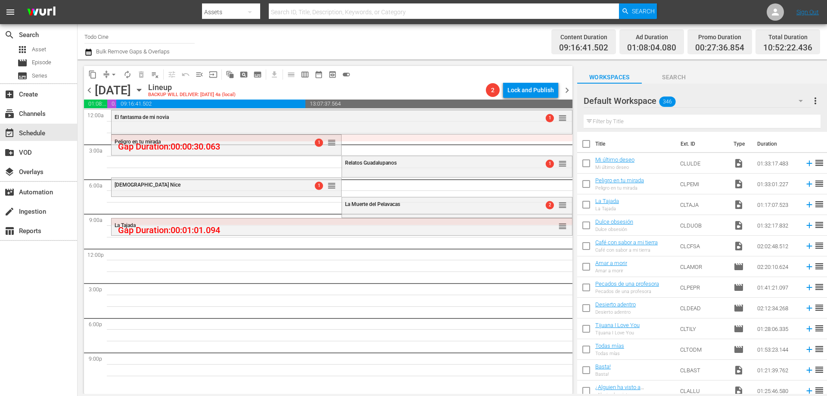
click at [567, 90] on span "chevron_right" at bounding box center [566, 90] width 11 height 11
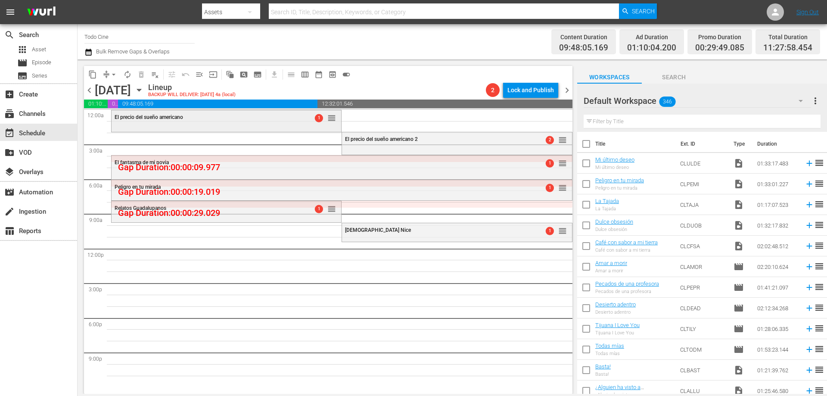
click at [262, 128] on div "El precio del sueño americano 1 reorder" at bounding box center [225, 120] width 229 height 20
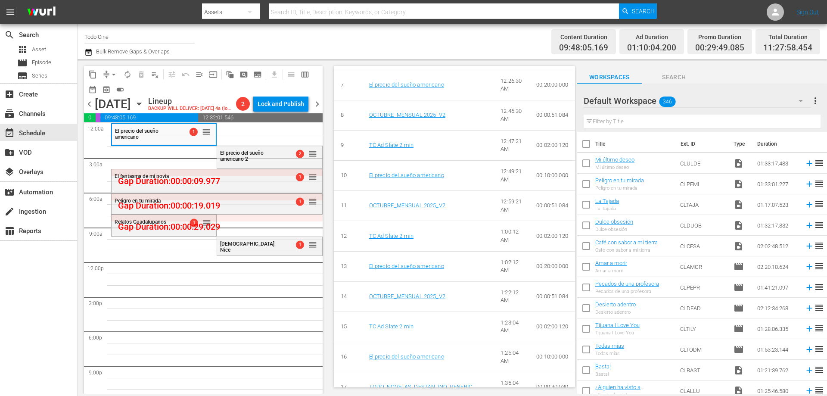
scroll to position [603, 0]
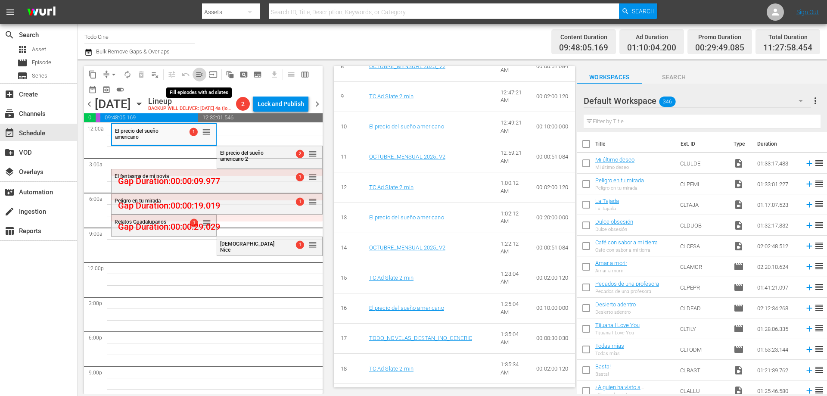
click at [200, 74] on span "menu_open" at bounding box center [199, 74] width 9 height 9
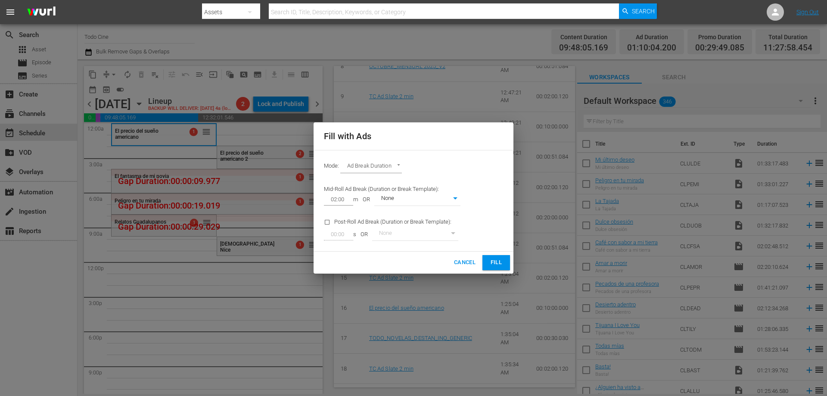
click at [499, 259] on span "Fill" at bounding box center [496, 262] width 14 height 10
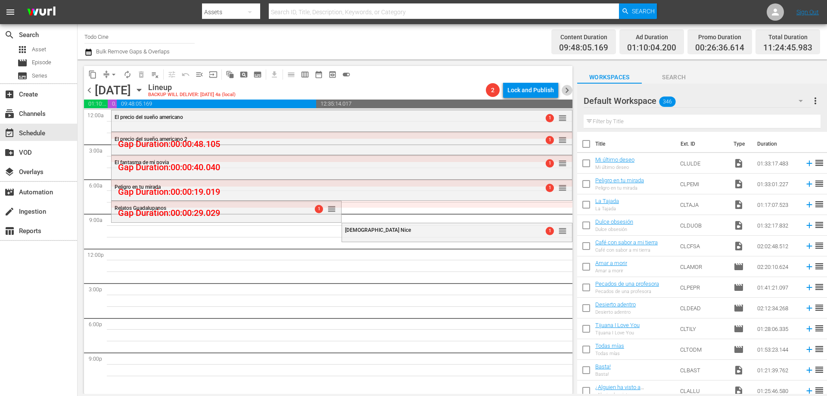
click at [567, 87] on span "chevron_right" at bounding box center [566, 90] width 11 height 11
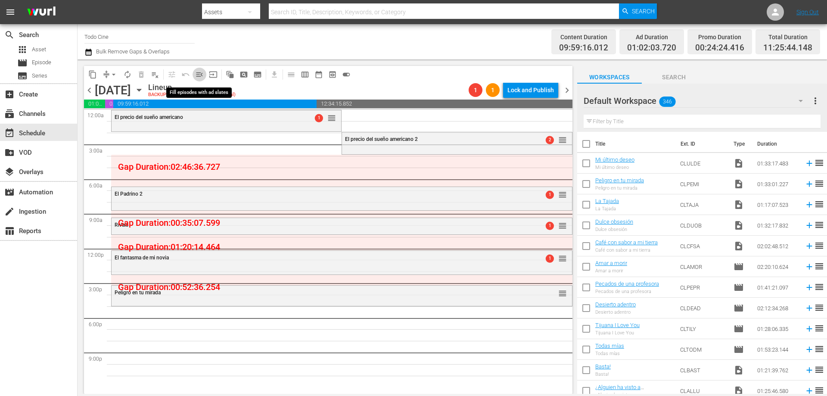
click at [201, 72] on span "menu_open" at bounding box center [199, 74] width 9 height 9
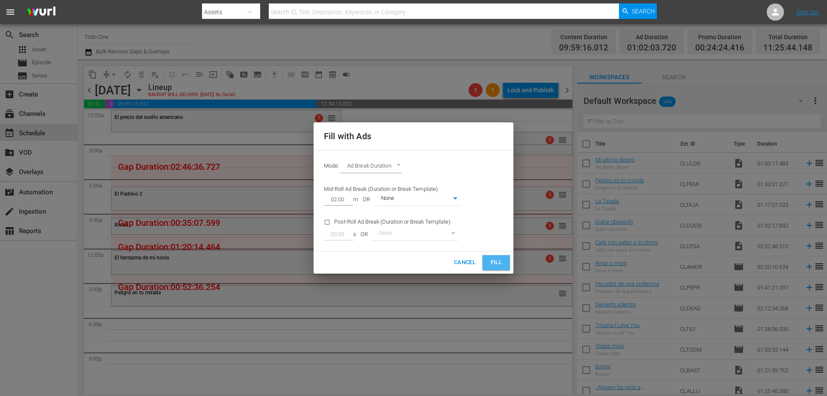
click at [500, 261] on span "Fill" at bounding box center [496, 262] width 14 height 10
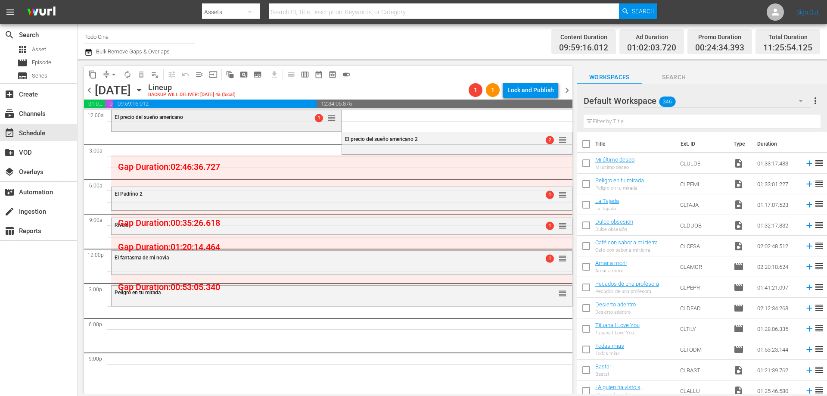
click at [242, 119] on div "El precio del sueño americano" at bounding box center [205, 117] width 181 height 6
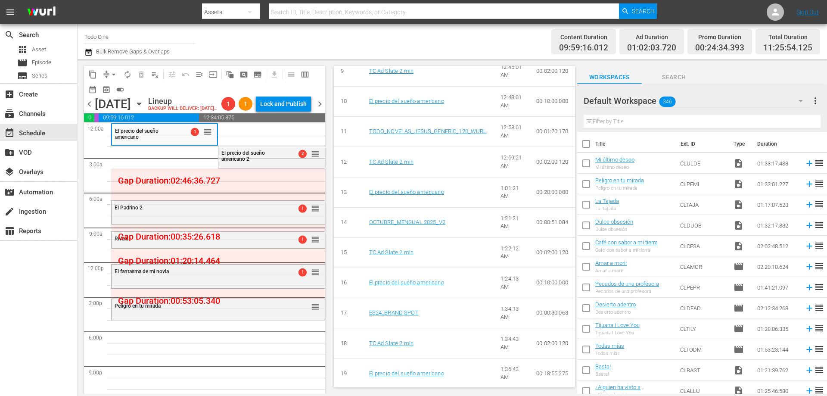
scroll to position [639, 0]
click at [252, 162] on span "El precio del sueño americano 2" at bounding box center [242, 156] width 43 height 12
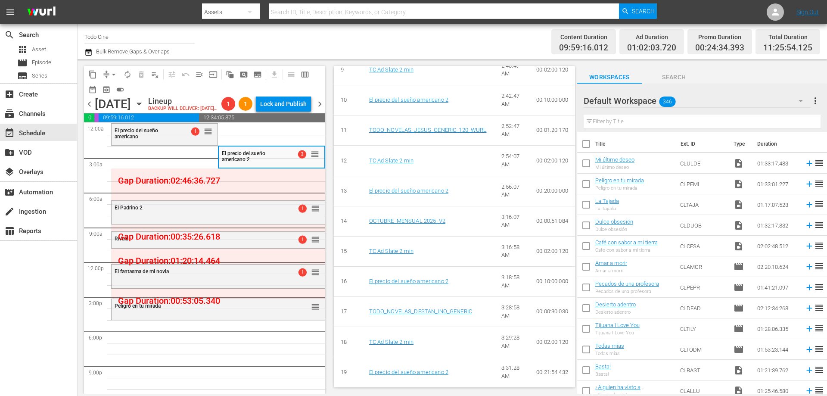
scroll to position [646, 0]
click at [319, 109] on span "chevron_right" at bounding box center [319, 104] width 11 height 11
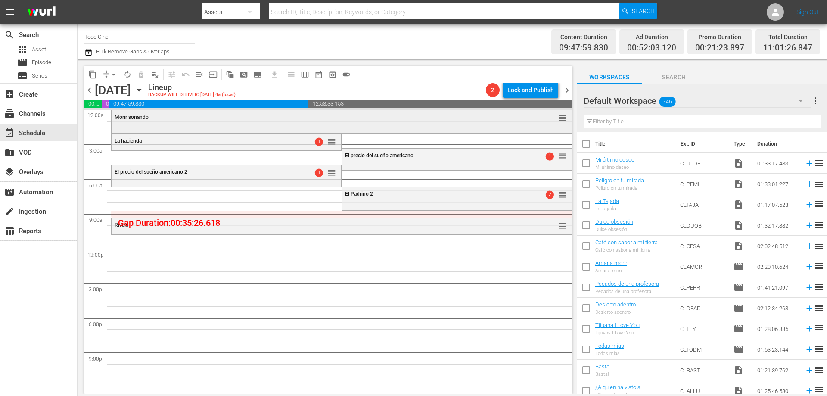
click at [163, 122] on div "Morir soñando reorder" at bounding box center [341, 117] width 460 height 15
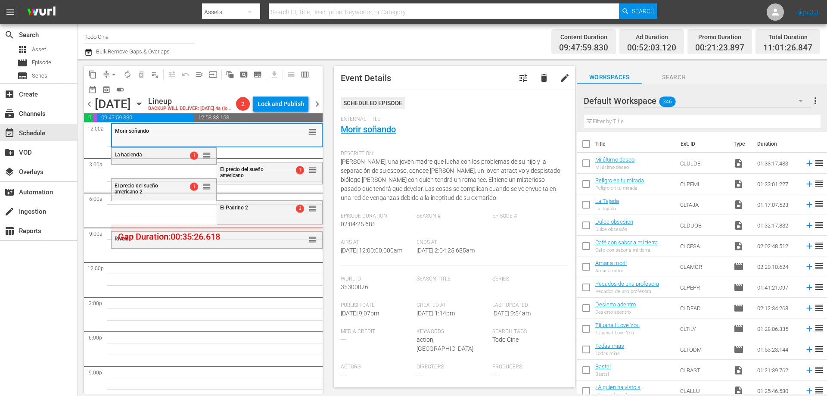
click at [207, 134] on div "Morir soñando" at bounding box center [195, 131] width 161 height 6
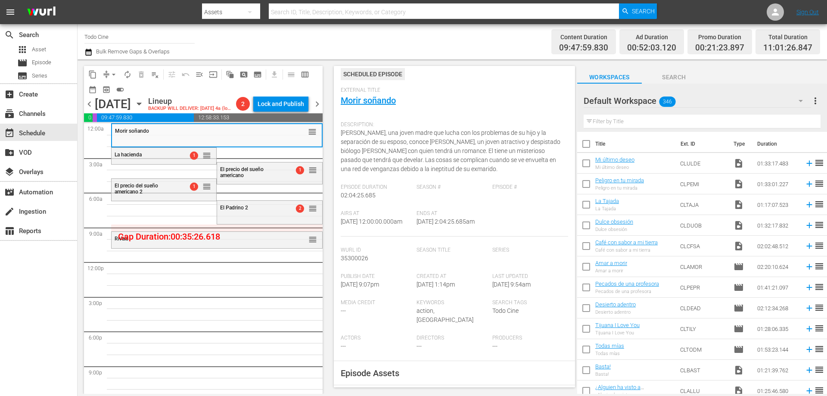
scroll to position [129, 0]
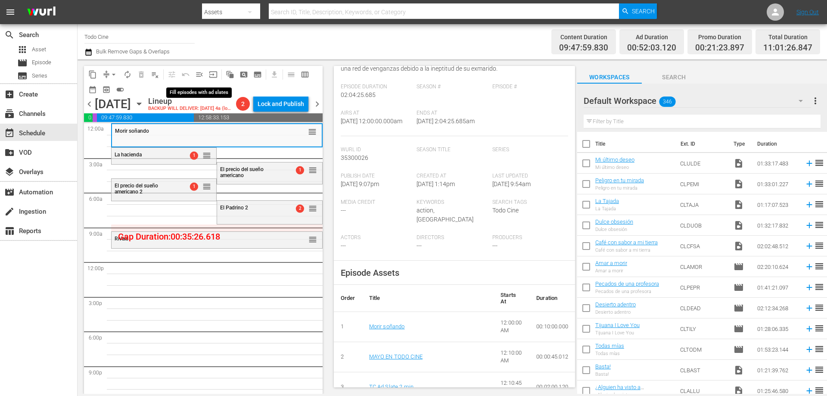
click at [200, 73] on span "menu_open" at bounding box center [199, 74] width 9 height 9
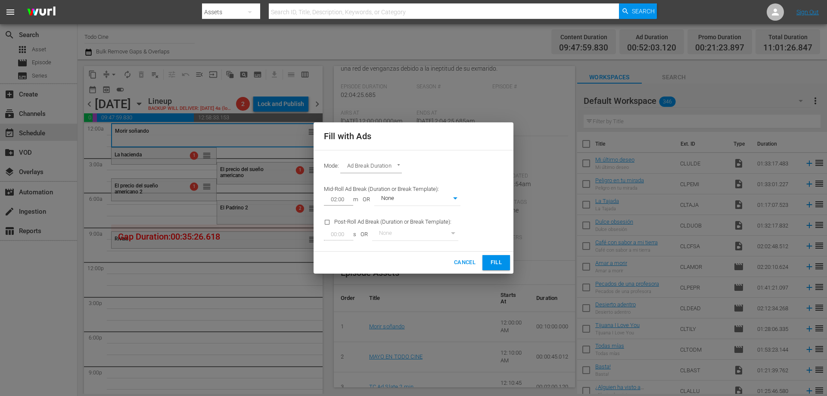
click at [494, 262] on span "Fill" at bounding box center [496, 262] width 14 height 10
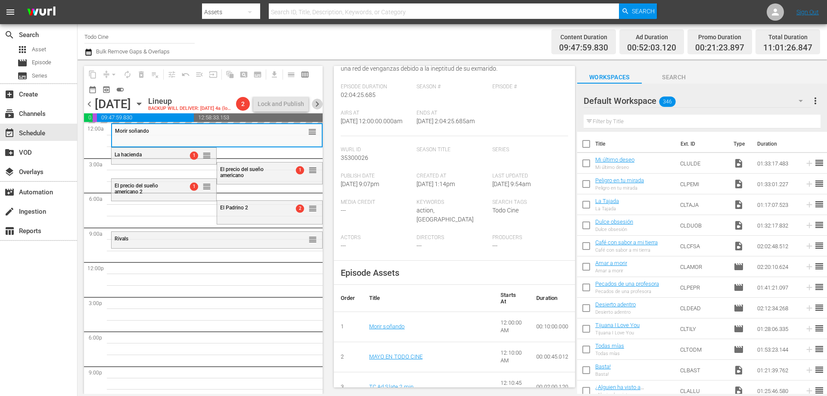
click at [320, 109] on span "chevron_right" at bounding box center [317, 104] width 11 height 11
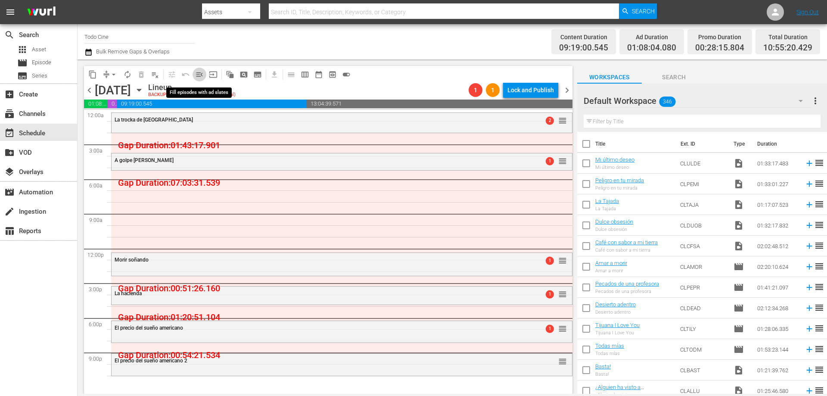
click at [200, 74] on span "menu_open" at bounding box center [199, 74] width 9 height 9
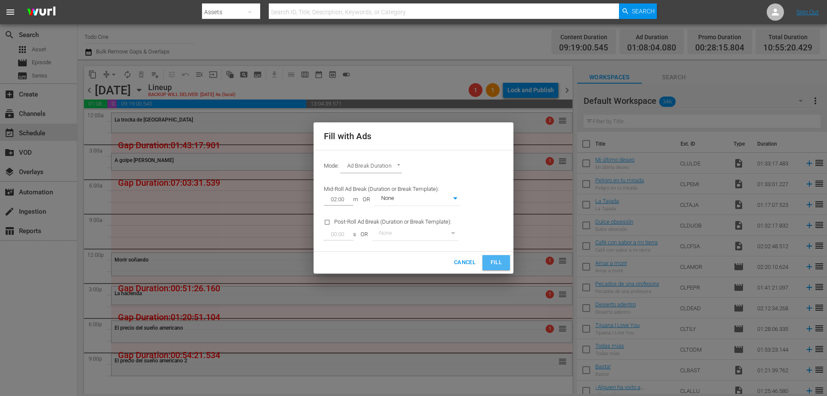
click at [494, 262] on span "Fill" at bounding box center [496, 262] width 14 height 10
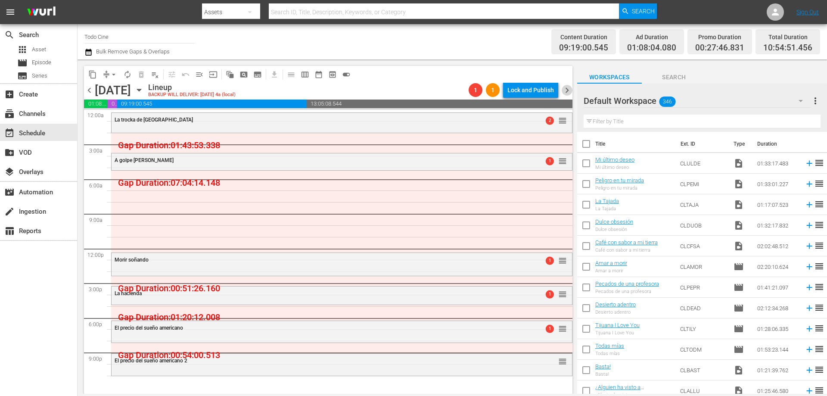
click at [564, 89] on span "chevron_right" at bounding box center [566, 90] width 11 height 11
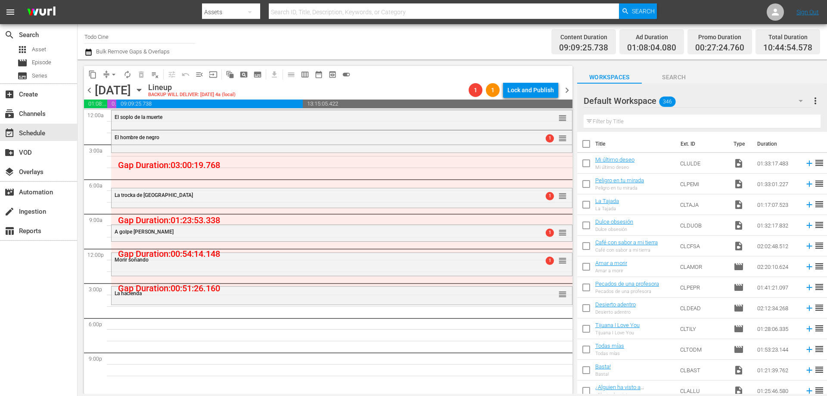
click at [401, 83] on div "Lineup BACKUP WILL DELIVER: 10/24 @ 4a (local)" at bounding box center [306, 90] width 317 height 15
click at [402, 80] on div "content_copy compress arrow_drop_down autorenew_outlined delete_forever_outline…" at bounding box center [328, 74] width 488 height 17
